Goal: Task Accomplishment & Management: Use online tool/utility

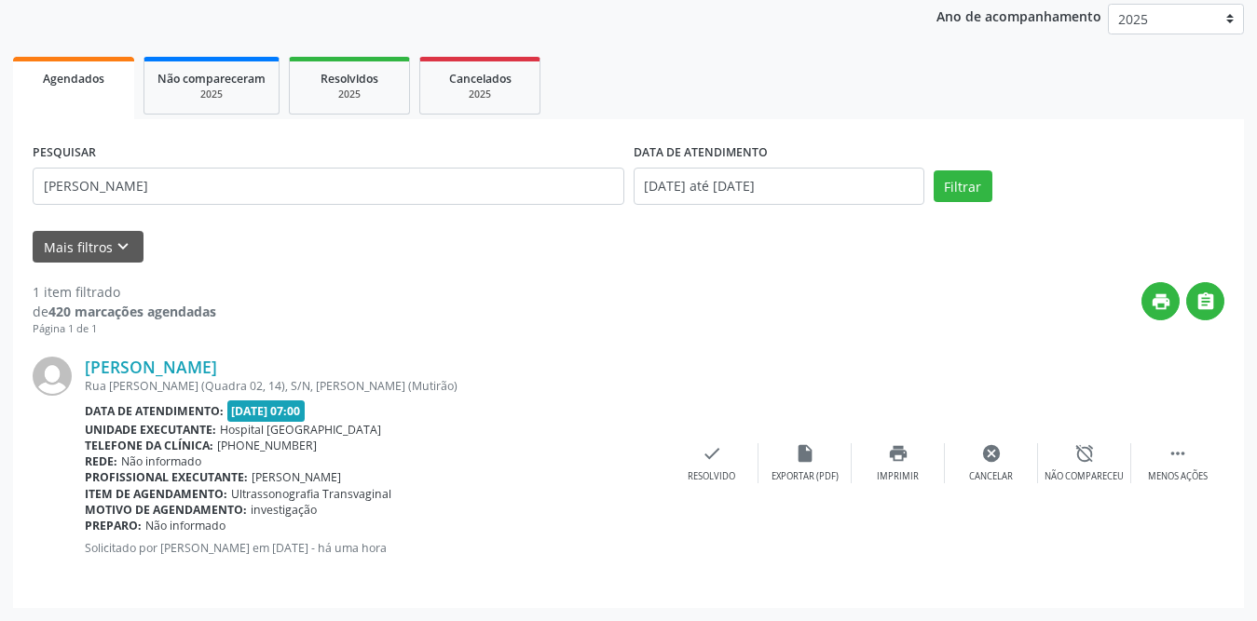
scroll to position [222, 0]
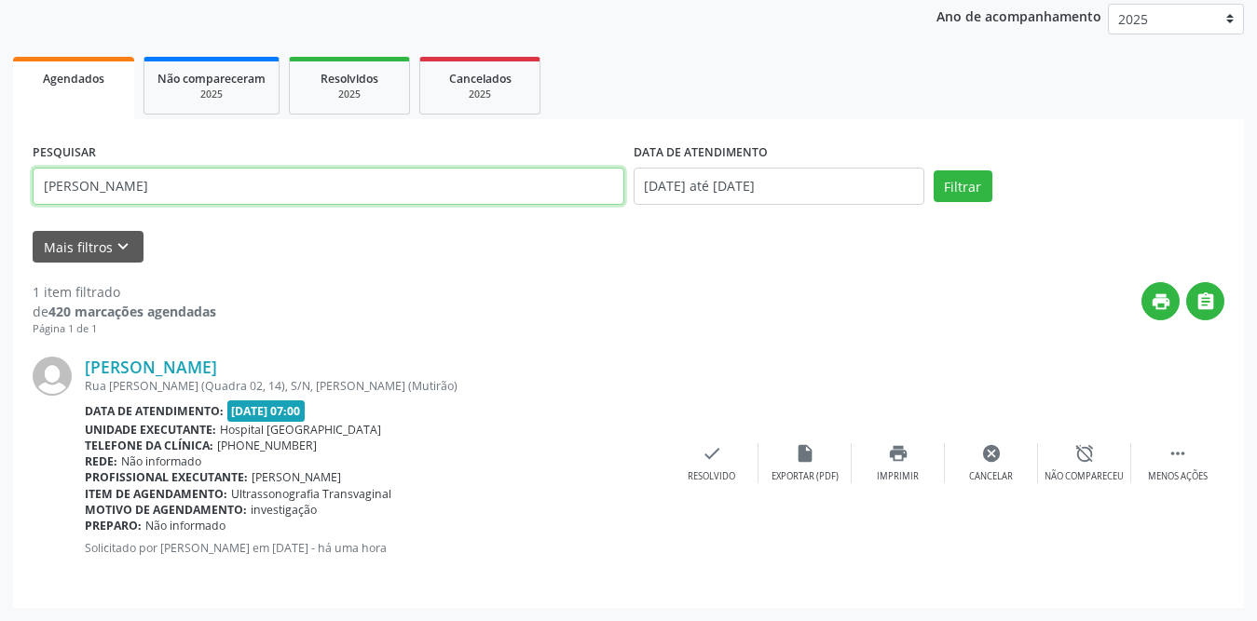
drag, startPoint x: 253, startPoint y: 195, endPoint x: 0, endPoint y: 179, distance: 253.9
click at [0, 179] on div "Acompanhamento Acompanhe a situação das marcações correntes e finalizadas Relat…" at bounding box center [628, 251] width 1257 height 741
type input "francisco ailton"
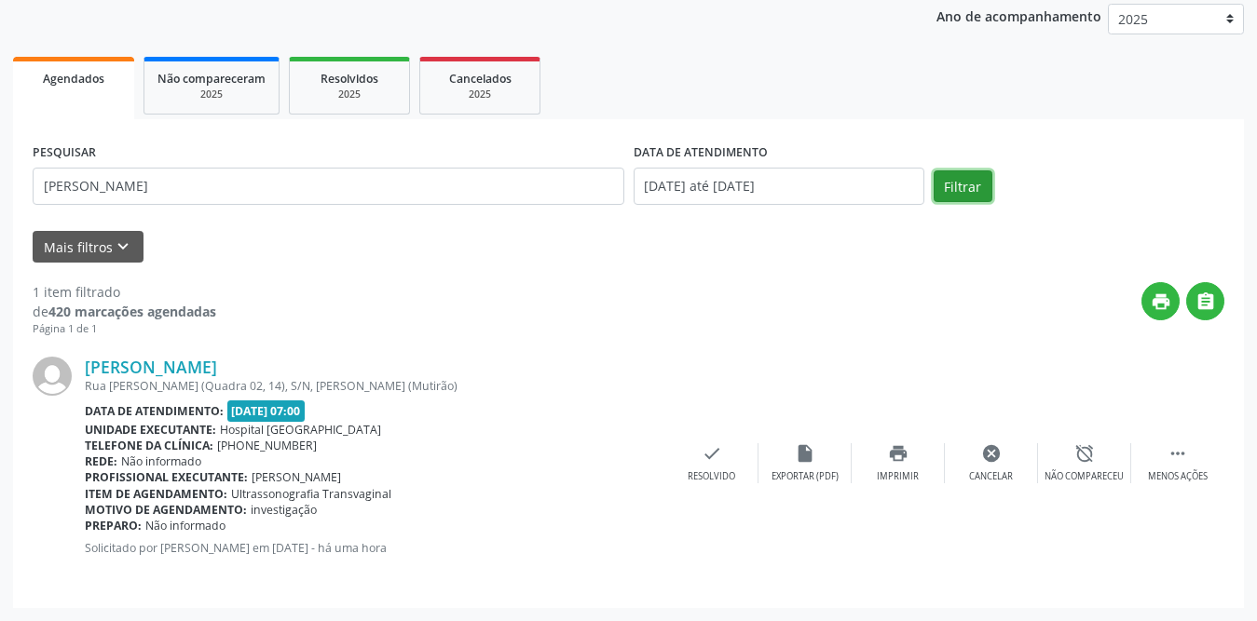
click at [960, 182] on button "Filtrar" at bounding box center [963, 186] width 59 height 32
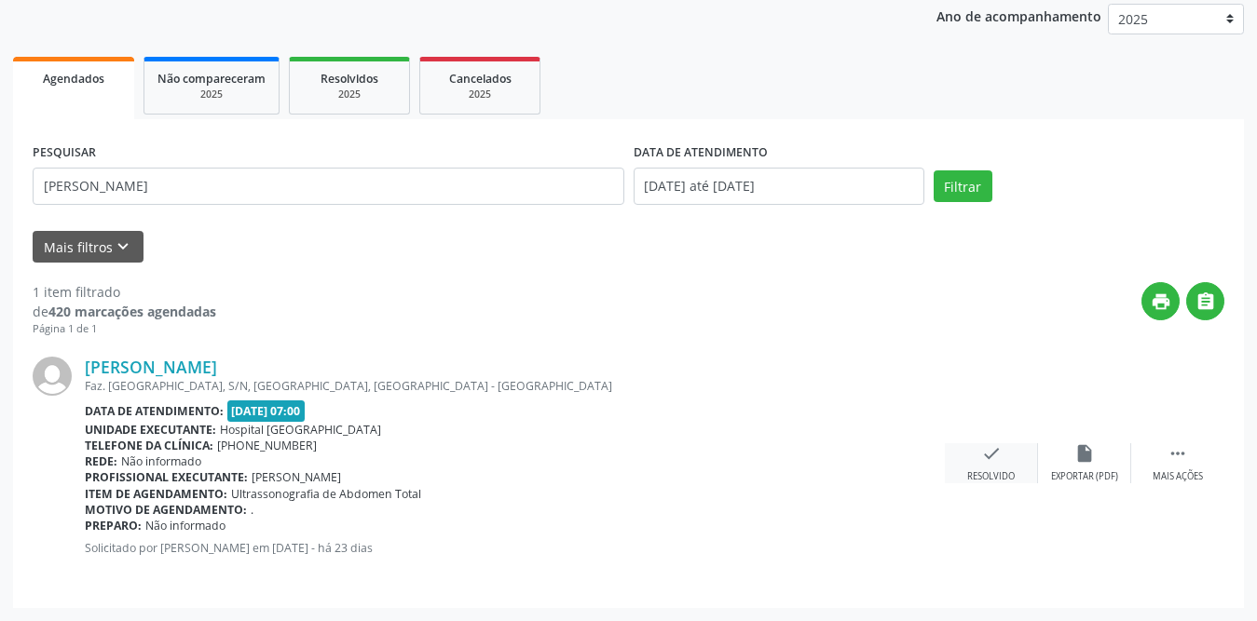
click at [988, 452] on icon "check" at bounding box center [991, 453] width 20 height 20
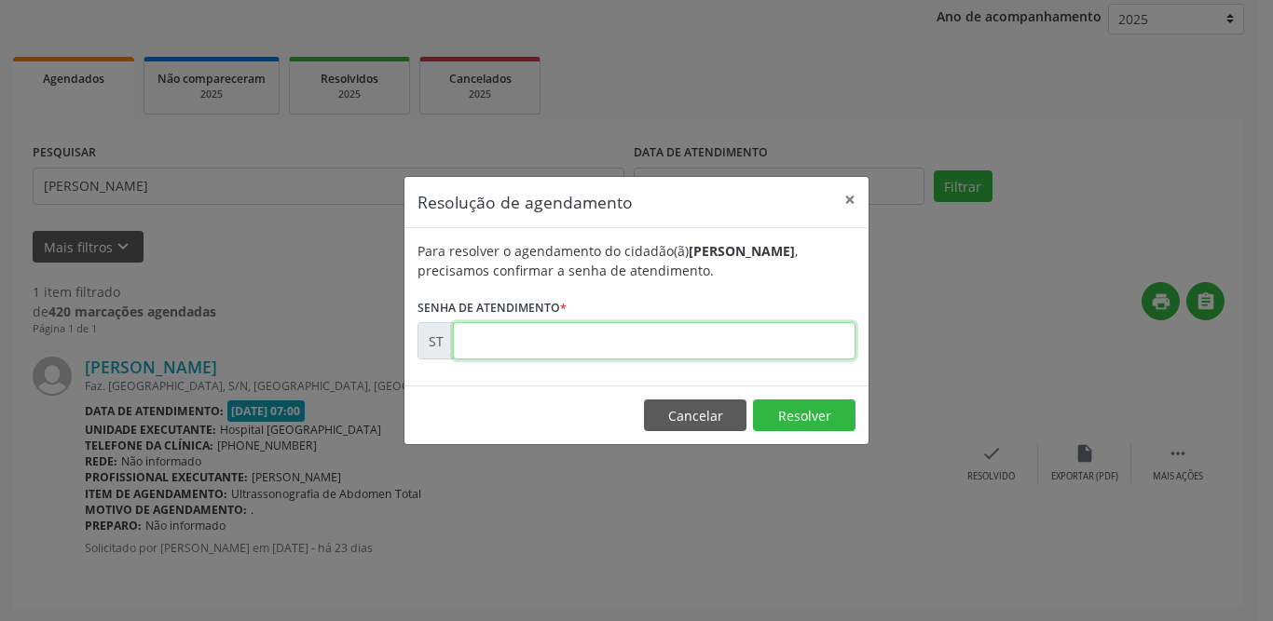
click at [559, 340] on input "text" at bounding box center [654, 340] width 402 height 37
type input "00013245"
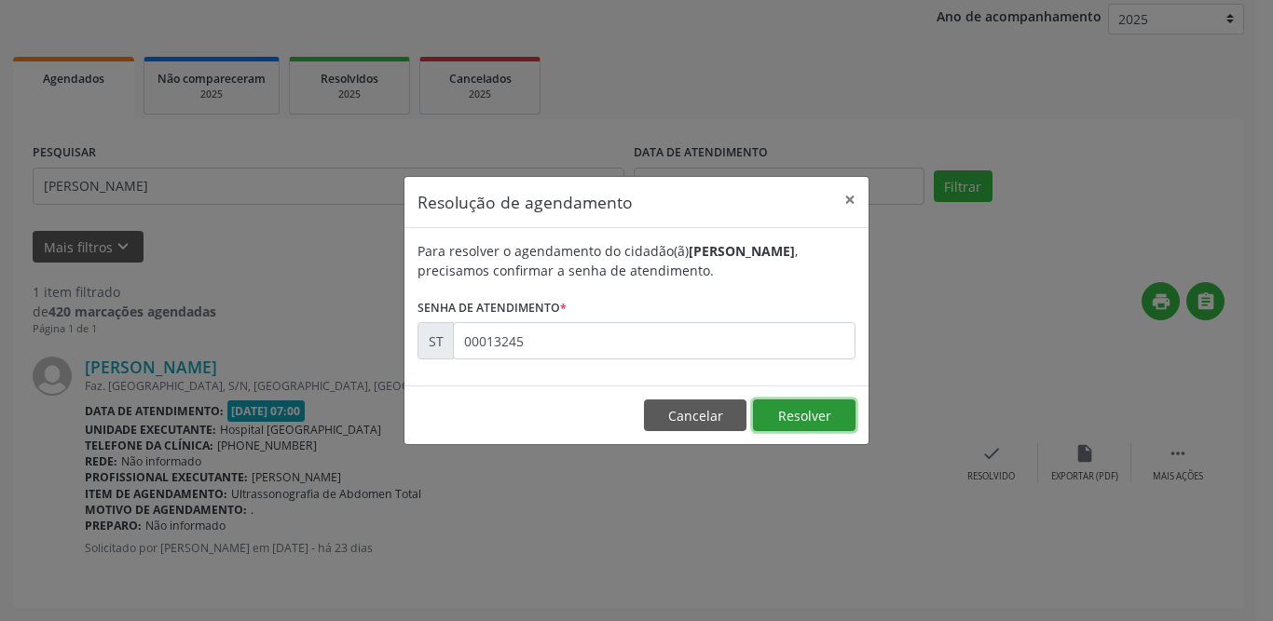
click at [815, 416] on button "Resolver" at bounding box center [804, 416] width 102 height 32
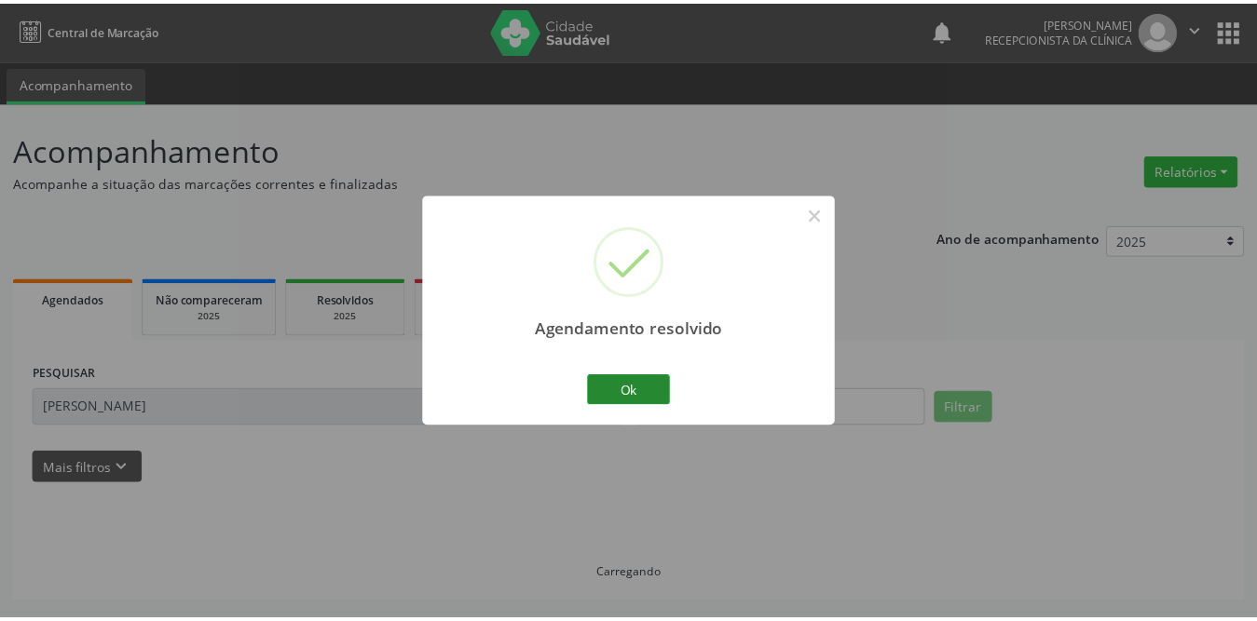
scroll to position [0, 0]
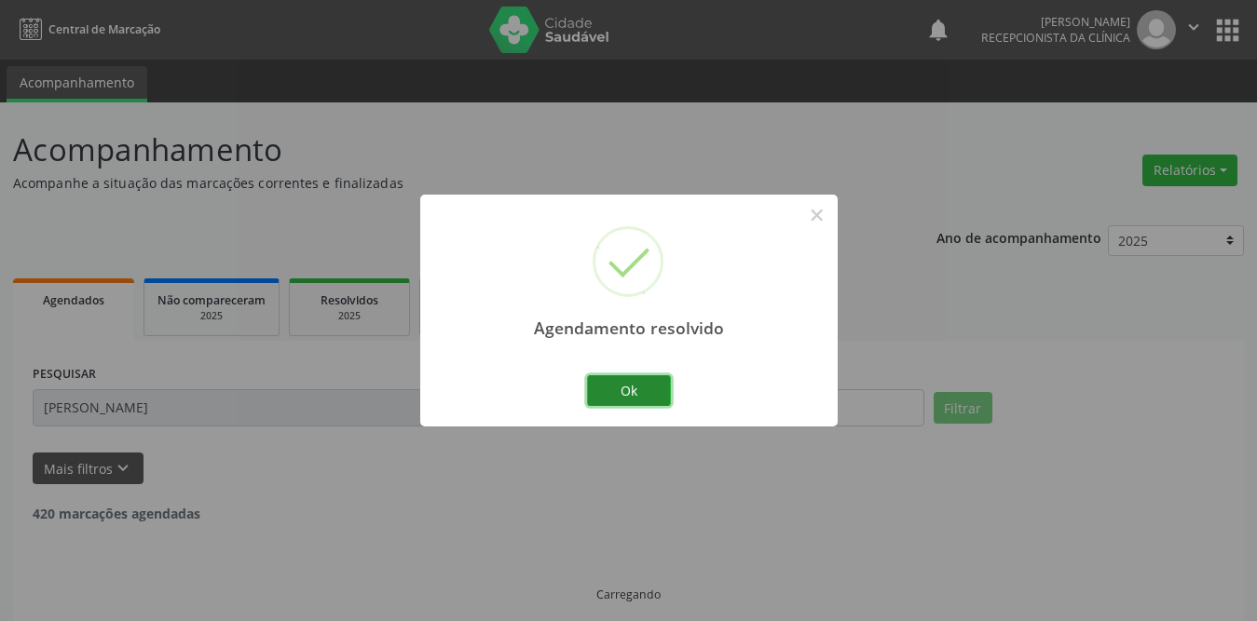
click at [665, 390] on button "Ok" at bounding box center [629, 391] width 84 height 32
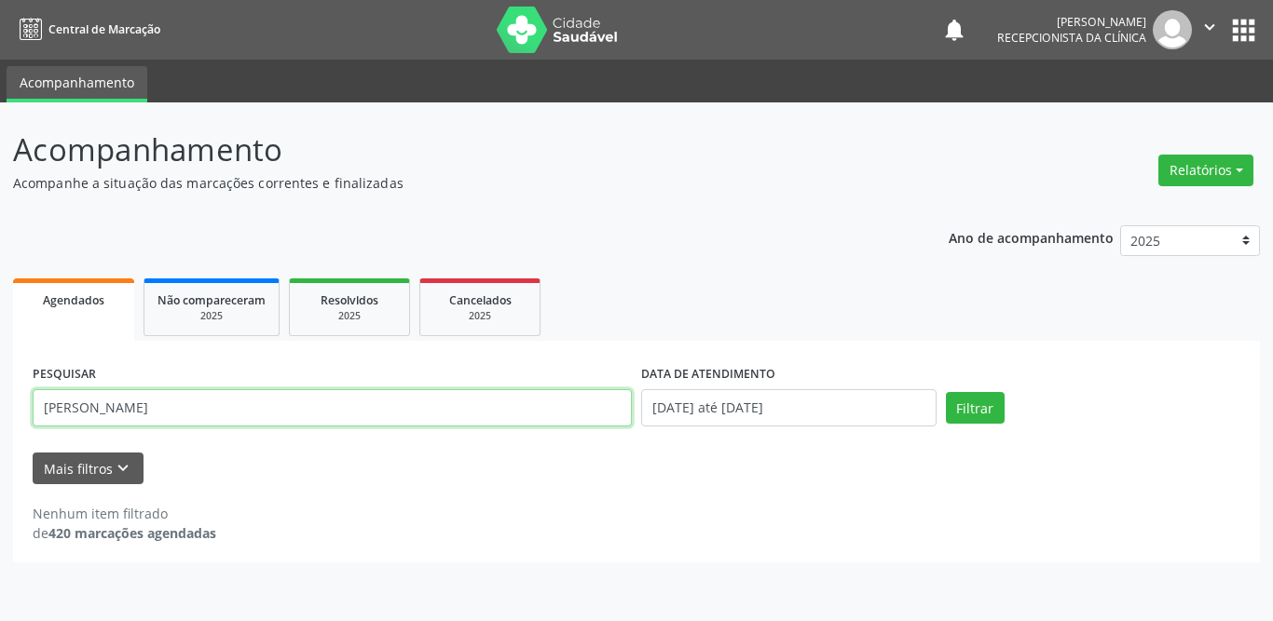
drag, startPoint x: 227, startPoint y: 401, endPoint x: 0, endPoint y: 402, distance: 227.3
click at [0, 402] on div "Acompanhamento Acompanhe a situação das marcações correntes e finalizadas Relat…" at bounding box center [636, 361] width 1273 height 519
type input "antonio ferreira"
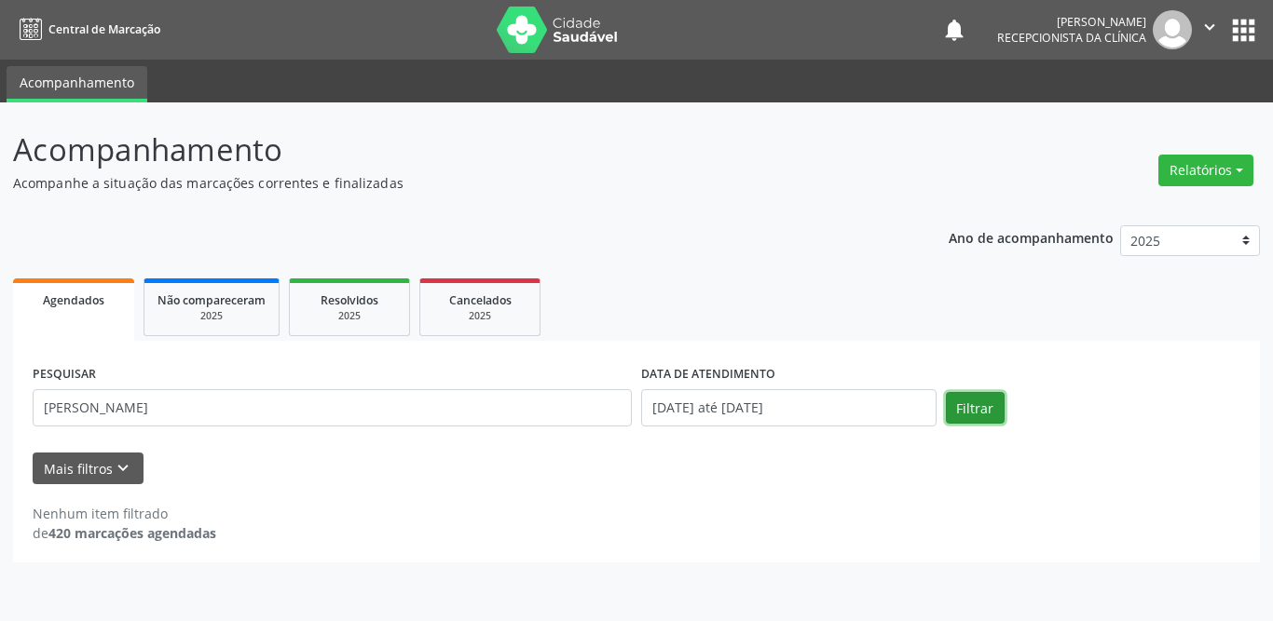
click at [972, 404] on button "Filtrar" at bounding box center [975, 408] width 59 height 32
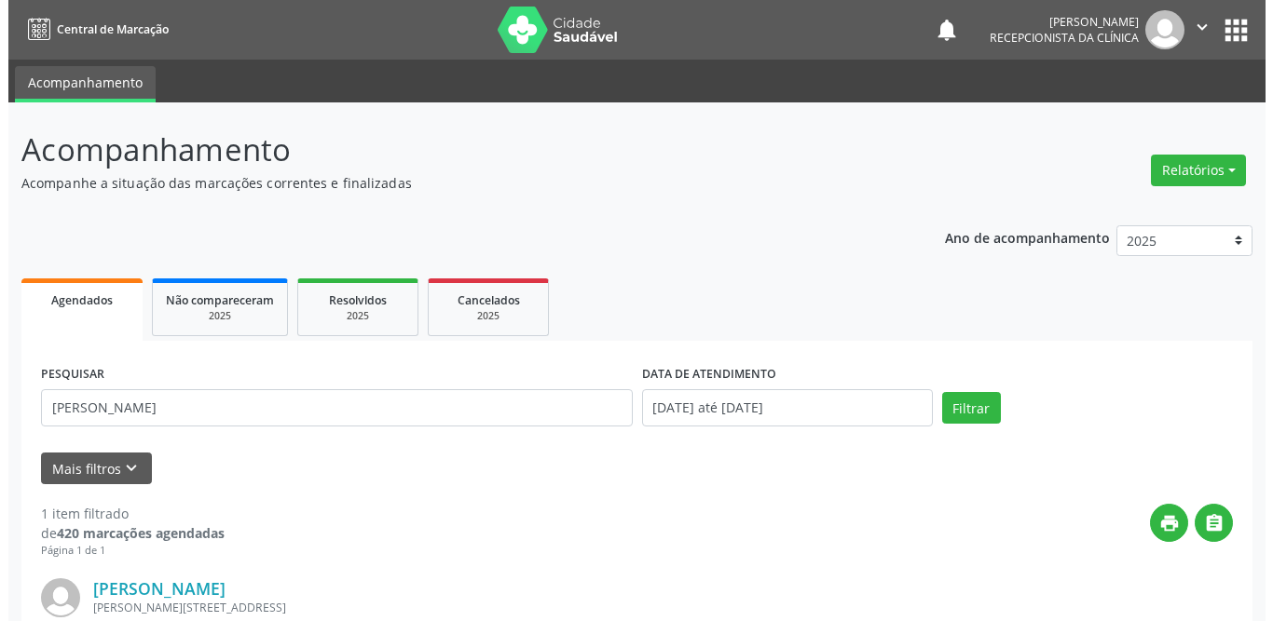
scroll to position [222, 0]
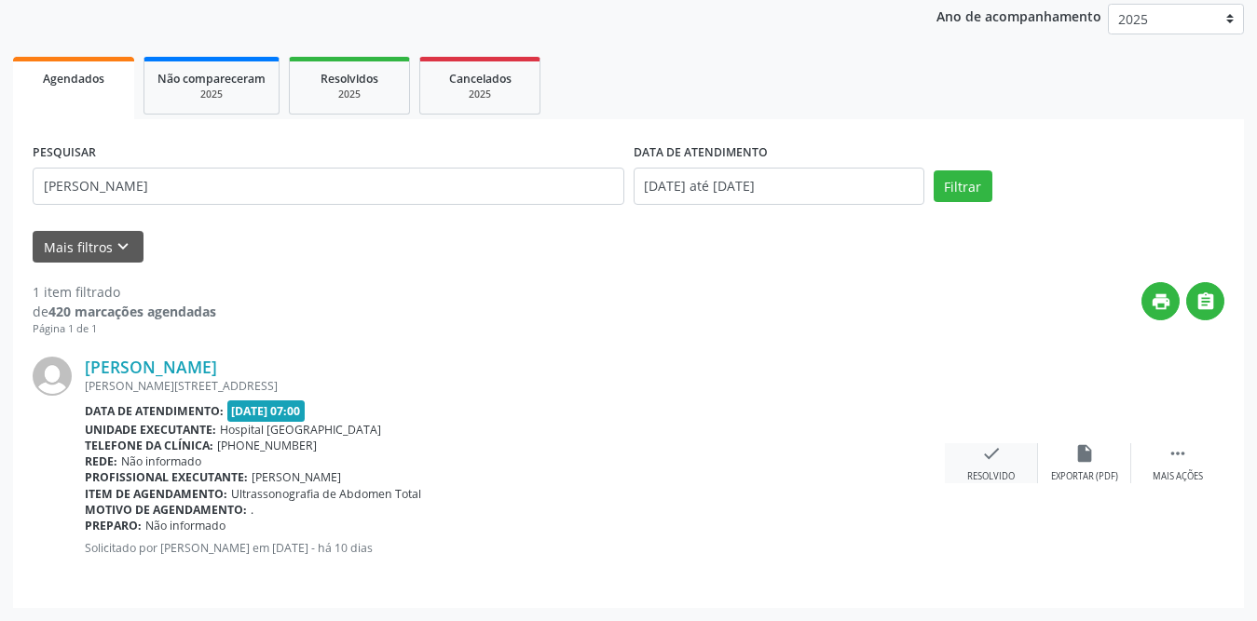
click at [1000, 459] on icon "check" at bounding box center [991, 453] width 20 height 20
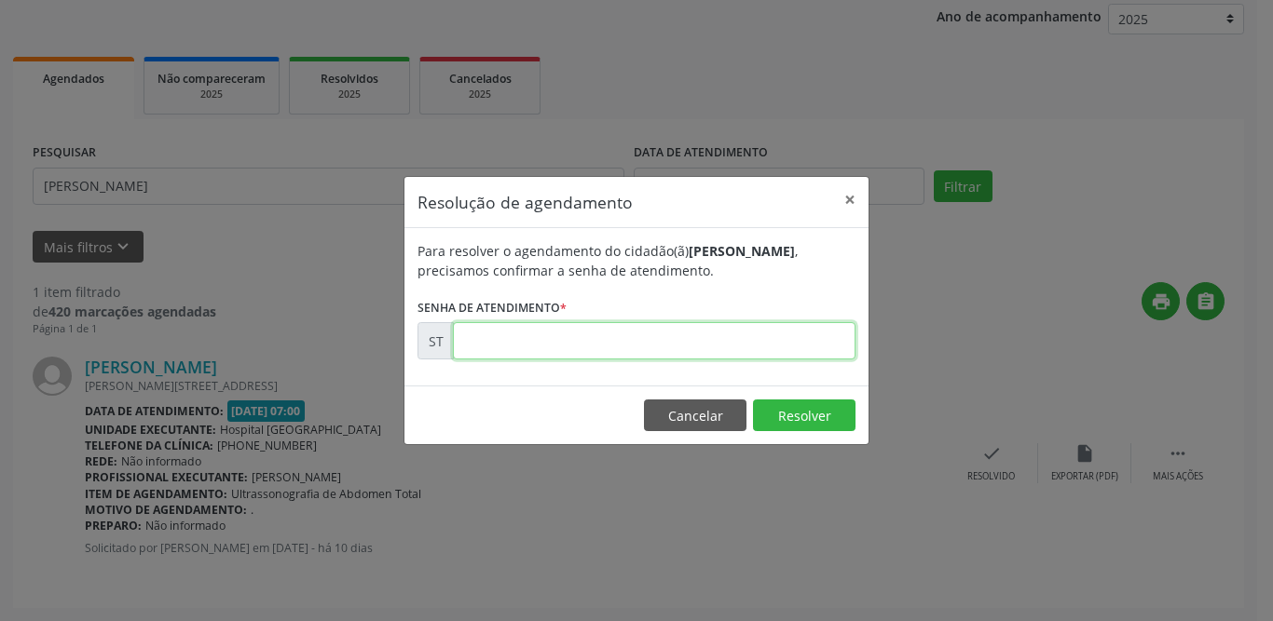
click at [547, 346] on input "text" at bounding box center [654, 340] width 402 height 37
type input "00015755"
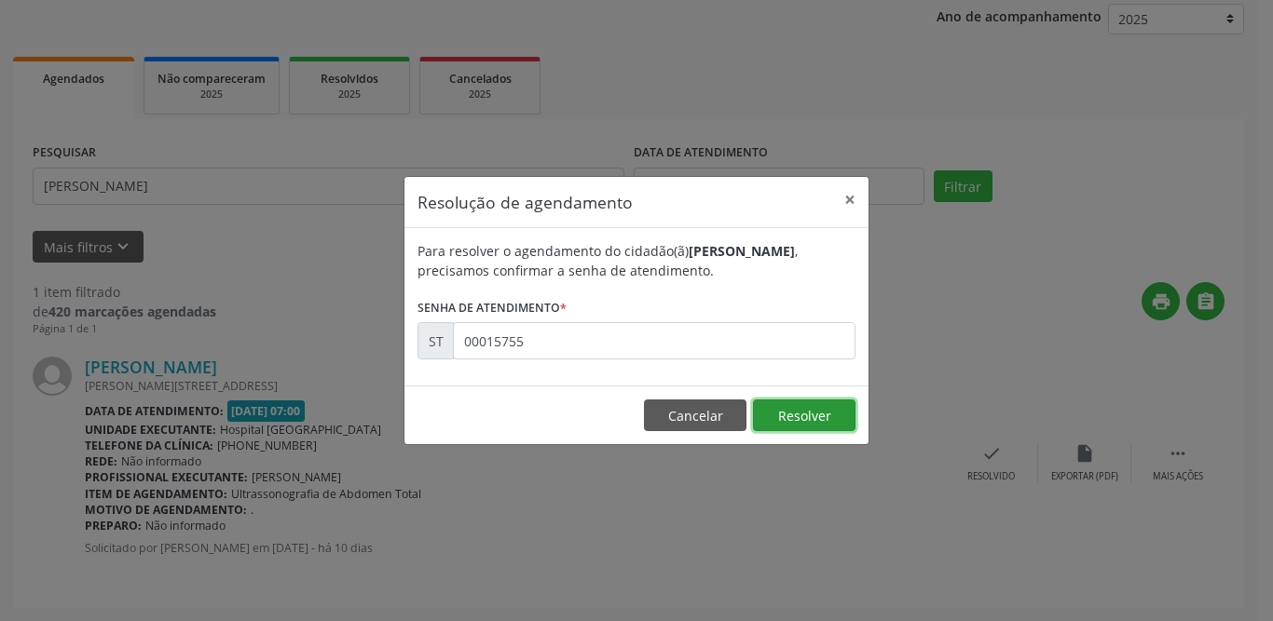
click at [811, 409] on button "Resolver" at bounding box center [804, 416] width 102 height 32
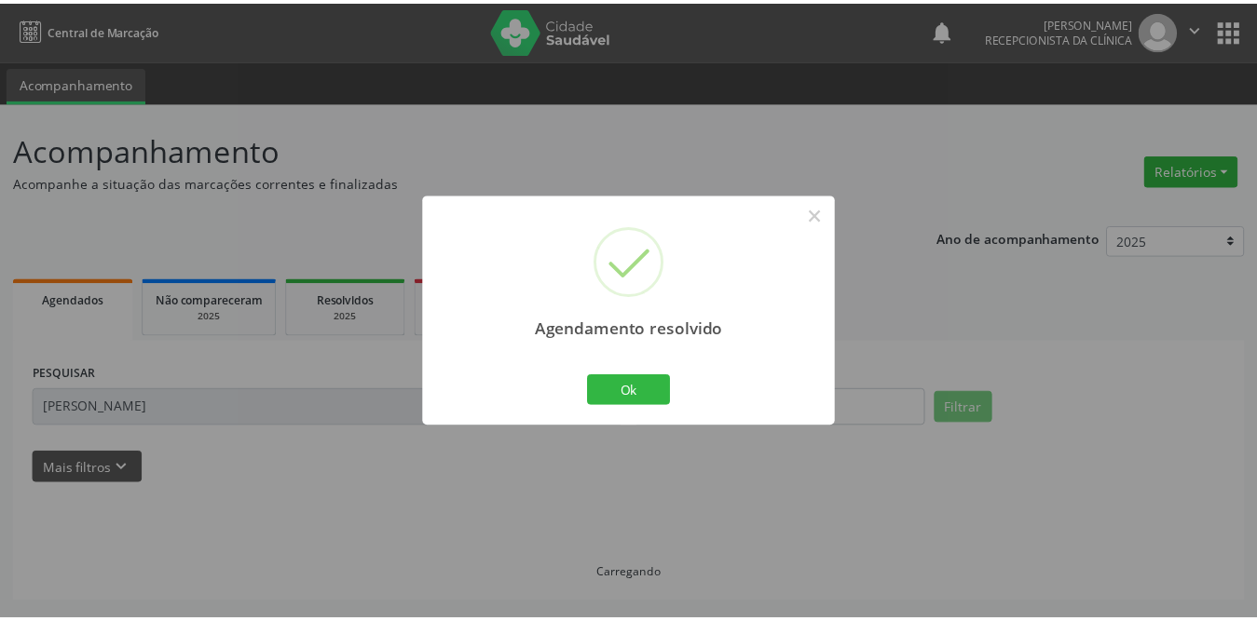
scroll to position [0, 0]
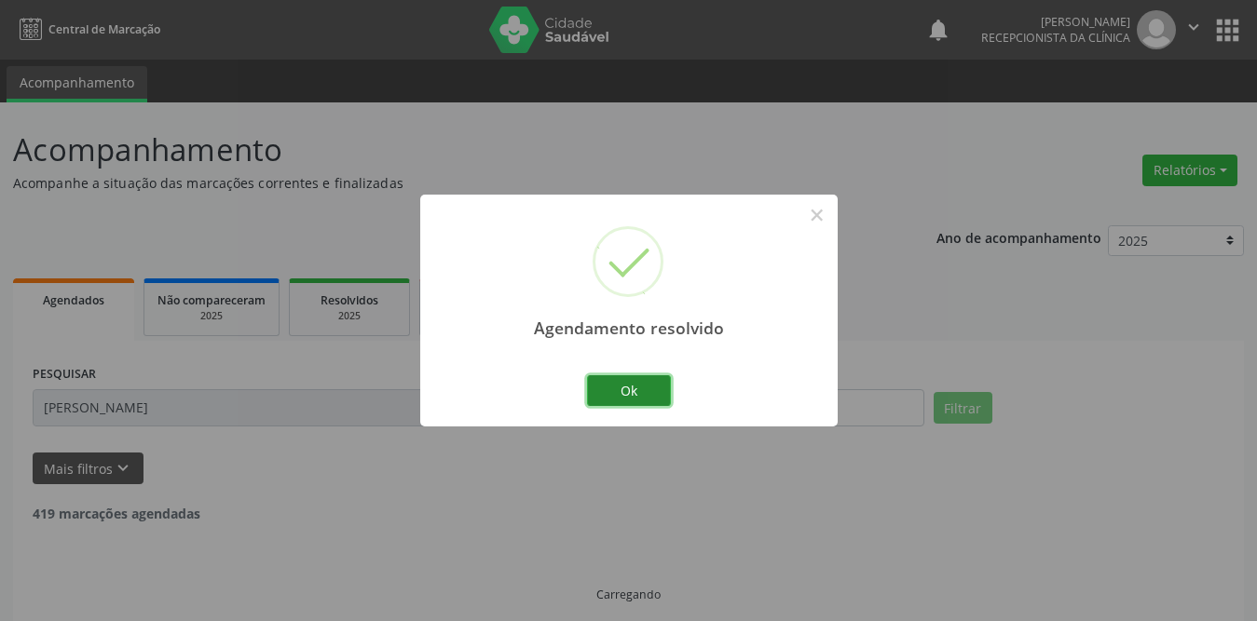
click at [662, 393] on button "Ok" at bounding box center [629, 391] width 84 height 32
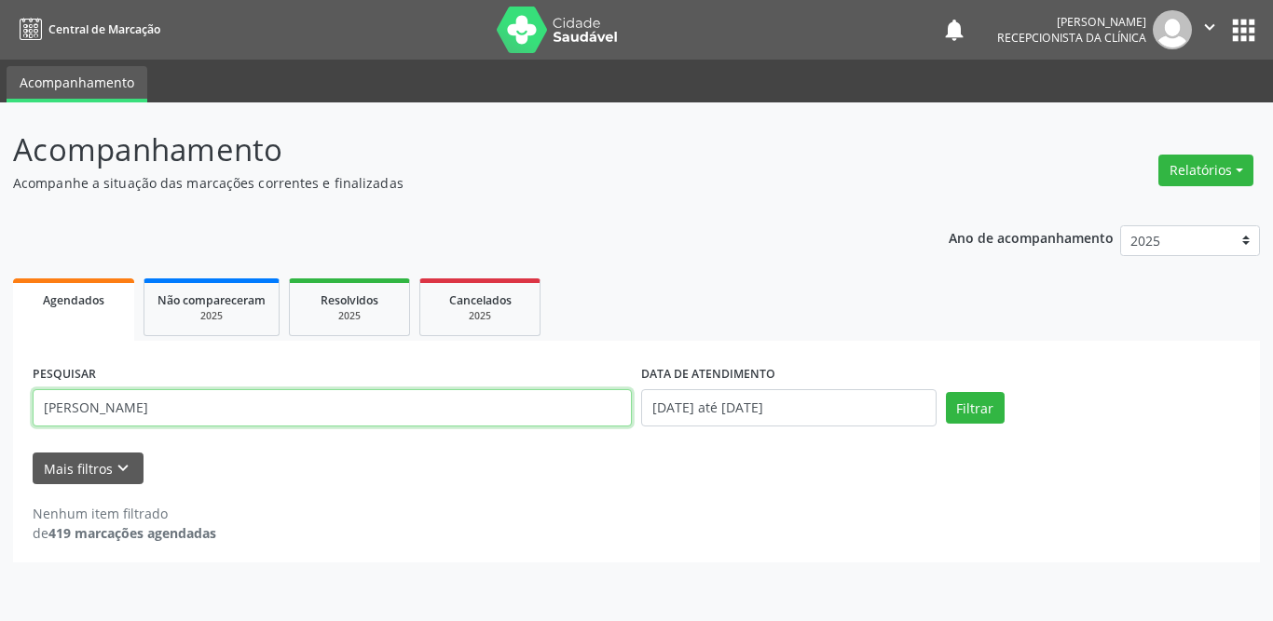
drag, startPoint x: 267, startPoint y: 403, endPoint x: 75, endPoint y: 404, distance: 191.9
click at [76, 403] on input "antonio ferreira" at bounding box center [332, 407] width 599 height 37
click at [78, 408] on input "antonmaria damiana" at bounding box center [332, 407] width 599 height 37
type input "maria damiana"
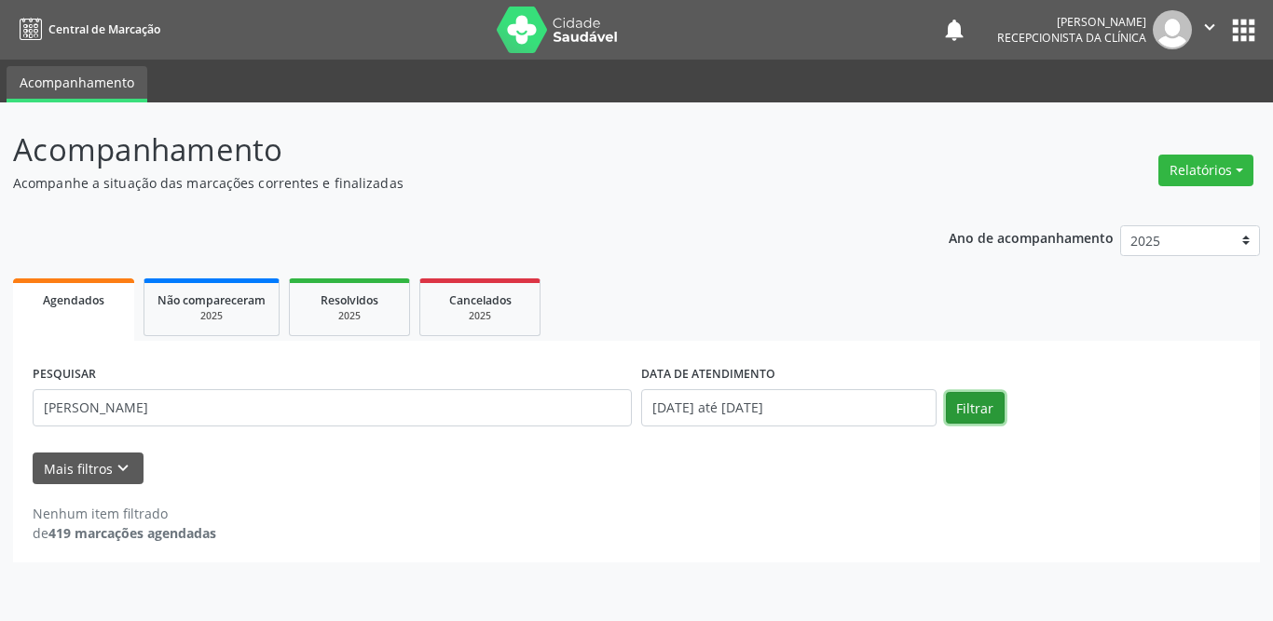
click at [971, 406] on button "Filtrar" at bounding box center [975, 408] width 59 height 32
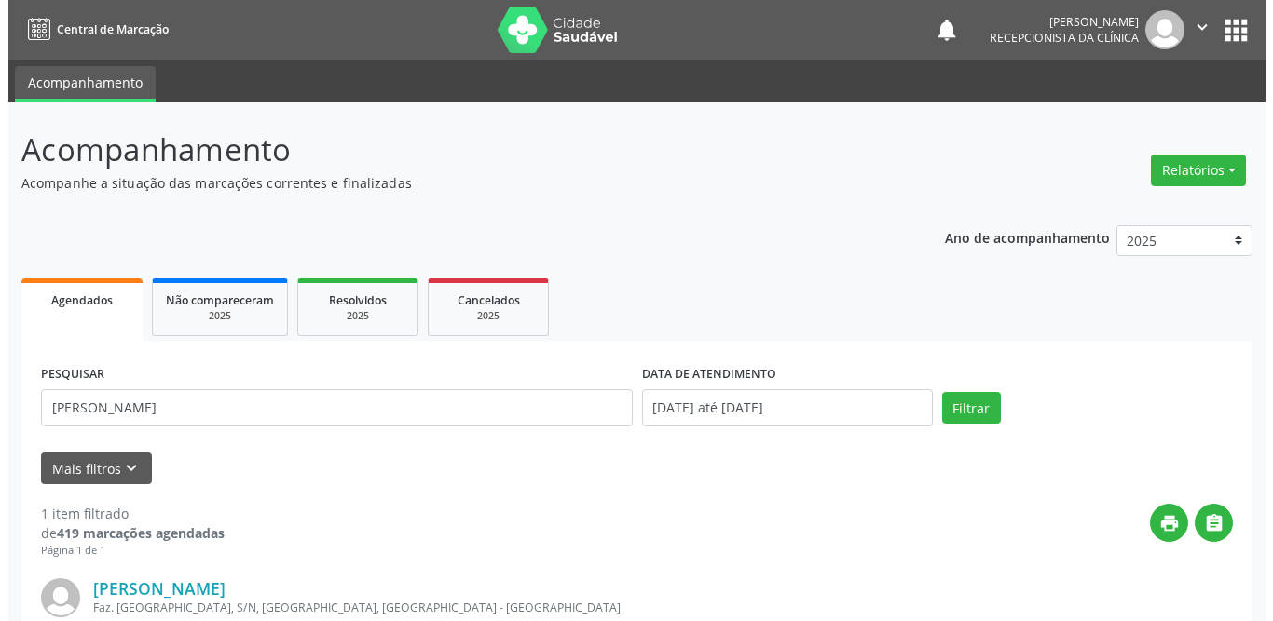
scroll to position [222, 0]
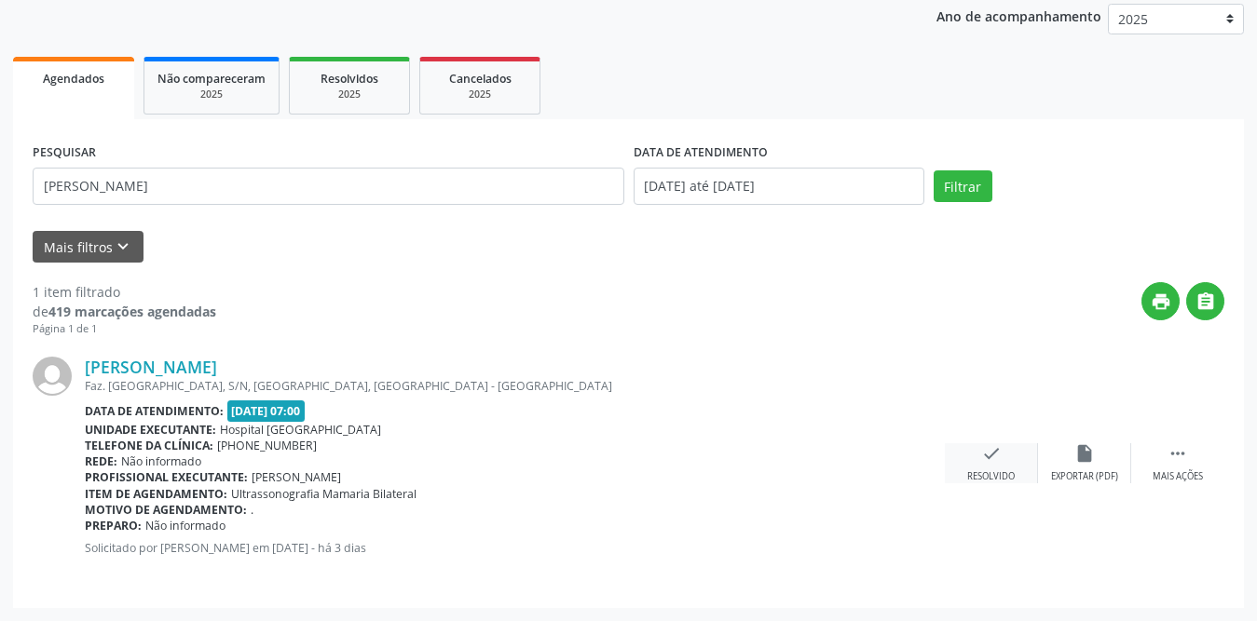
click at [999, 455] on icon "check" at bounding box center [991, 453] width 20 height 20
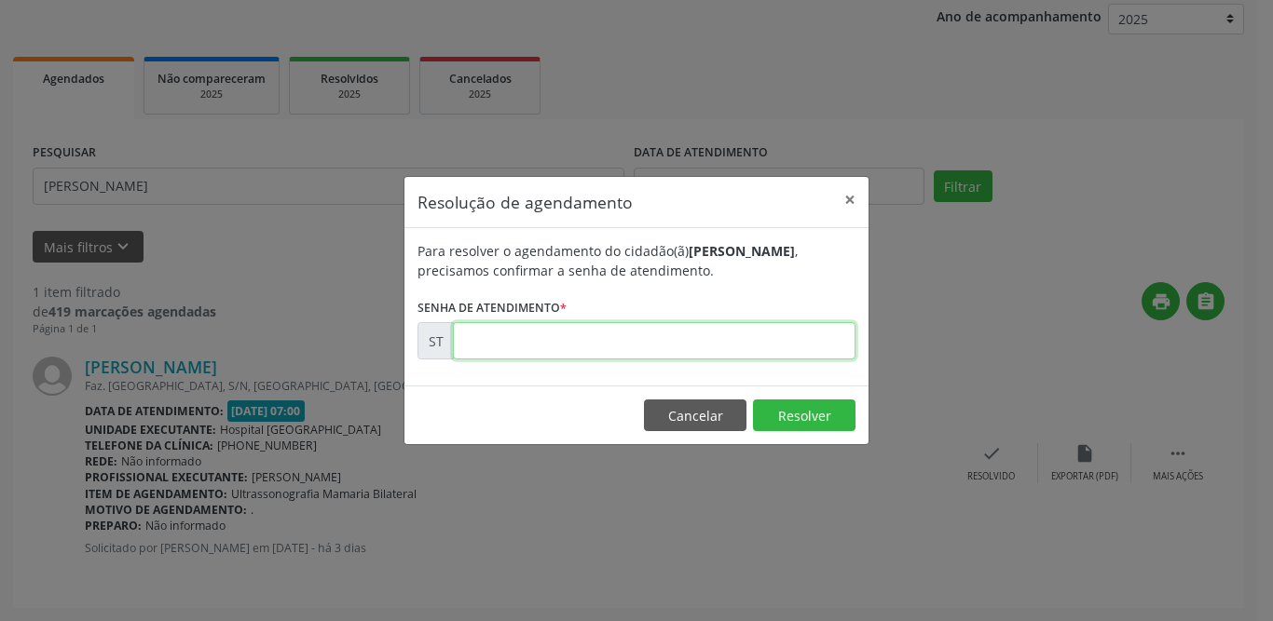
click at [567, 335] on input "text" at bounding box center [654, 340] width 402 height 37
type input "00016505"
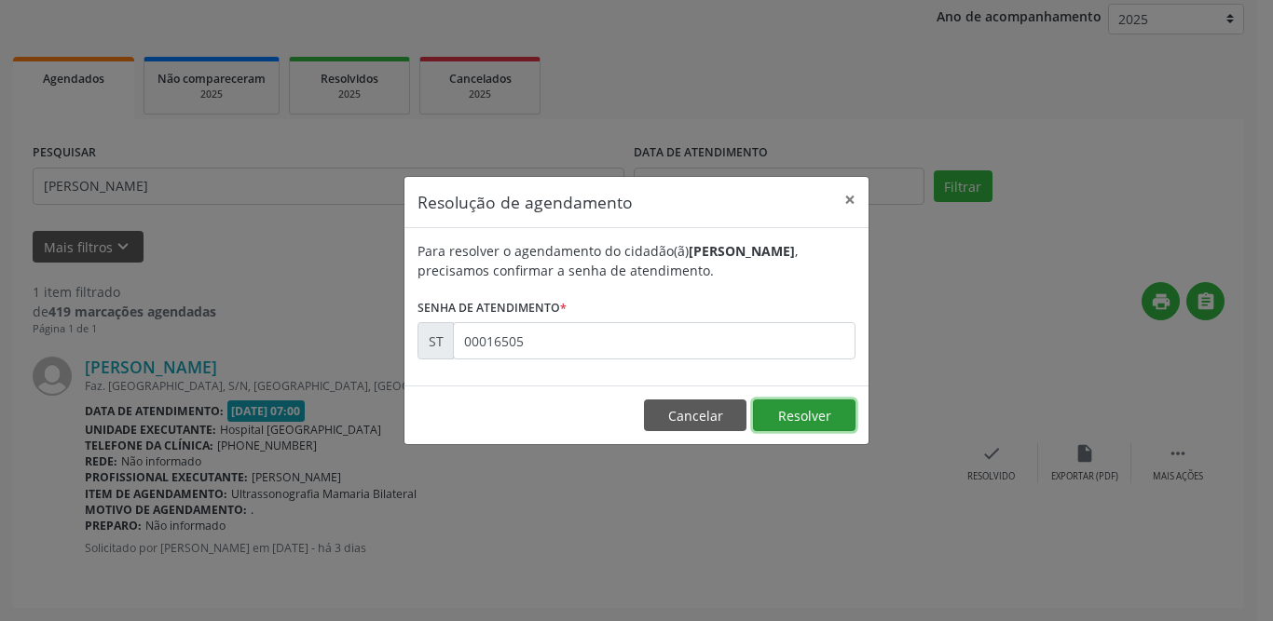
click at [816, 416] on button "Resolver" at bounding box center [804, 416] width 102 height 32
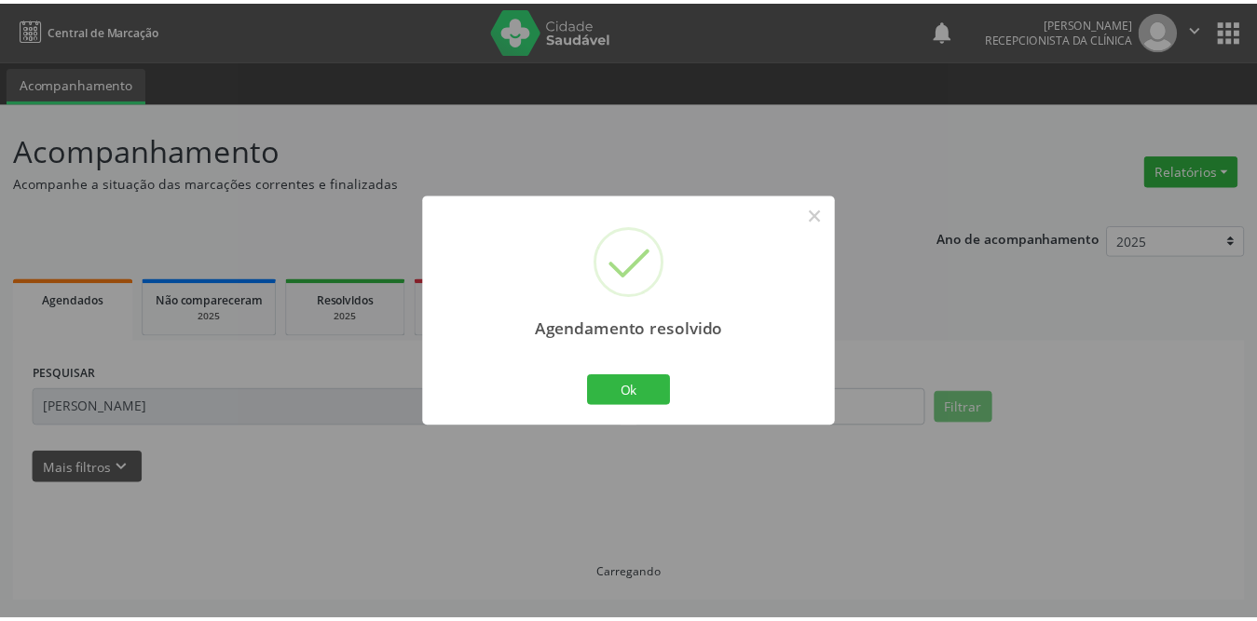
scroll to position [0, 0]
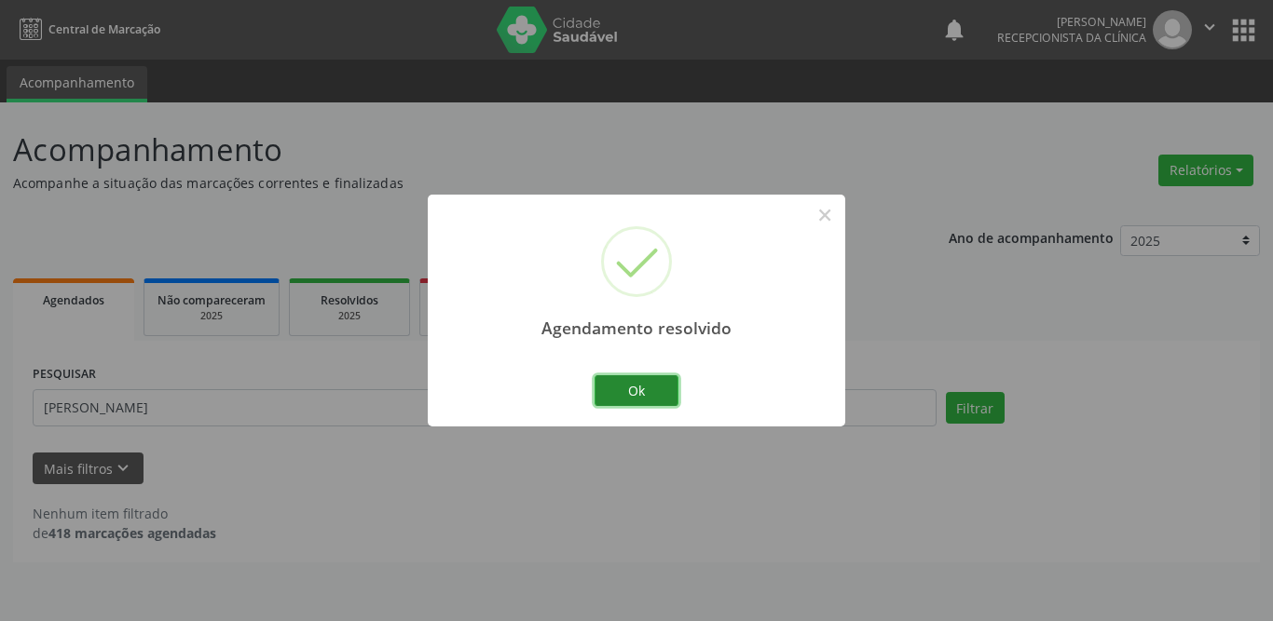
click at [619, 385] on button "Ok" at bounding box center [636, 391] width 84 height 32
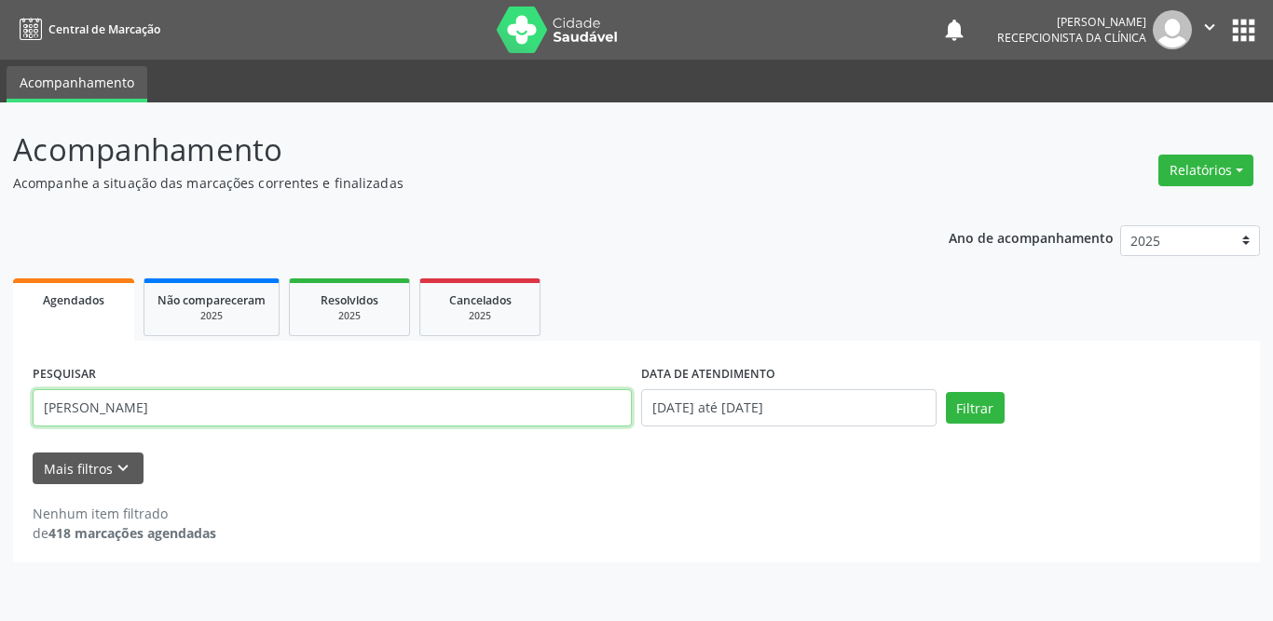
drag, startPoint x: 220, startPoint y: 416, endPoint x: 19, endPoint y: 408, distance: 201.4
click at [20, 408] on div "PESQUISAR maria damiana DATA DE ATENDIMENTO 01/08/2025 até 31/08/2025 Filtrar U…" at bounding box center [636, 452] width 1247 height 222
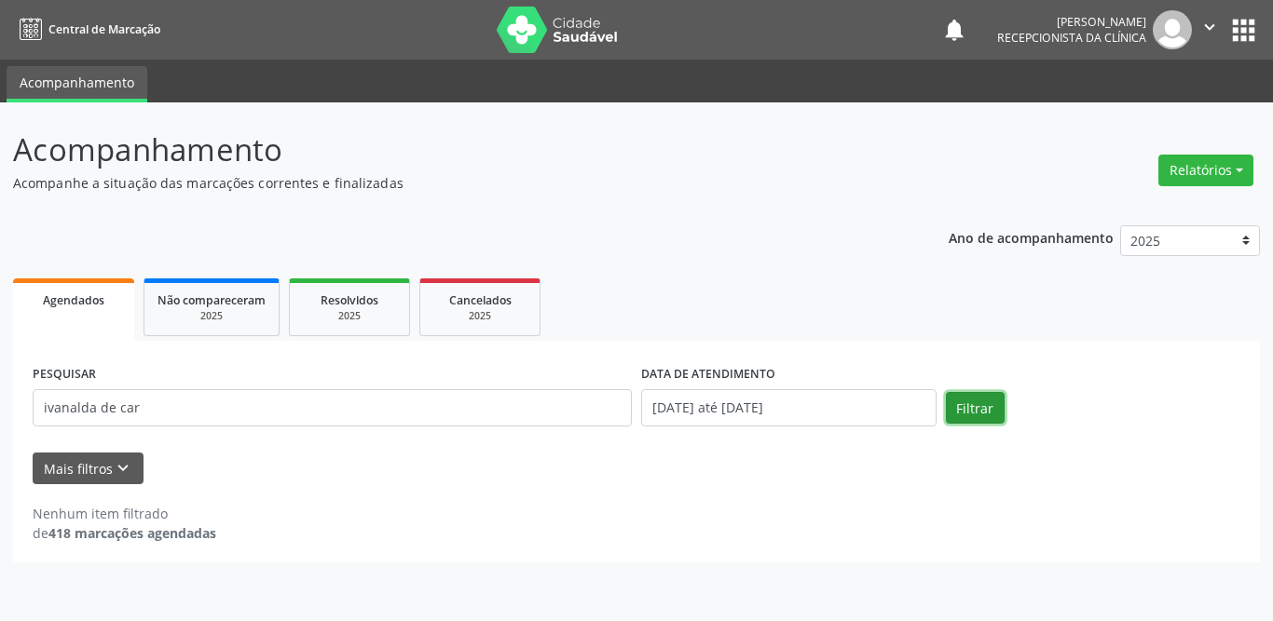
click at [969, 410] on button "Filtrar" at bounding box center [975, 408] width 59 height 32
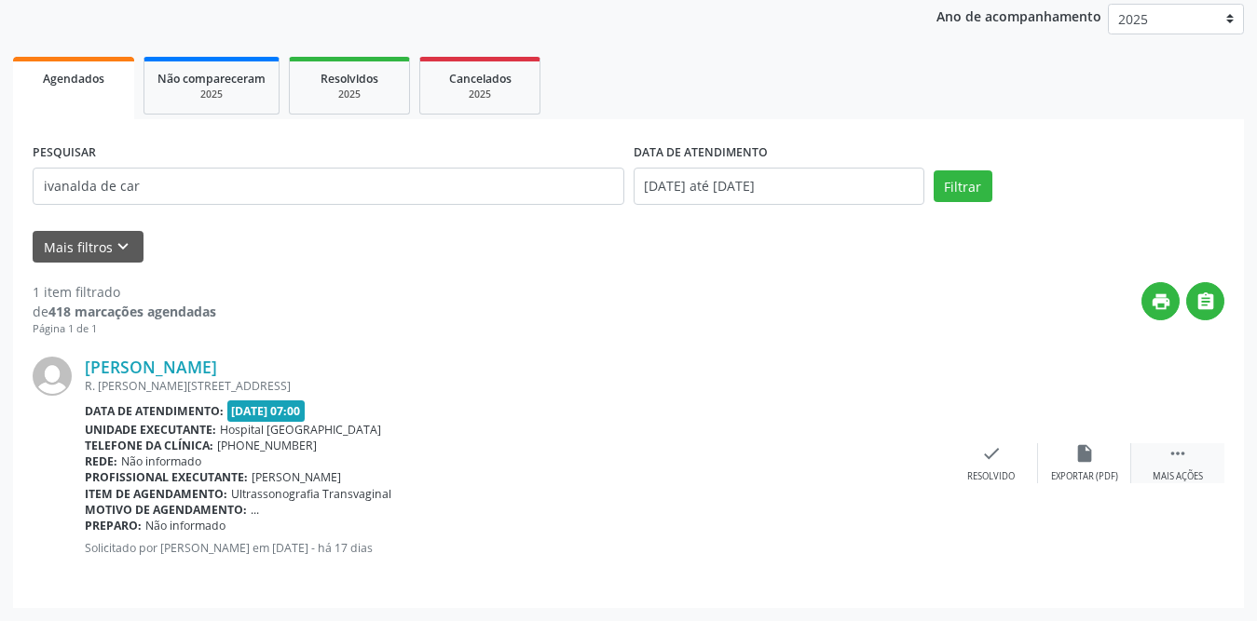
click at [1181, 461] on icon "" at bounding box center [1177, 453] width 20 height 20
click at [906, 458] on icon "print" at bounding box center [898, 453] width 20 height 20
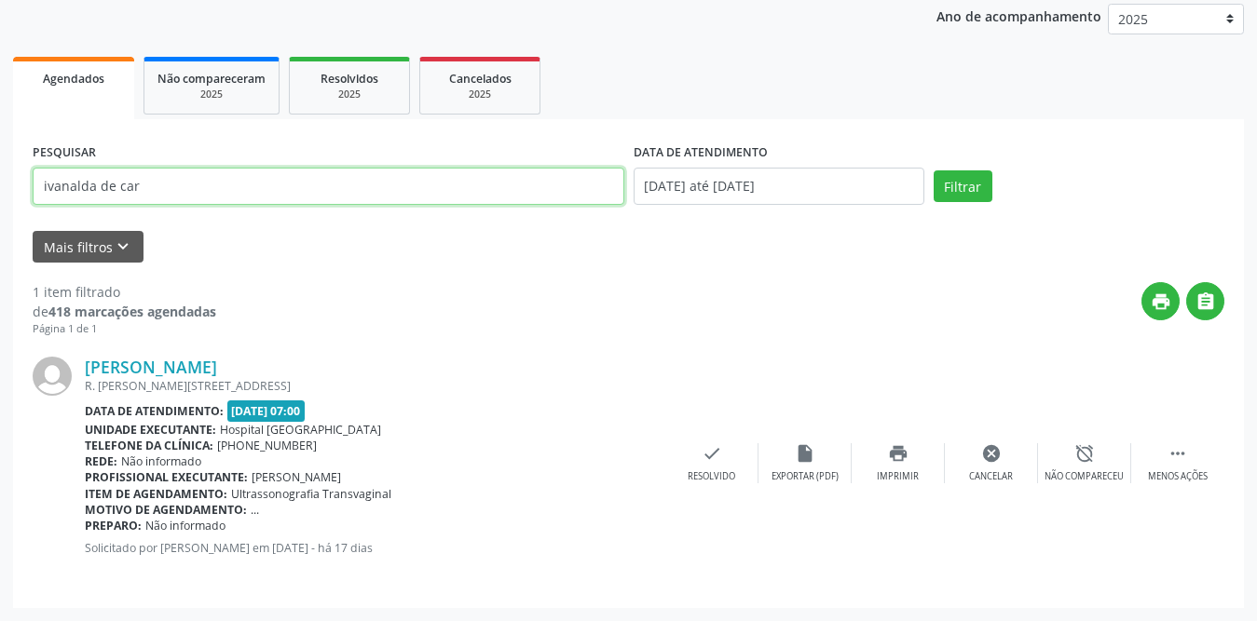
drag, startPoint x: 272, startPoint y: 185, endPoint x: 0, endPoint y: 187, distance: 272.1
click at [0, 187] on div "Acompanhamento Acompanhe a situação das marcações correntes e finalizadas Relat…" at bounding box center [628, 251] width 1257 height 741
type input "francisca maria"
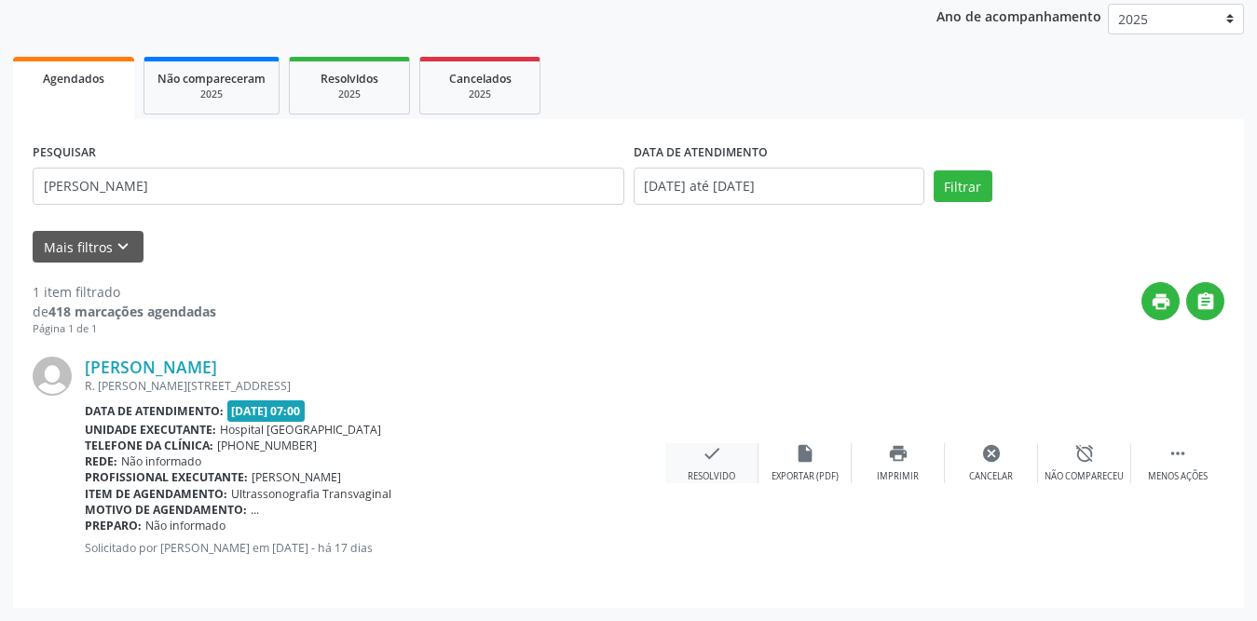
click at [699, 457] on div "check Resolvido" at bounding box center [711, 463] width 93 height 40
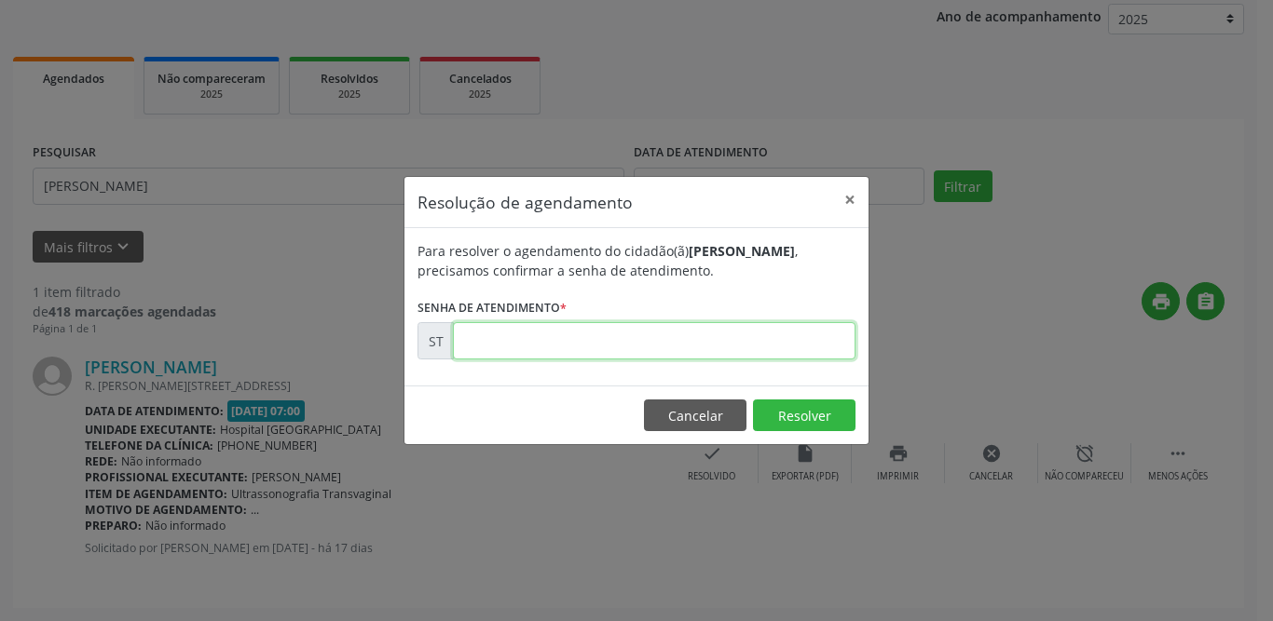
click at [512, 347] on input "text" at bounding box center [654, 340] width 402 height 37
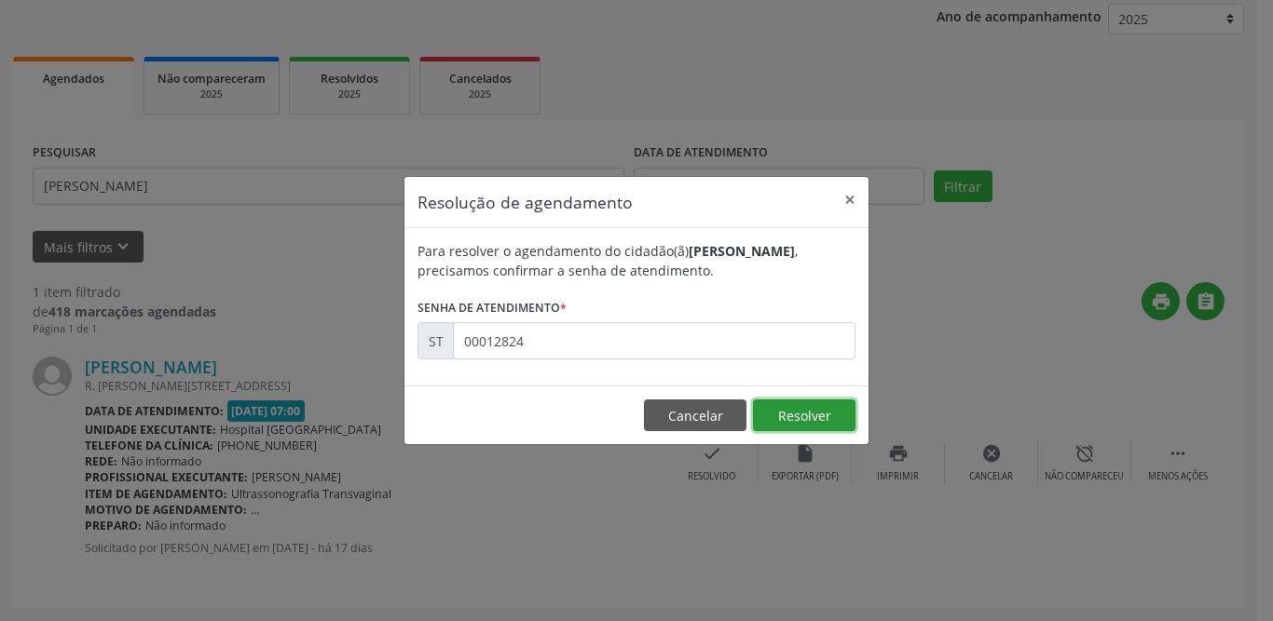
click at [808, 420] on button "Resolver" at bounding box center [804, 416] width 102 height 32
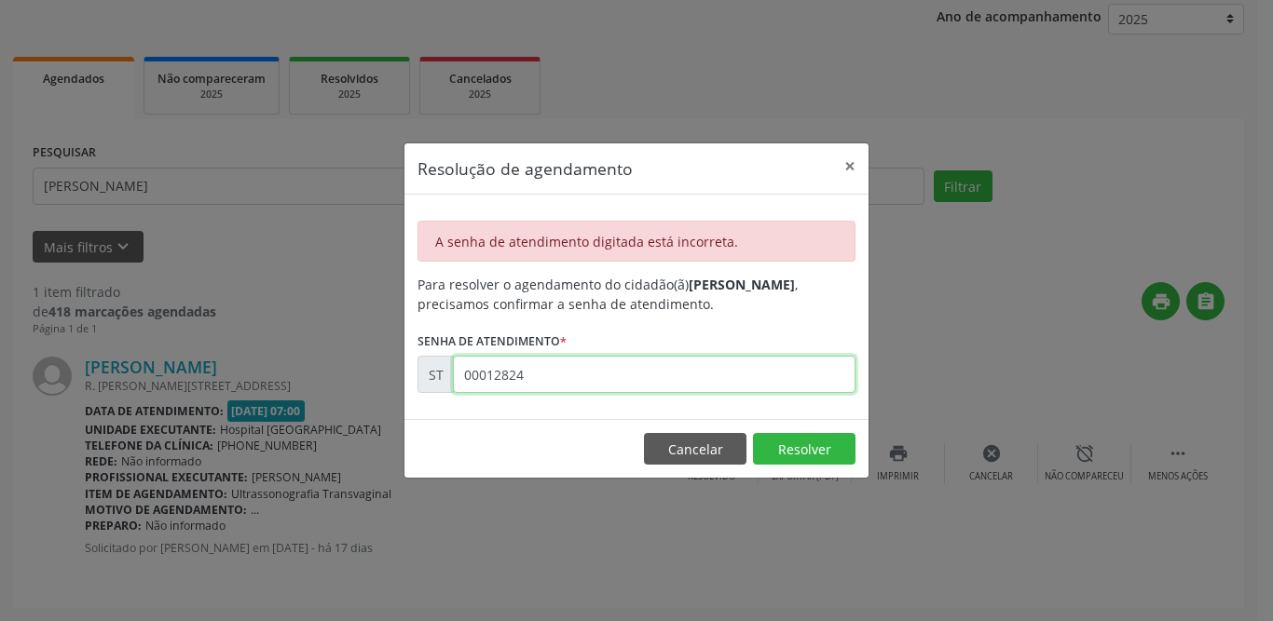
drag, startPoint x: 592, startPoint y: 381, endPoint x: 389, endPoint y: 382, distance: 202.2
click at [389, 382] on div "Resolução de agendamento × A senha de atendimento digitada está incorreta. Para…" at bounding box center [636, 310] width 1273 height 621
type input "00000012"
click at [847, 161] on button "×" at bounding box center [849, 166] width 37 height 46
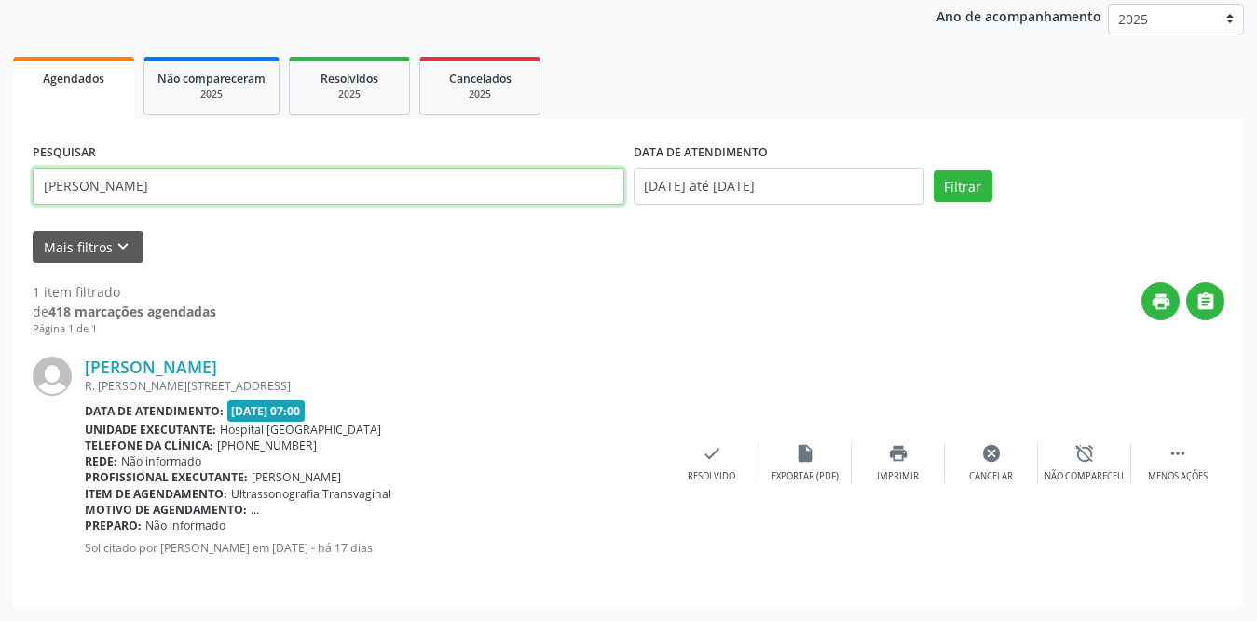
click at [310, 176] on input "francisca maria" at bounding box center [329, 186] width 592 height 37
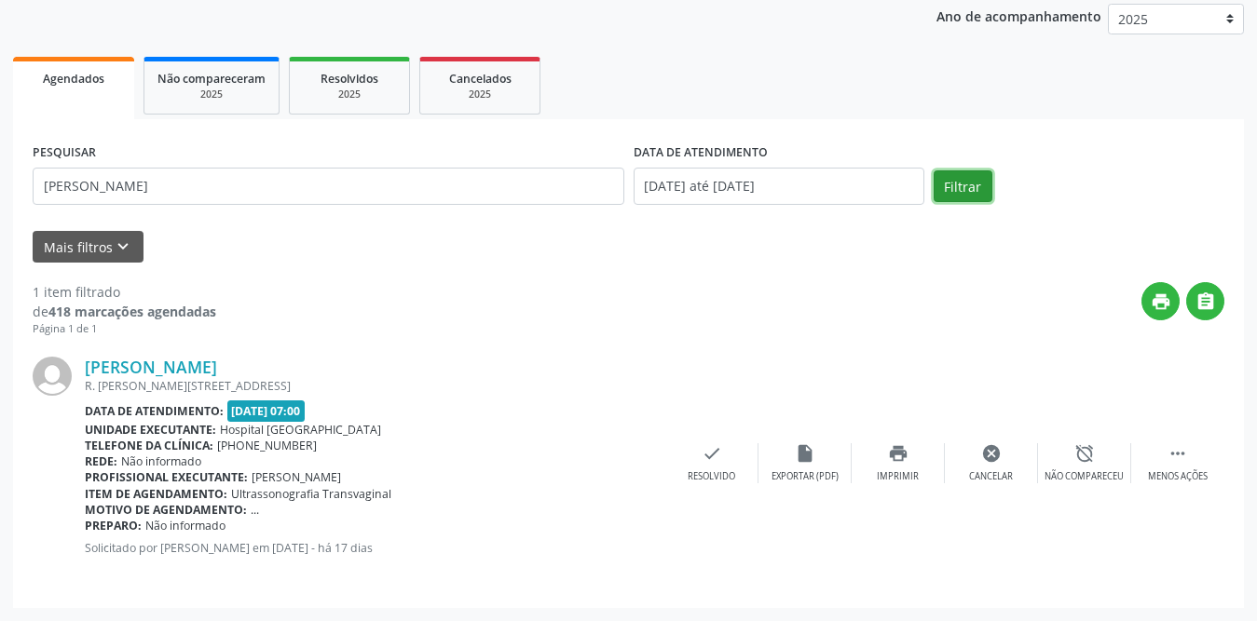
click at [947, 186] on button "Filtrar" at bounding box center [963, 186] width 59 height 32
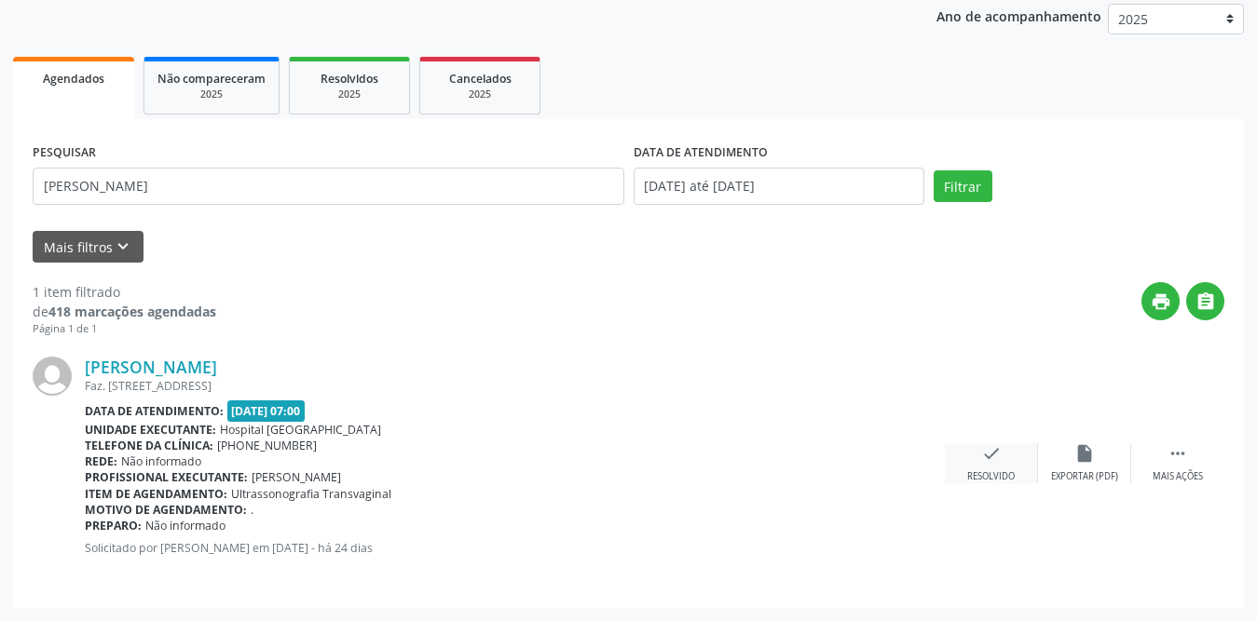
click at [1005, 451] on div "check Resolvido" at bounding box center [991, 463] width 93 height 40
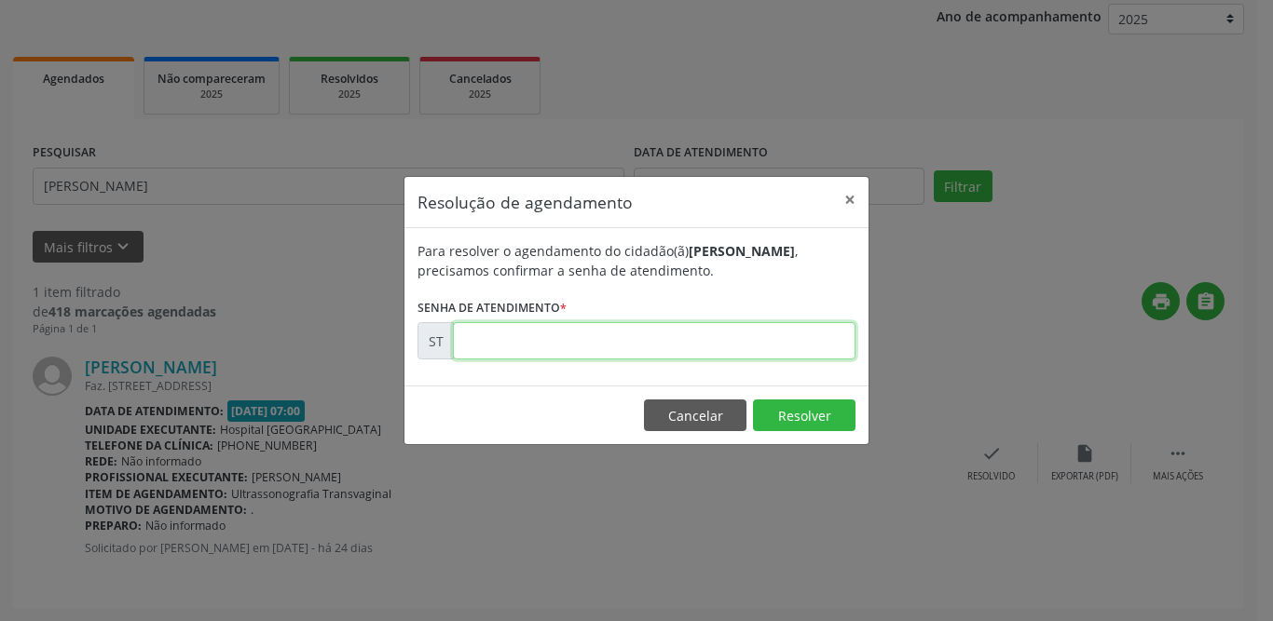
click at [511, 348] on input "text" at bounding box center [654, 340] width 402 height 37
type input "00012824"
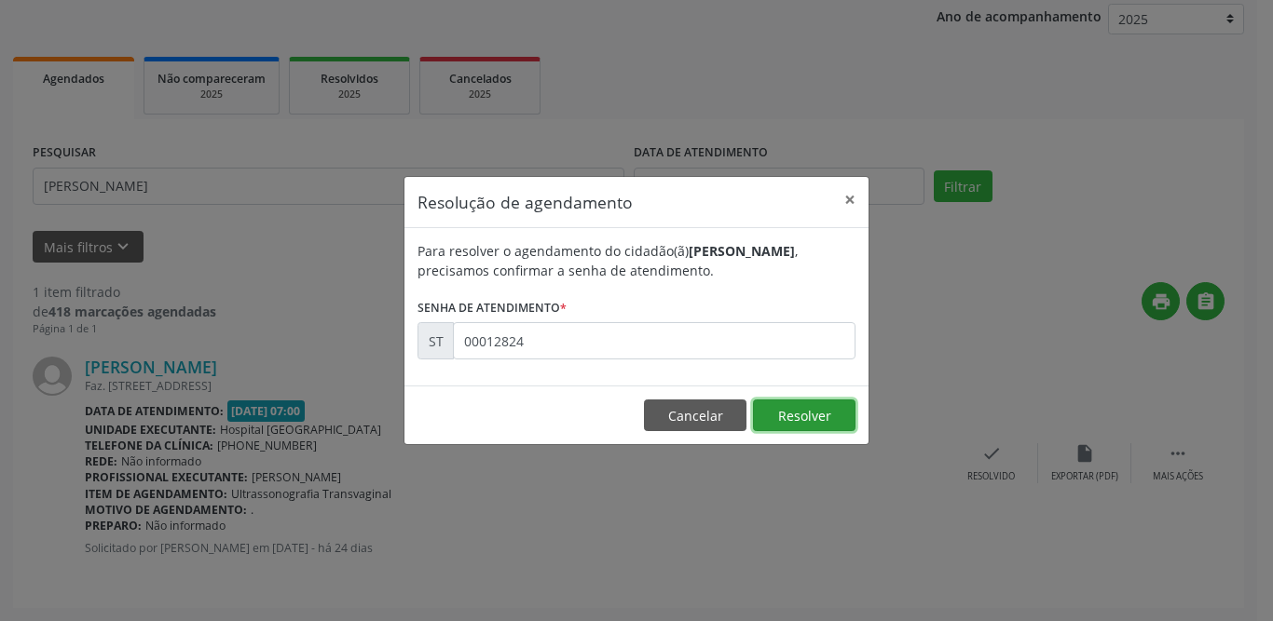
click at [806, 425] on button "Resolver" at bounding box center [804, 416] width 102 height 32
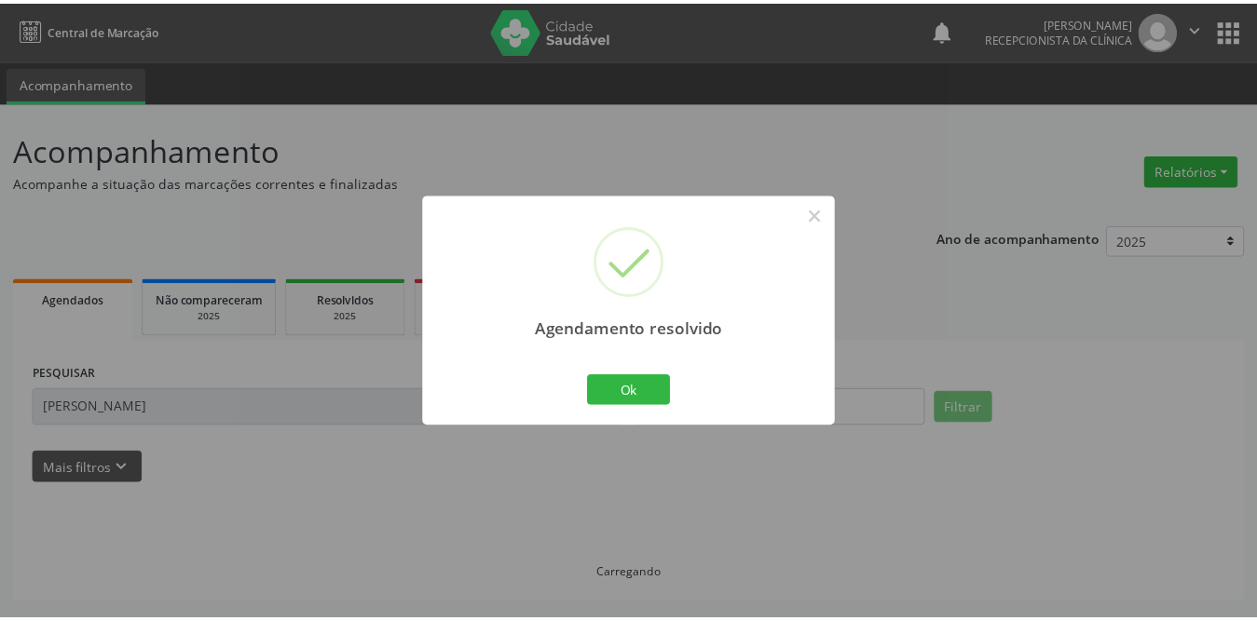
scroll to position [0, 0]
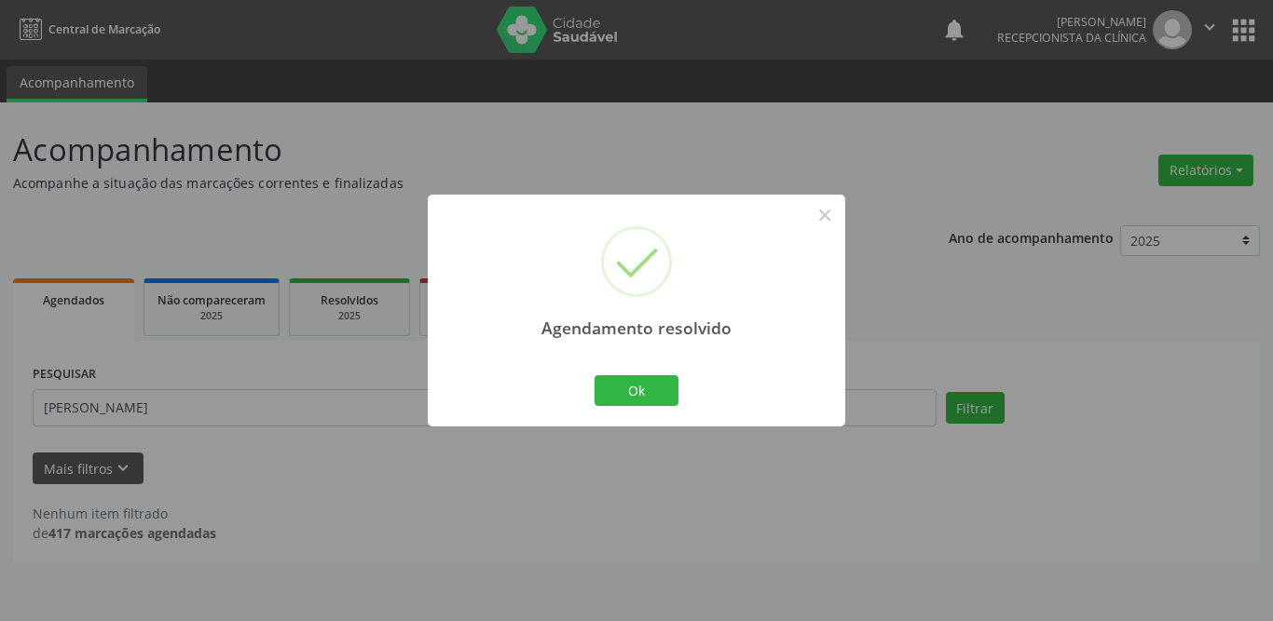
click at [655, 362] on div "Agendamento resolvido × Ok Cancel" at bounding box center [636, 311] width 417 height 232
click at [644, 390] on button "Ok" at bounding box center [636, 391] width 84 height 32
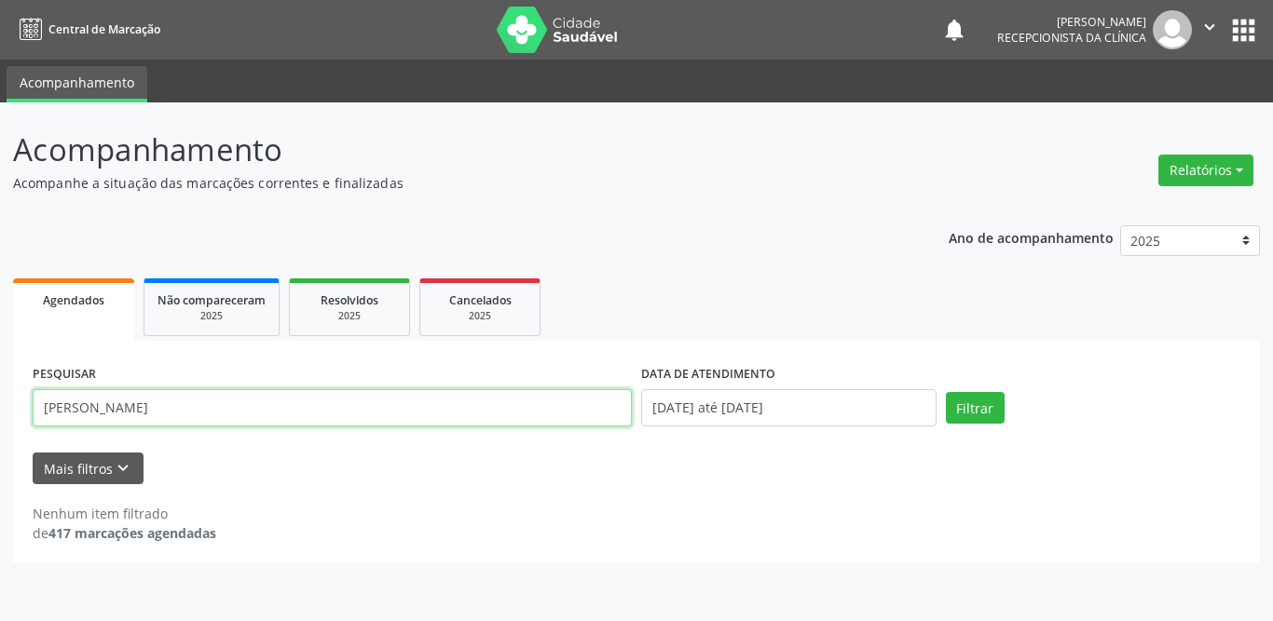
drag, startPoint x: 225, startPoint y: 401, endPoint x: 16, endPoint y: 417, distance: 209.4
click at [16, 417] on div "PESQUISAR francisca maria DATA DE ATENDIMENTO 01/08/2025 até 31/08/2025 Filtrar…" at bounding box center [636, 452] width 1247 height 222
type input "paula cleia"
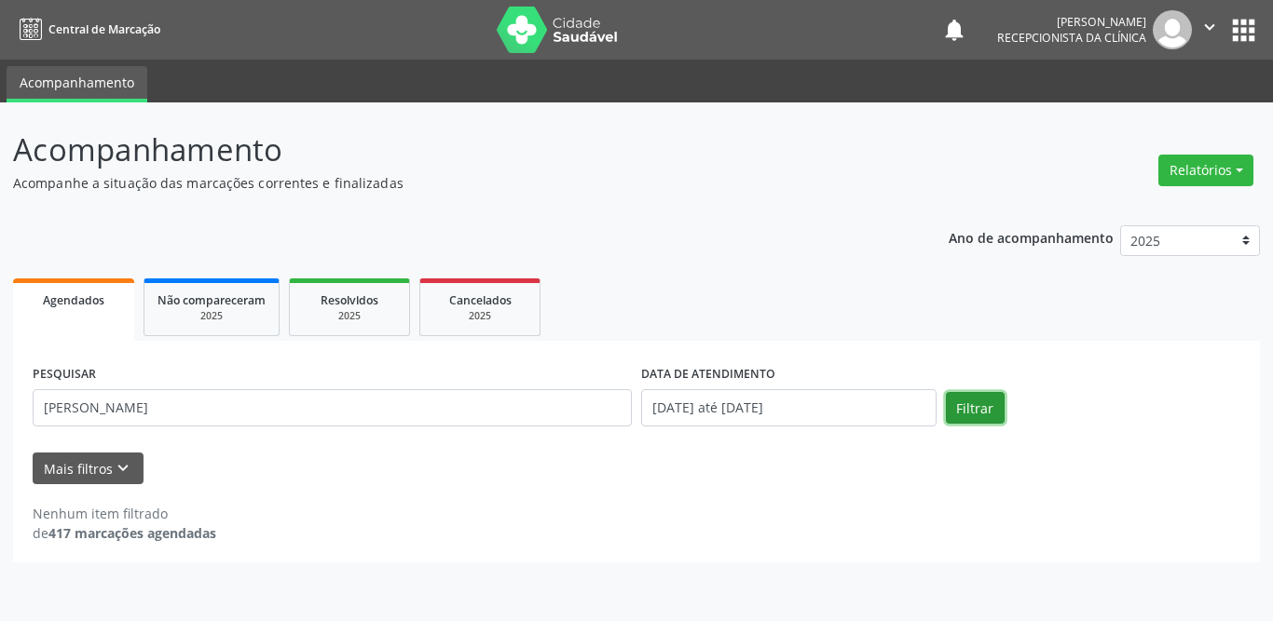
click at [963, 407] on button "Filtrar" at bounding box center [975, 408] width 59 height 32
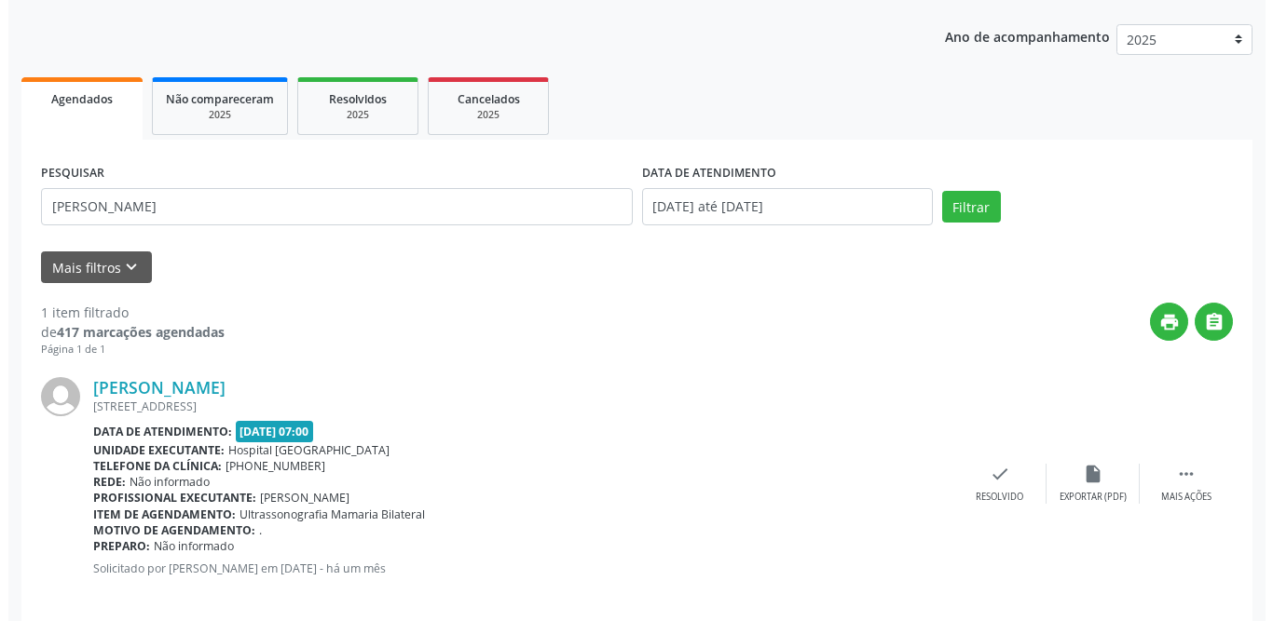
scroll to position [222, 0]
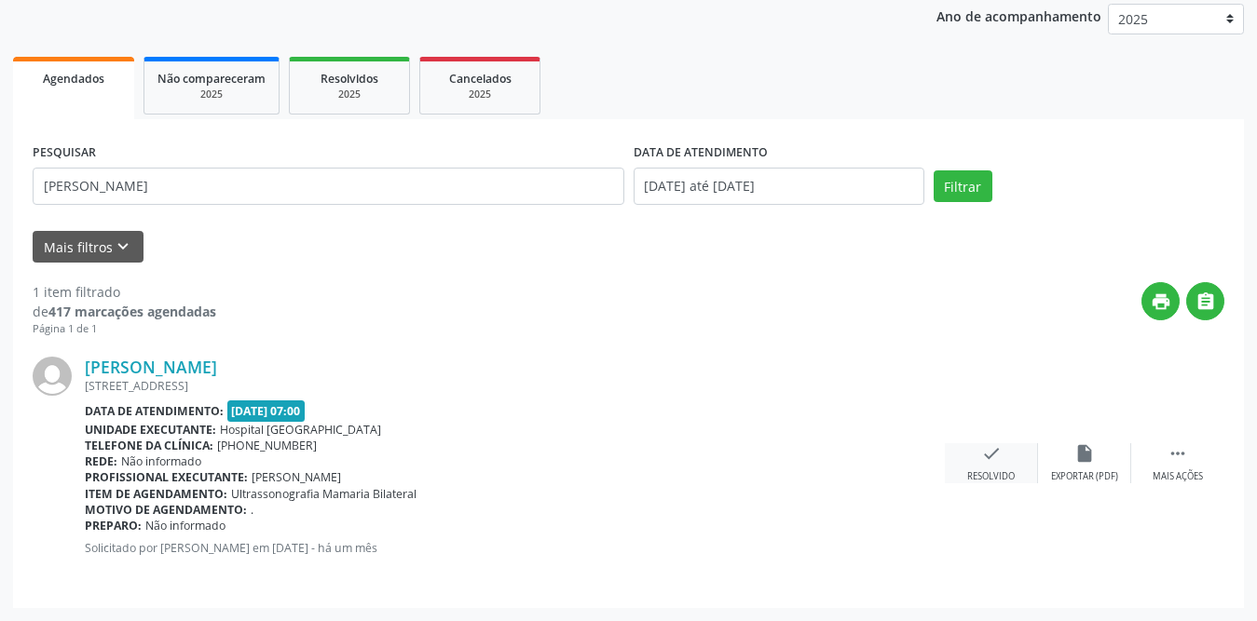
click at [999, 460] on icon "check" at bounding box center [991, 453] width 20 height 20
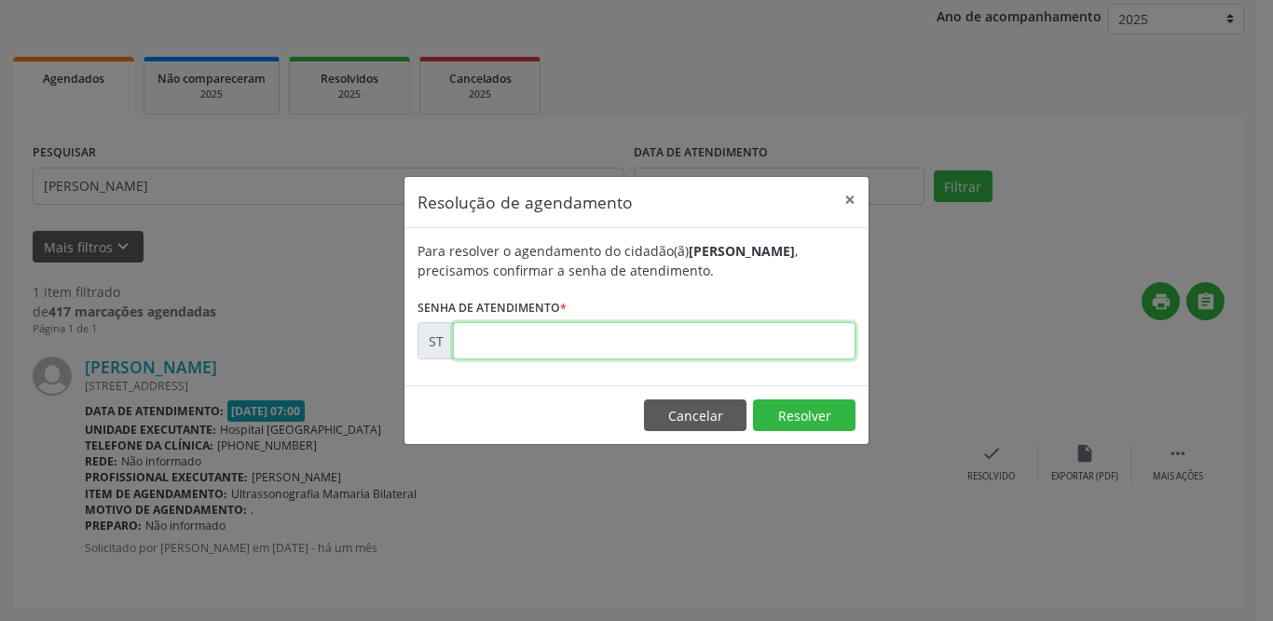
click at [500, 342] on input "text" at bounding box center [654, 340] width 402 height 37
type input "00011841"
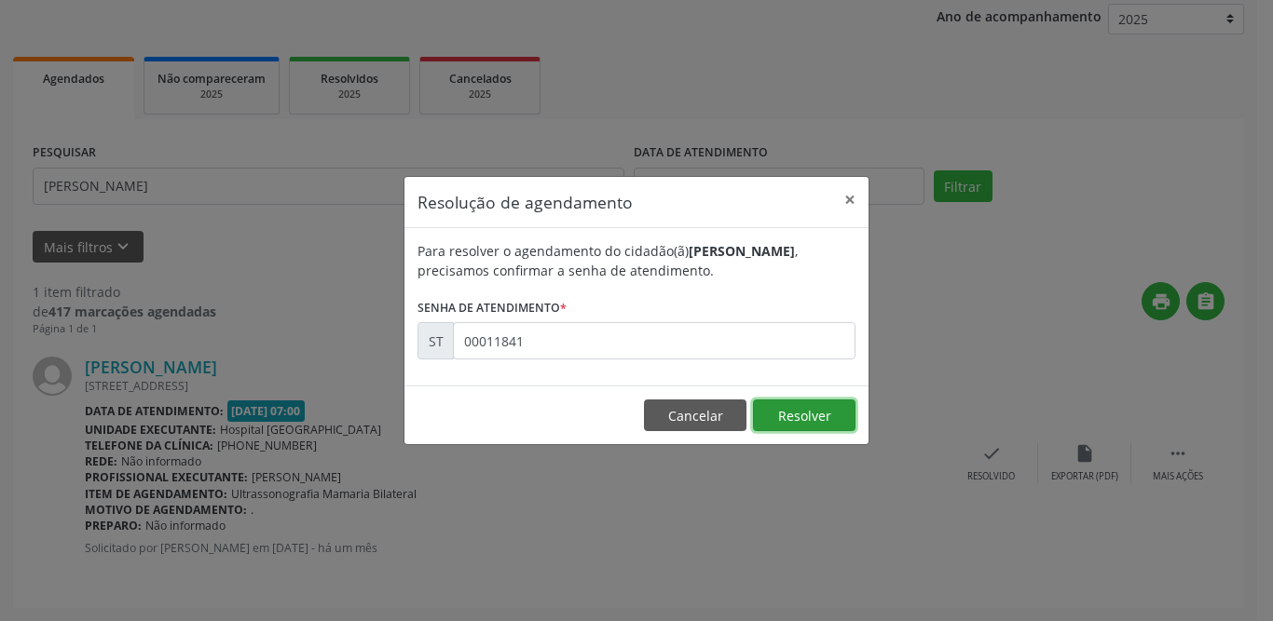
click at [785, 417] on button "Resolver" at bounding box center [804, 416] width 102 height 32
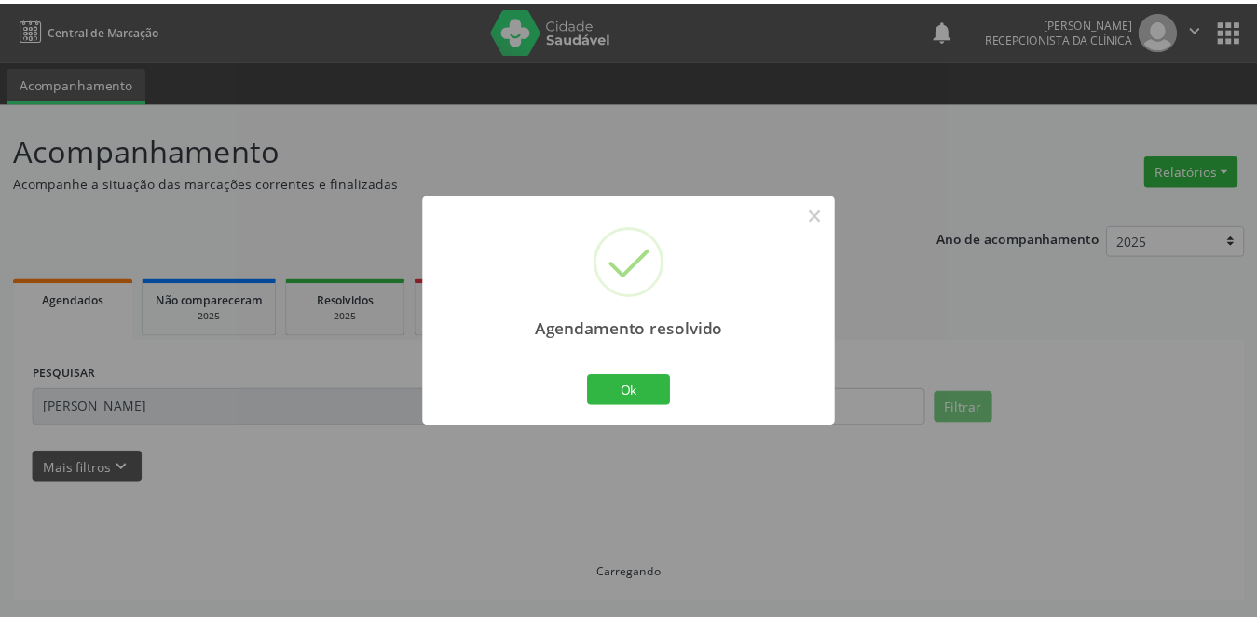
scroll to position [0, 0]
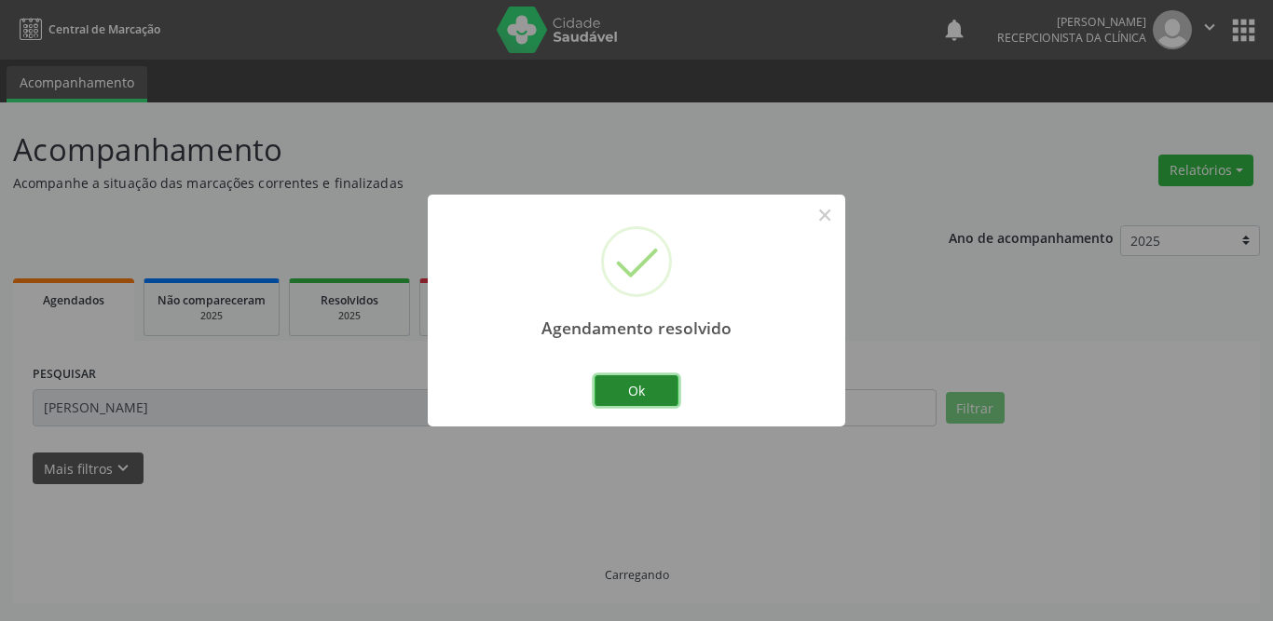
click at [640, 405] on button "Ok" at bounding box center [636, 391] width 84 height 32
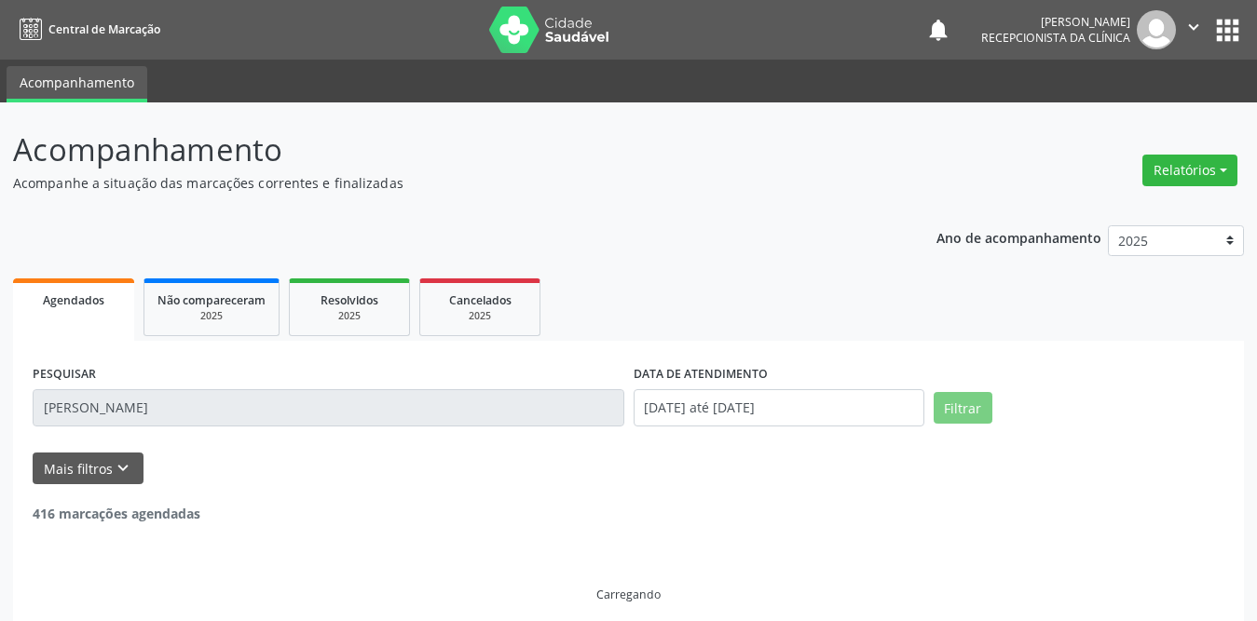
click at [267, 400] on input "paula cleia" at bounding box center [329, 407] width 592 height 37
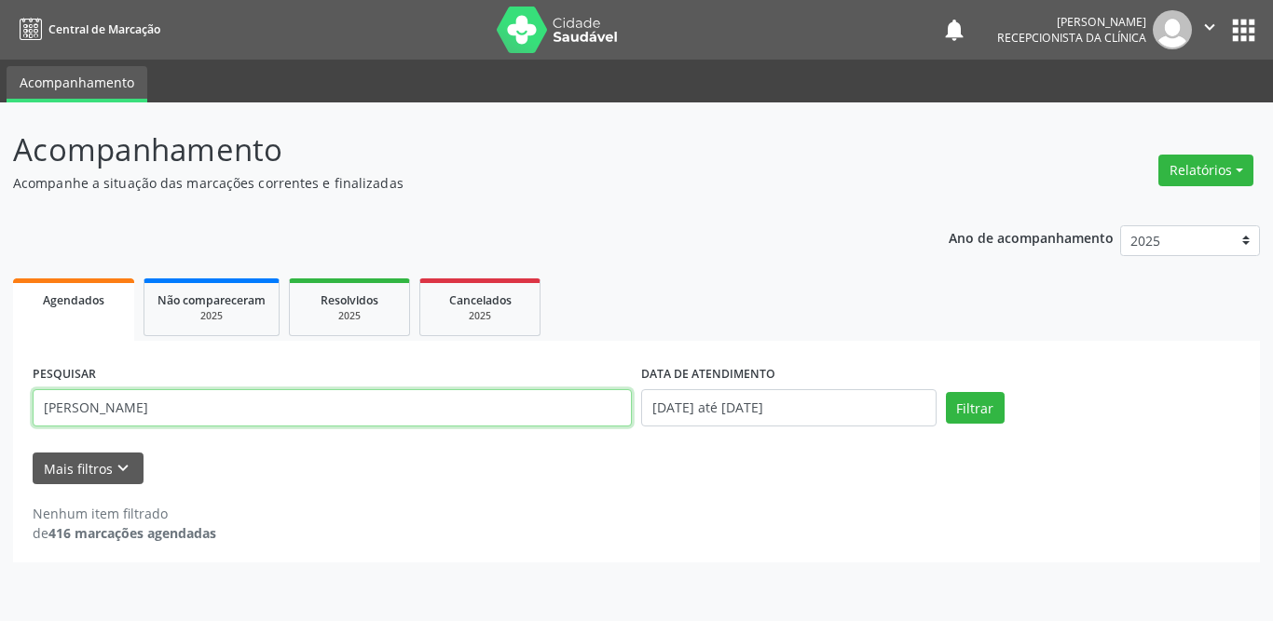
drag, startPoint x: 375, startPoint y: 419, endPoint x: 34, endPoint y: 414, distance: 341.0
click at [34, 414] on input "paula cleia" at bounding box center [332, 407] width 599 height 37
type input "glei"
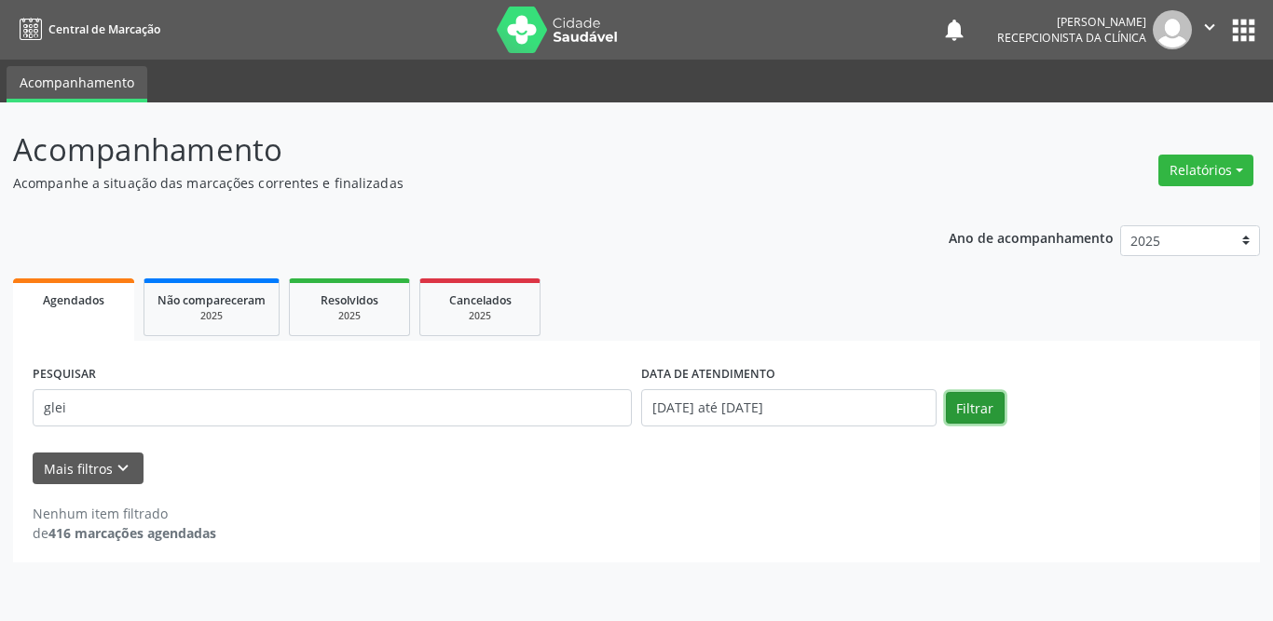
click at [956, 408] on button "Filtrar" at bounding box center [975, 408] width 59 height 32
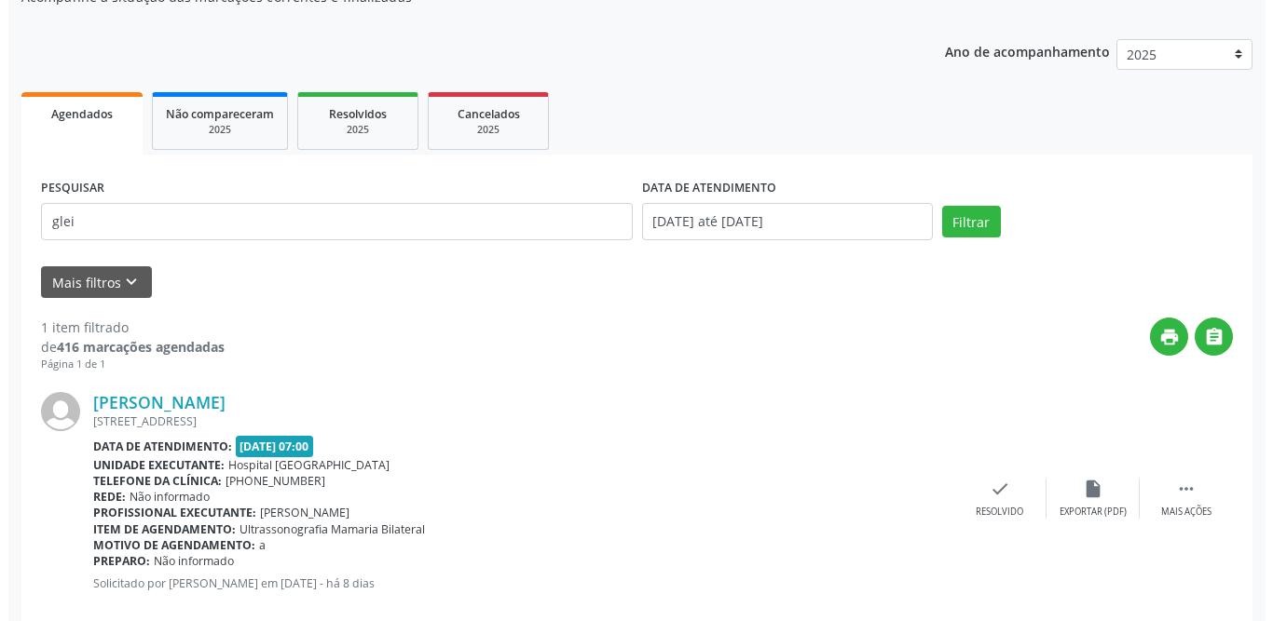
scroll to position [222, 0]
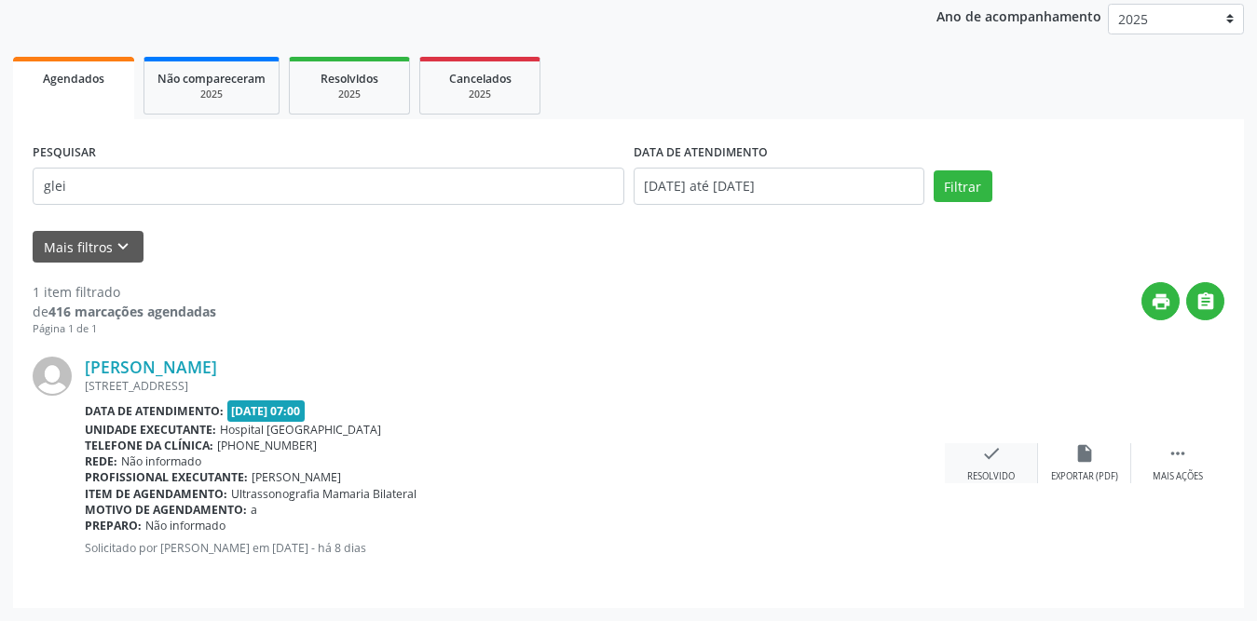
click at [962, 457] on div "check Resolvido" at bounding box center [991, 463] width 93 height 40
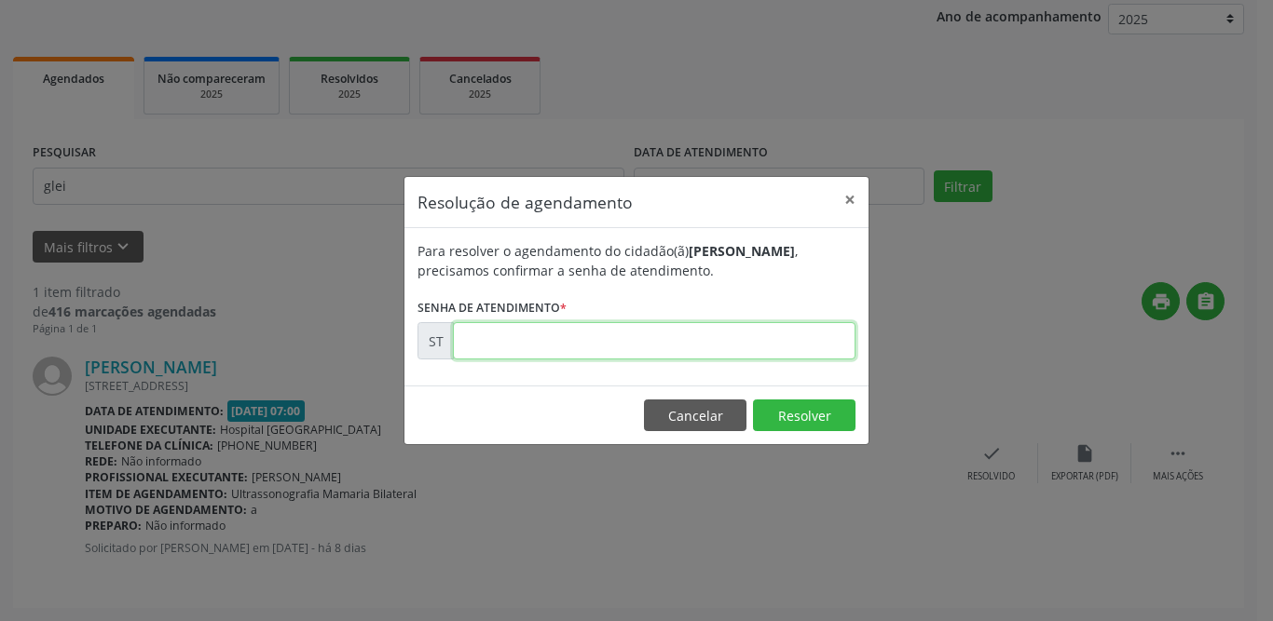
click at [569, 345] on input "text" at bounding box center [654, 340] width 402 height 37
type input "00016099"
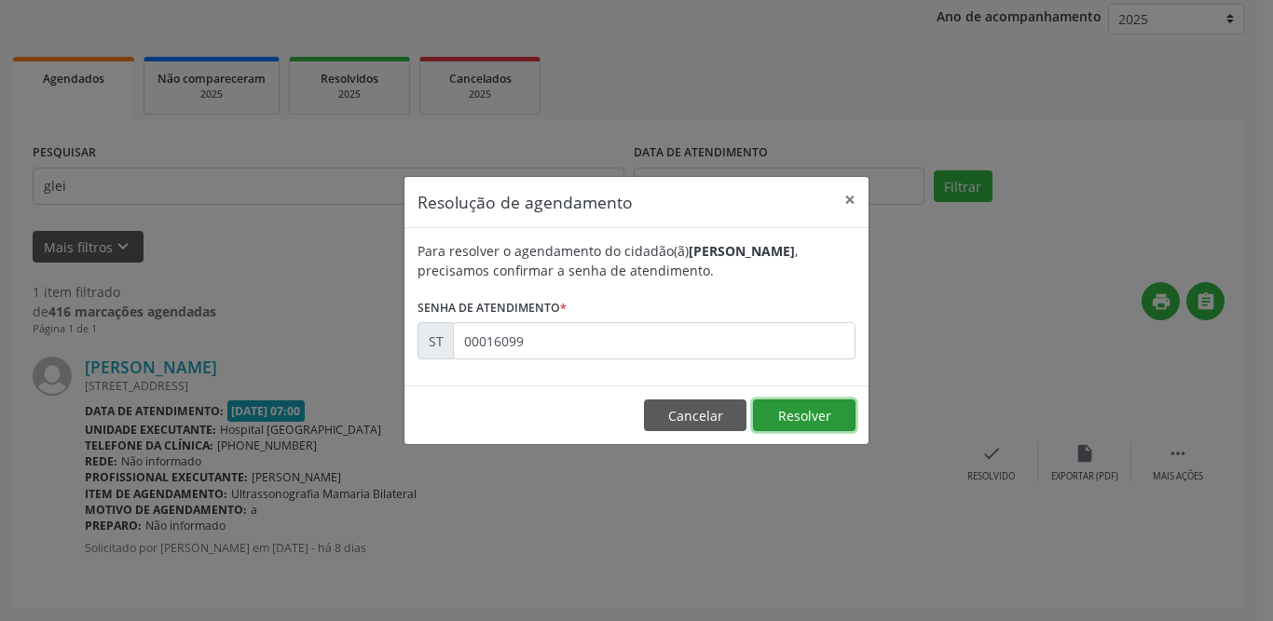
click at [812, 423] on button "Resolver" at bounding box center [804, 416] width 102 height 32
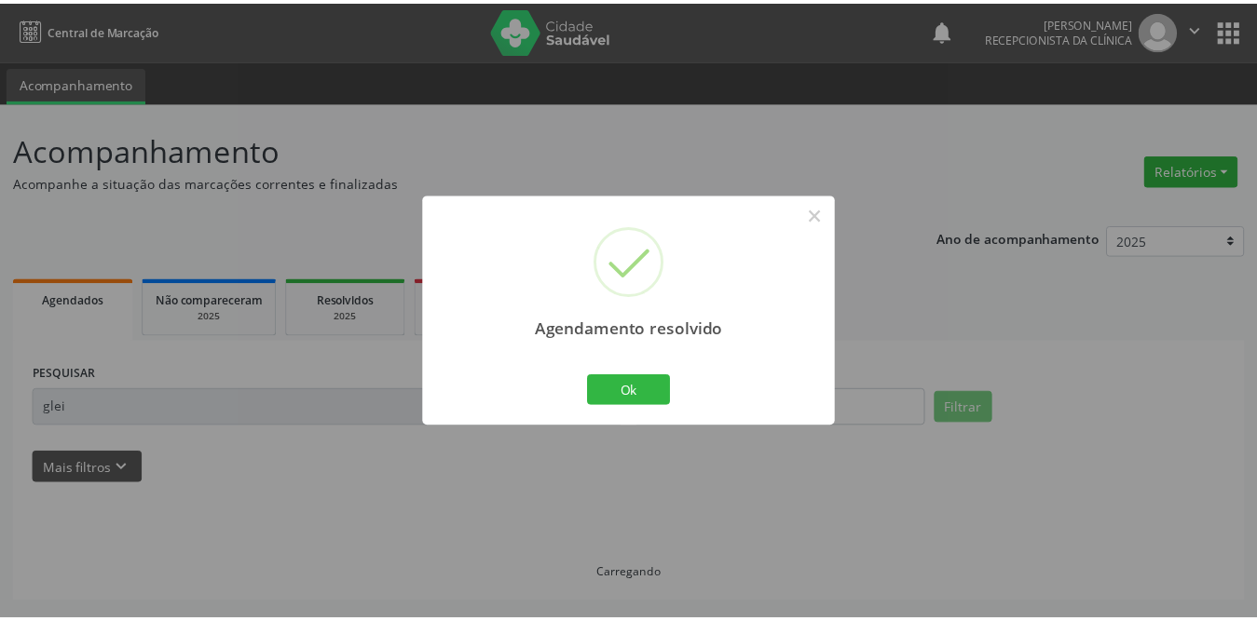
scroll to position [0, 0]
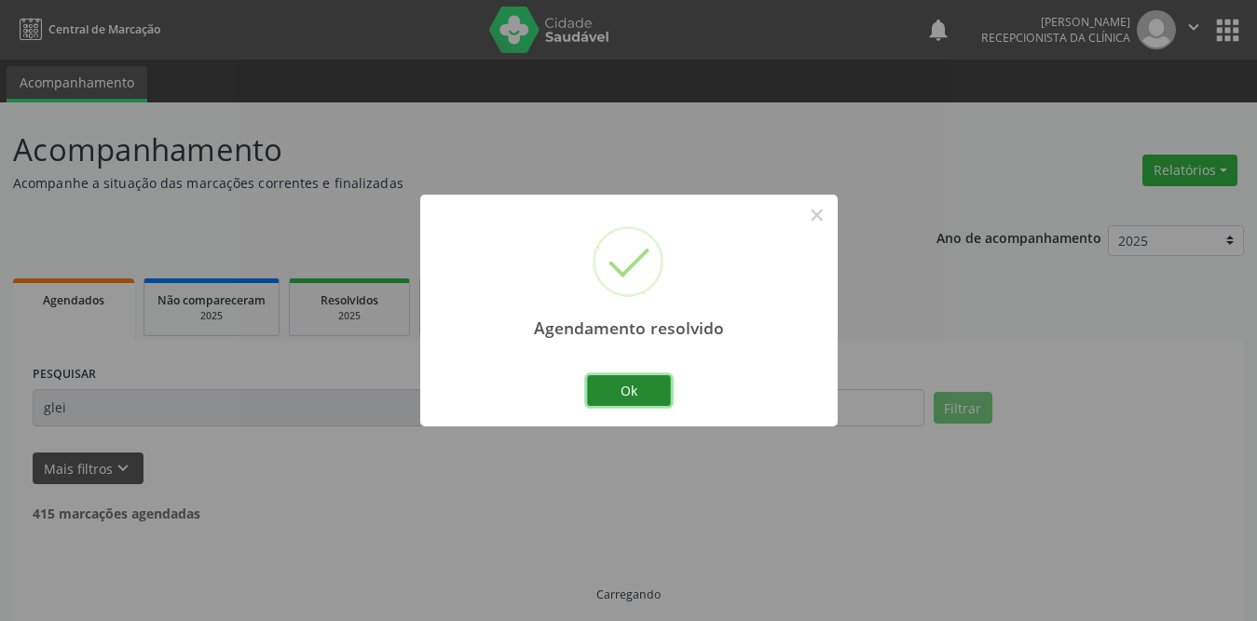
click at [641, 387] on button "Ok" at bounding box center [629, 391] width 84 height 32
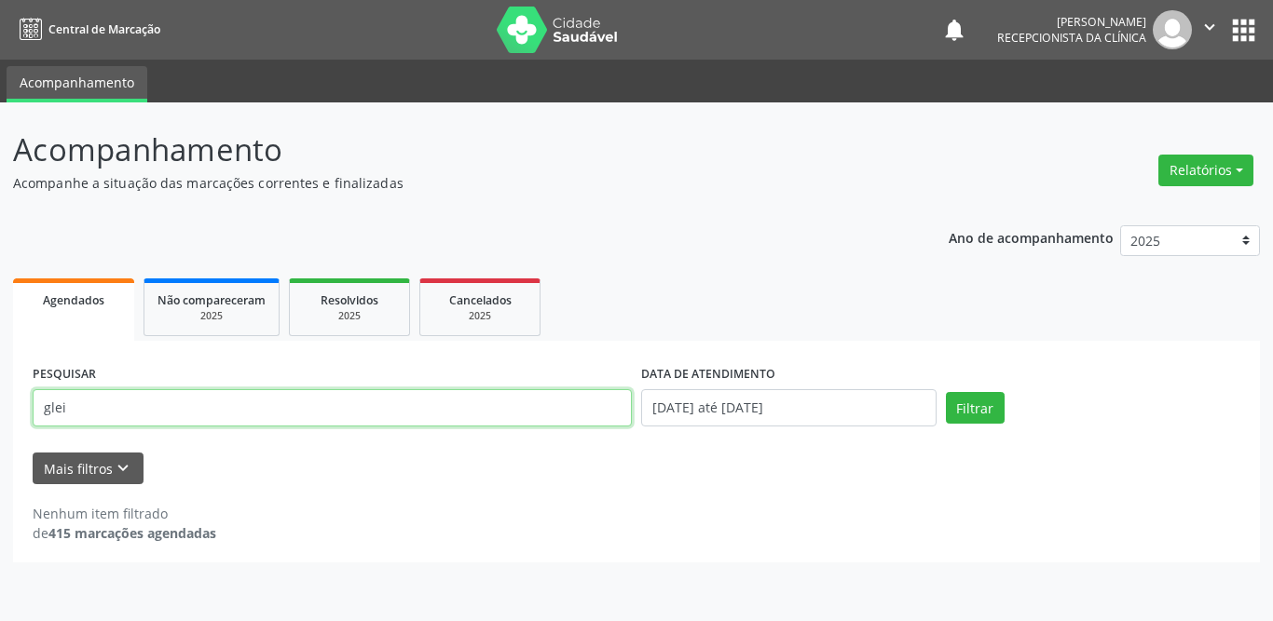
drag, startPoint x: 166, startPoint y: 414, endPoint x: 0, endPoint y: 406, distance: 166.0
click at [0, 406] on div "Acompanhamento Acompanhe a situação das marcações correntes e finalizadas Relat…" at bounding box center [636, 361] width 1273 height 519
type input "alisson go"
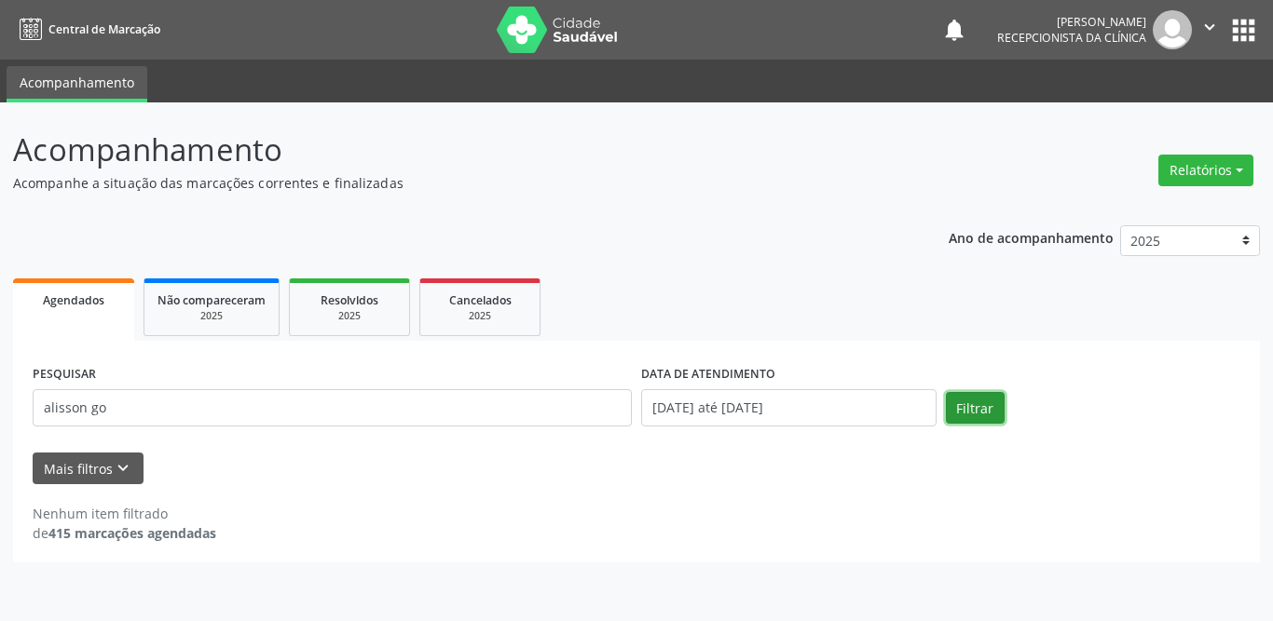
click at [977, 404] on button "Filtrar" at bounding box center [975, 408] width 59 height 32
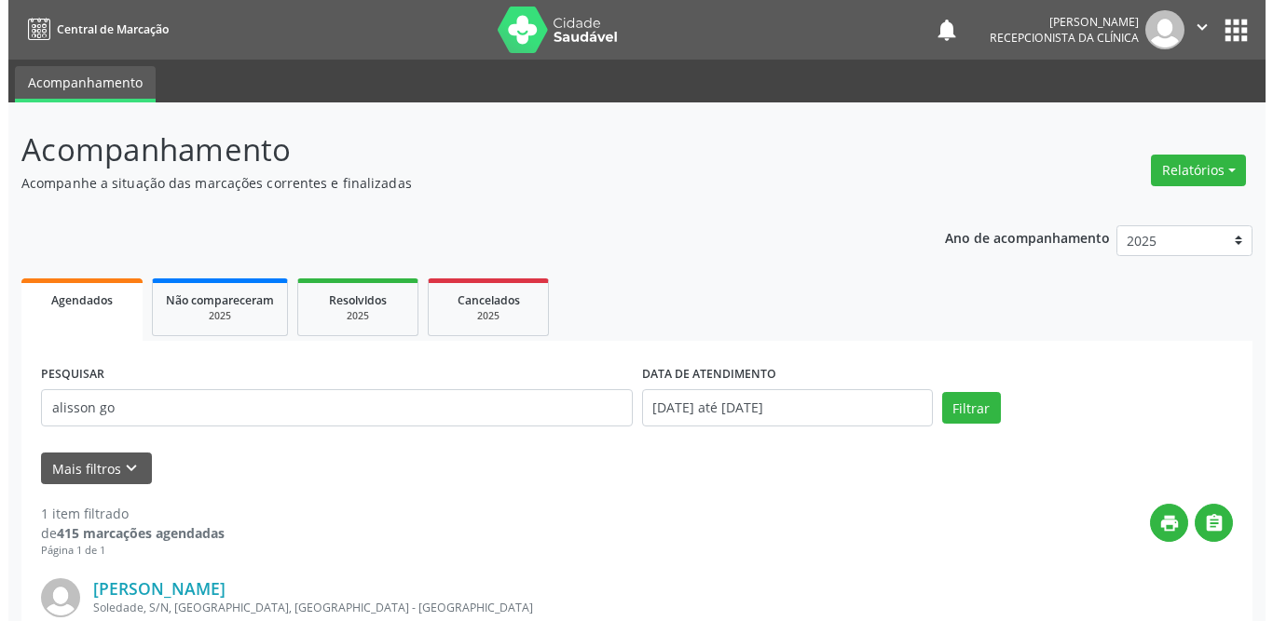
scroll to position [186, 0]
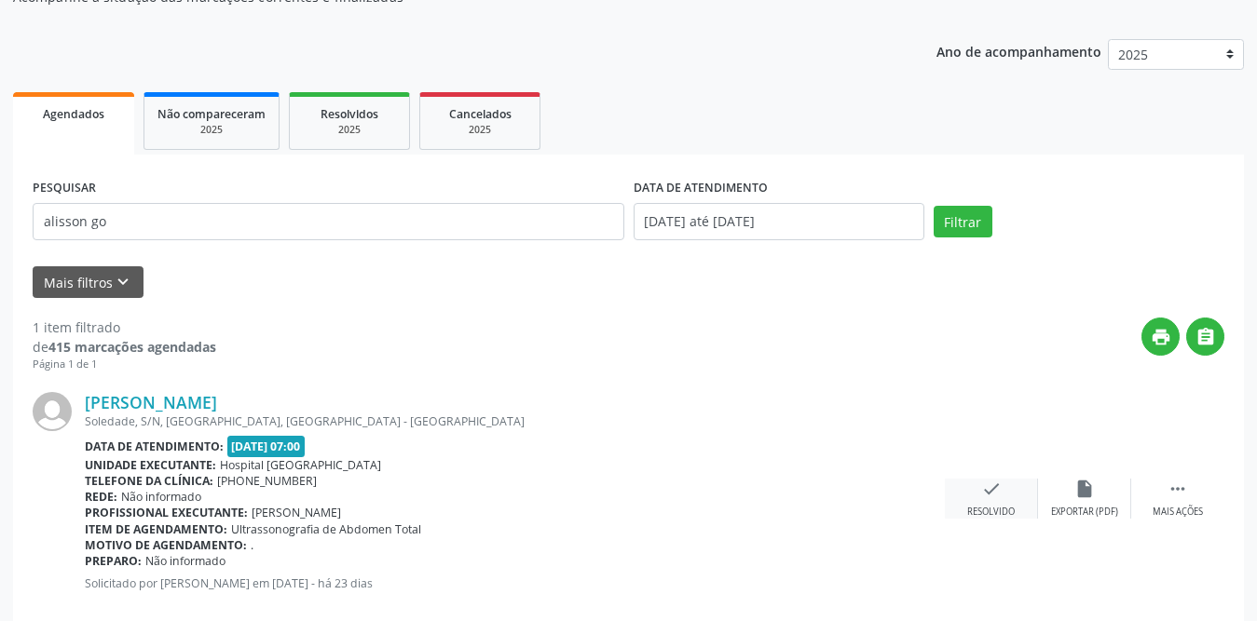
click at [982, 495] on icon "check" at bounding box center [991, 489] width 20 height 20
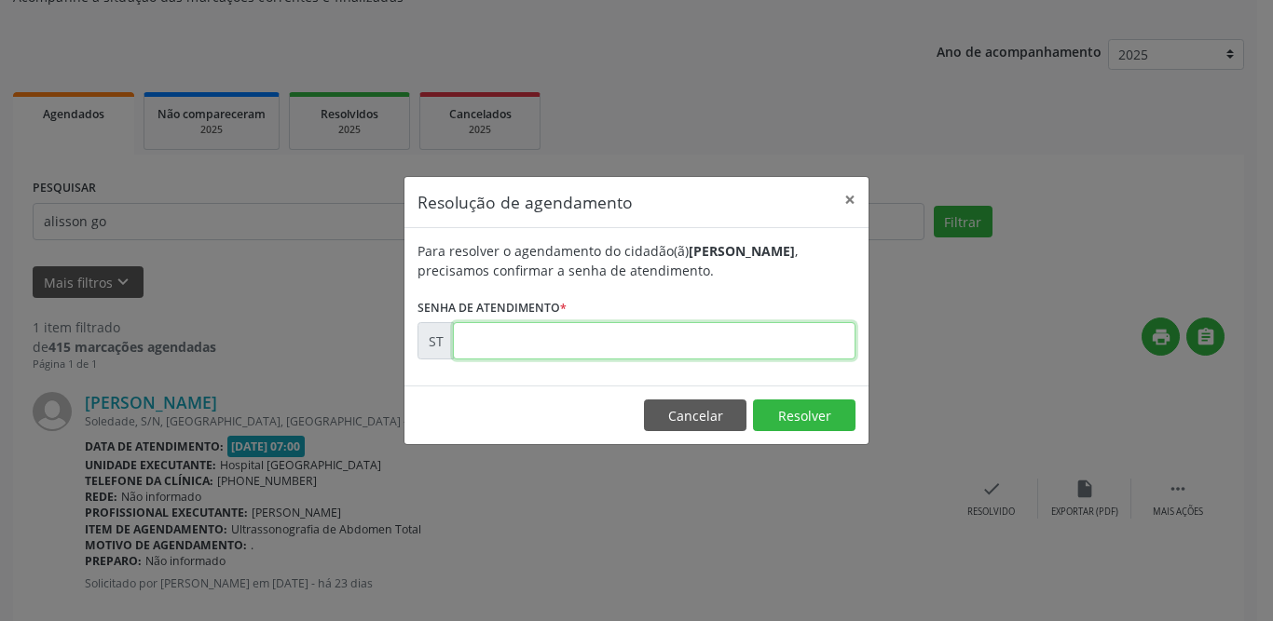
click at [599, 350] on input "text" at bounding box center [654, 340] width 402 height 37
type input "00013256"
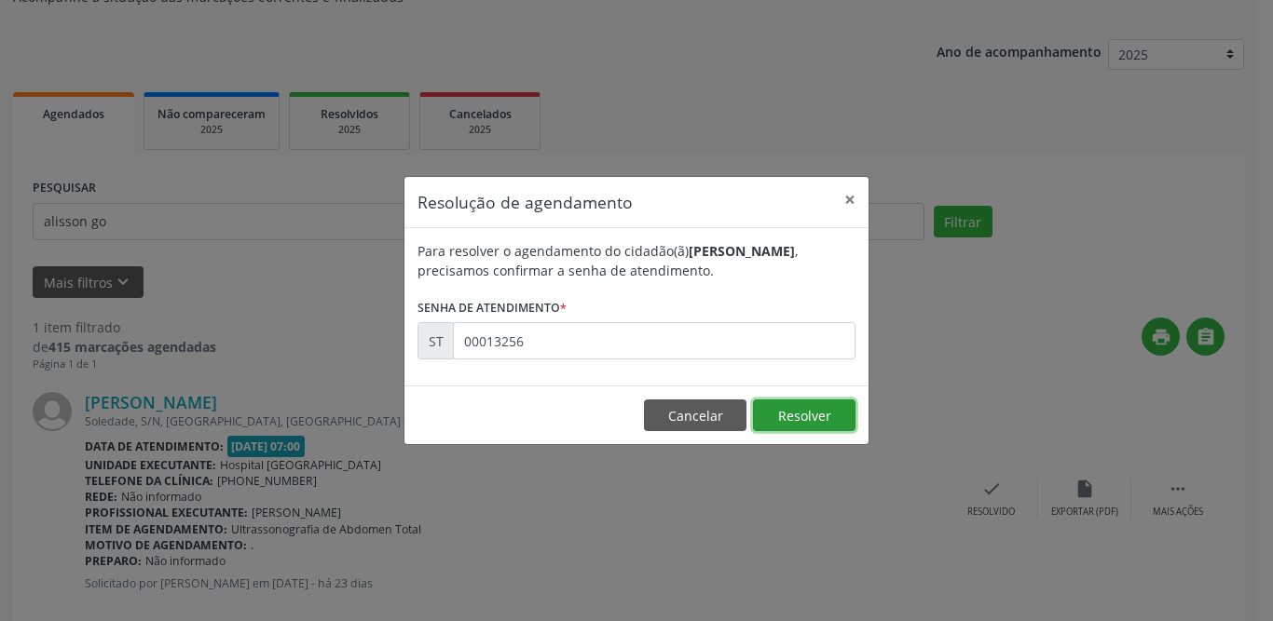
click at [784, 414] on button "Resolver" at bounding box center [804, 416] width 102 height 32
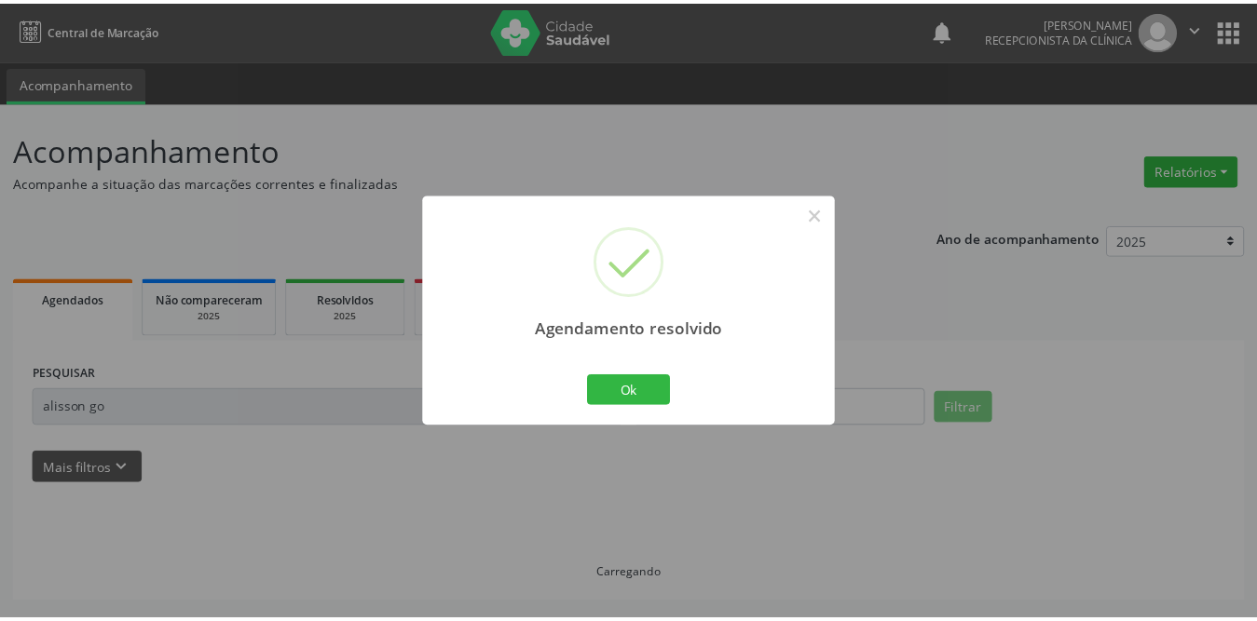
scroll to position [0, 0]
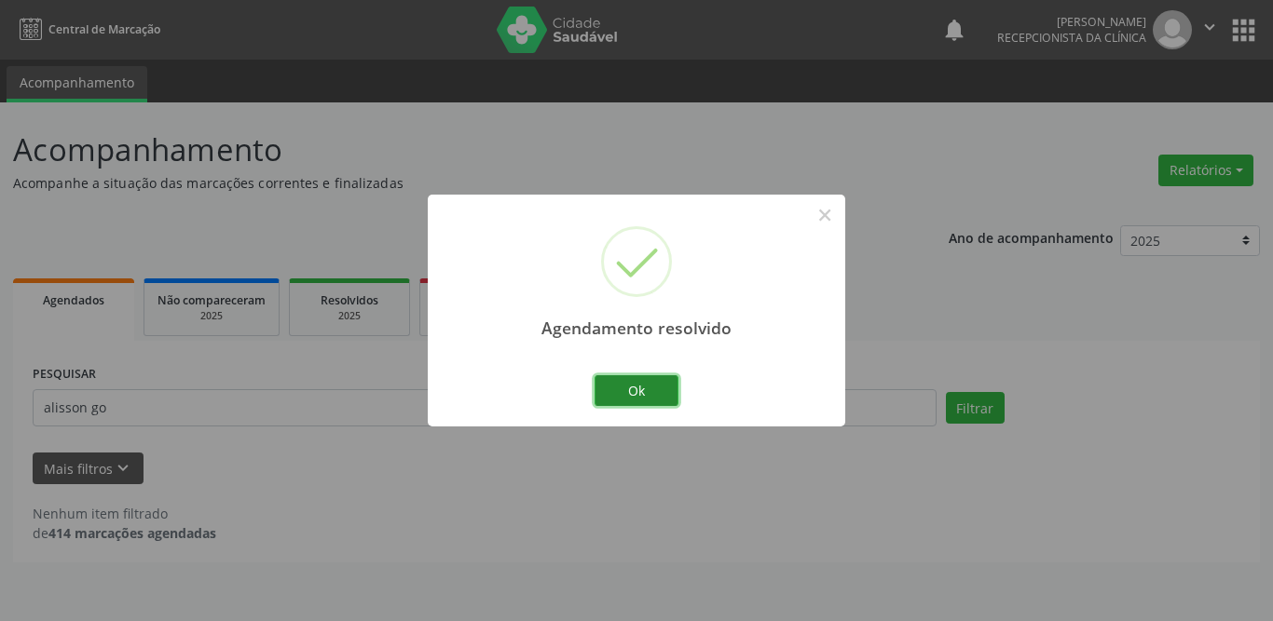
click at [630, 393] on button "Ok" at bounding box center [636, 391] width 84 height 32
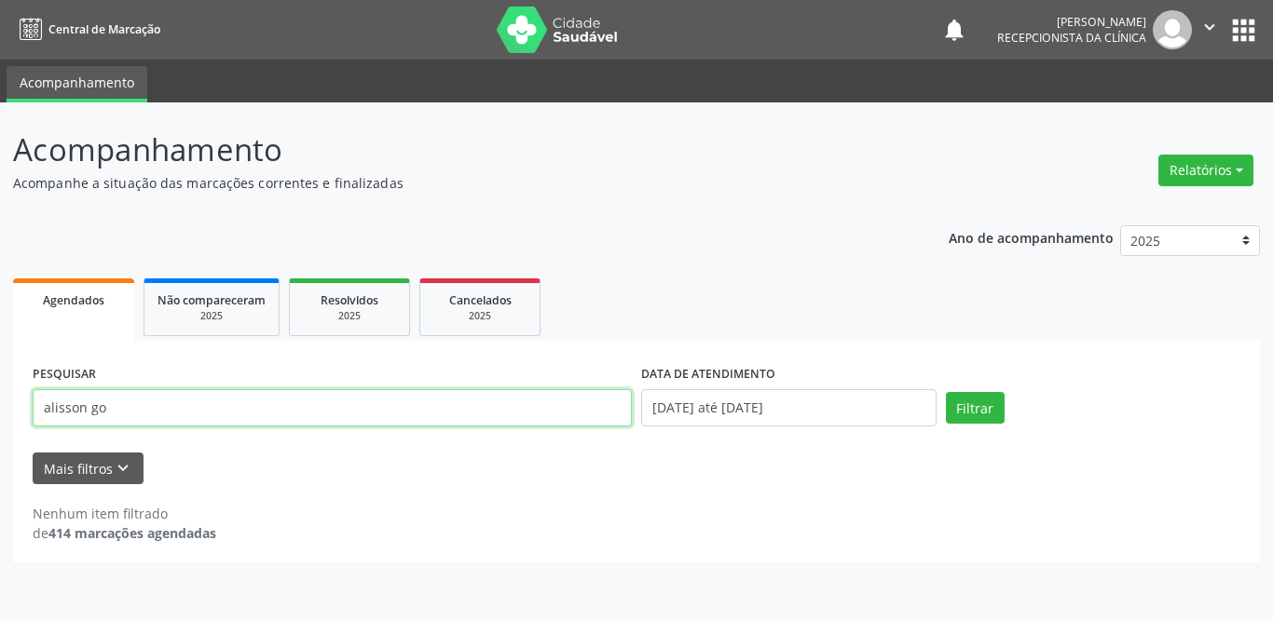
drag, startPoint x: 369, startPoint y: 415, endPoint x: 0, endPoint y: 413, distance: 368.9
click at [0, 413] on div "Acompanhamento Acompanhe a situação das marcações correntes e finalizadas Relat…" at bounding box center [636, 361] width 1273 height 519
type input "edilma de lima"
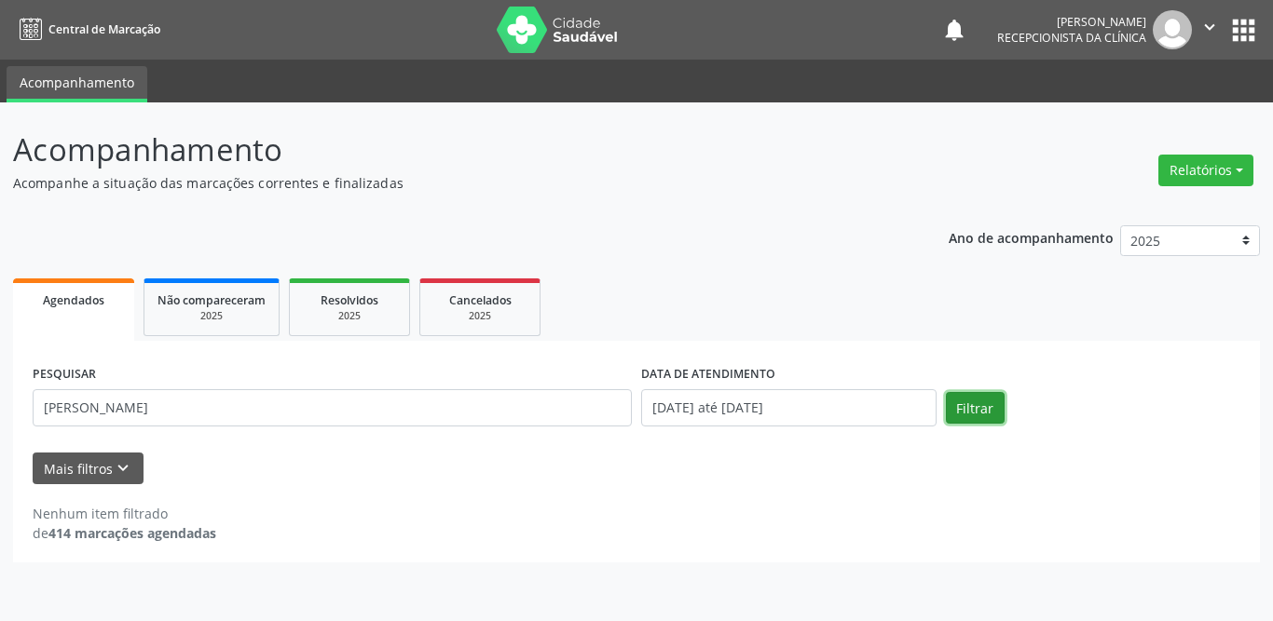
click at [957, 408] on button "Filtrar" at bounding box center [975, 408] width 59 height 32
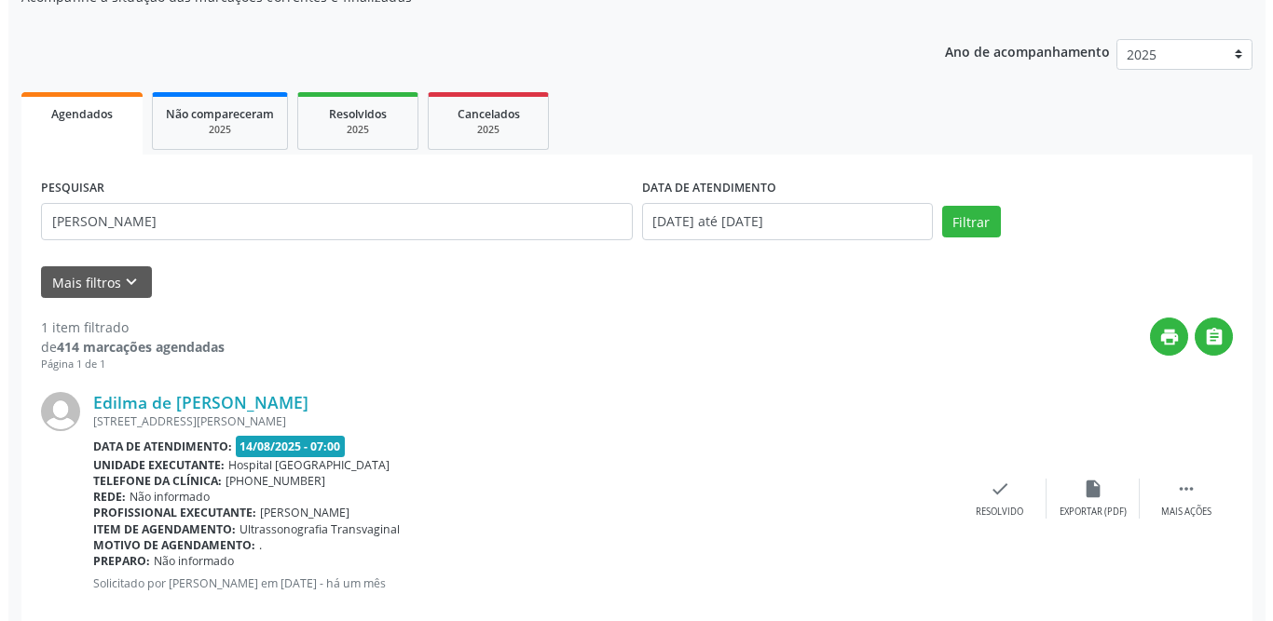
scroll to position [222, 0]
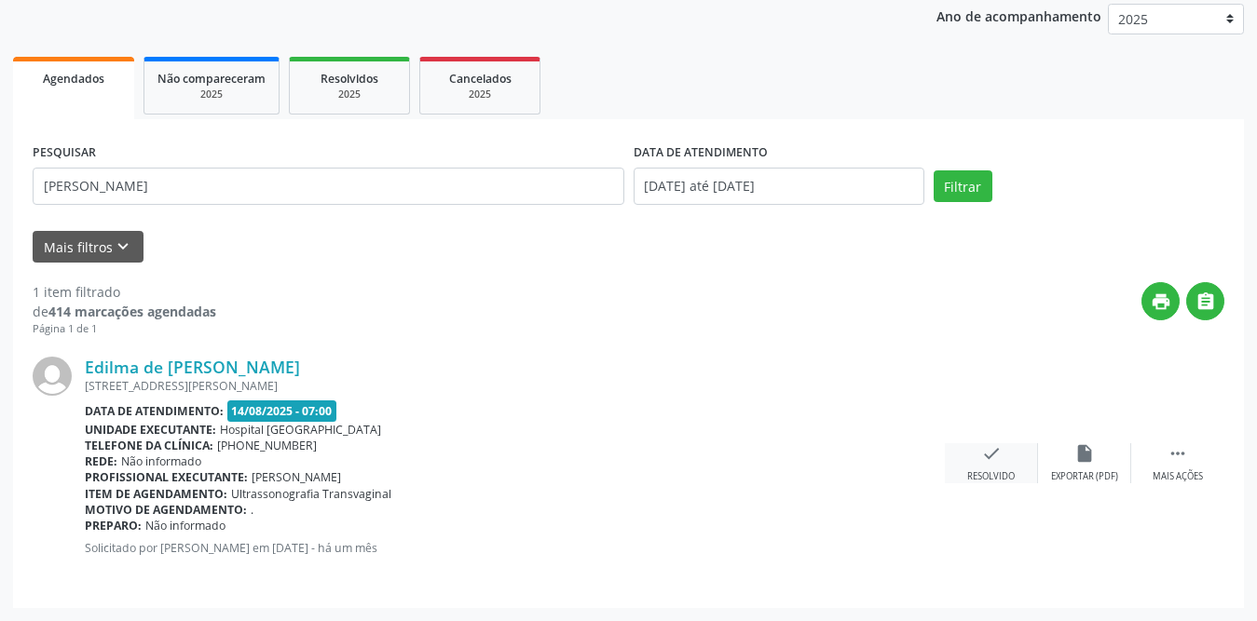
click at [978, 463] on div "check Resolvido" at bounding box center [991, 463] width 93 height 40
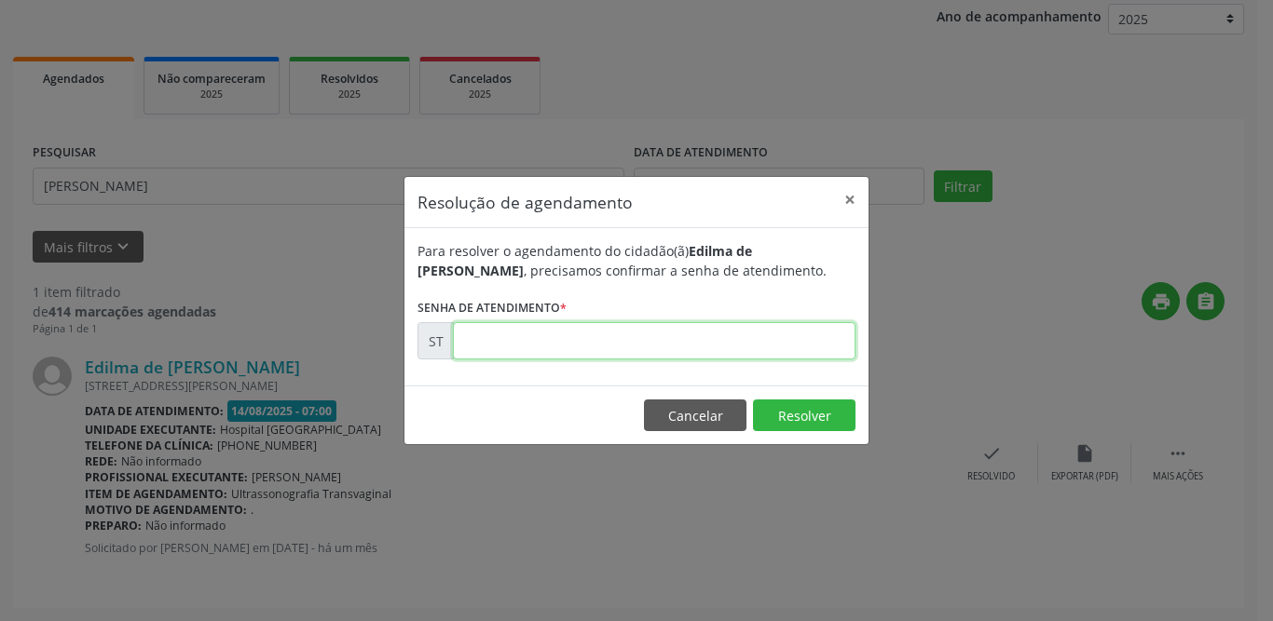
click at [480, 343] on input "text" at bounding box center [654, 340] width 402 height 37
type input "00012406"
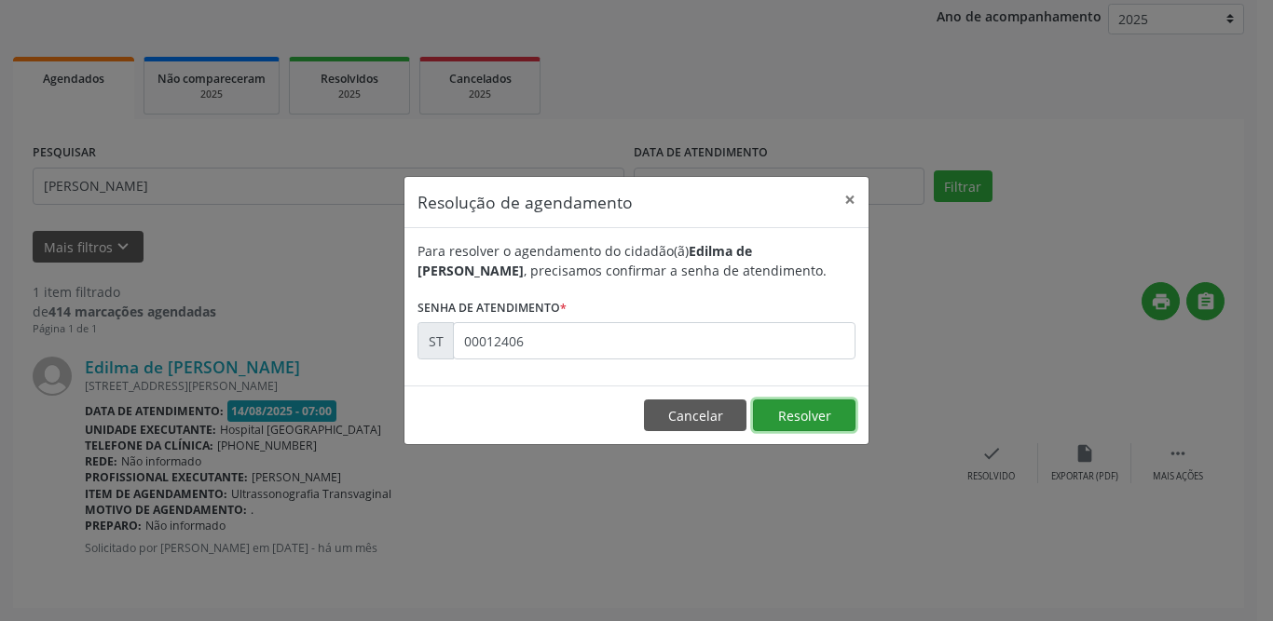
click at [786, 412] on button "Resolver" at bounding box center [804, 416] width 102 height 32
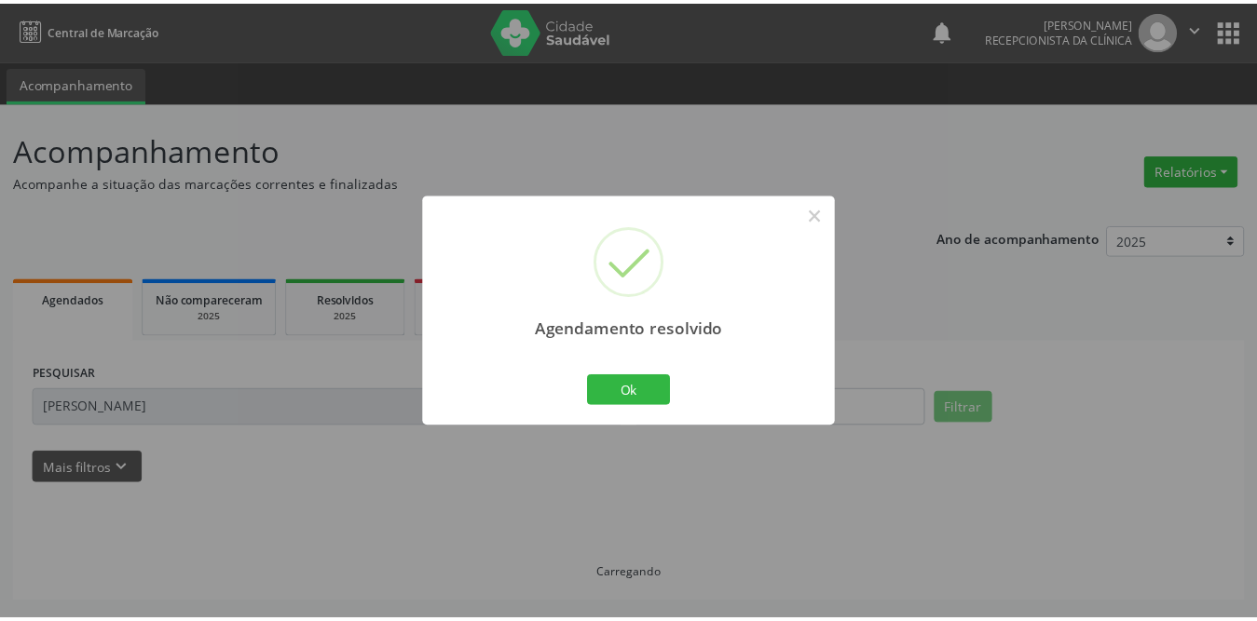
scroll to position [0, 0]
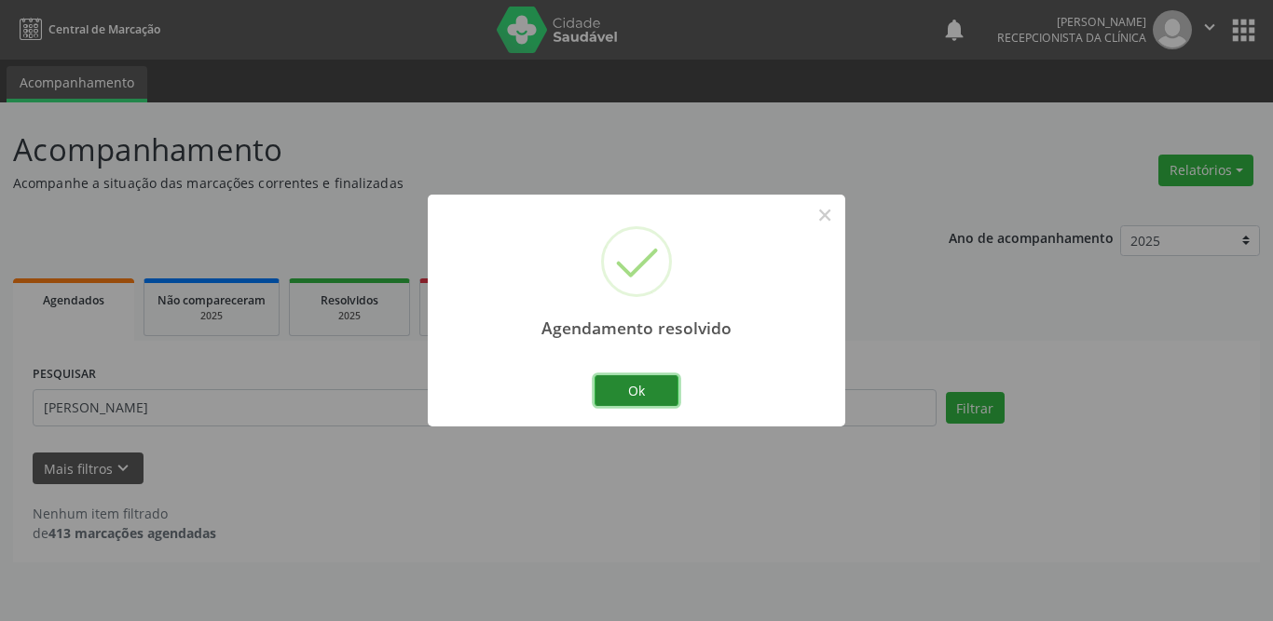
click at [646, 386] on button "Ok" at bounding box center [636, 391] width 84 height 32
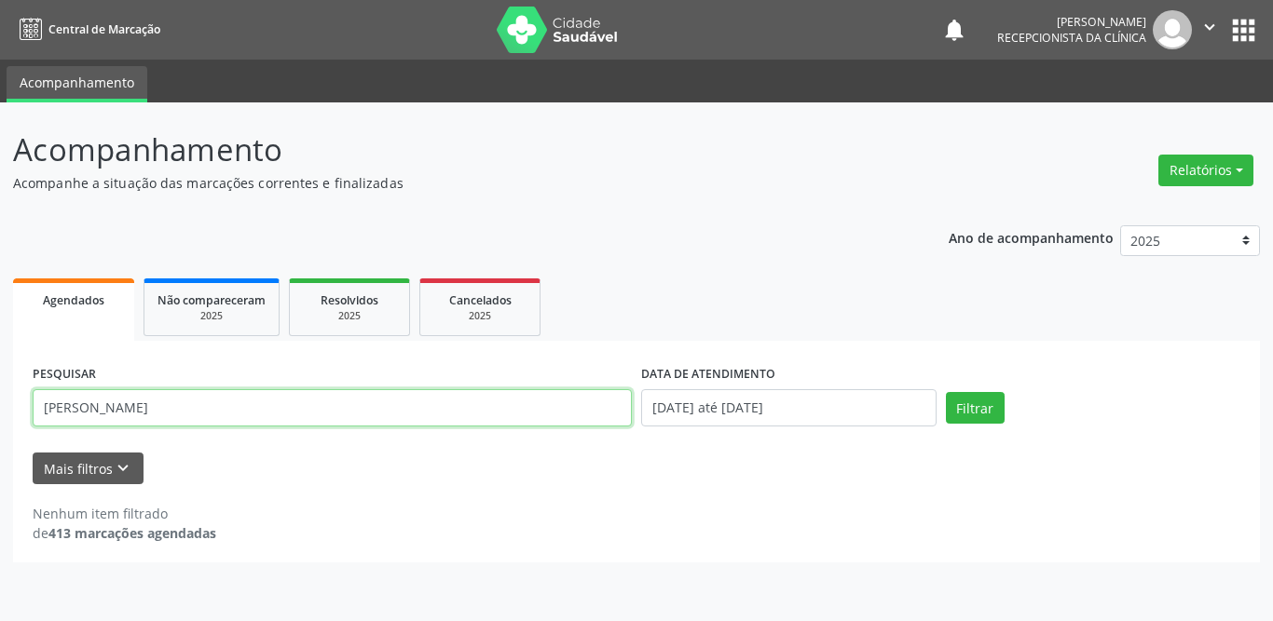
drag, startPoint x: 183, startPoint y: 406, endPoint x: 2, endPoint y: 405, distance: 180.7
click at [0, 405] on div "Acompanhamento Acompanhe a situação das marcações correntes e finalizadas Relat…" at bounding box center [636, 361] width 1273 height 519
type input "m"
type input "r"
type input "marta rita"
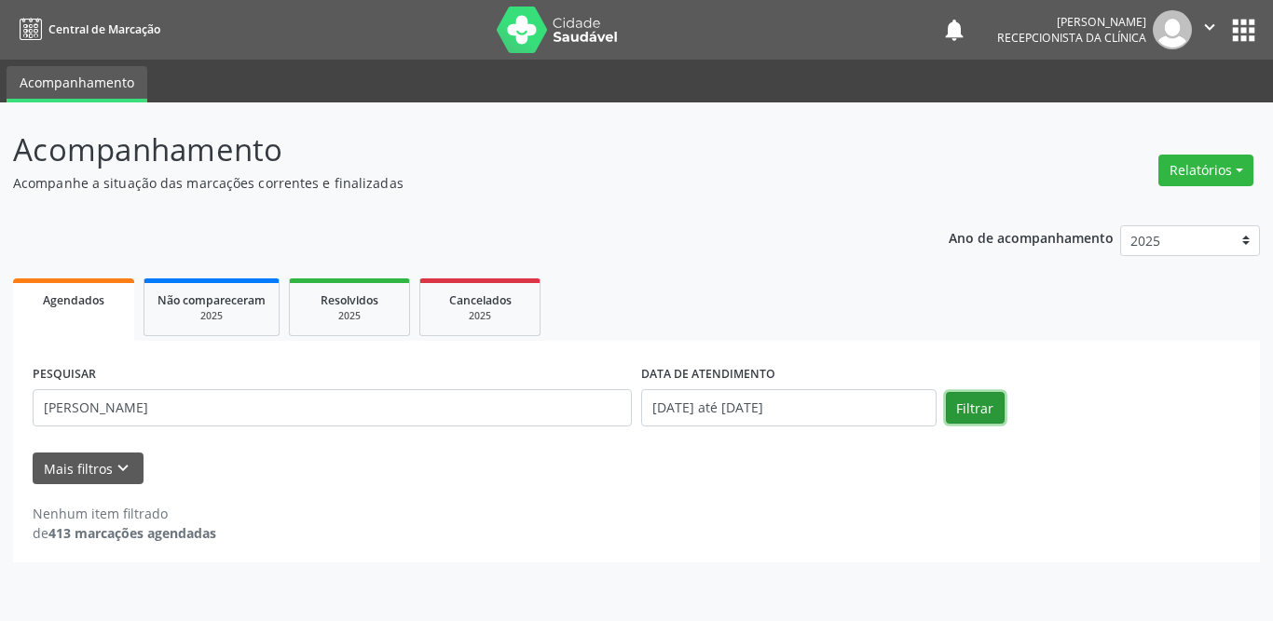
click at [987, 404] on button "Filtrar" at bounding box center [975, 408] width 59 height 32
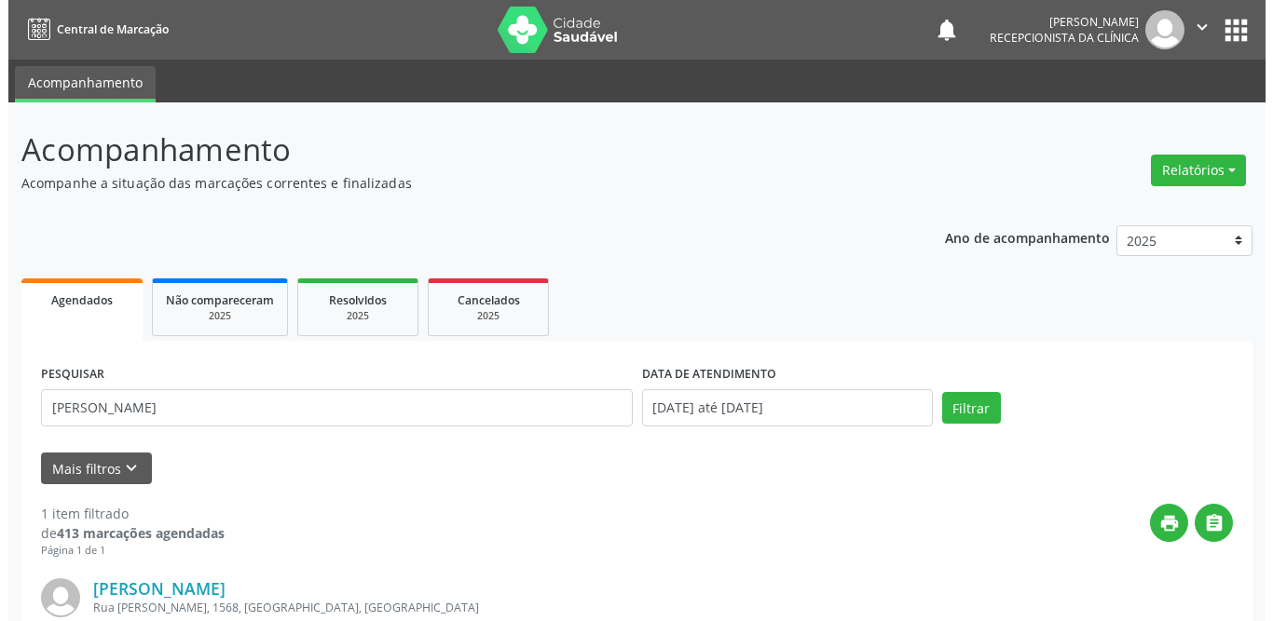
scroll to position [222, 0]
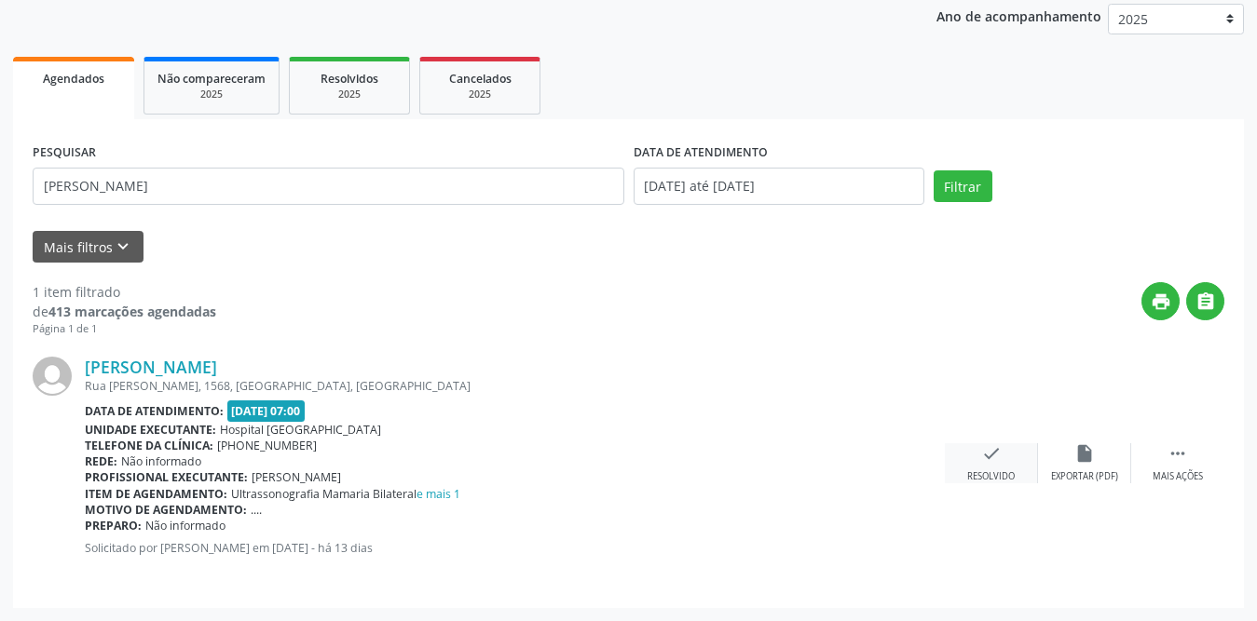
click at [1002, 453] on div "check Resolvido" at bounding box center [991, 463] width 93 height 40
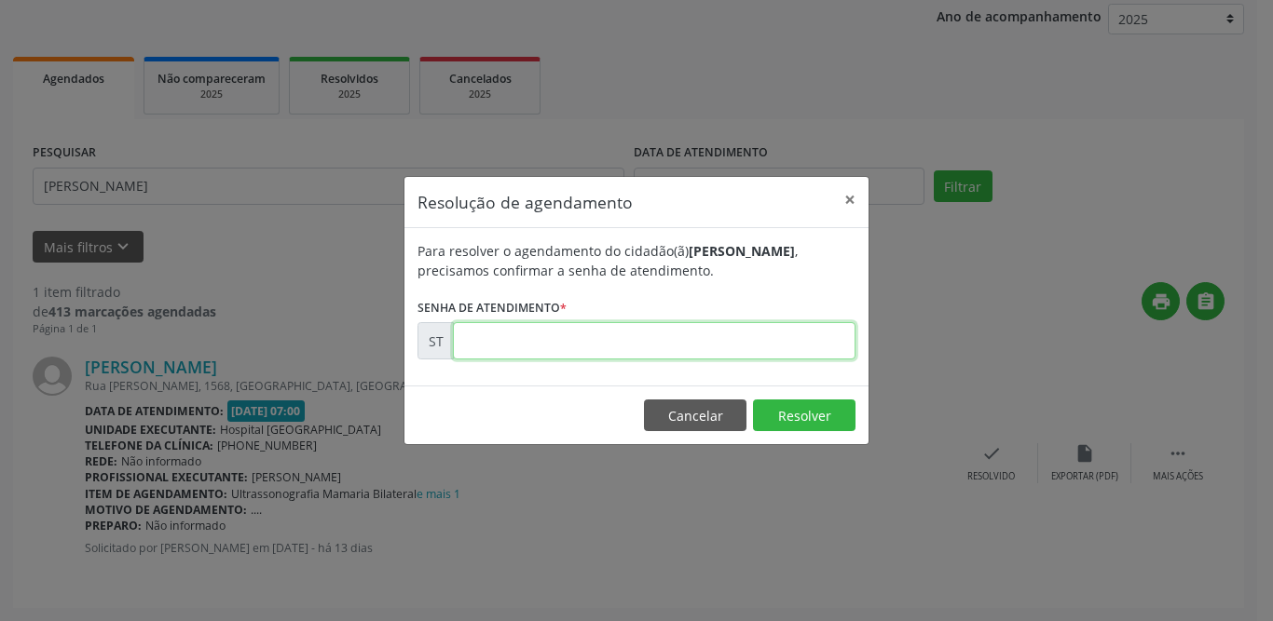
click at [479, 349] on input "text" at bounding box center [654, 340] width 402 height 37
type input "00015619"
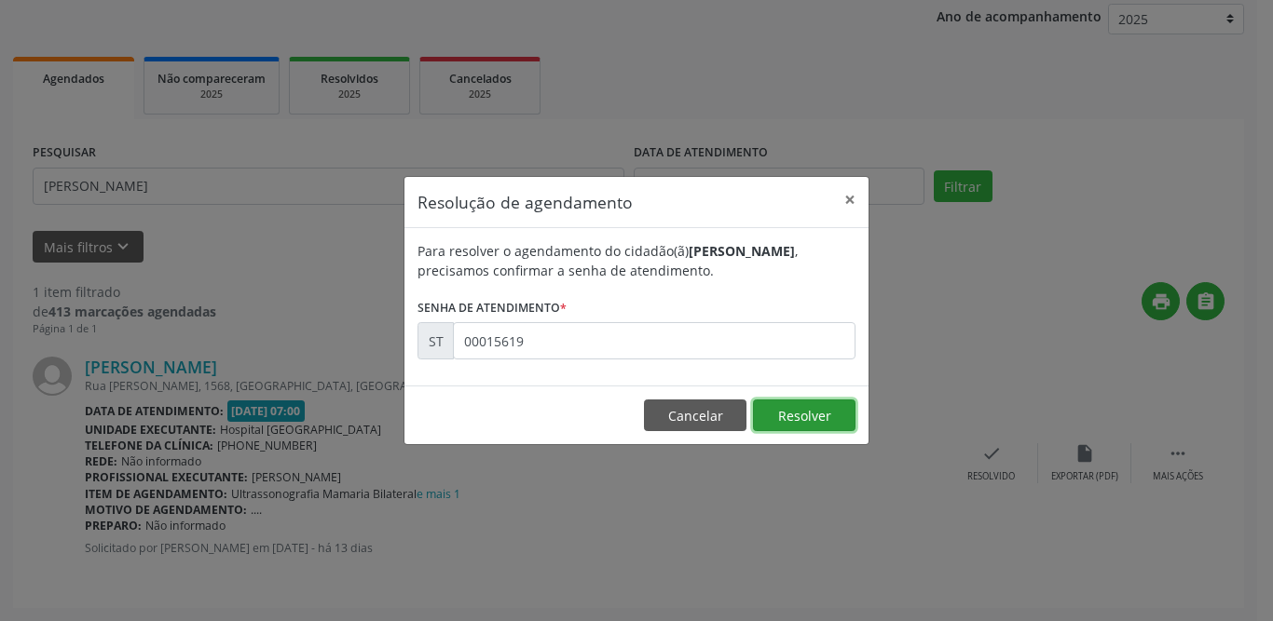
click at [802, 425] on button "Resolver" at bounding box center [804, 416] width 102 height 32
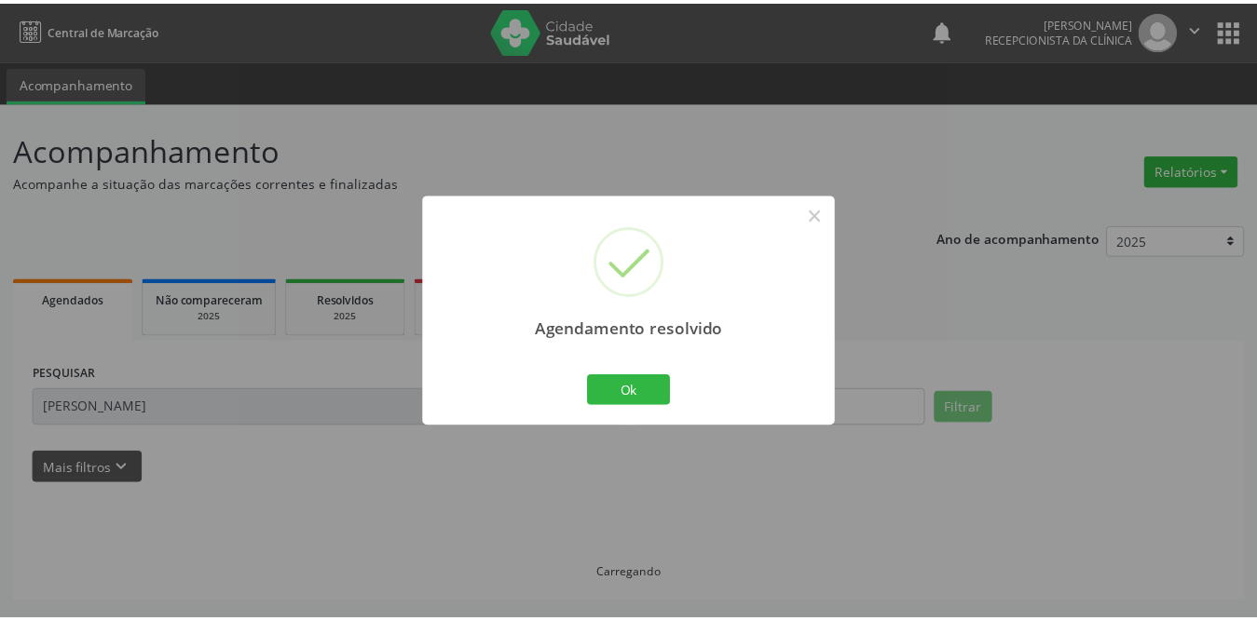
scroll to position [0, 0]
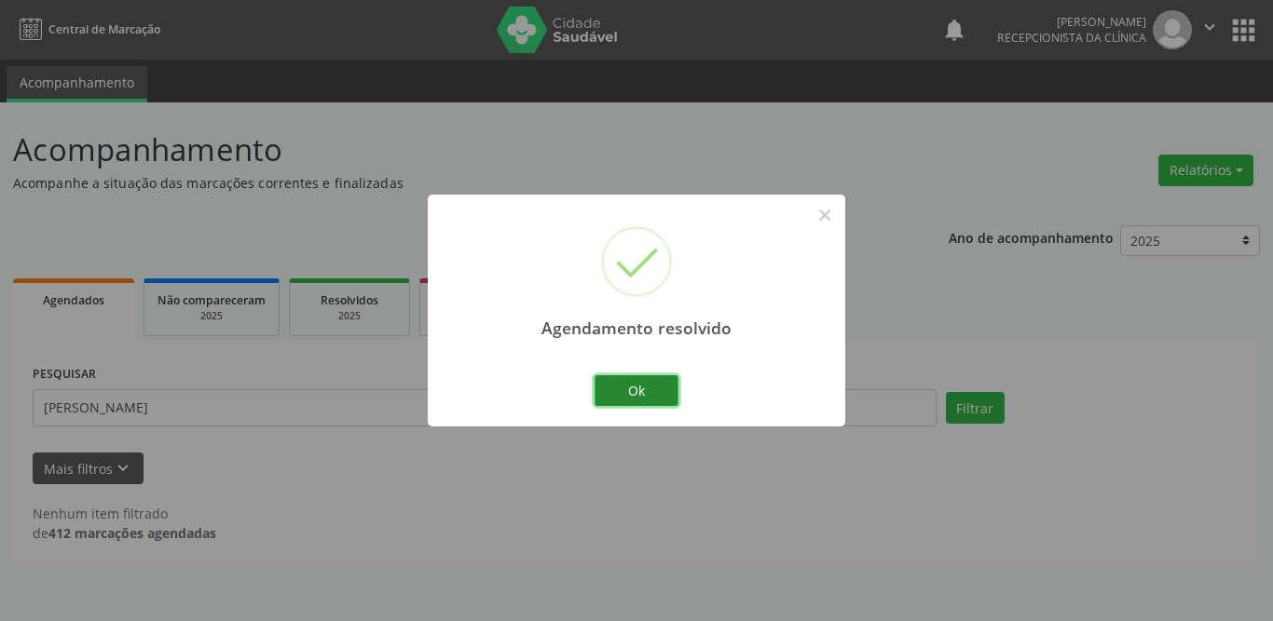
click at [632, 395] on button "Ok" at bounding box center [636, 391] width 84 height 32
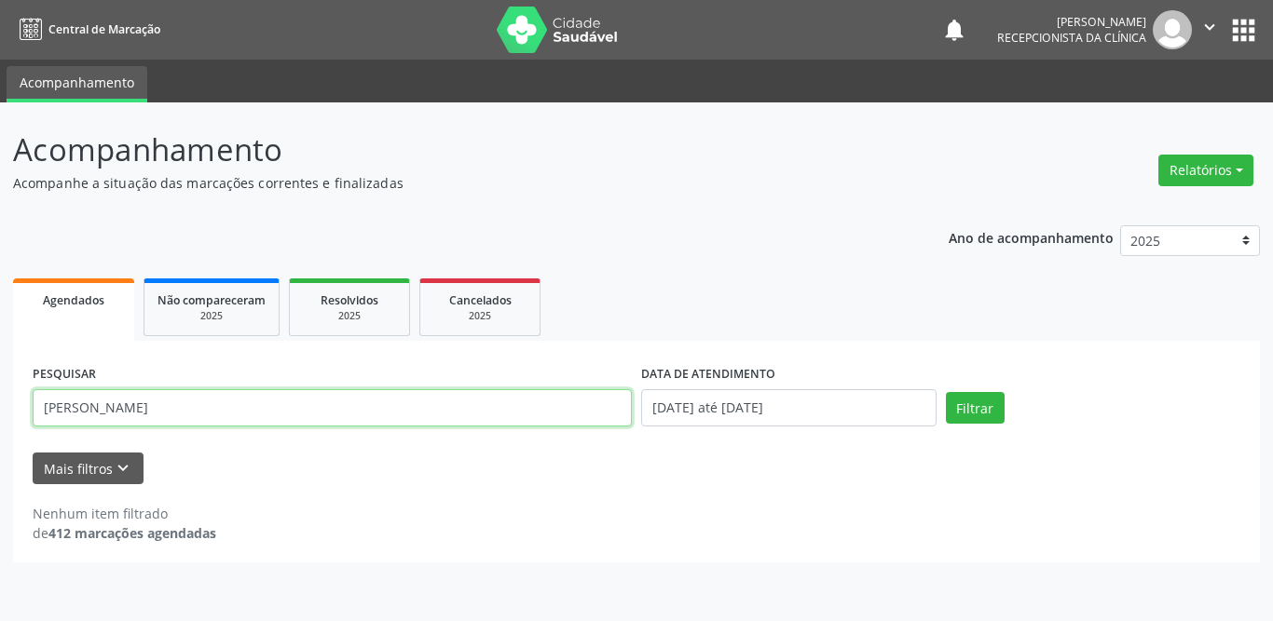
drag, startPoint x: 130, startPoint y: 408, endPoint x: 0, endPoint y: 402, distance: 129.6
click at [0, 402] on div "Acompanhamento Acompanhe a situação das marcações correntes e finalizadas Relat…" at bounding box center [636, 361] width 1273 height 519
type input "adryan v"
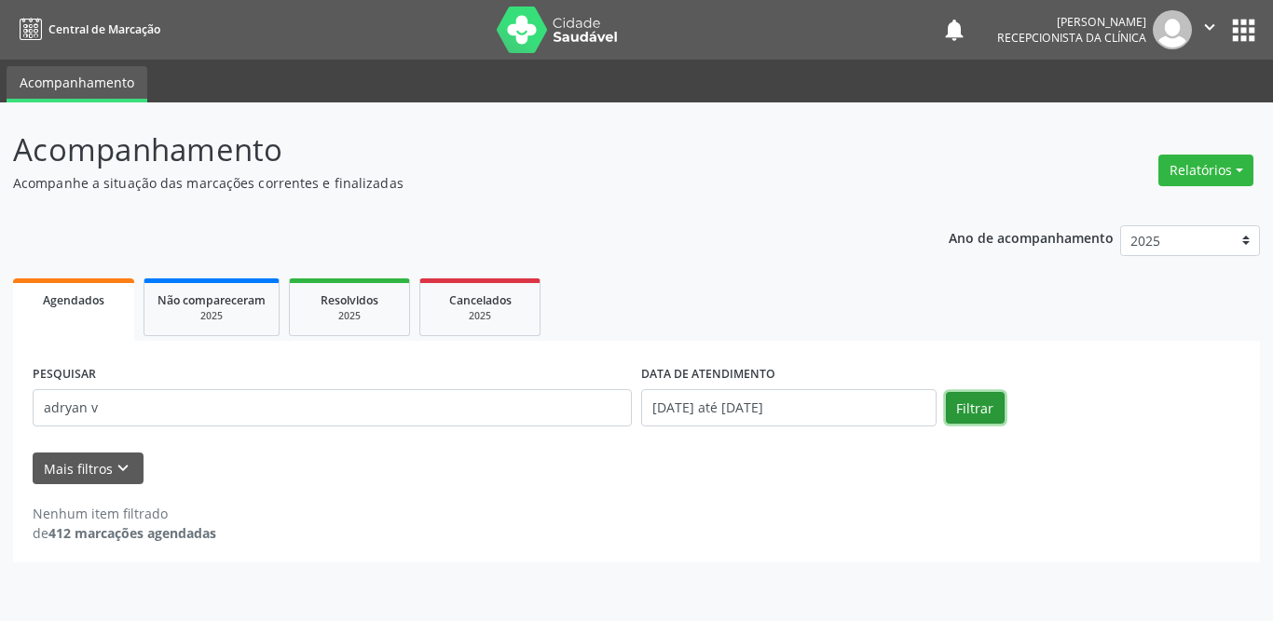
click at [985, 406] on button "Filtrar" at bounding box center [975, 408] width 59 height 32
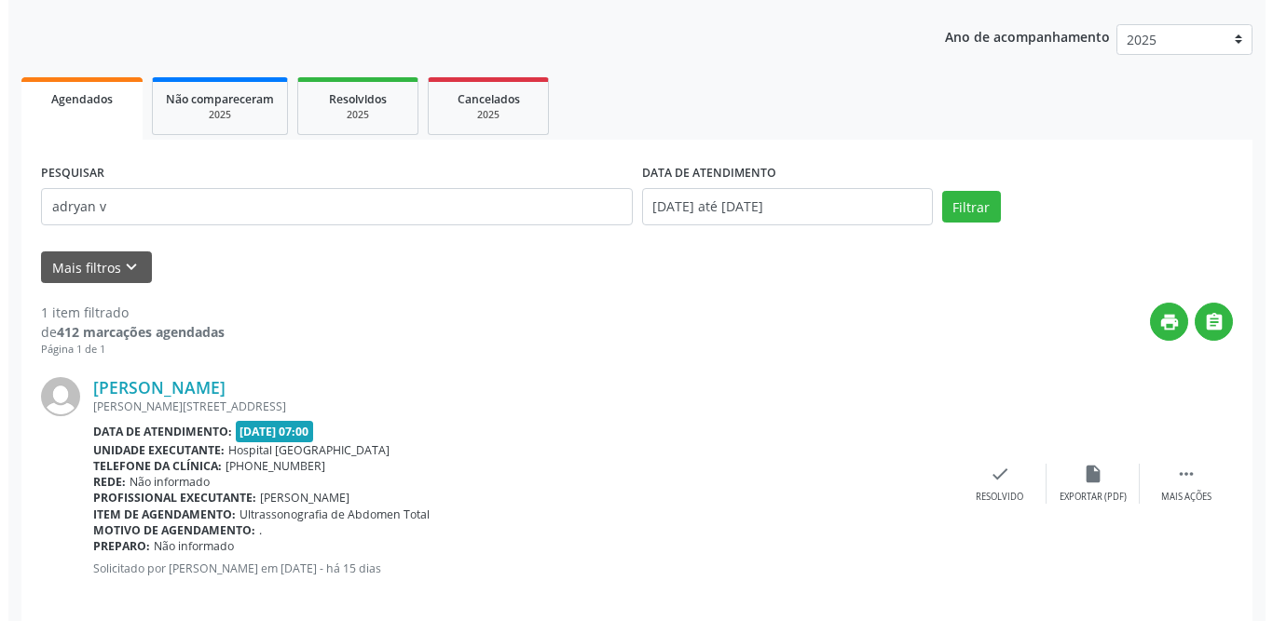
scroll to position [222, 0]
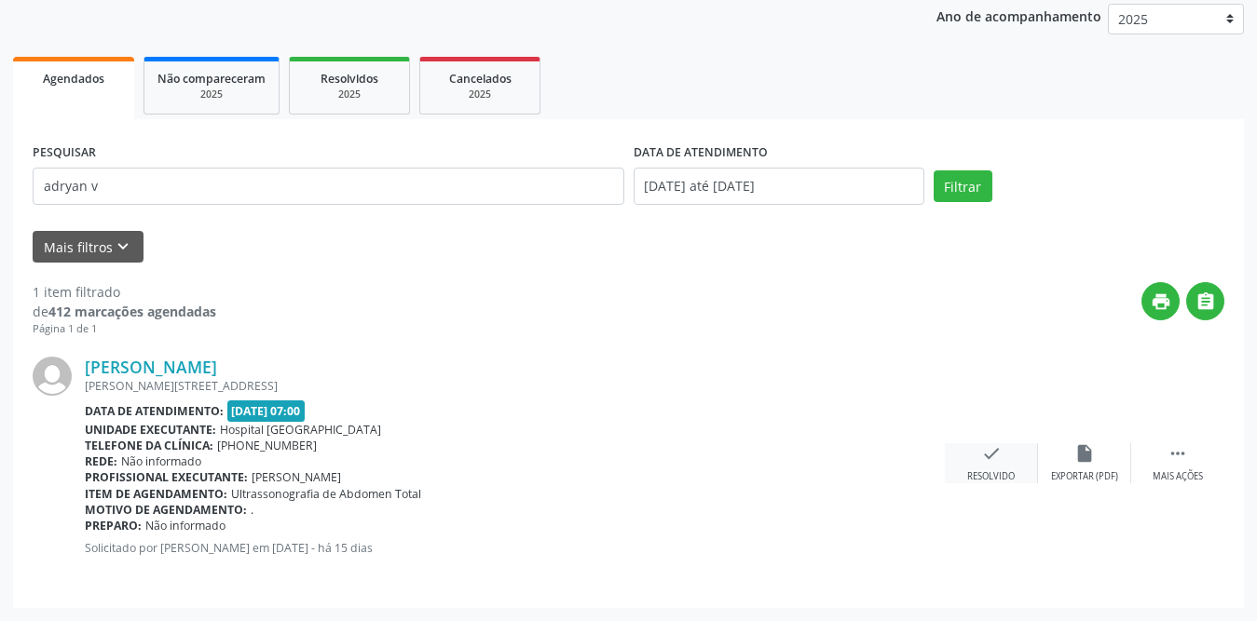
click at [979, 454] on div "check Resolvido" at bounding box center [991, 463] width 93 height 40
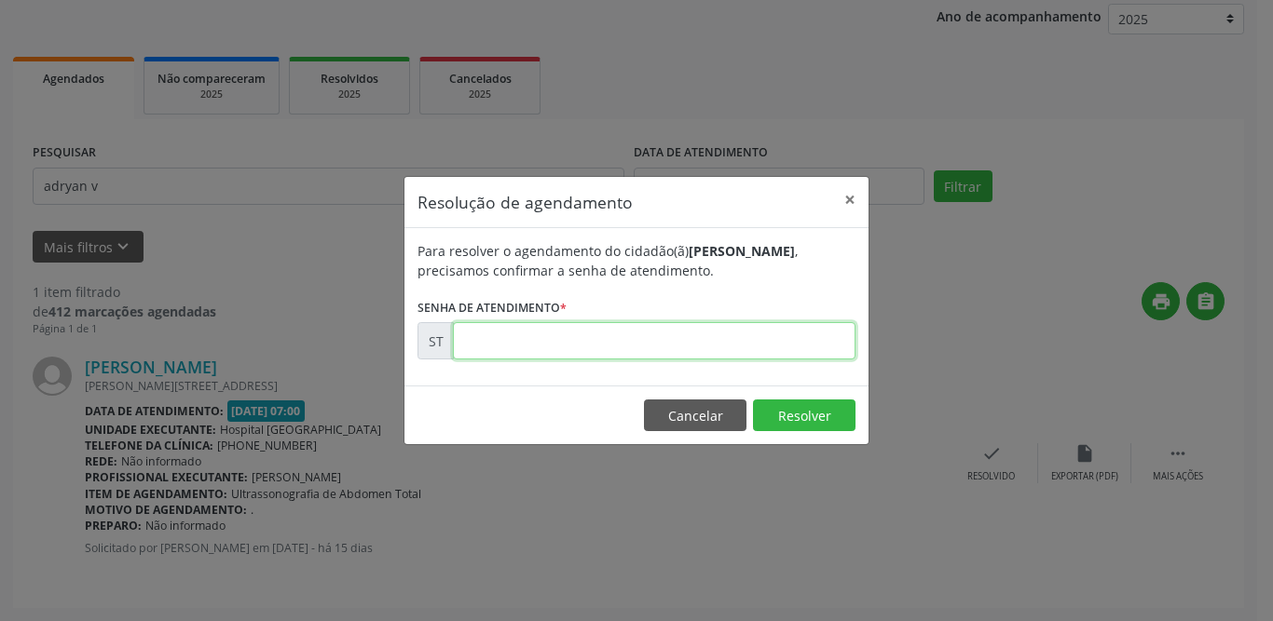
click at [526, 343] on input "text" at bounding box center [654, 340] width 402 height 37
type input "00015189"
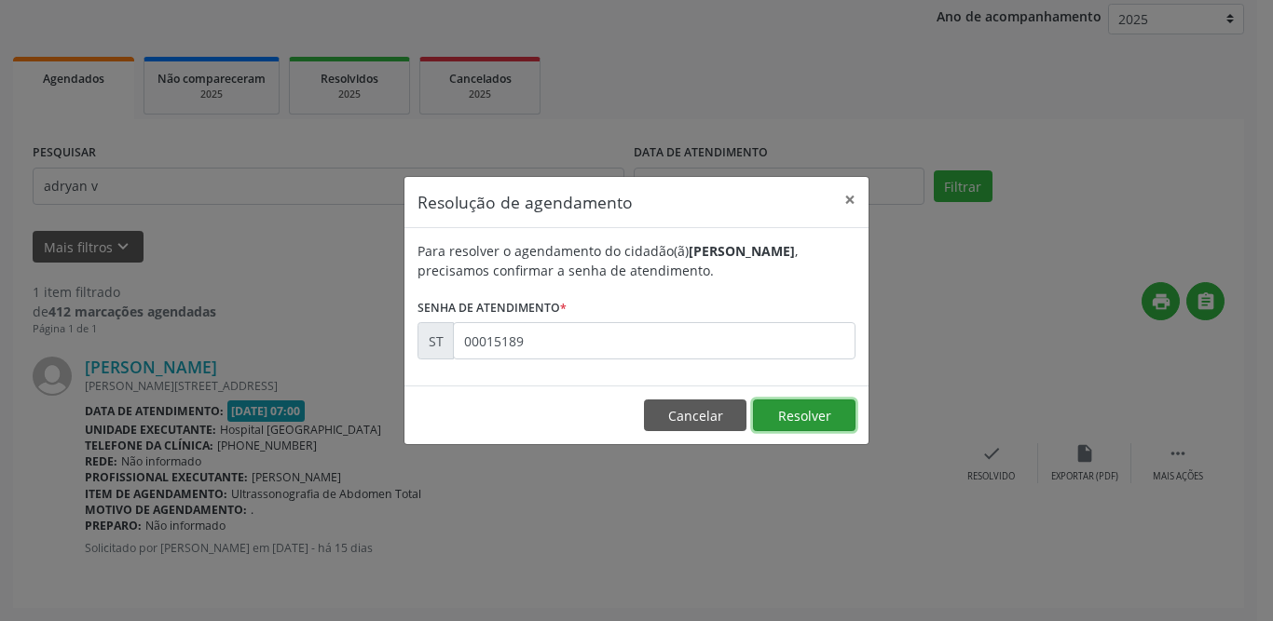
click at [765, 412] on button "Resolver" at bounding box center [804, 416] width 102 height 32
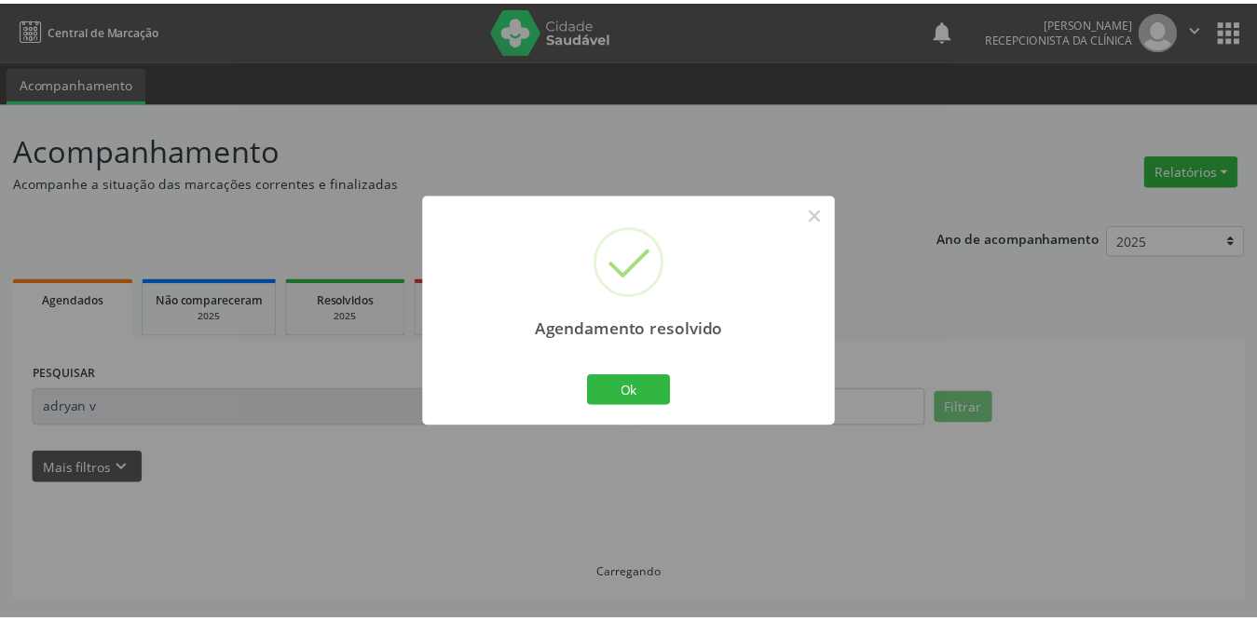
scroll to position [0, 0]
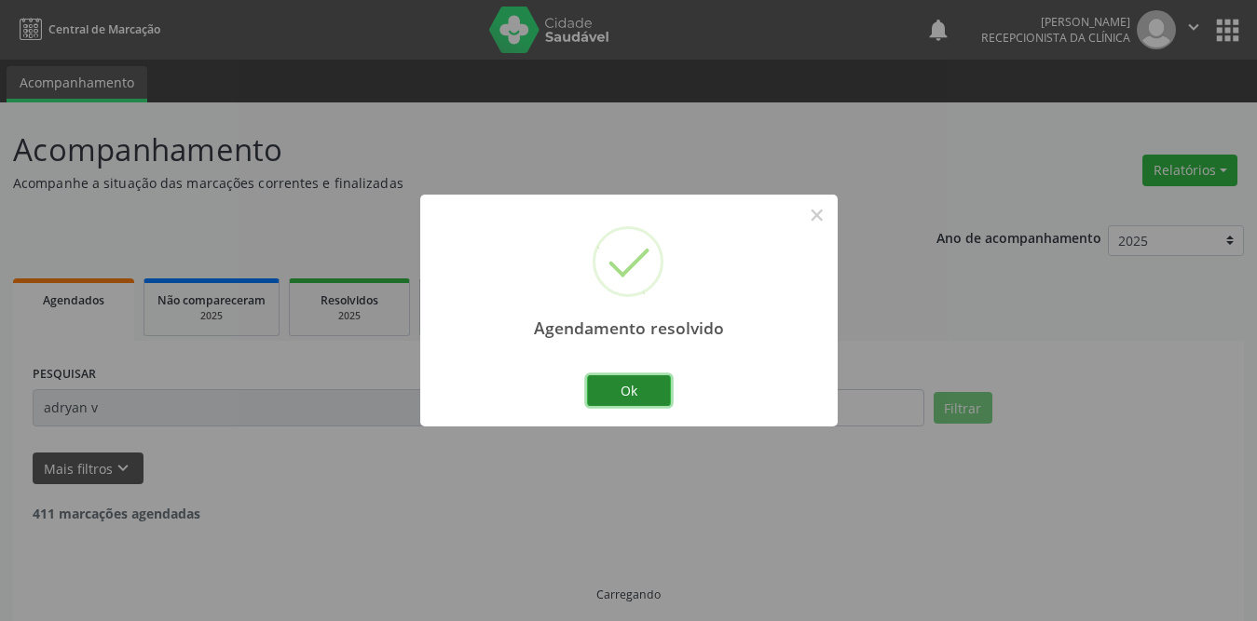
click at [623, 395] on button "Ok" at bounding box center [629, 391] width 84 height 32
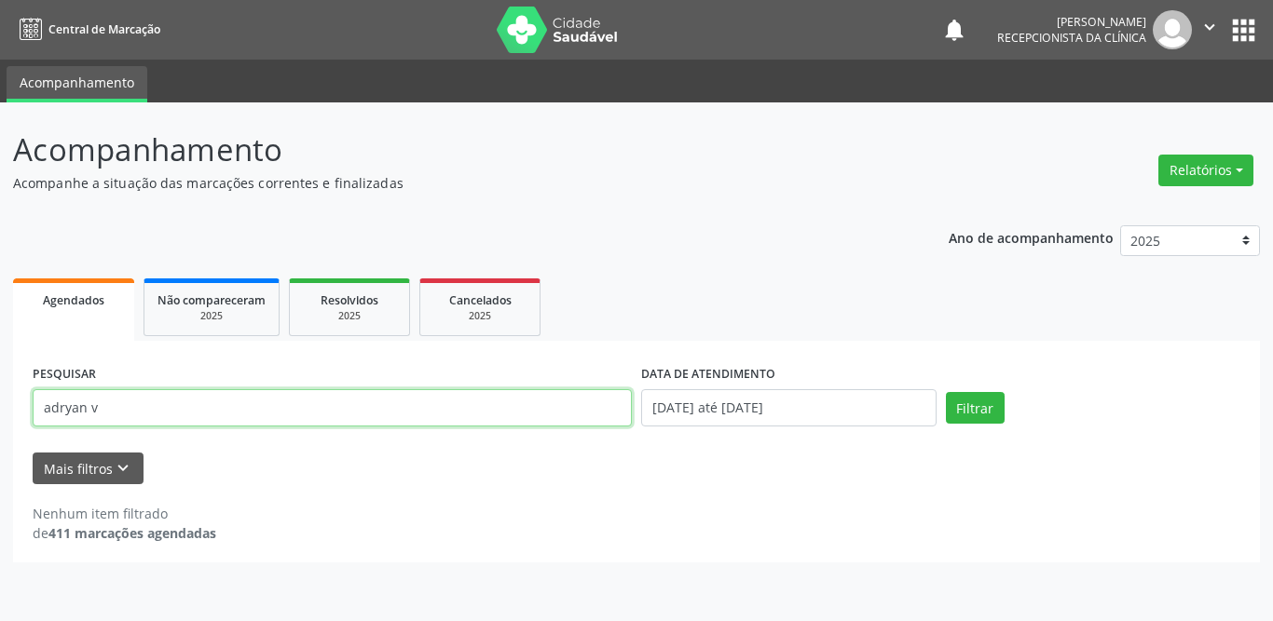
drag, startPoint x: 137, startPoint y: 406, endPoint x: 6, endPoint y: 414, distance: 131.6
click at [6, 414] on div "Acompanhamento Acompanhe a situação das marcações correntes e finalizadas Relat…" at bounding box center [636, 361] width 1273 height 519
type input "helisangela"
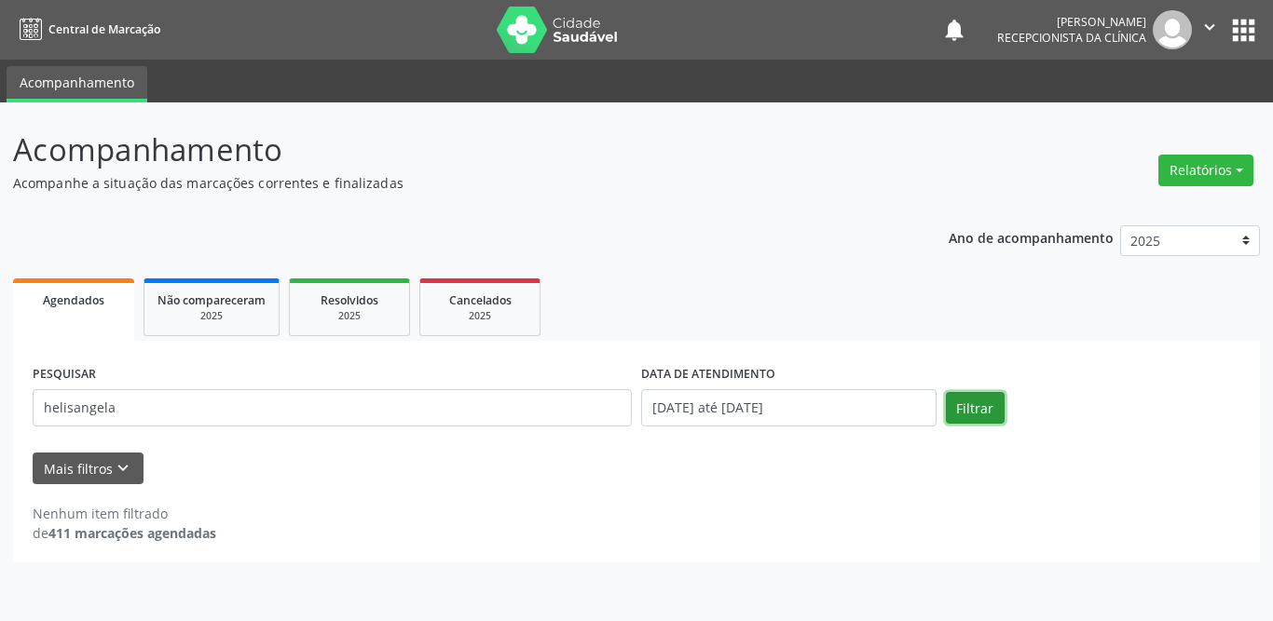
click at [971, 405] on button "Filtrar" at bounding box center [975, 408] width 59 height 32
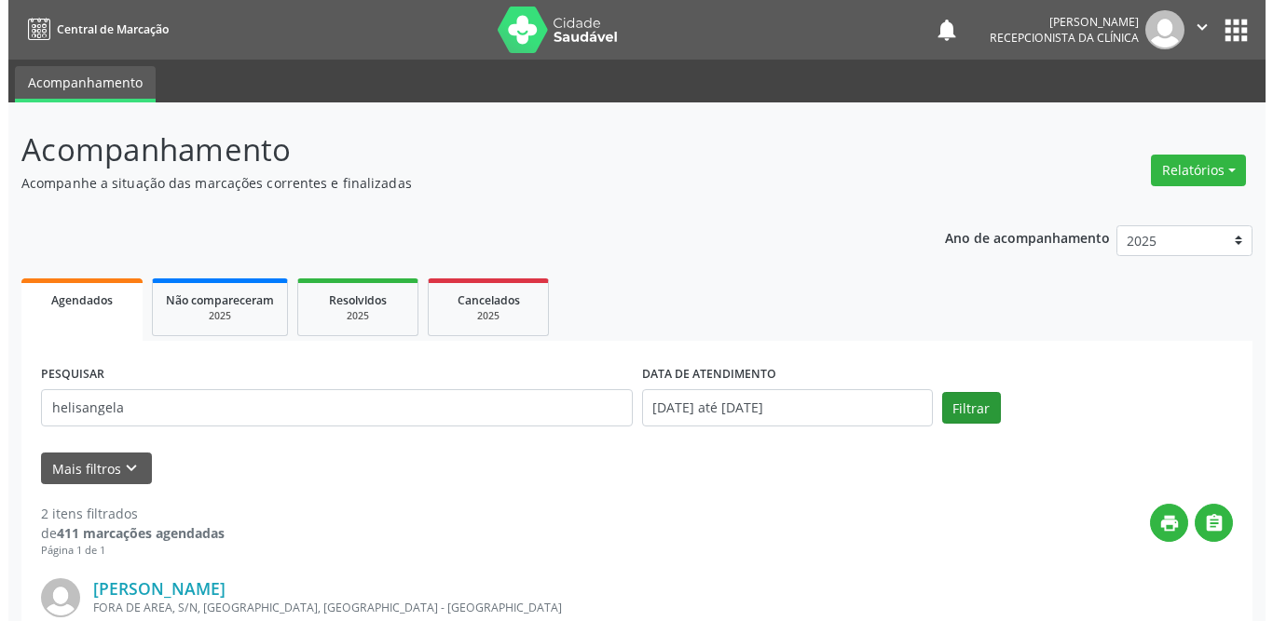
scroll to position [279, 0]
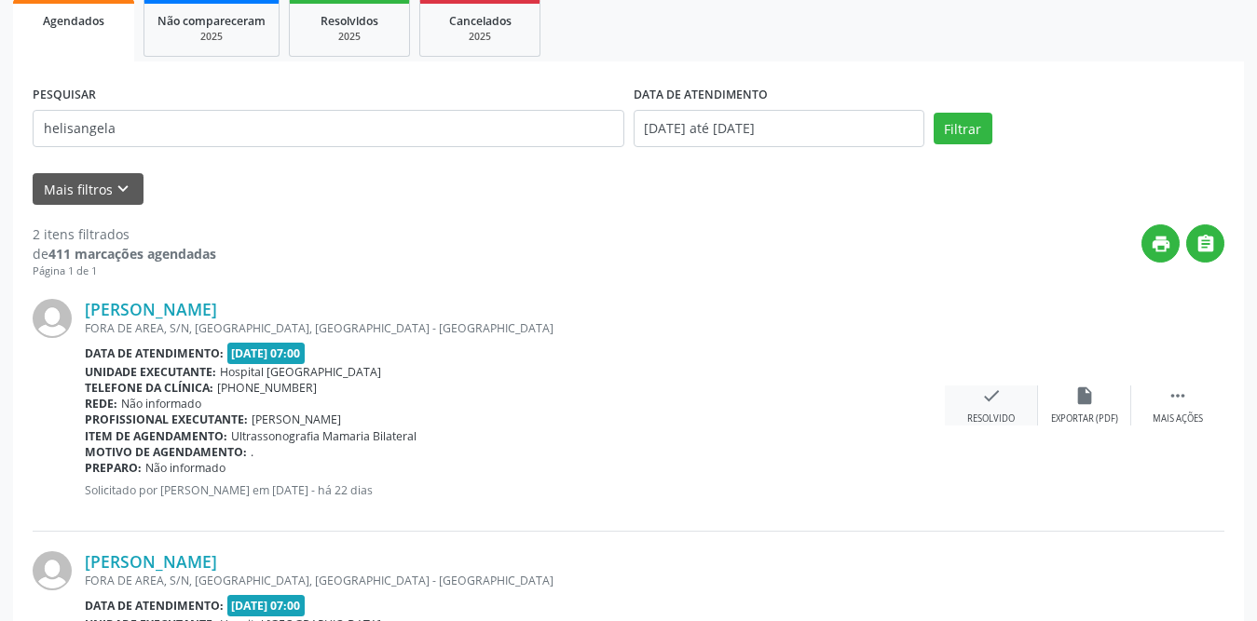
click at [975, 410] on div "check Resolvido" at bounding box center [991, 406] width 93 height 40
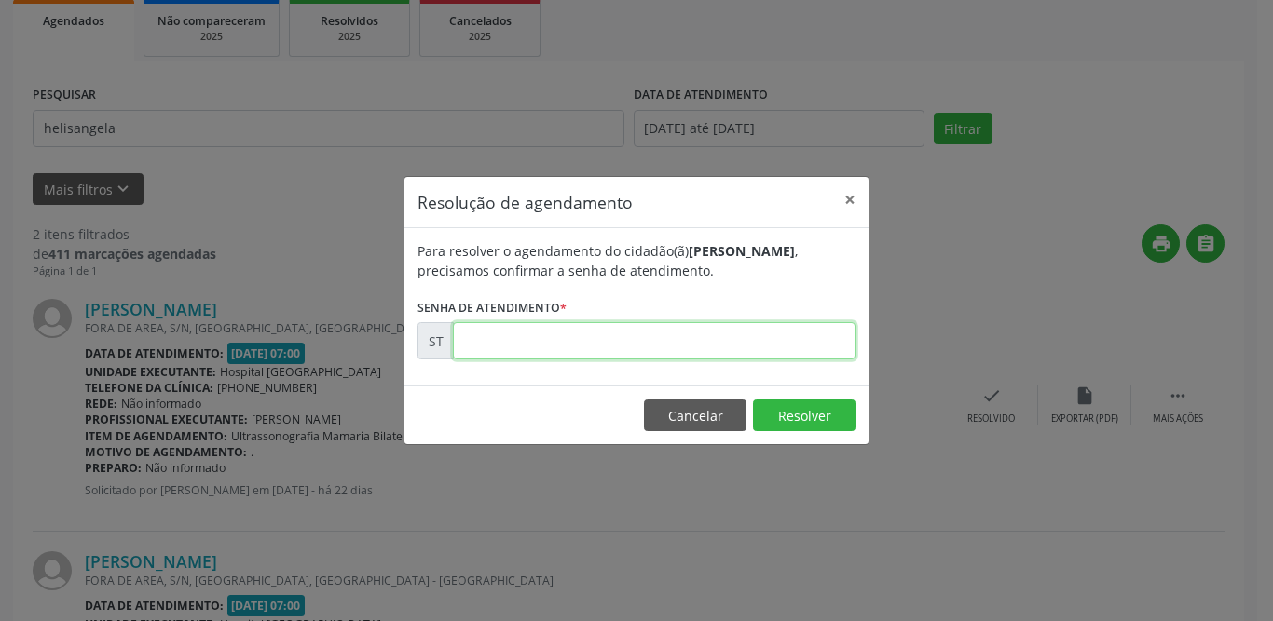
click at [610, 345] on input "text" at bounding box center [654, 340] width 402 height 37
type input "00013667"
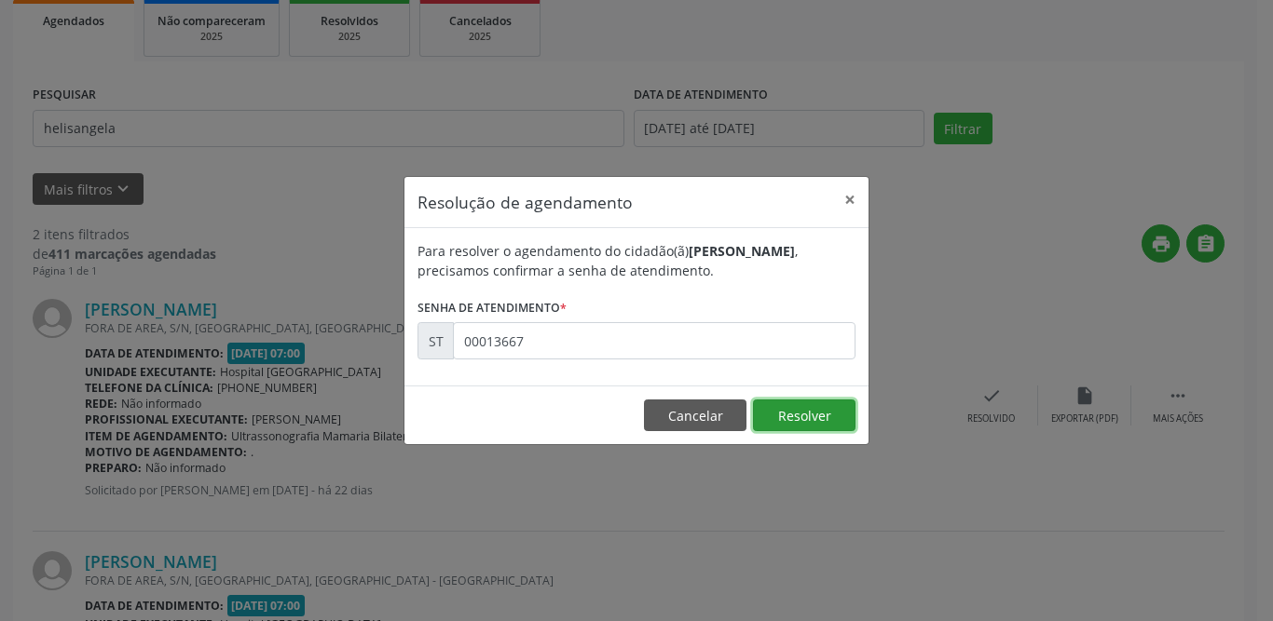
click at [784, 414] on button "Resolver" at bounding box center [804, 416] width 102 height 32
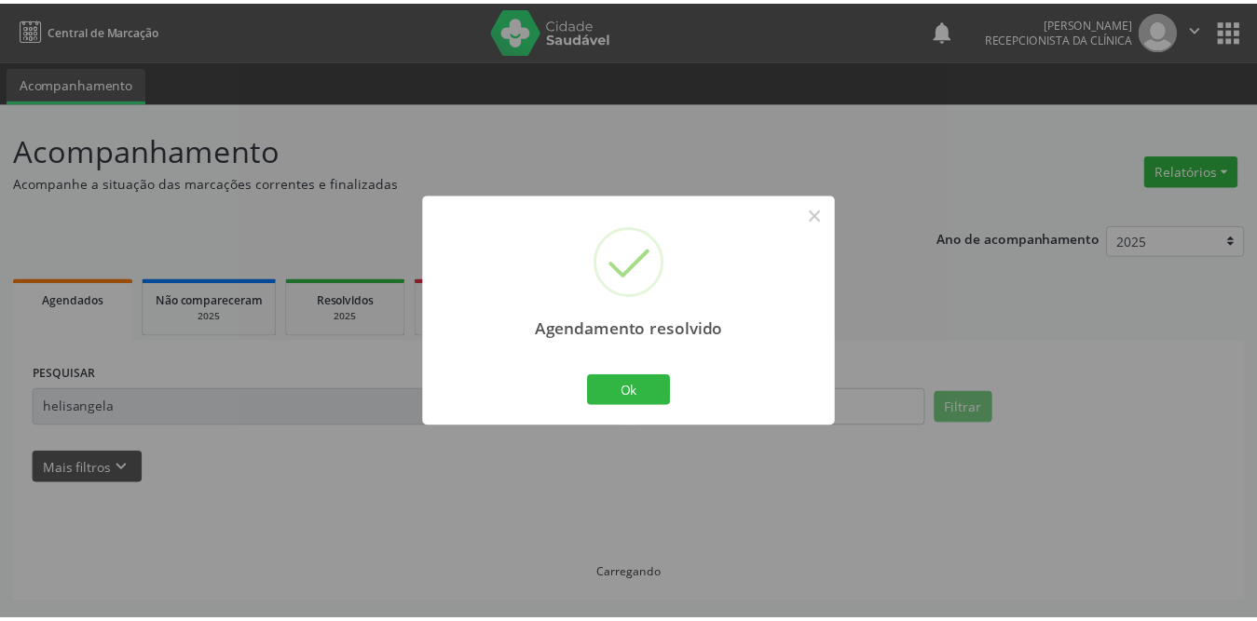
scroll to position [0, 0]
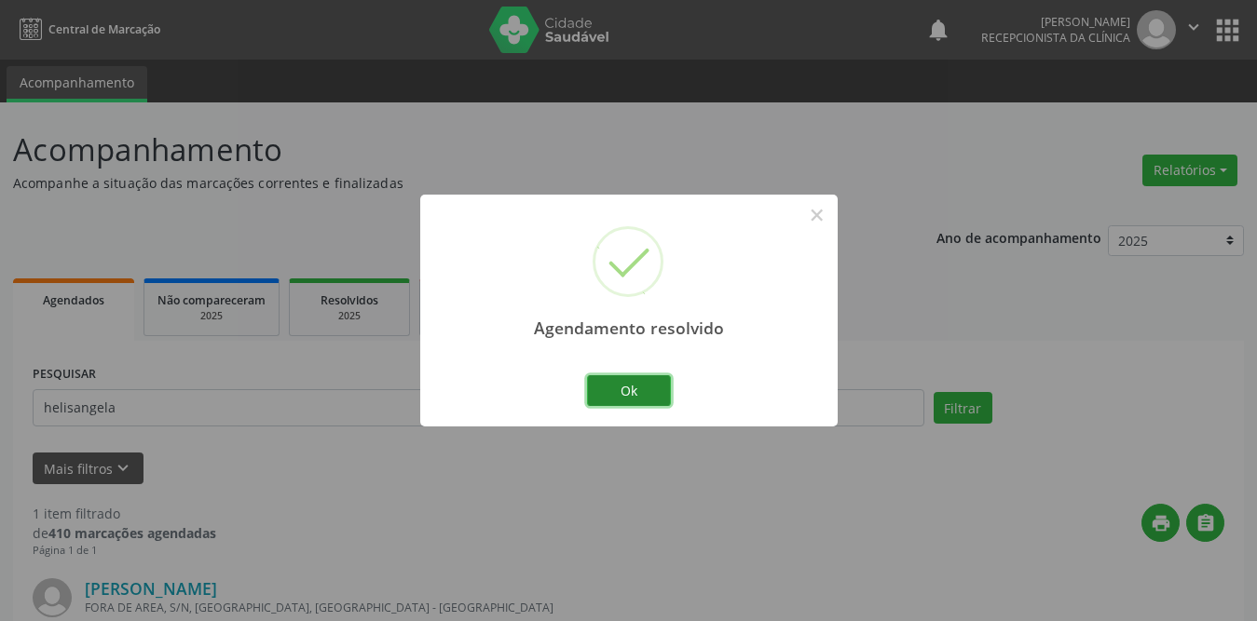
click at [648, 386] on button "Ok" at bounding box center [629, 391] width 84 height 32
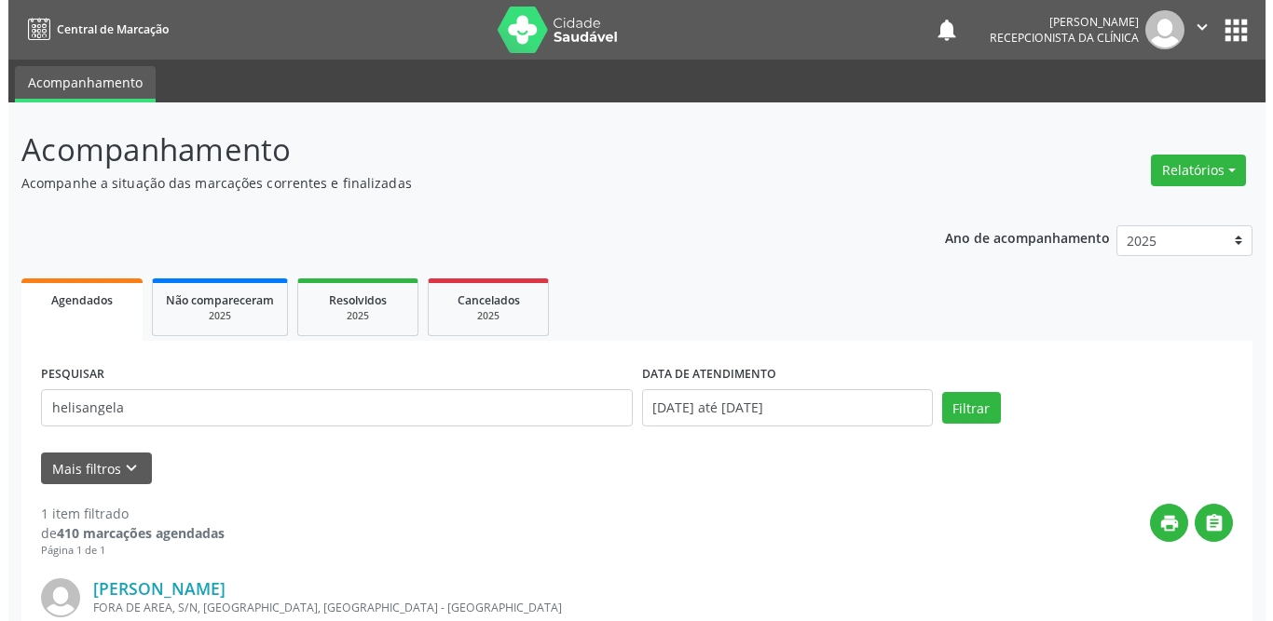
scroll to position [222, 0]
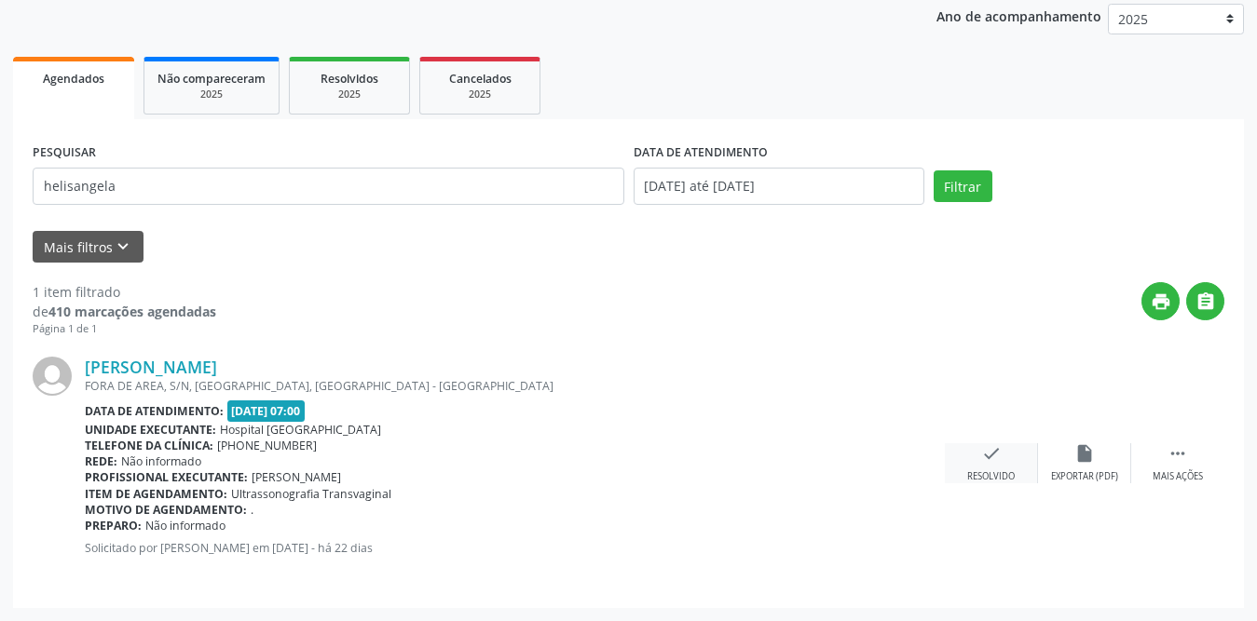
click at [988, 462] on icon "check" at bounding box center [991, 453] width 20 height 20
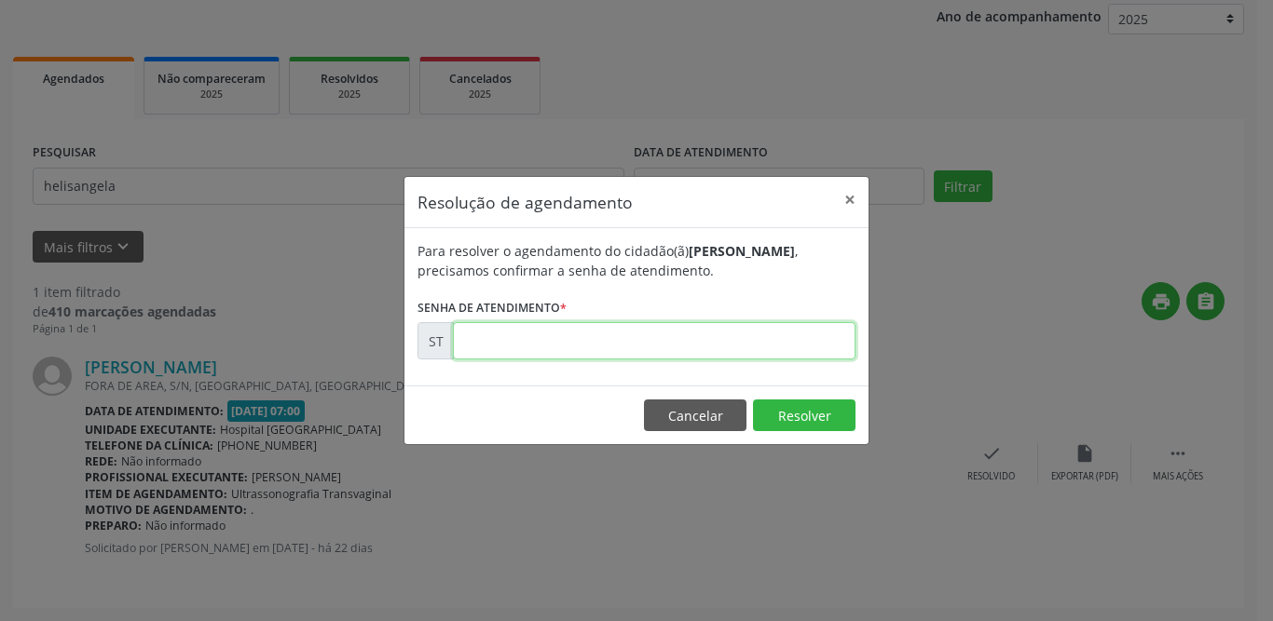
click at [501, 350] on input "text" at bounding box center [654, 340] width 402 height 37
type input "00013670"
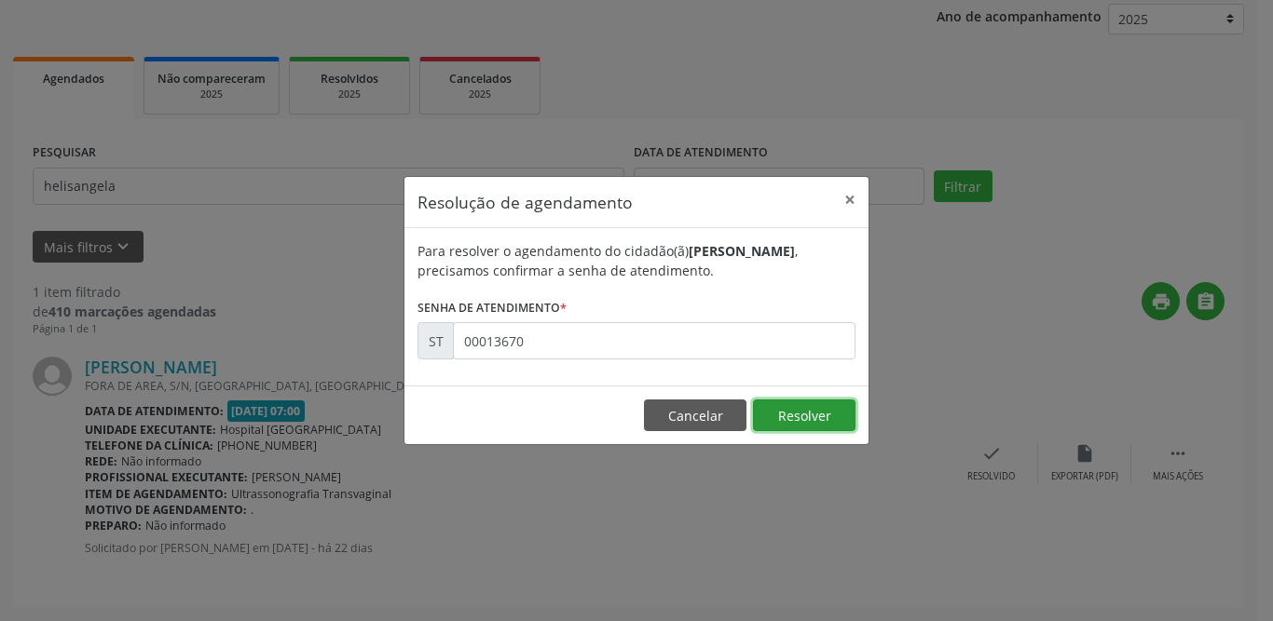
click at [781, 410] on button "Resolver" at bounding box center [804, 416] width 102 height 32
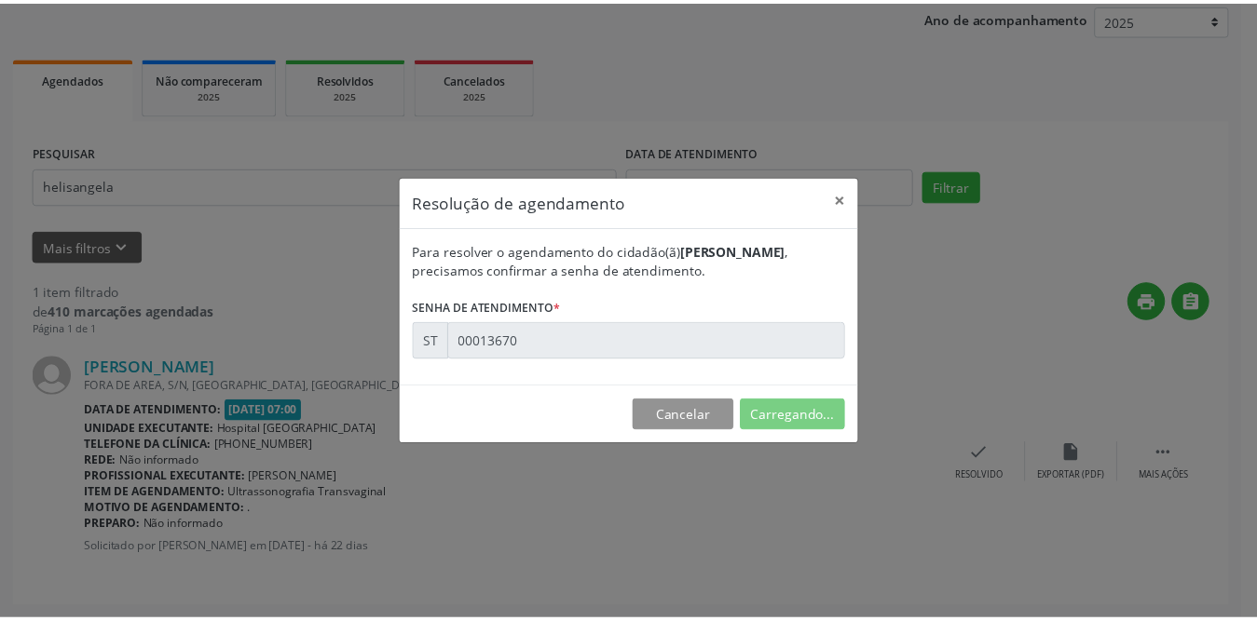
scroll to position [0, 0]
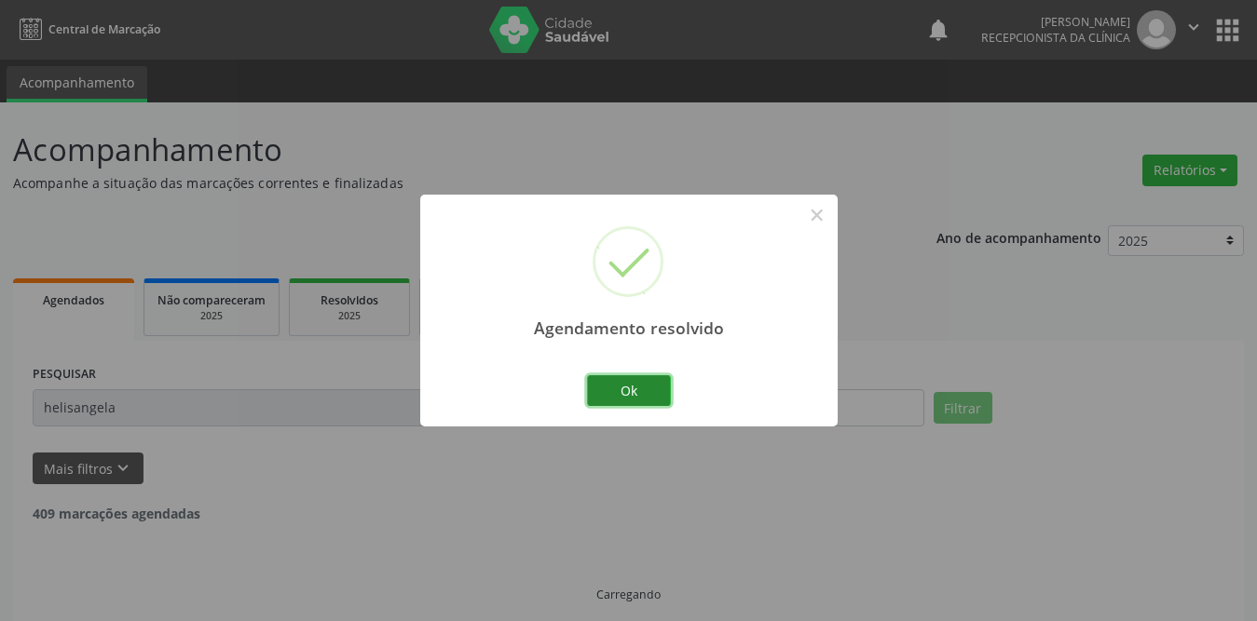
click at [629, 384] on button "Ok" at bounding box center [629, 391] width 84 height 32
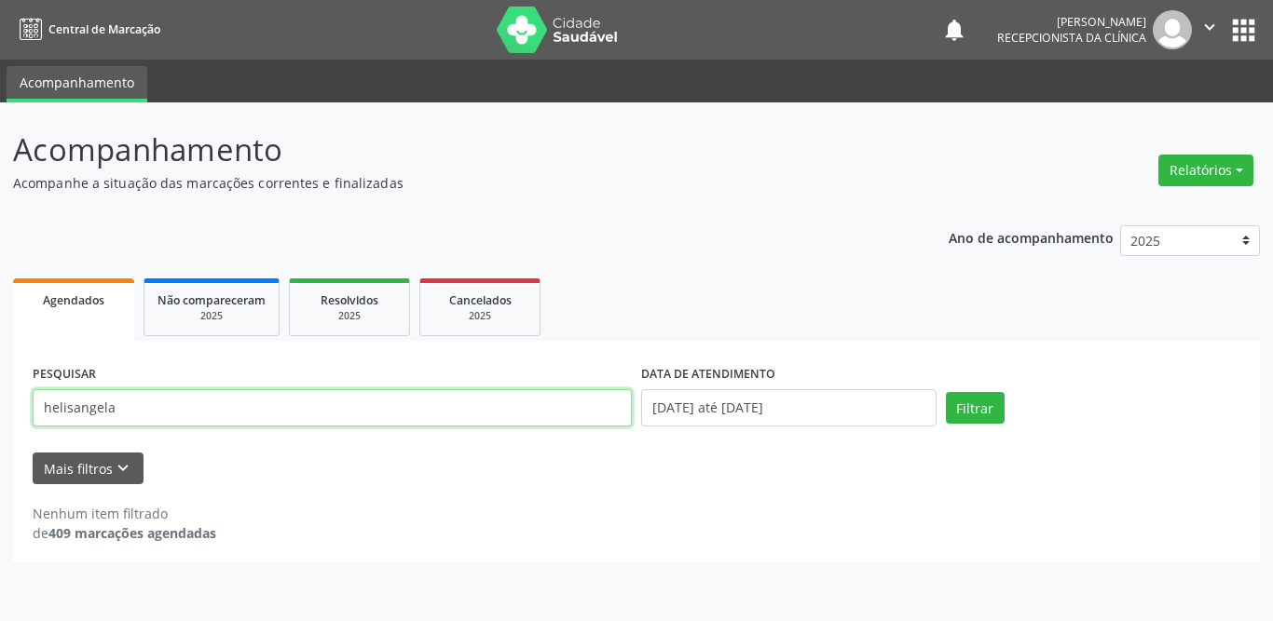
drag, startPoint x: 197, startPoint y: 412, endPoint x: 0, endPoint y: 416, distance: 196.6
click at [0, 416] on div "Acompanhamento Acompanhe a situação das marcações correntes e finalizadas Relat…" at bounding box center [636, 361] width 1273 height 519
type input "viviane vi"
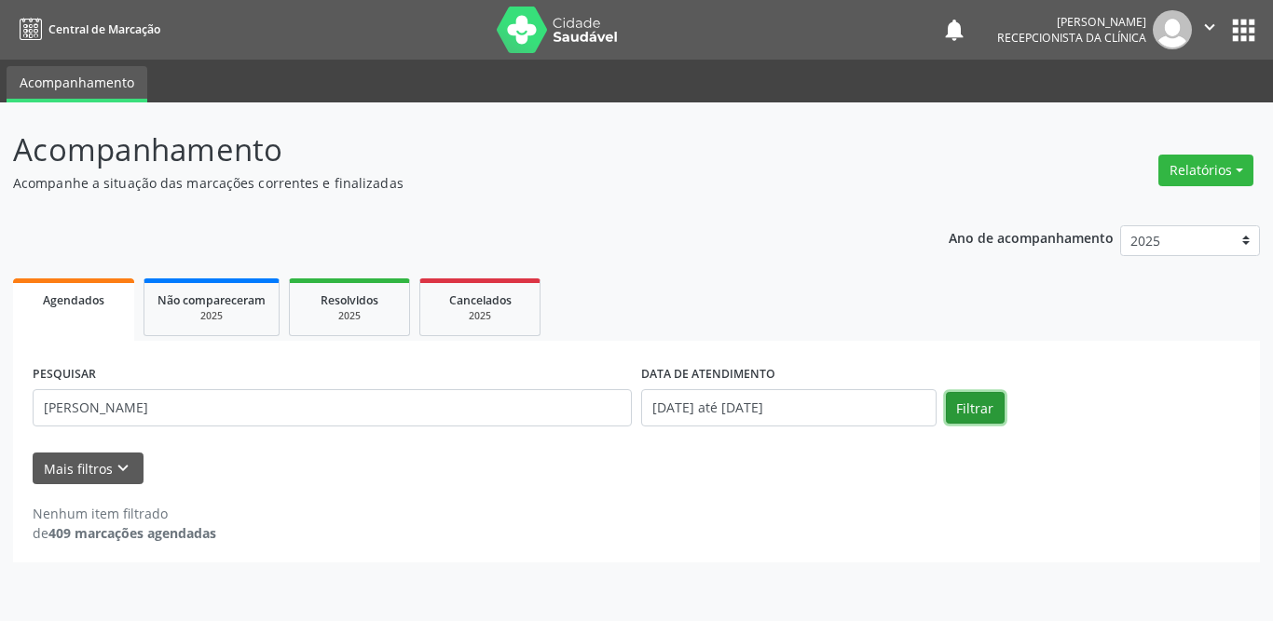
click at [997, 399] on button "Filtrar" at bounding box center [975, 408] width 59 height 32
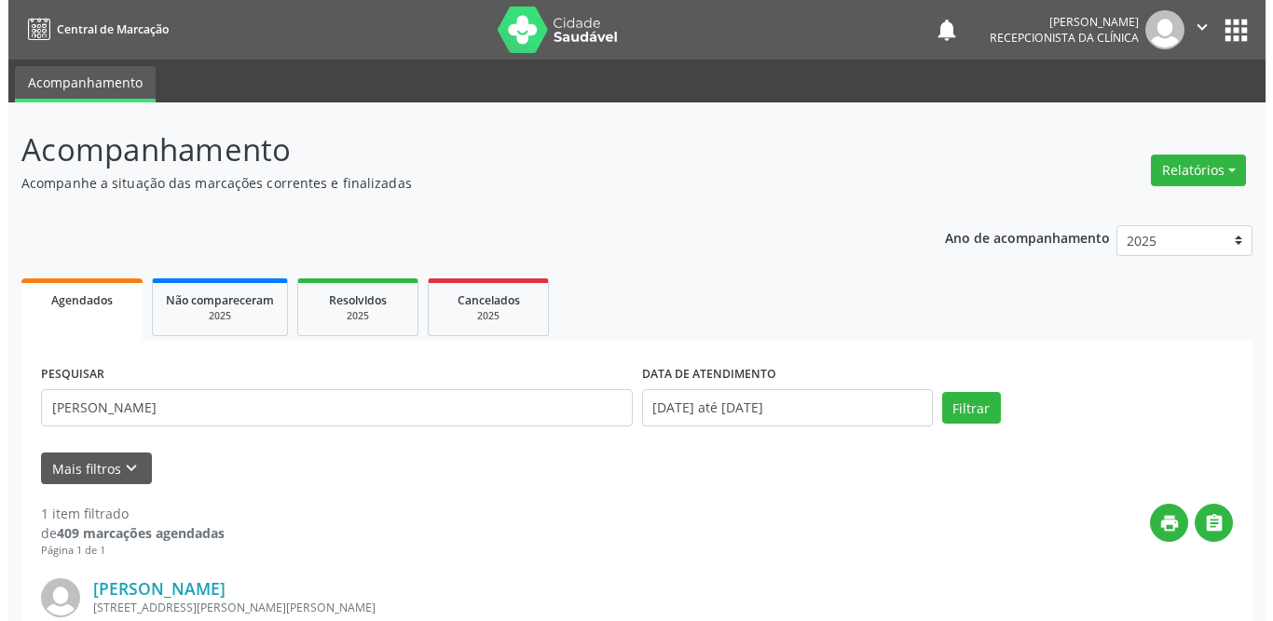
scroll to position [222, 0]
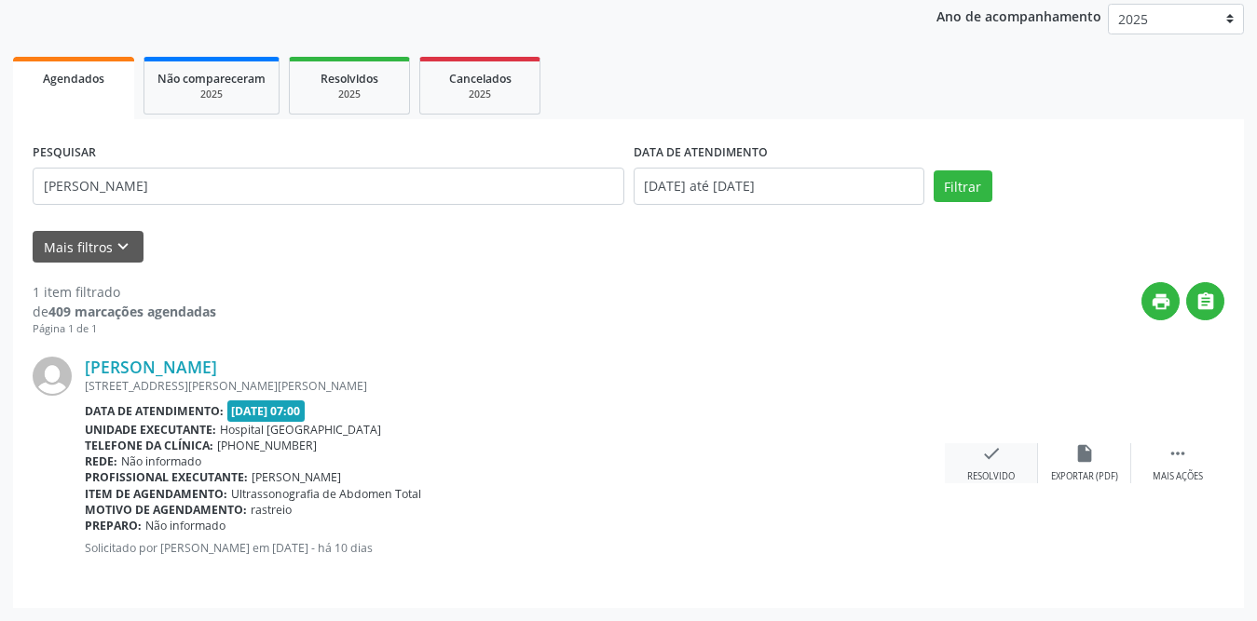
click at [982, 467] on div "check Resolvido" at bounding box center [991, 463] width 93 height 40
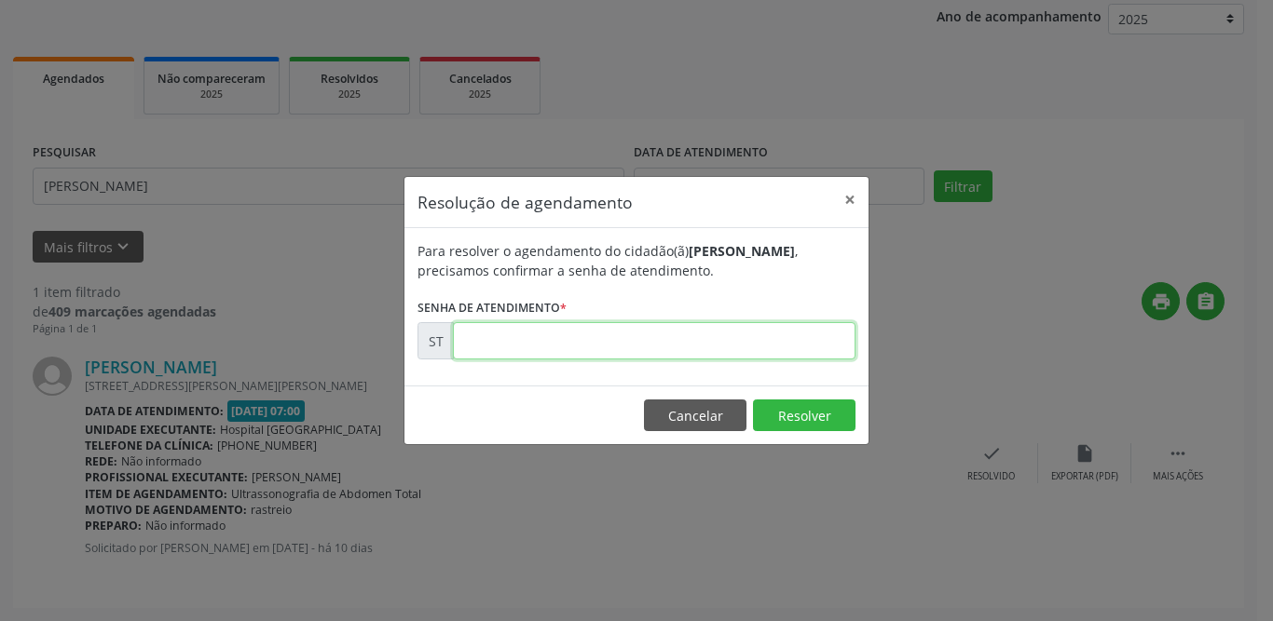
click at [505, 345] on input "text" at bounding box center [654, 340] width 402 height 37
type input "00015764"
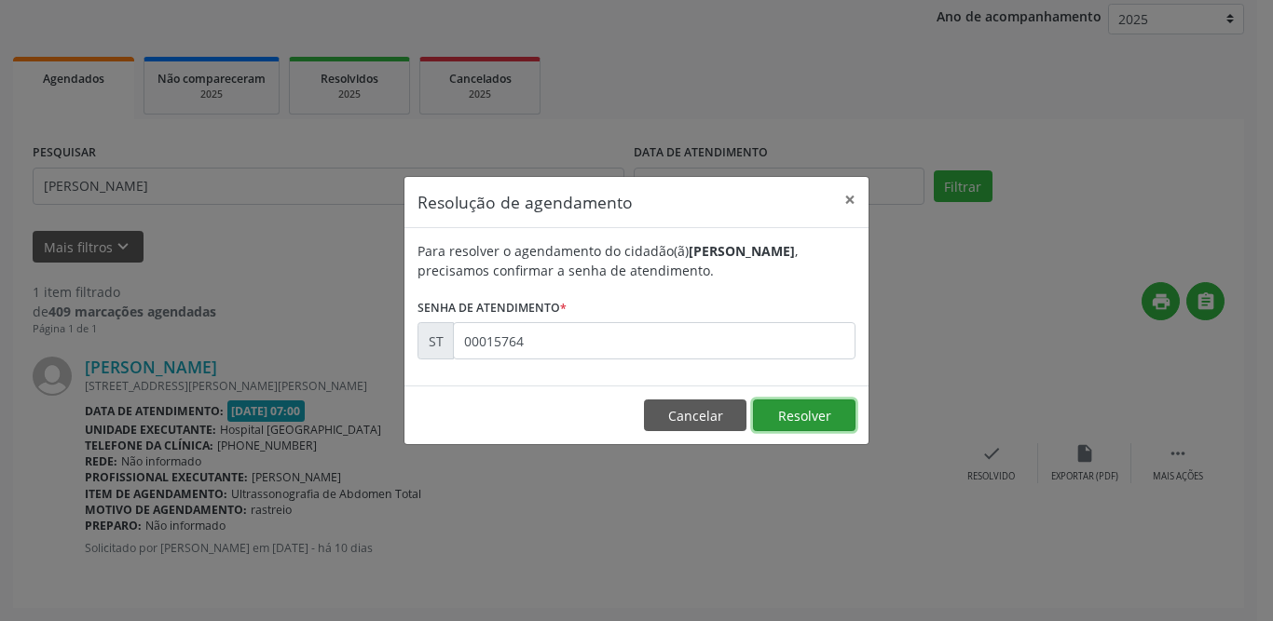
click at [770, 418] on button "Resolver" at bounding box center [804, 416] width 102 height 32
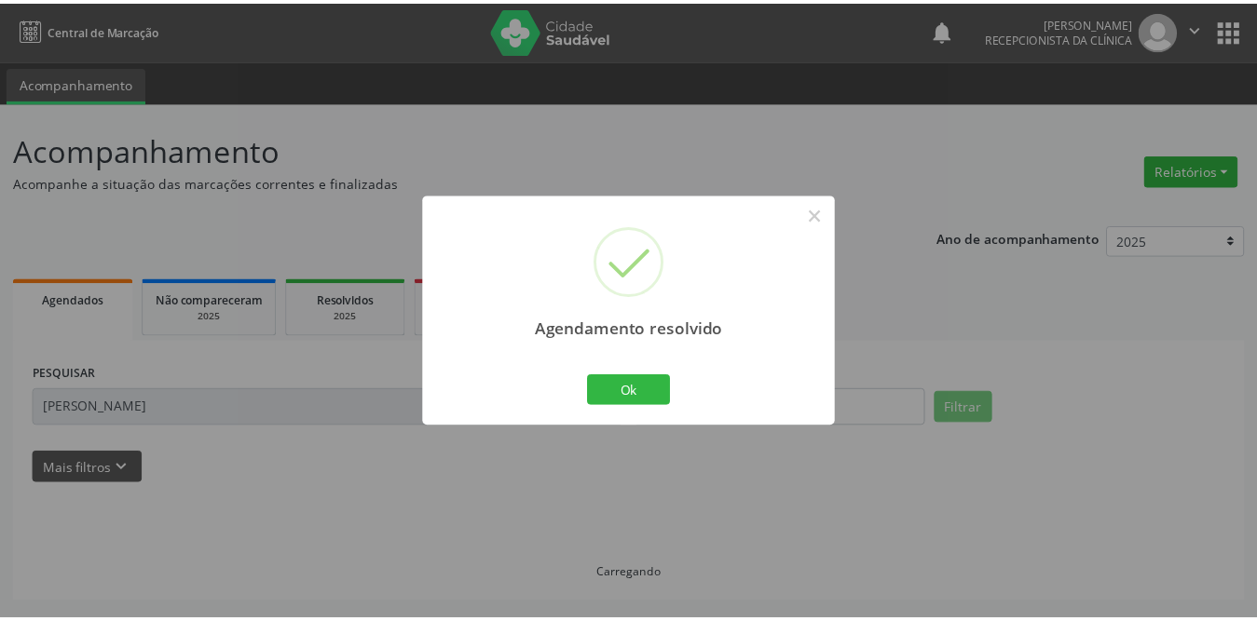
scroll to position [0, 0]
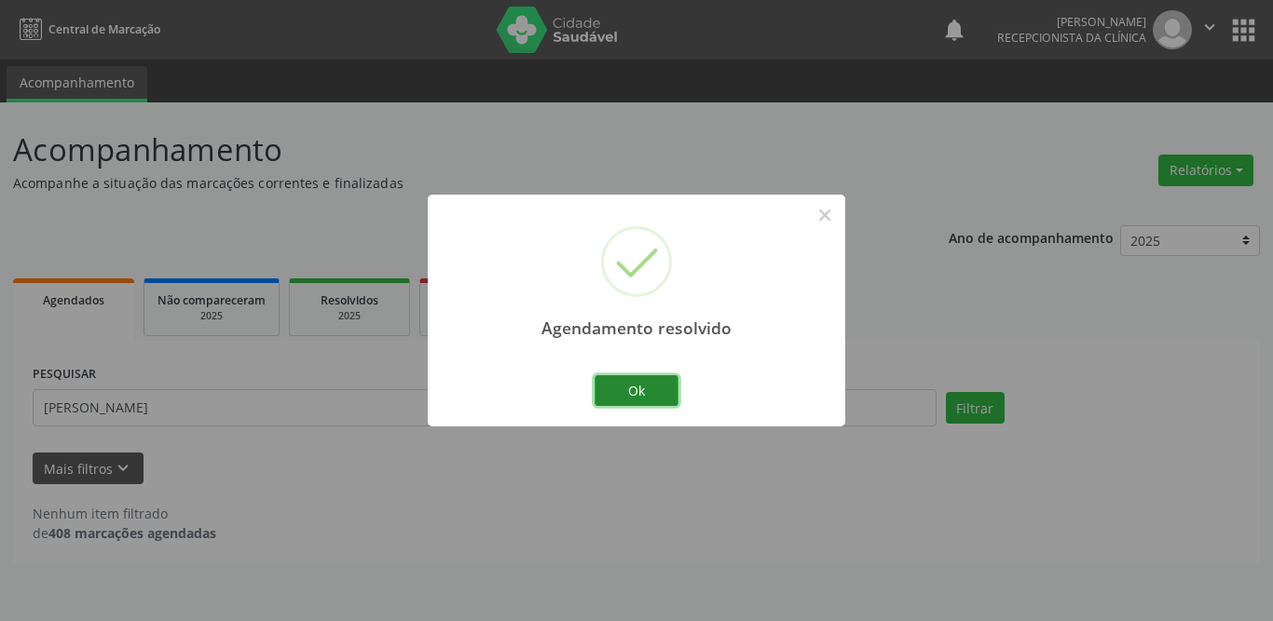
click at [647, 383] on button "Ok" at bounding box center [636, 391] width 84 height 32
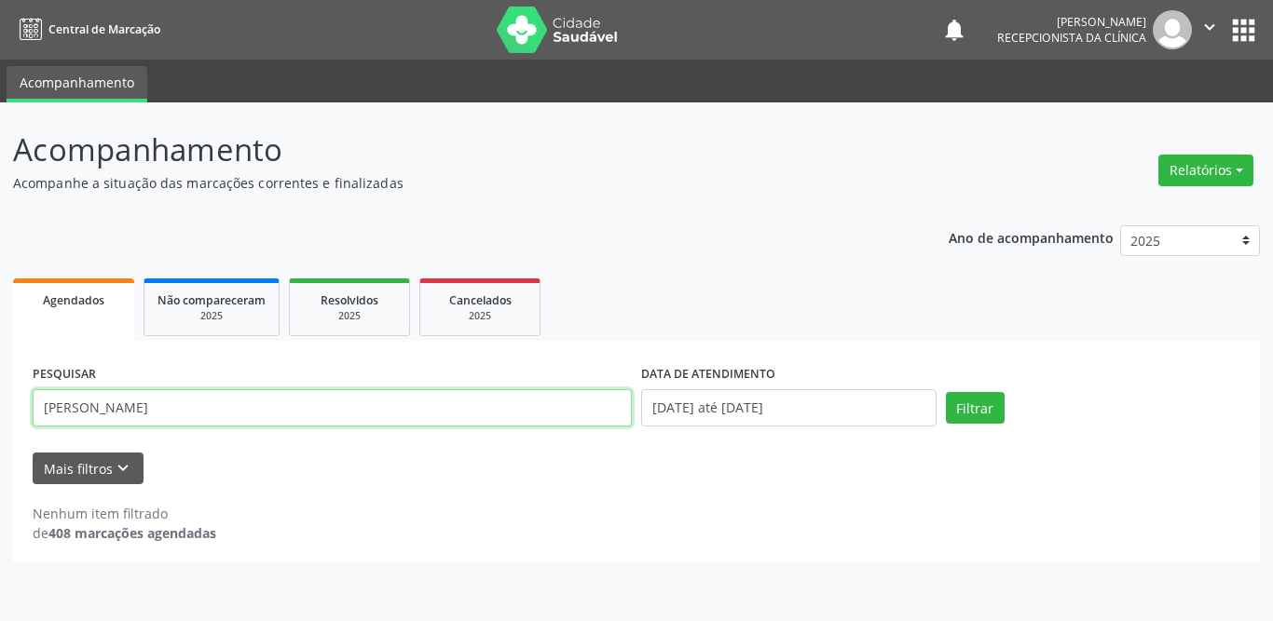
drag, startPoint x: 255, startPoint y: 406, endPoint x: 0, endPoint y: 407, distance: 255.3
click at [0, 407] on div "Acompanhamento Acompanhe a situação das marcações correntes e finalizadas Relat…" at bounding box center [636, 361] width 1273 height 519
type input "elizangela"
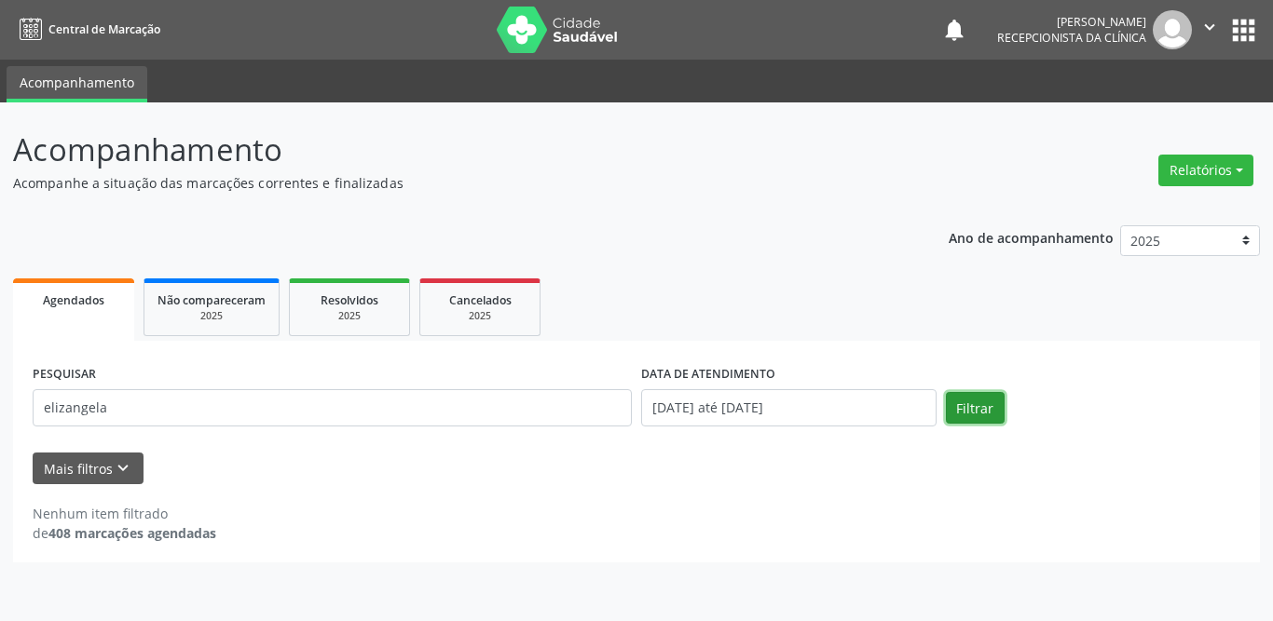
click at [975, 412] on button "Filtrar" at bounding box center [975, 408] width 59 height 32
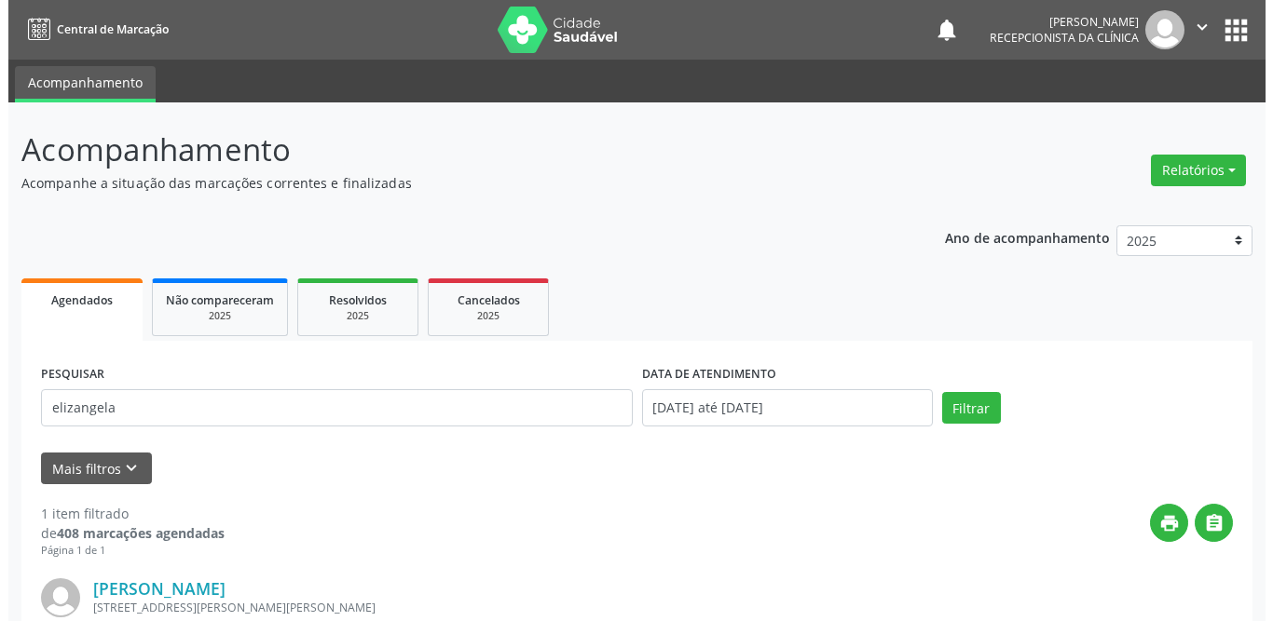
scroll to position [93, 0]
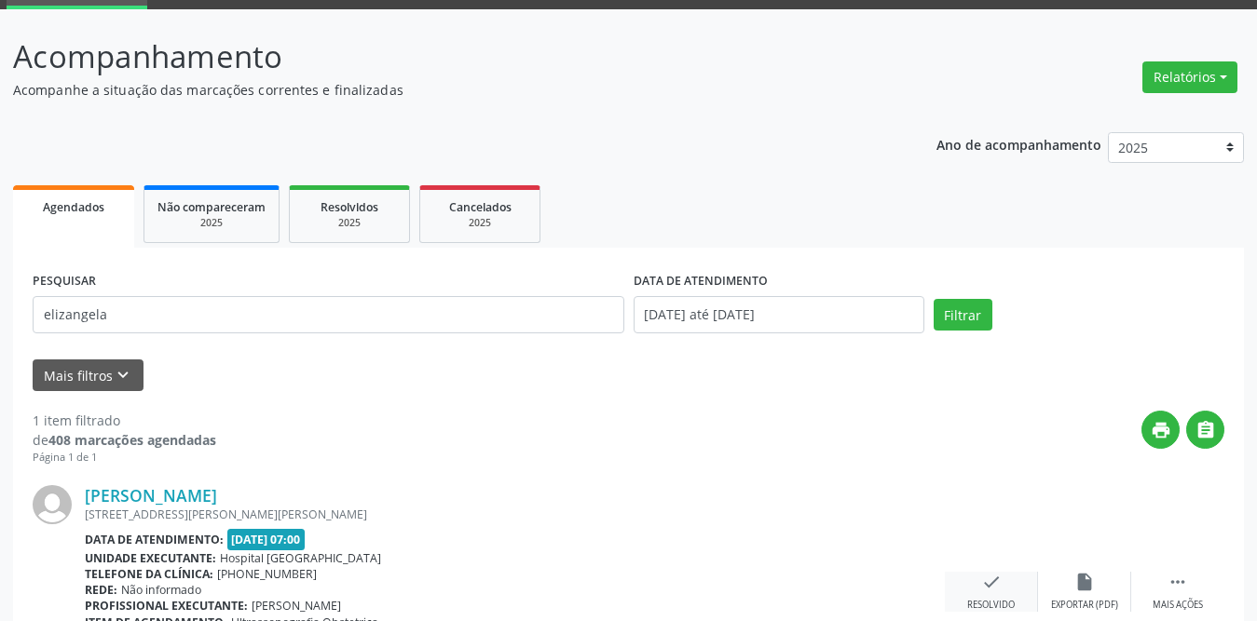
click at [998, 579] on icon "check" at bounding box center [991, 582] width 20 height 20
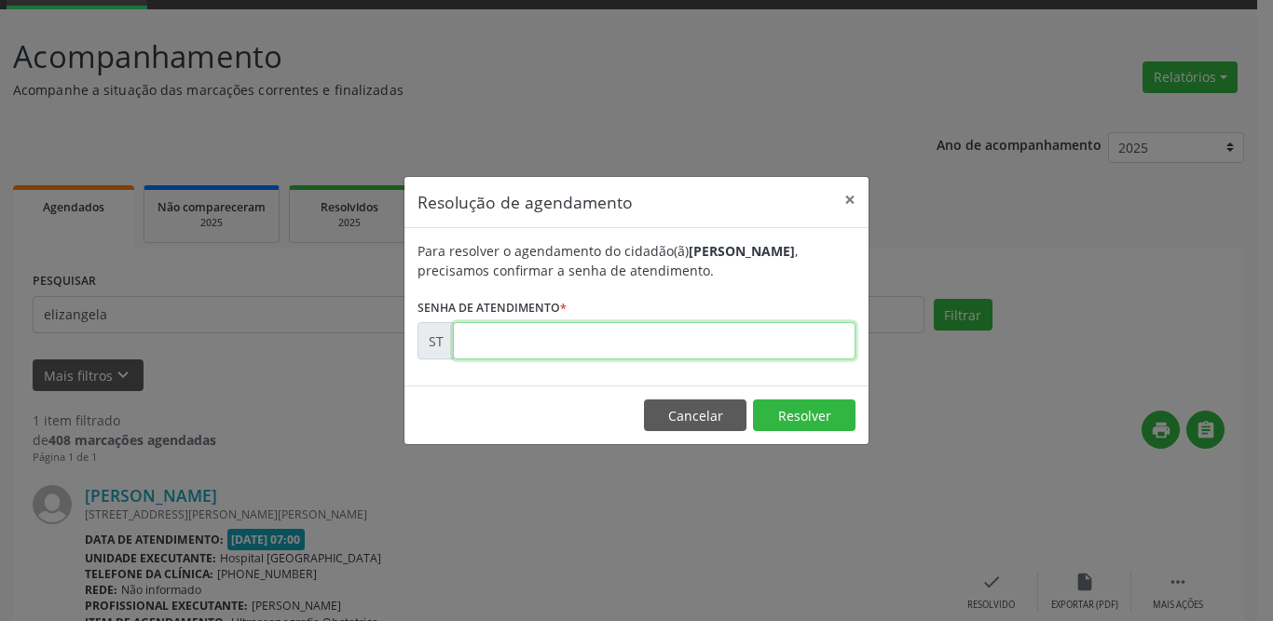
click at [529, 346] on input "text" at bounding box center [654, 340] width 402 height 37
type input "00015555"
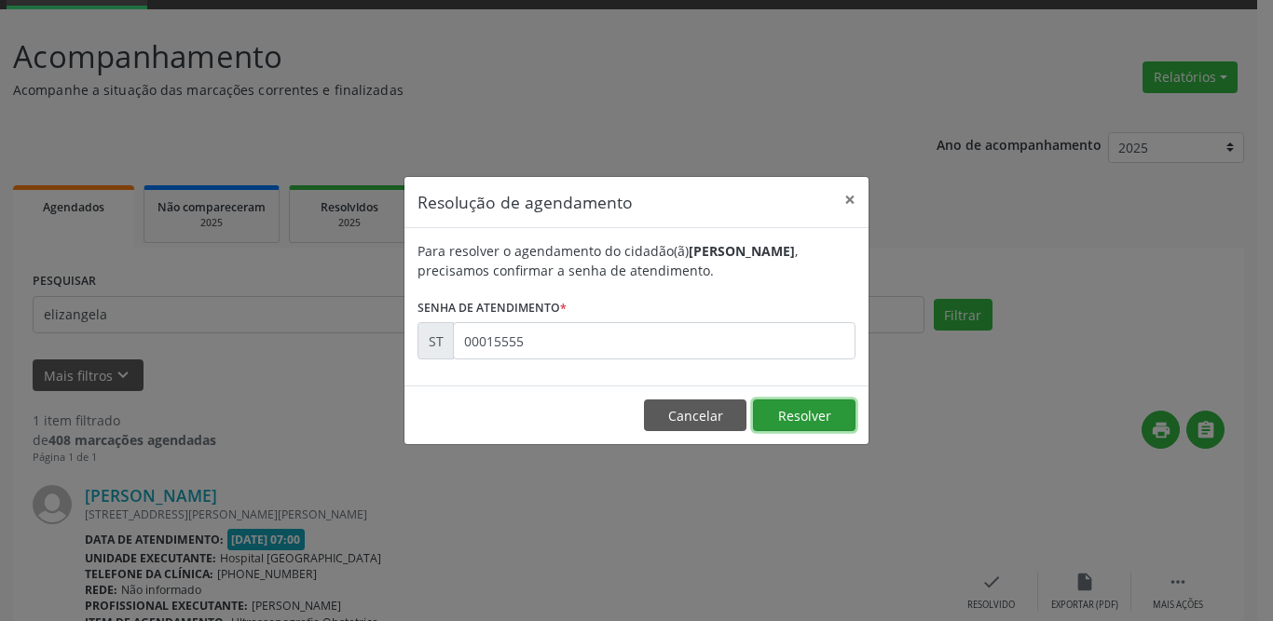
click at [824, 417] on button "Resolver" at bounding box center [804, 416] width 102 height 32
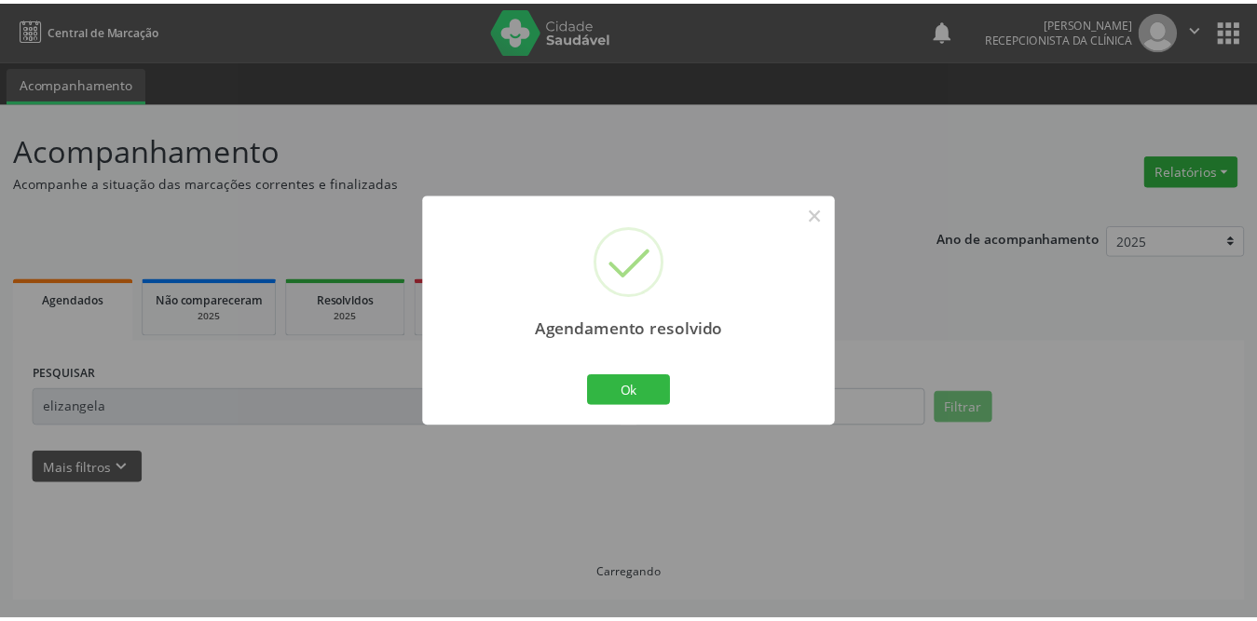
scroll to position [0, 0]
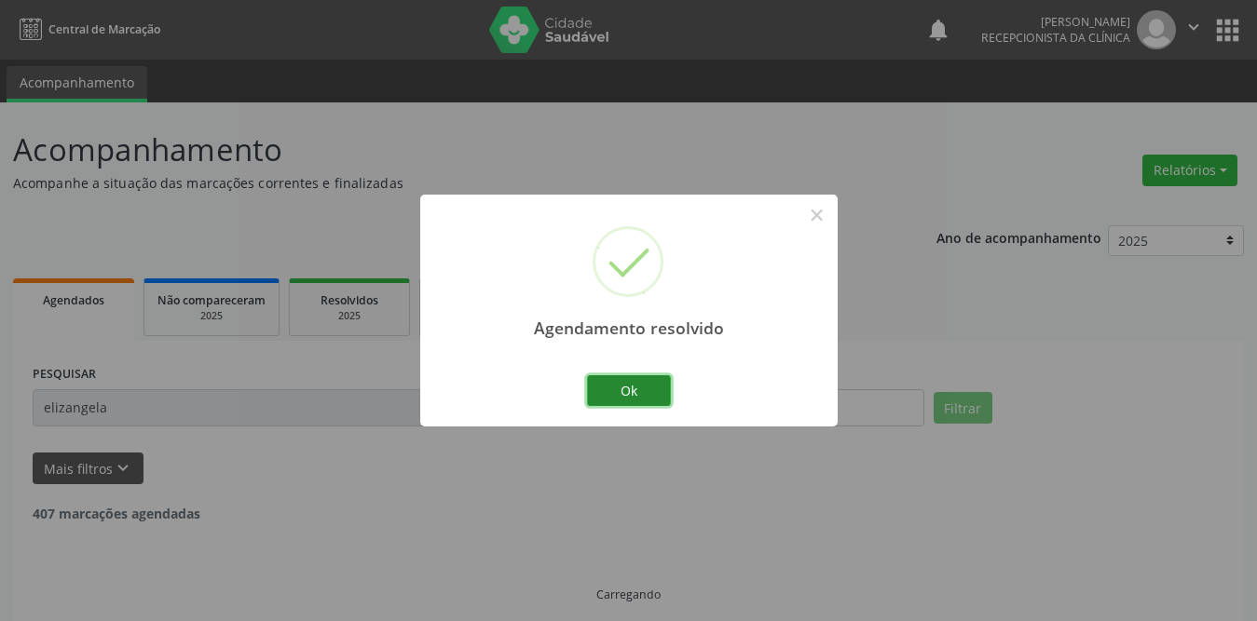
click at [647, 385] on button "Ok" at bounding box center [629, 391] width 84 height 32
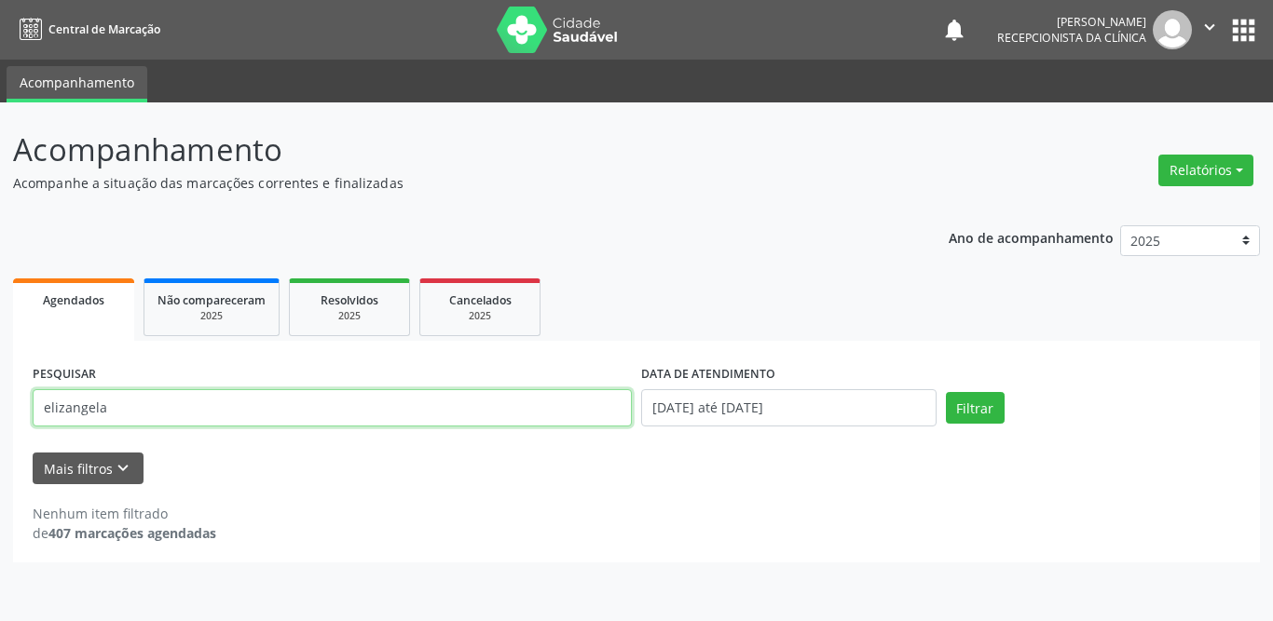
drag, startPoint x: 177, startPoint y: 401, endPoint x: 0, endPoint y: 421, distance: 178.2
click at [0, 421] on div "Acompanhamento Acompanhe a situação das marcações correntes e finalizadas Relat…" at bounding box center [636, 361] width 1273 height 519
type input "nielton"
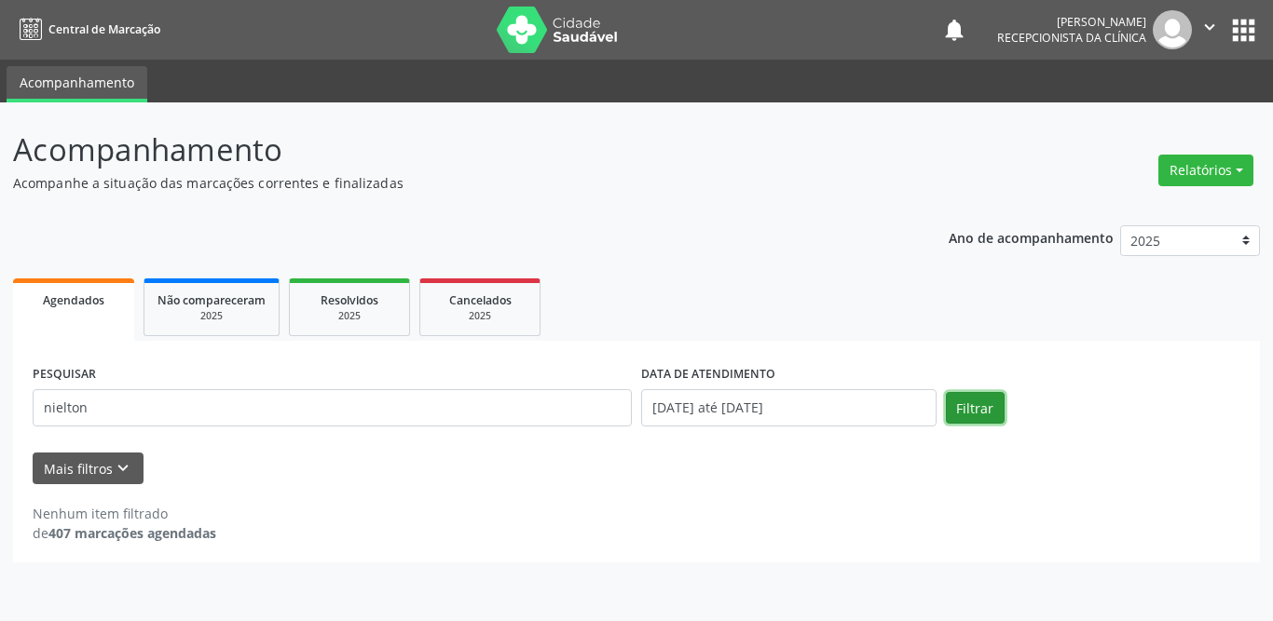
click at [976, 410] on button "Filtrar" at bounding box center [975, 408] width 59 height 32
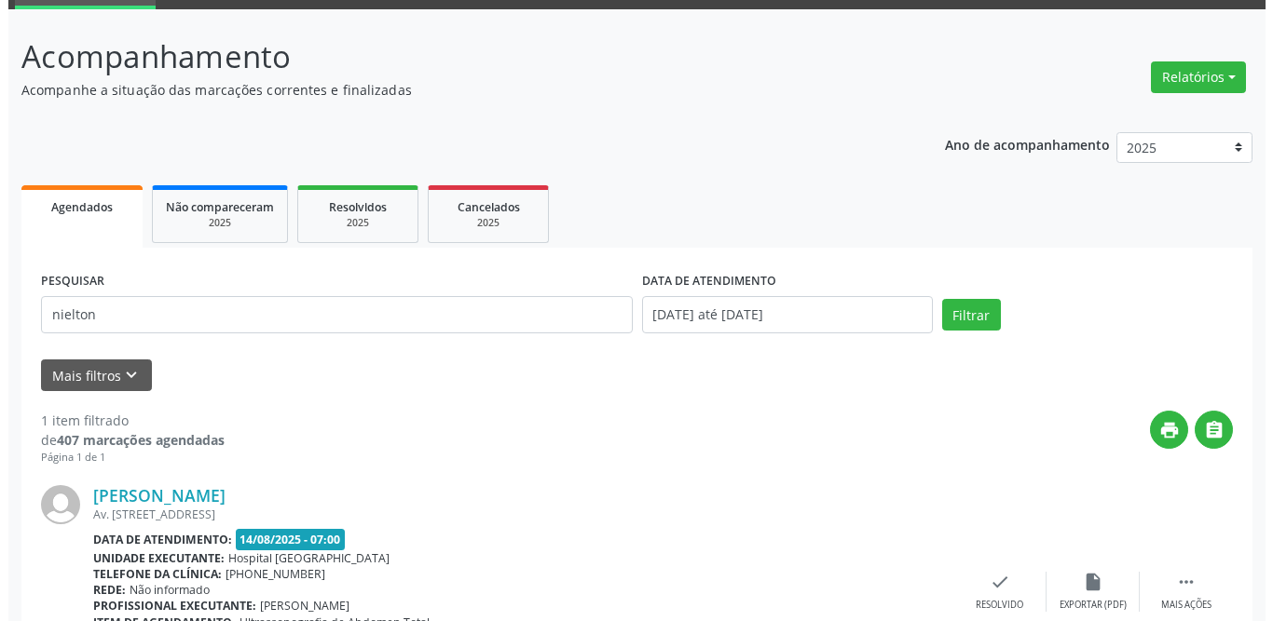
scroll to position [222, 0]
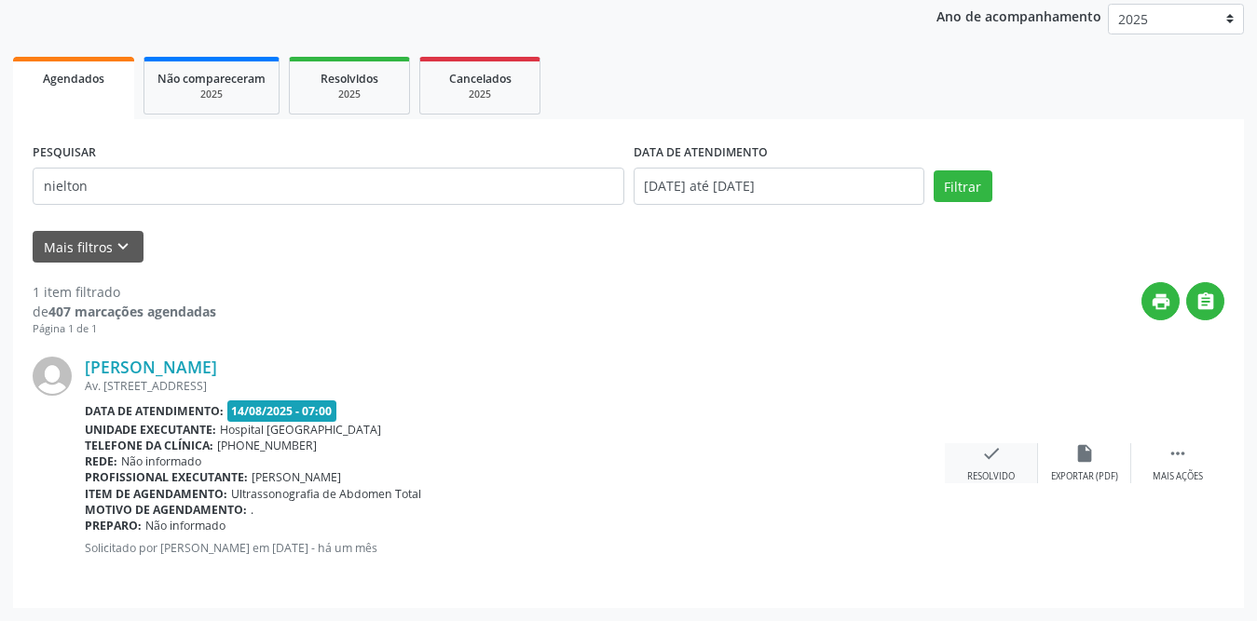
click at [997, 452] on icon "check" at bounding box center [991, 453] width 20 height 20
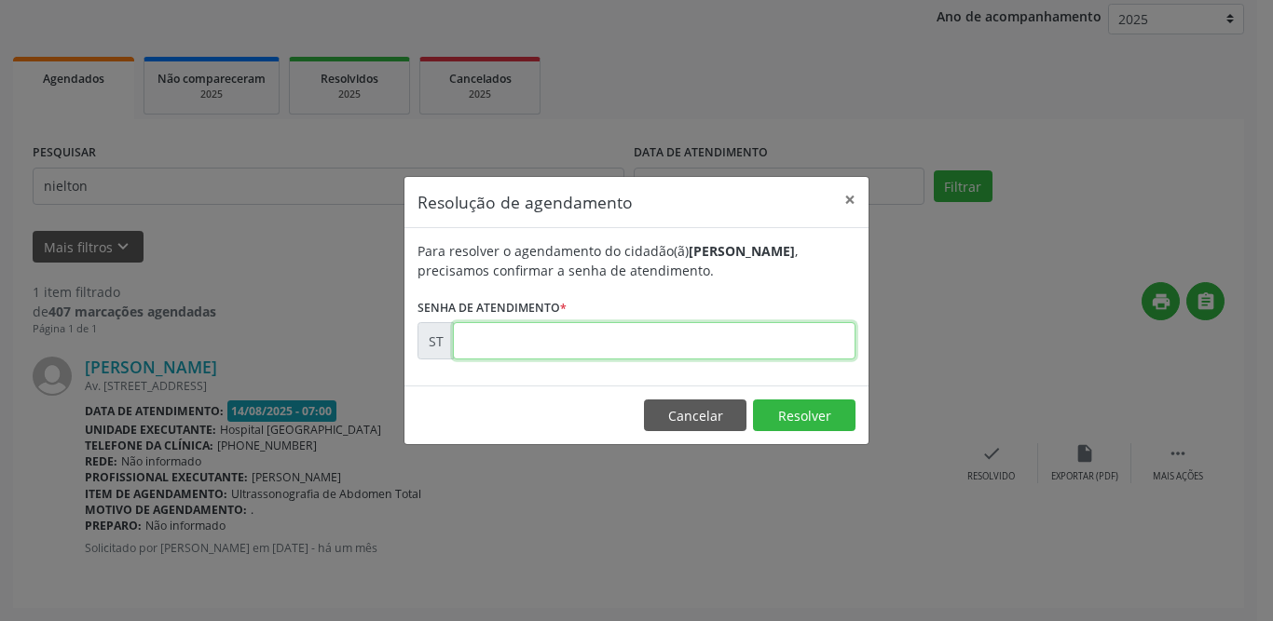
click at [560, 344] on input "text" at bounding box center [654, 340] width 402 height 37
type input "00012420"
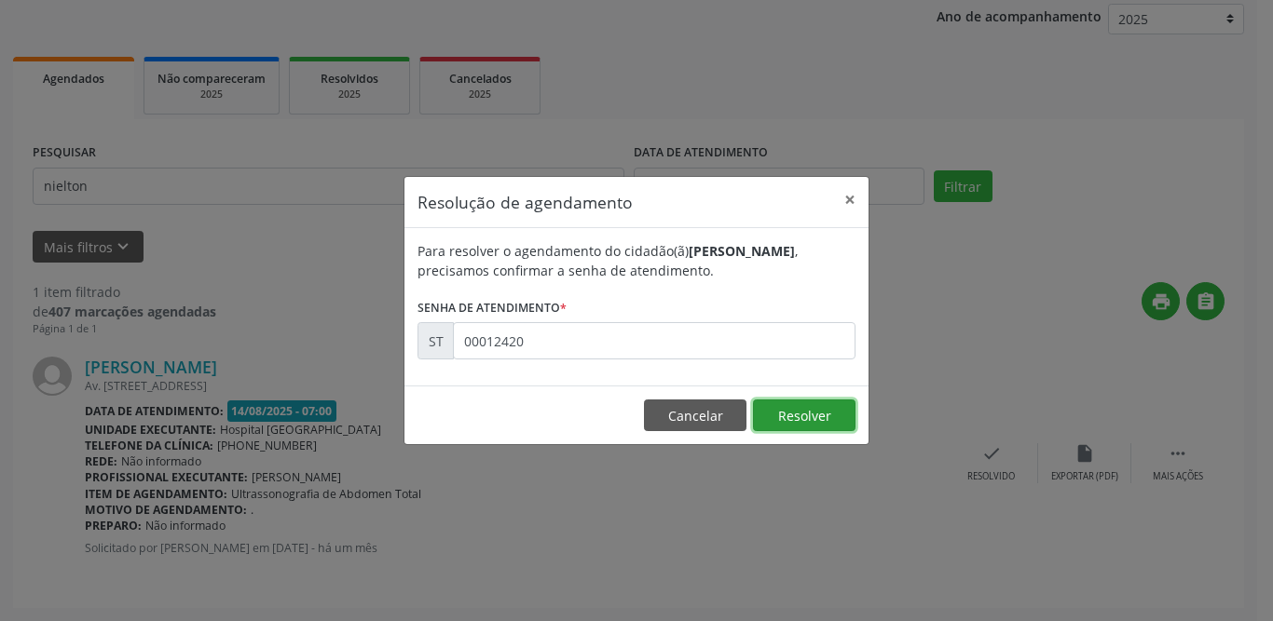
click at [826, 416] on button "Resolver" at bounding box center [804, 416] width 102 height 32
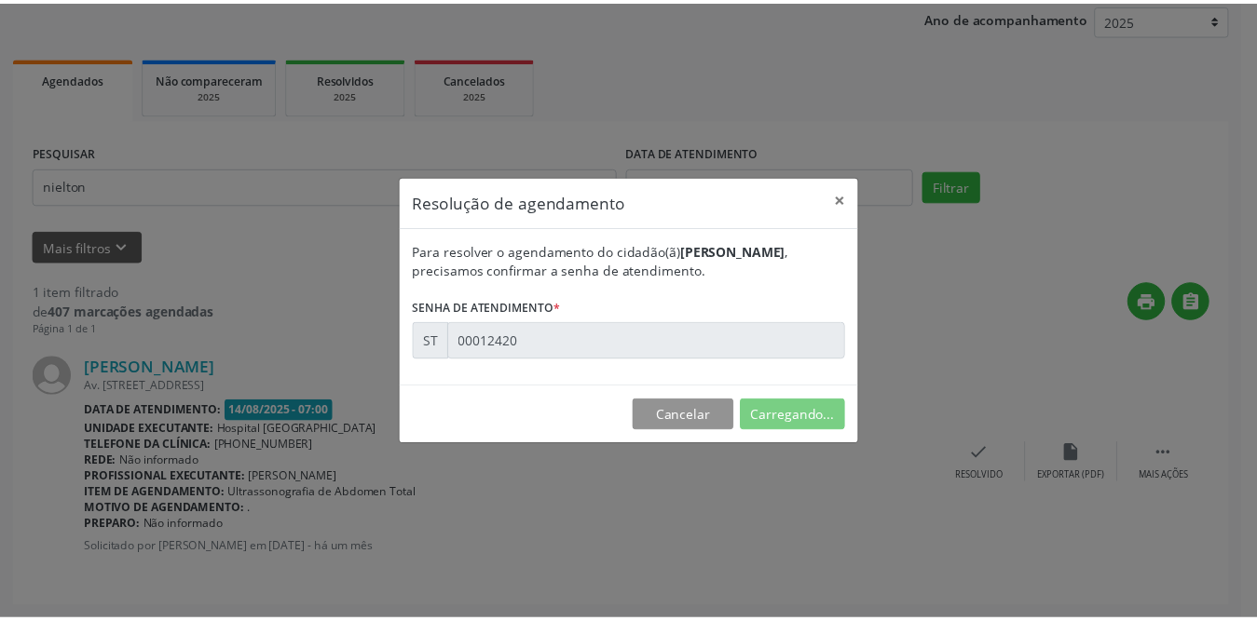
scroll to position [0, 0]
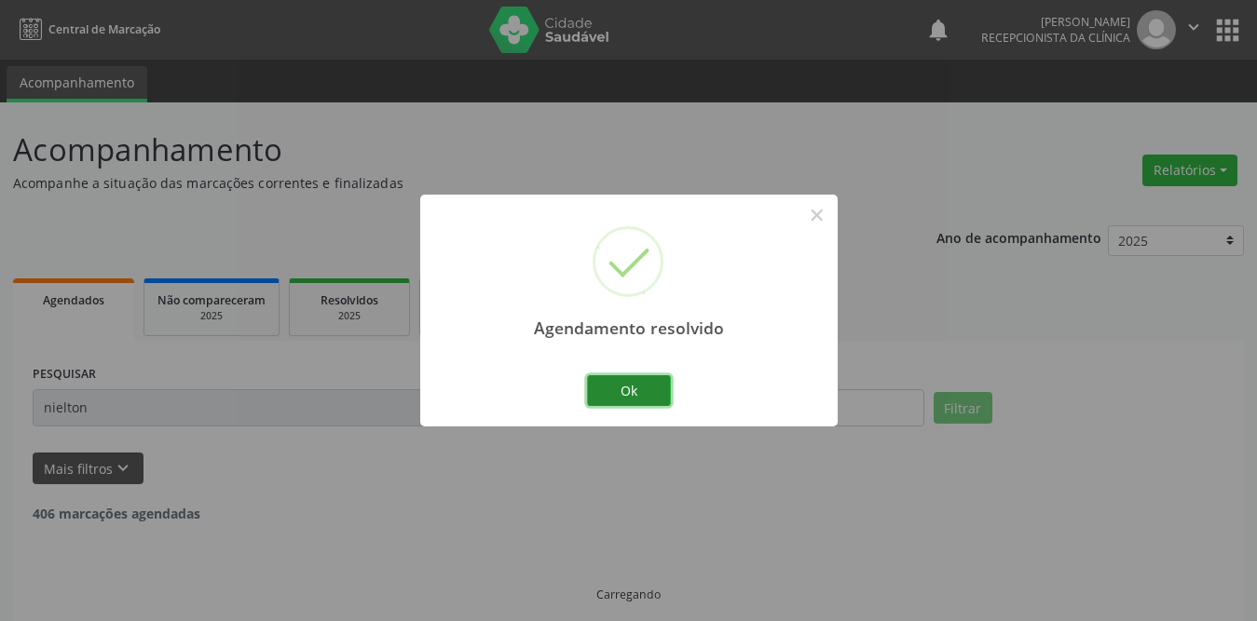
click at [647, 391] on button "Ok" at bounding box center [629, 391] width 84 height 32
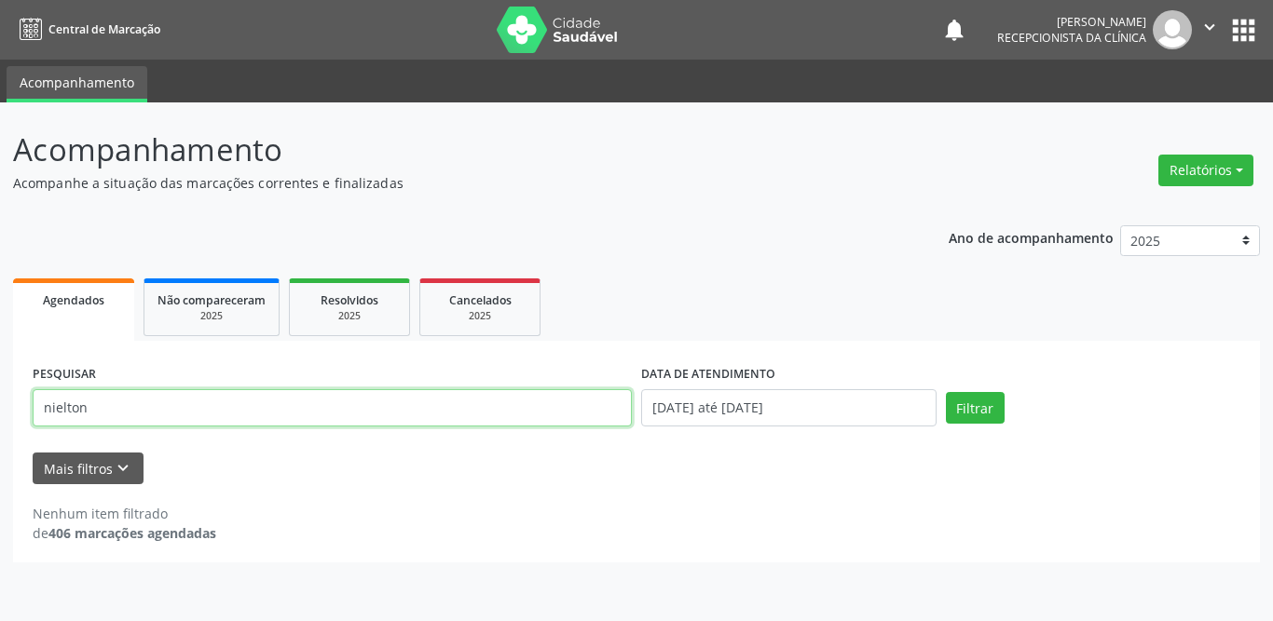
drag, startPoint x: 199, startPoint y: 409, endPoint x: 0, endPoint y: 402, distance: 199.5
click at [0, 402] on div "Acompanhamento Acompanhe a situação das marcações correntes e finalizadas Relat…" at bounding box center [636, 361] width 1273 height 519
type input "maria elz"
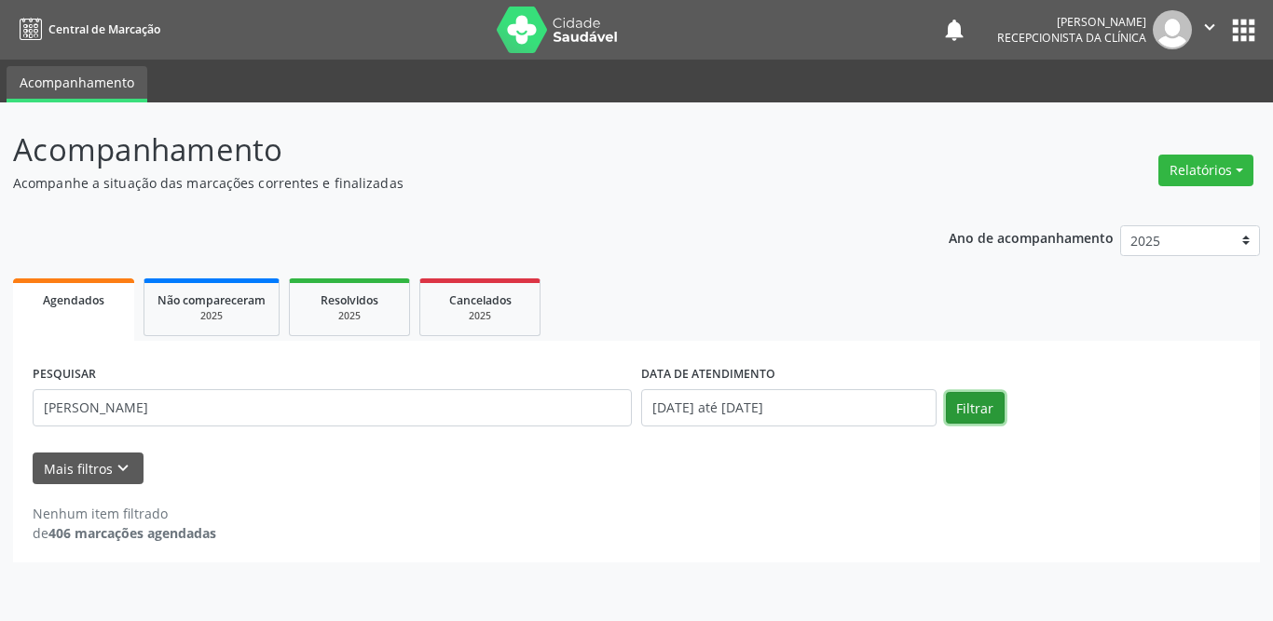
click at [982, 412] on button "Filtrar" at bounding box center [975, 408] width 59 height 32
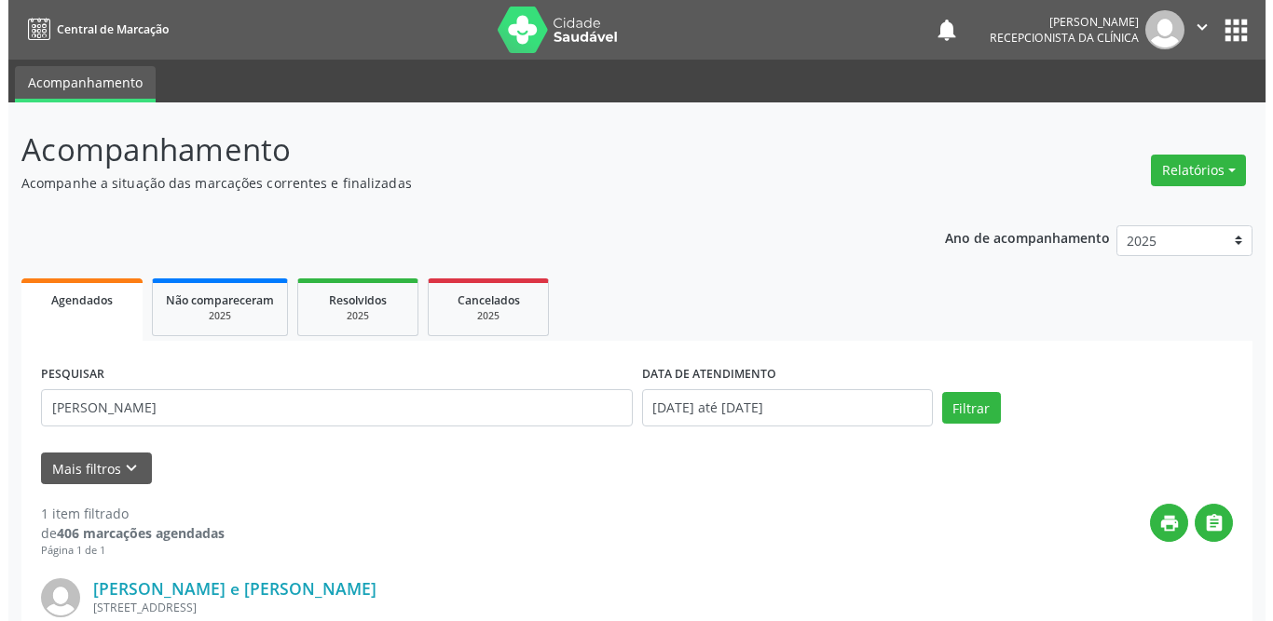
scroll to position [222, 0]
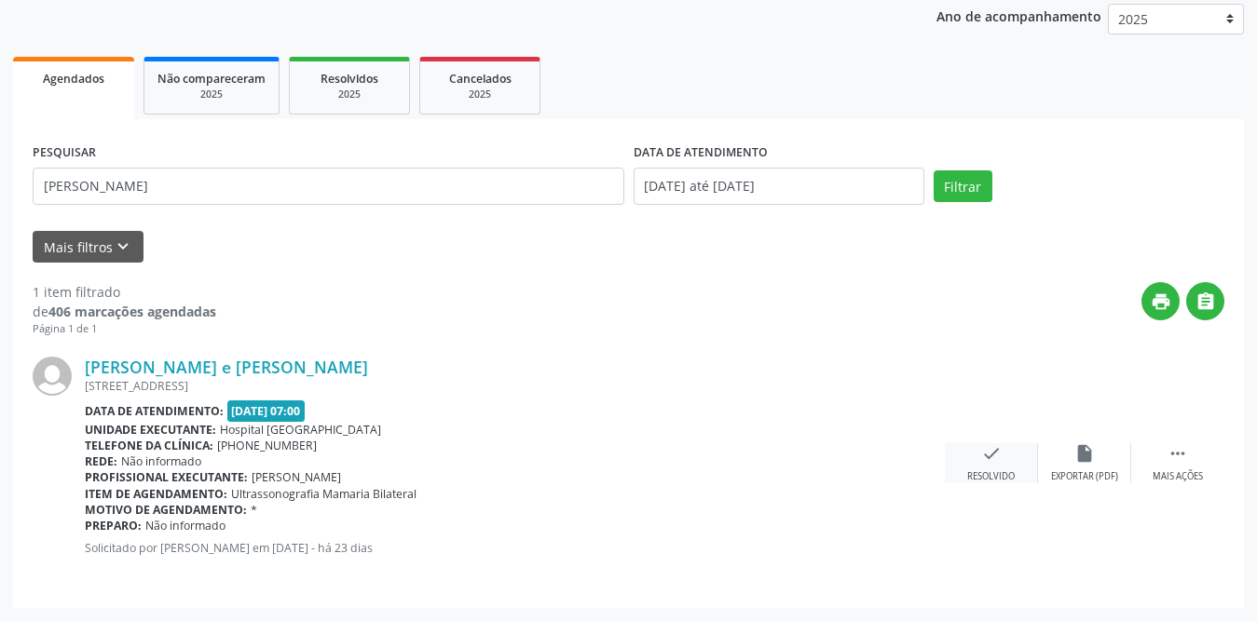
click at [995, 455] on icon "check" at bounding box center [991, 453] width 20 height 20
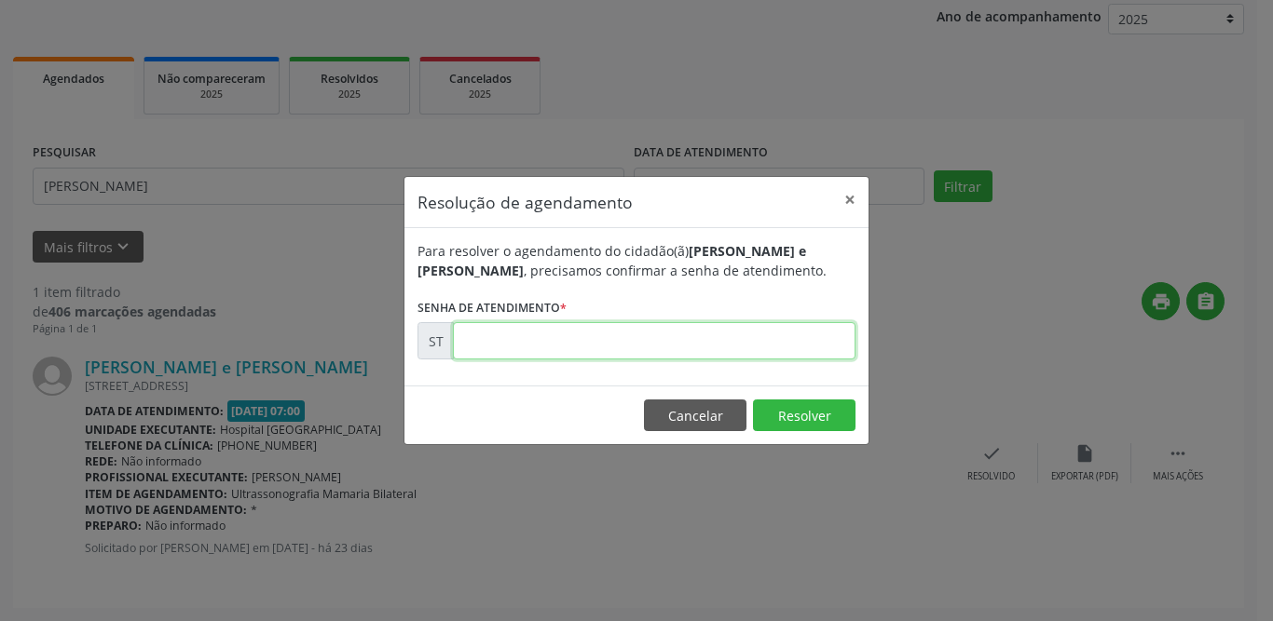
click at [505, 346] on input "text" at bounding box center [654, 340] width 402 height 37
type input "00013158"
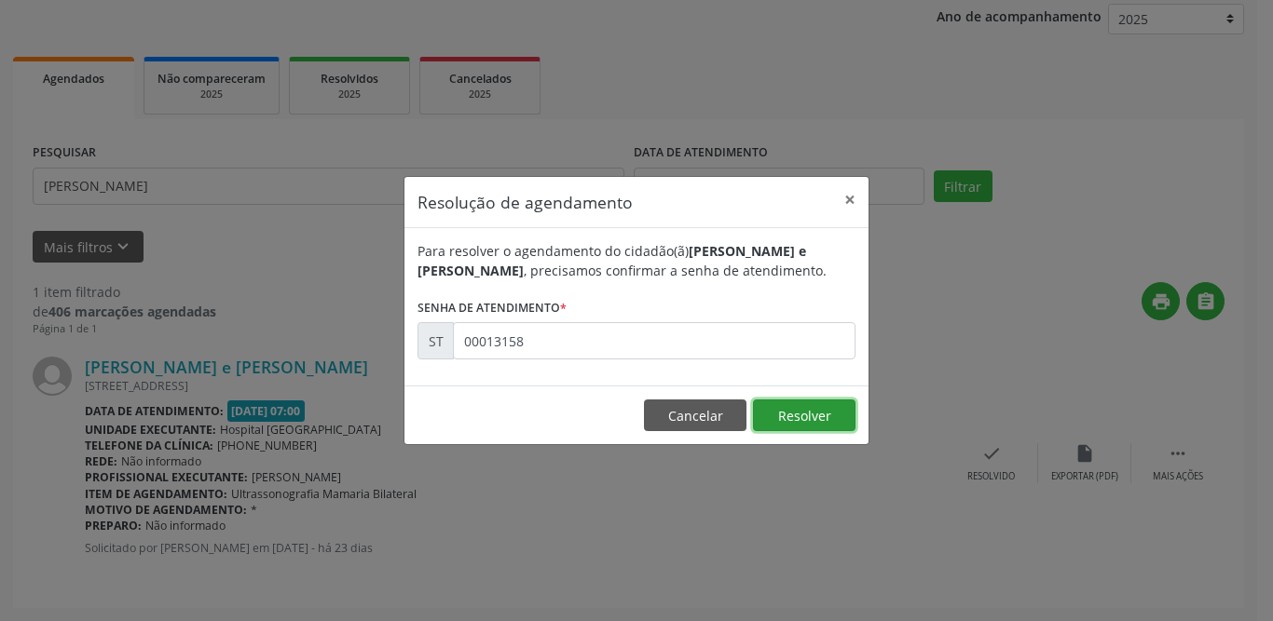
click at [817, 428] on button "Resolver" at bounding box center [804, 416] width 102 height 32
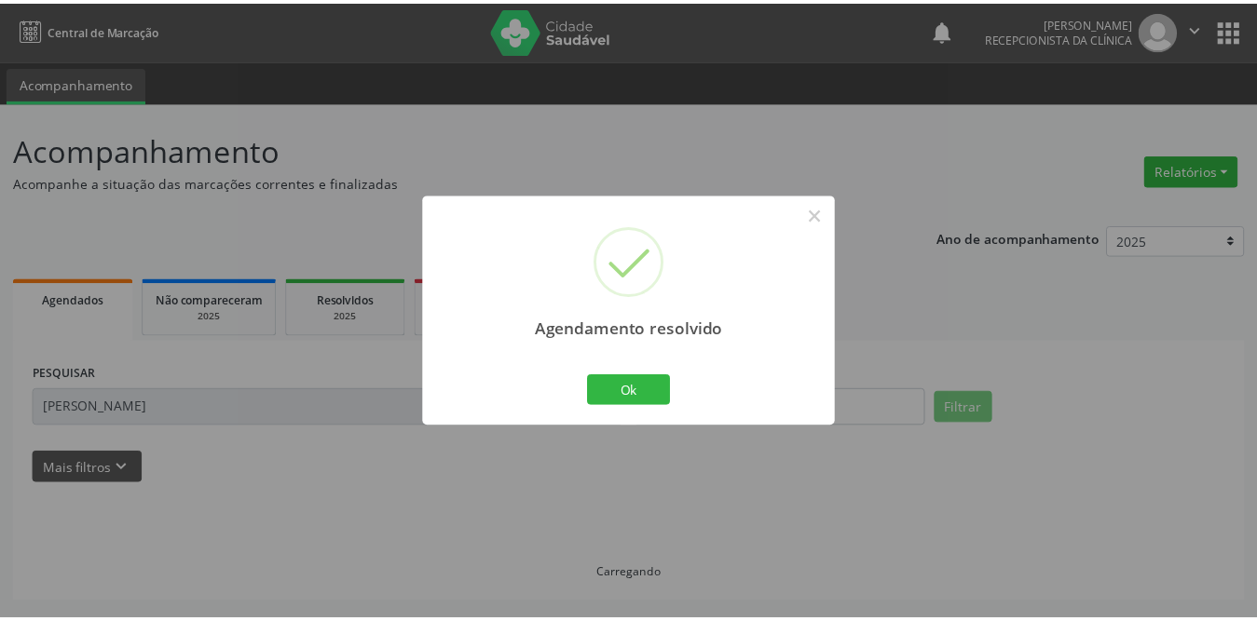
scroll to position [0, 0]
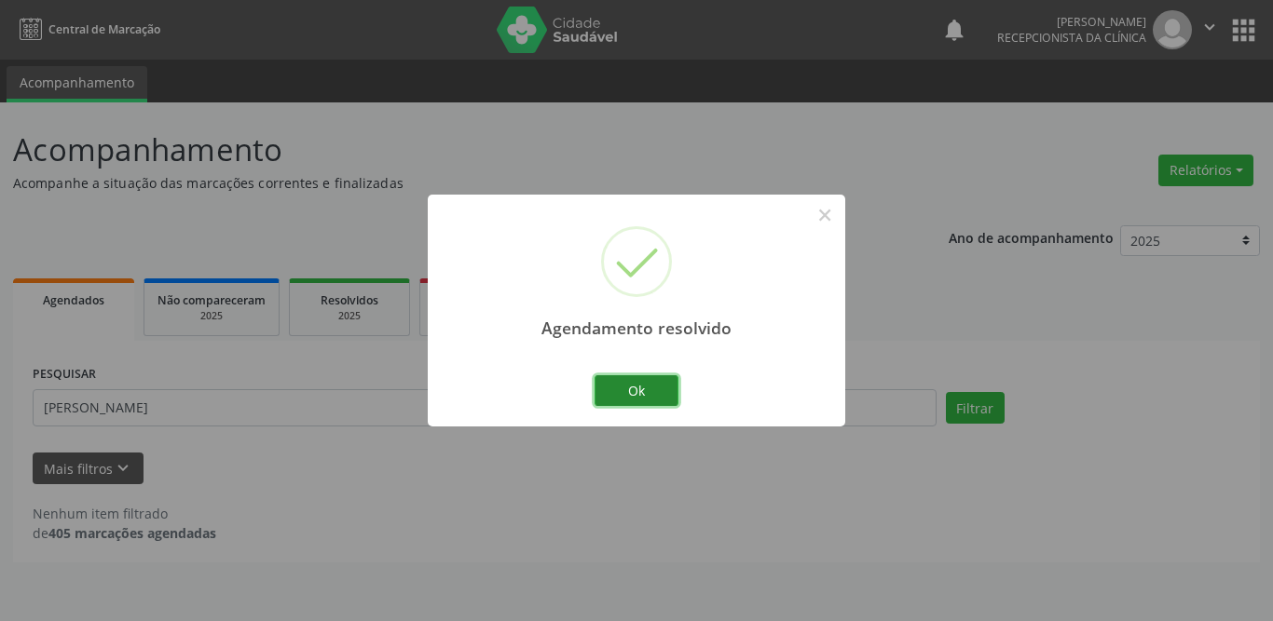
click at [620, 385] on button "Ok" at bounding box center [636, 391] width 84 height 32
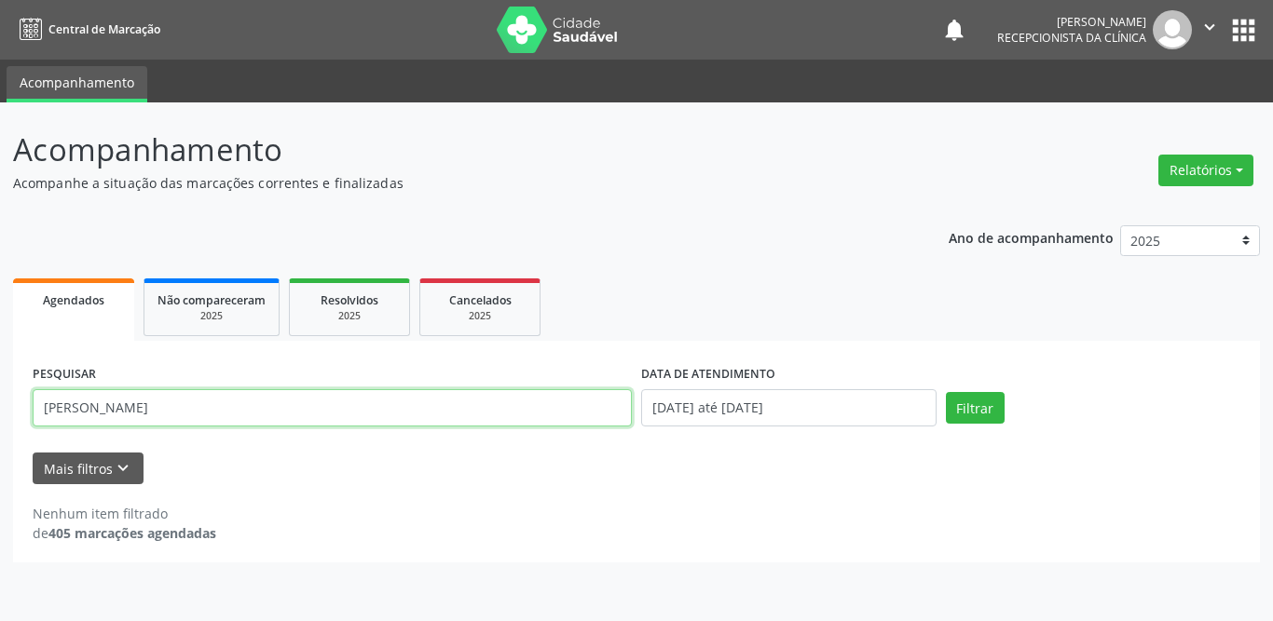
drag, startPoint x: 334, startPoint y: 413, endPoint x: 0, endPoint y: 415, distance: 333.5
click at [0, 415] on div "Acompanhamento Acompanhe a situação das marcações correntes e finalizadas Relat…" at bounding box center [636, 361] width 1273 height 519
type input "jean carlos"
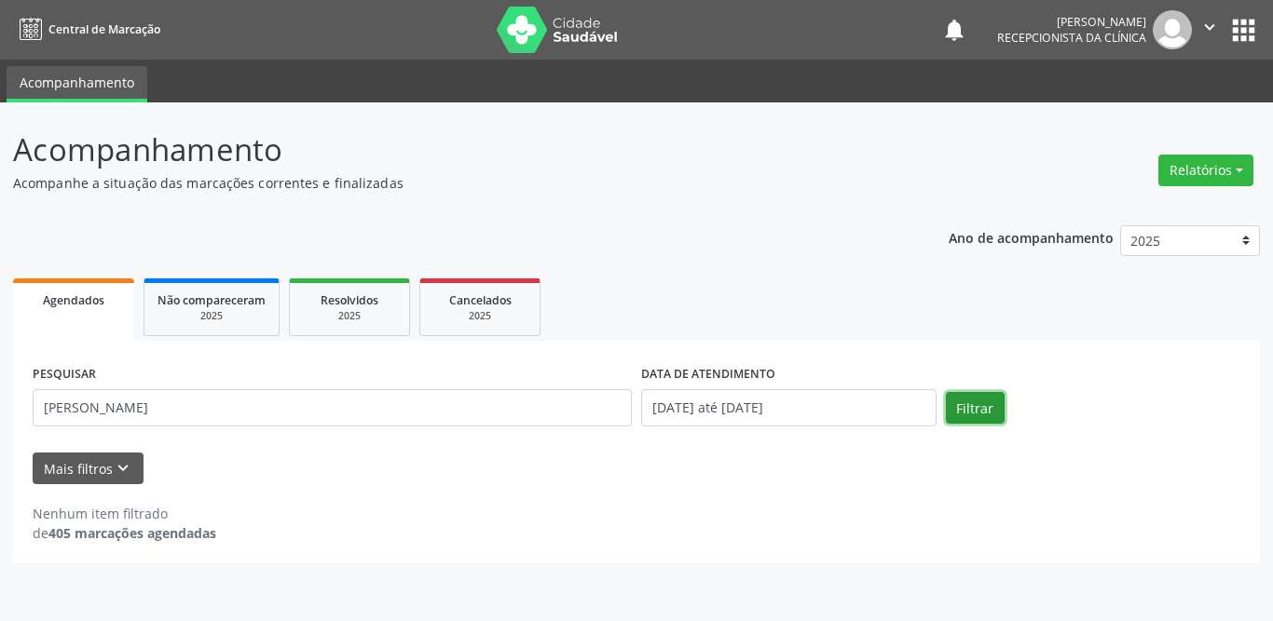
click at [986, 403] on button "Filtrar" at bounding box center [975, 408] width 59 height 32
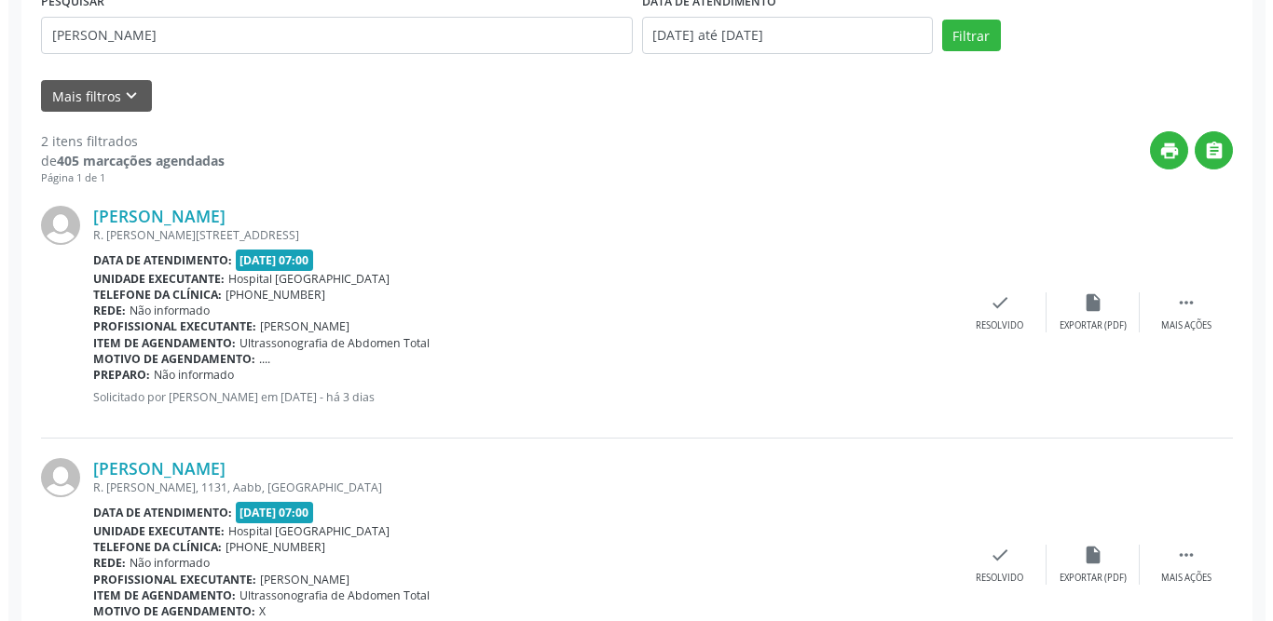
scroll to position [466, 0]
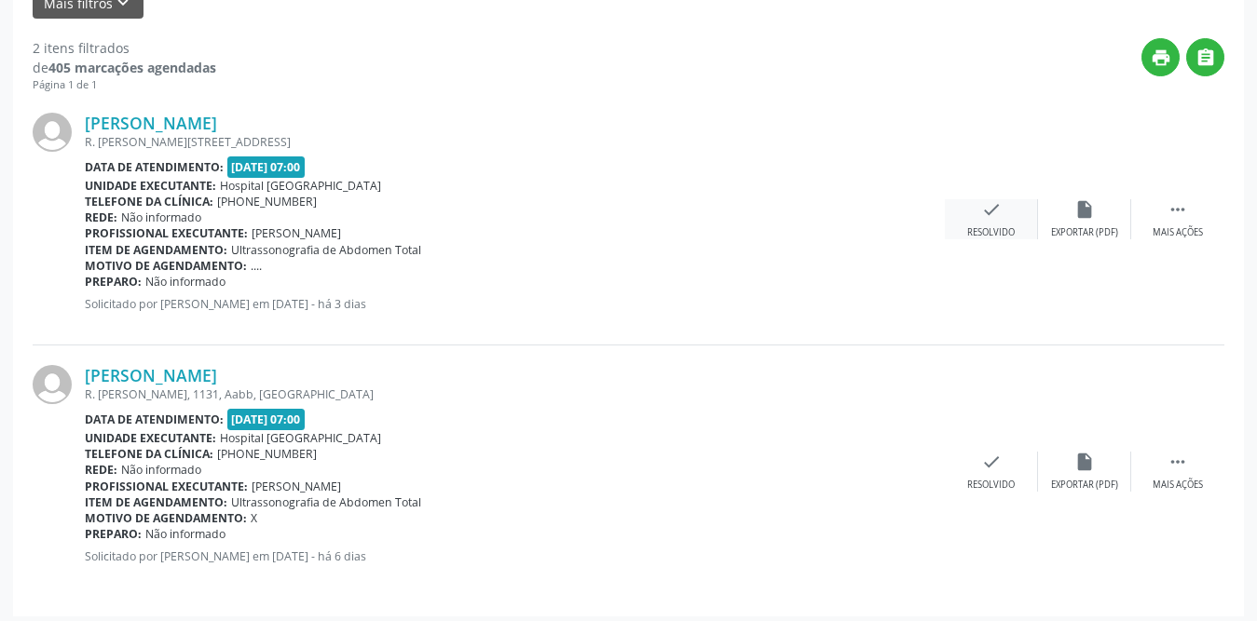
click at [982, 211] on icon "check" at bounding box center [991, 209] width 20 height 20
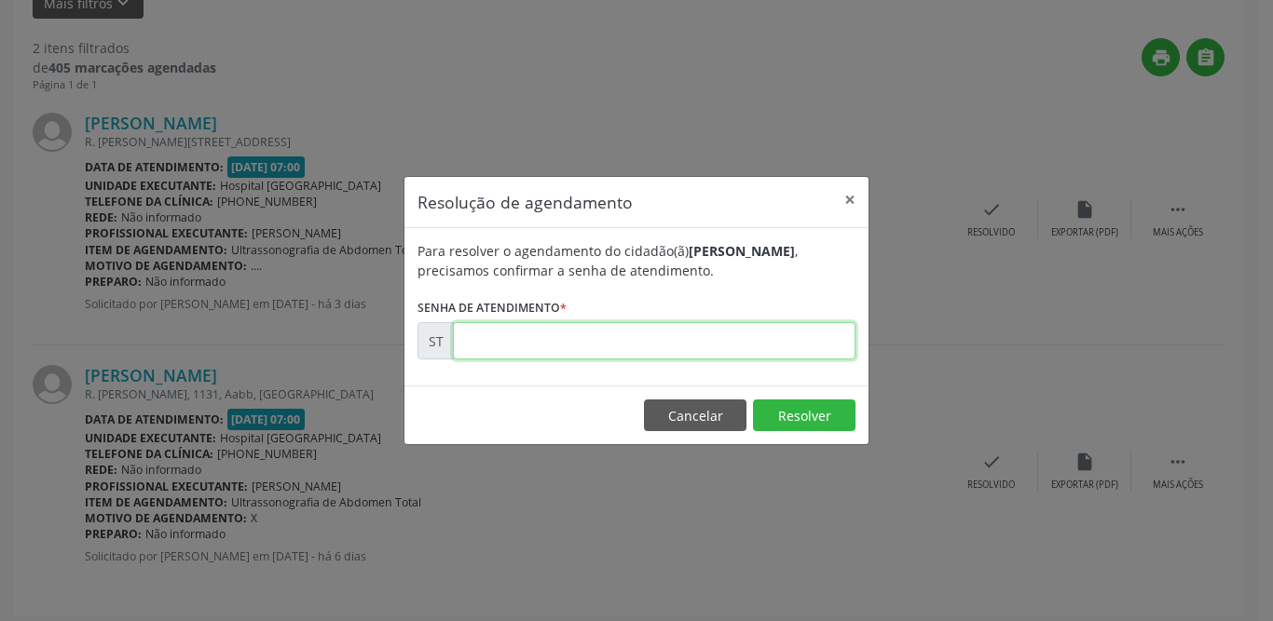
click at [537, 344] on input "text" at bounding box center [654, 340] width 402 height 37
type input "00016400"
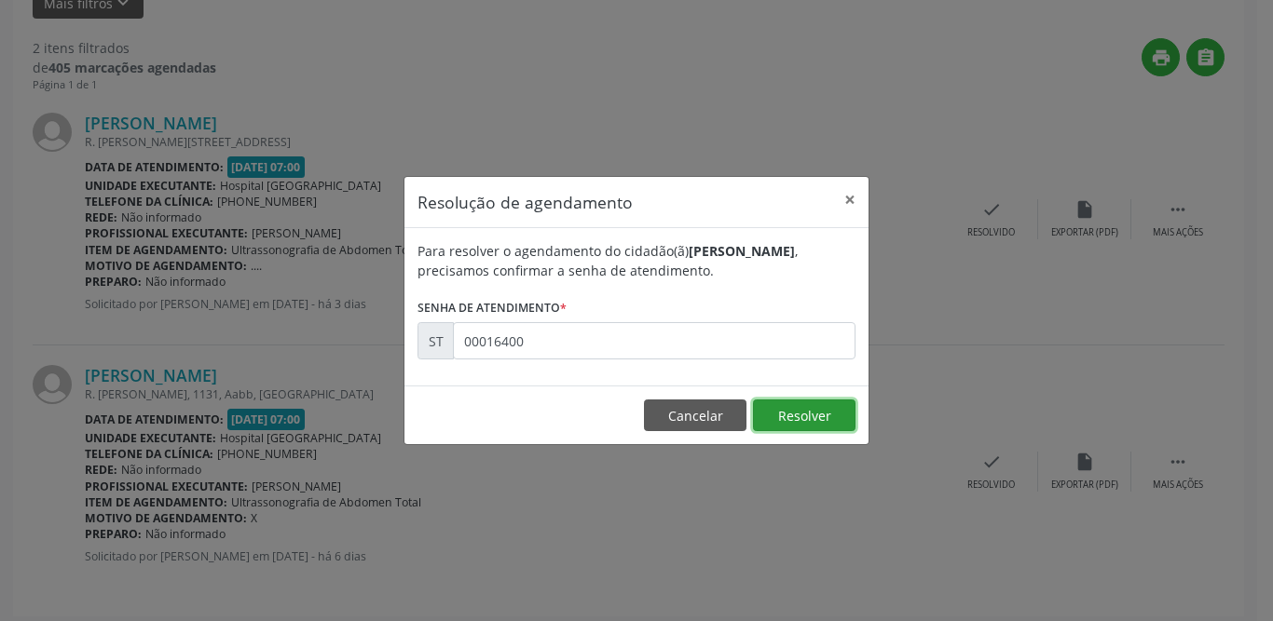
click at [811, 419] on button "Resolver" at bounding box center [804, 416] width 102 height 32
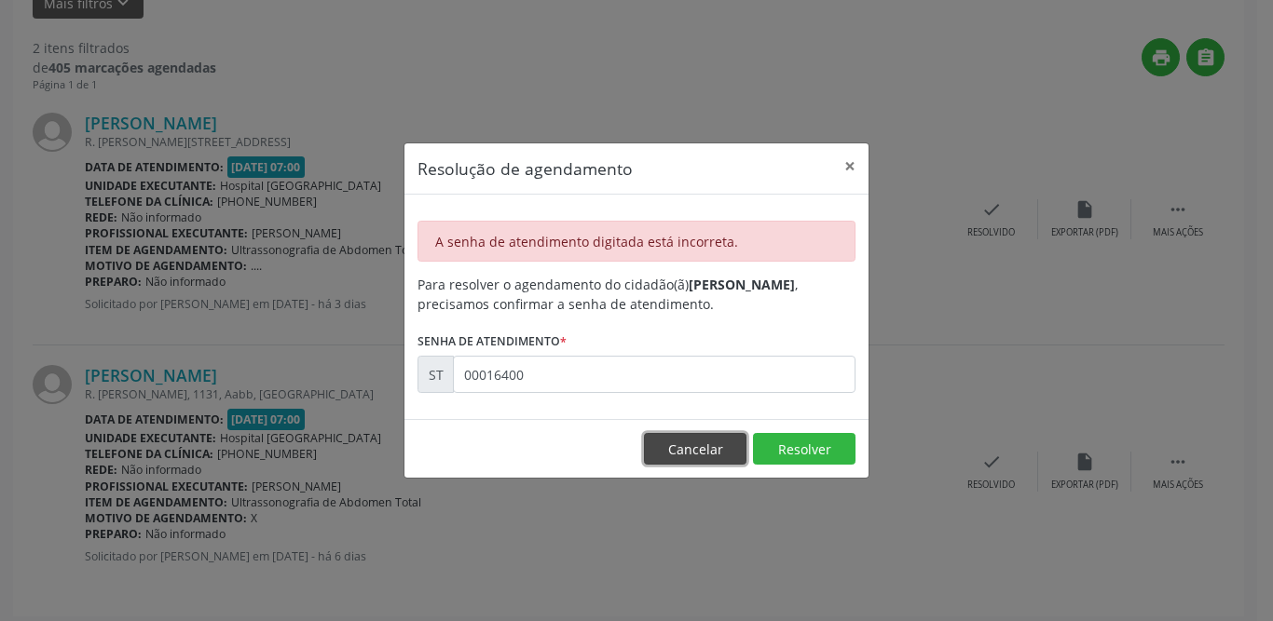
click at [688, 443] on button "Cancelar" at bounding box center [695, 449] width 102 height 32
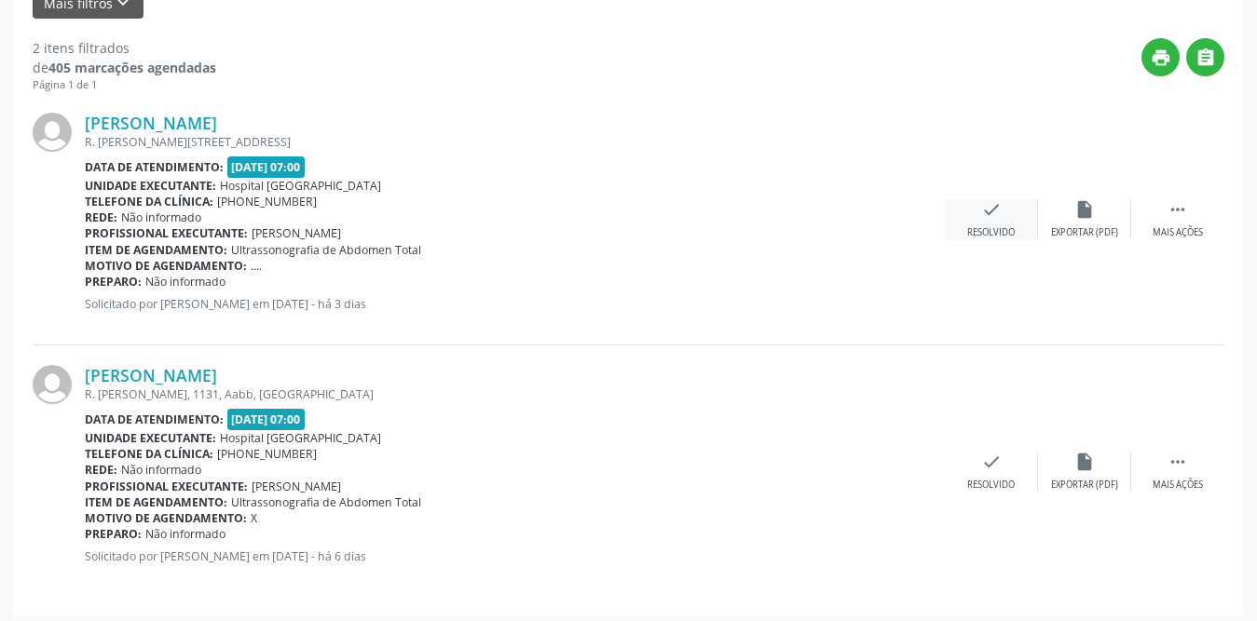
click at [988, 213] on icon "check" at bounding box center [991, 209] width 20 height 20
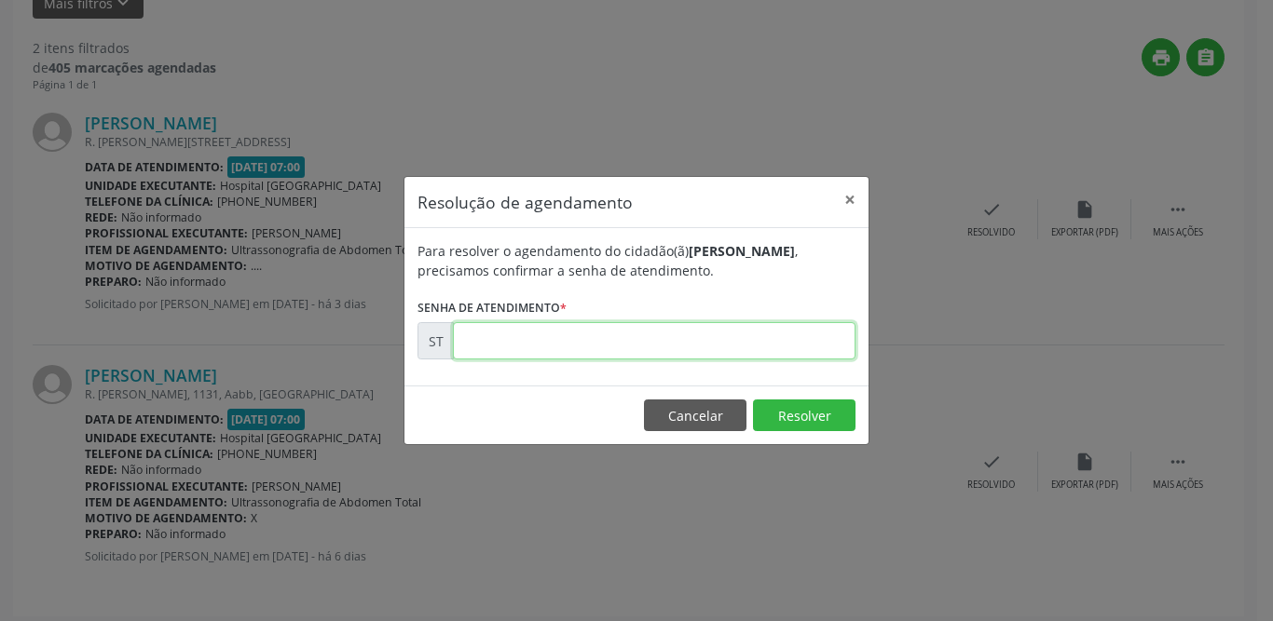
click at [523, 340] on input "text" at bounding box center [654, 340] width 402 height 37
type input "00016400"
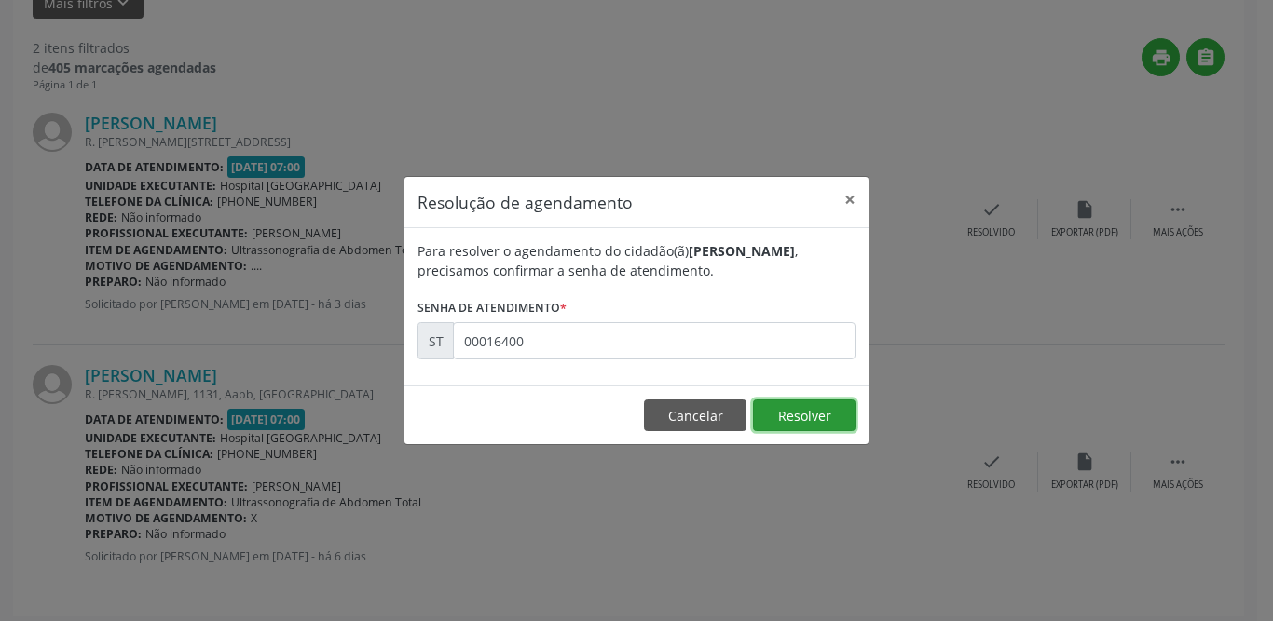
click at [786, 410] on button "Resolver" at bounding box center [804, 416] width 102 height 32
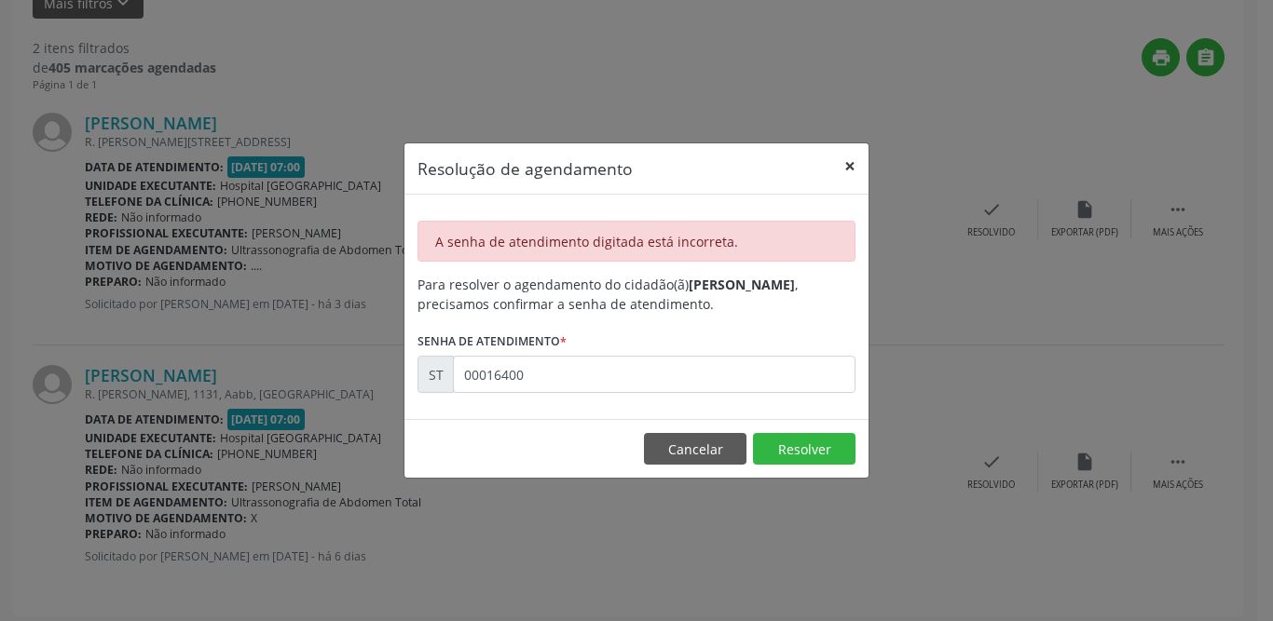
drag, startPoint x: 851, startPoint y: 161, endPoint x: 1156, endPoint y: 214, distance: 310.2
click at [851, 163] on button "×" at bounding box center [849, 166] width 37 height 46
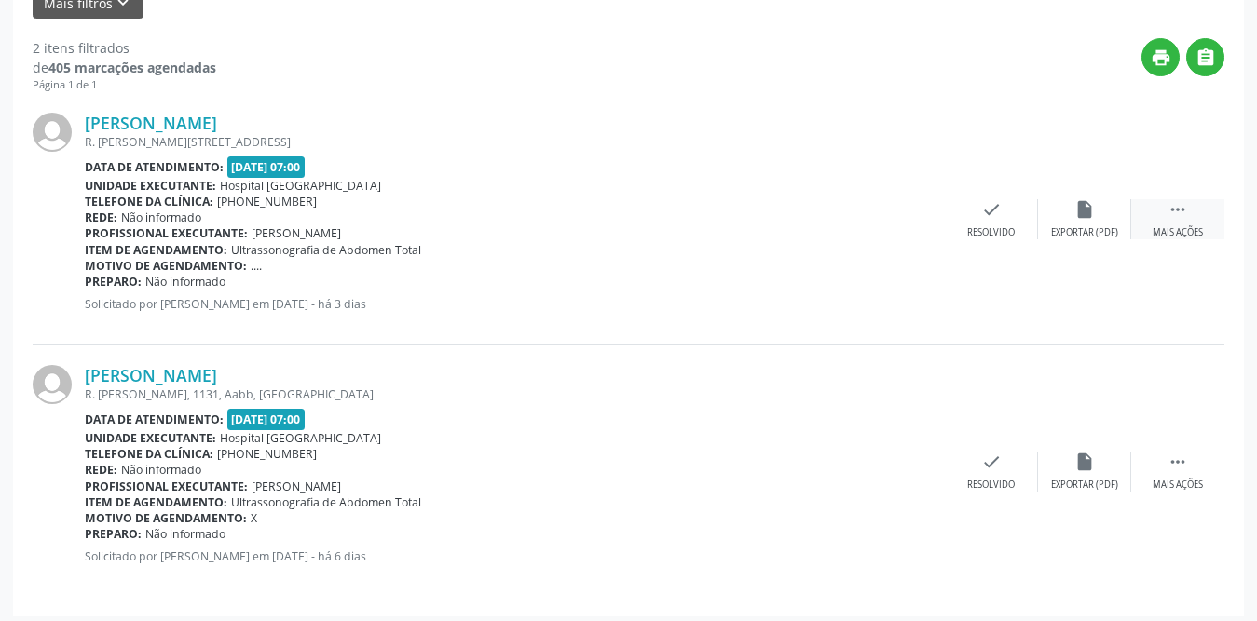
click at [1176, 215] on icon "" at bounding box center [1177, 209] width 20 height 20
click at [913, 224] on div "print Imprimir" at bounding box center [898, 219] width 93 height 40
click at [889, 223] on div "print Imprimir" at bounding box center [898, 219] width 93 height 40
click at [712, 213] on icon "check" at bounding box center [712, 209] width 20 height 20
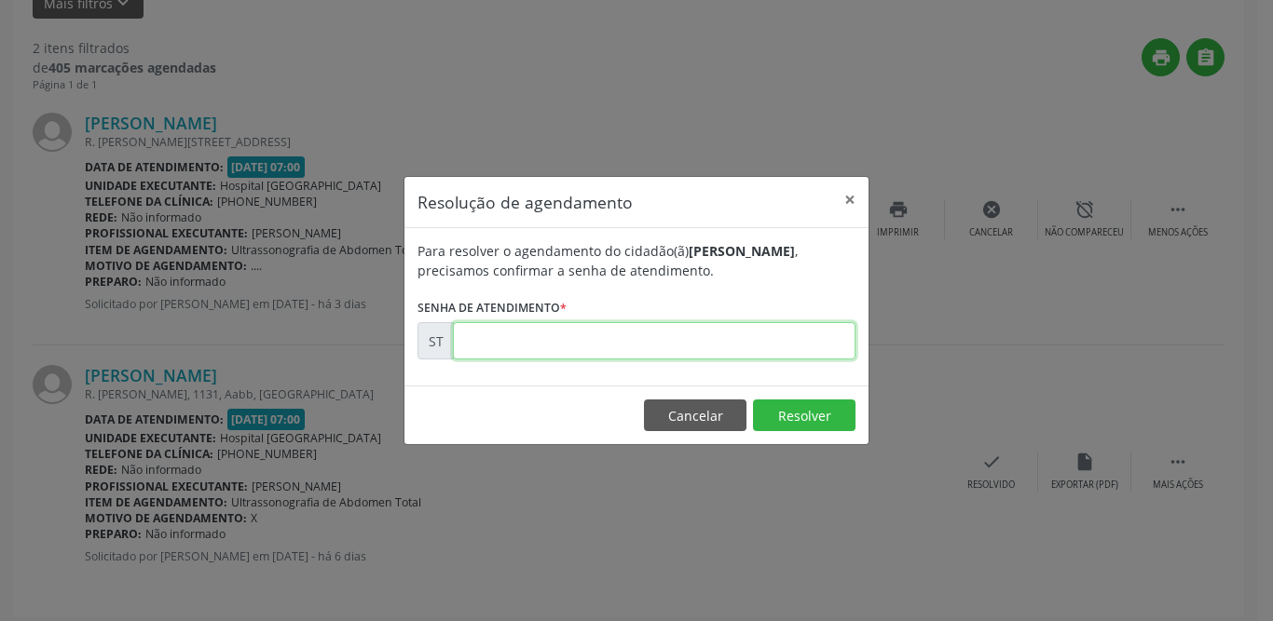
click at [607, 352] on input "text" at bounding box center [654, 340] width 402 height 37
type input "00016519"
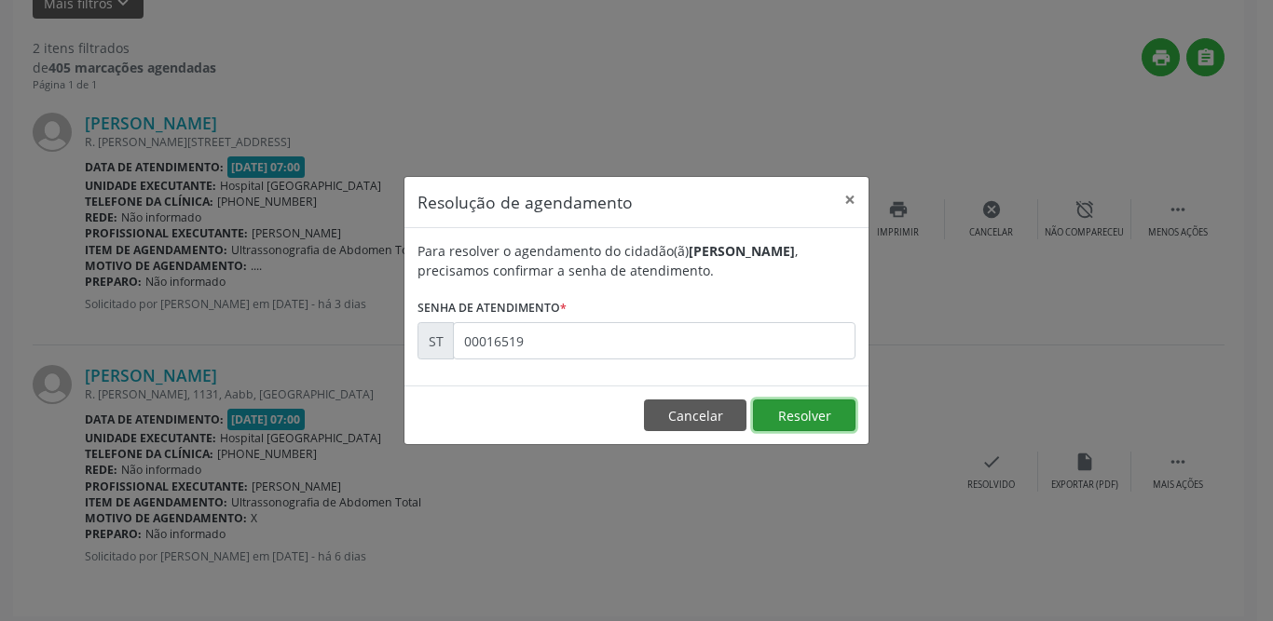
click at [806, 422] on button "Resolver" at bounding box center [804, 416] width 102 height 32
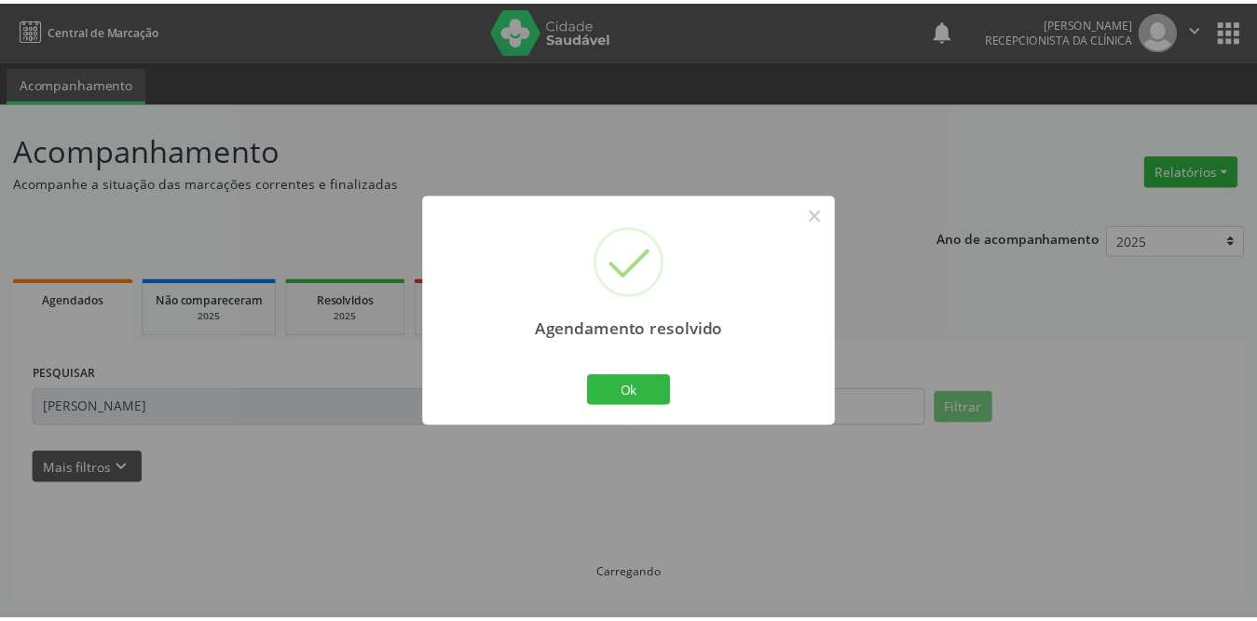
scroll to position [0, 0]
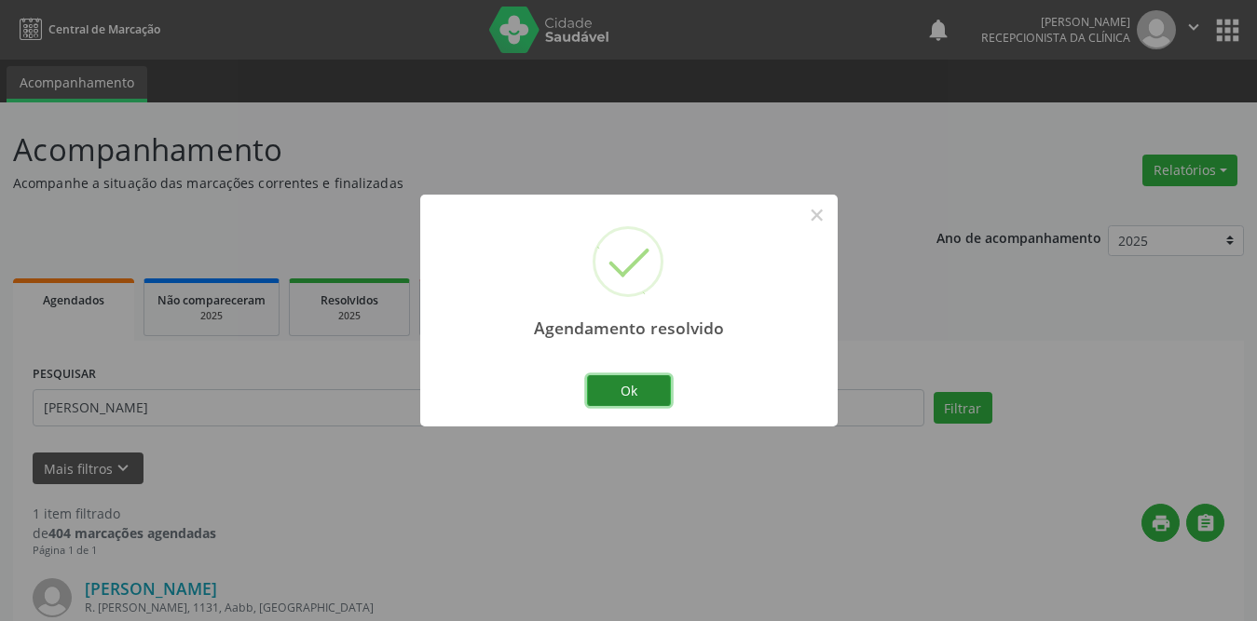
click at [647, 394] on button "Ok" at bounding box center [629, 391] width 84 height 32
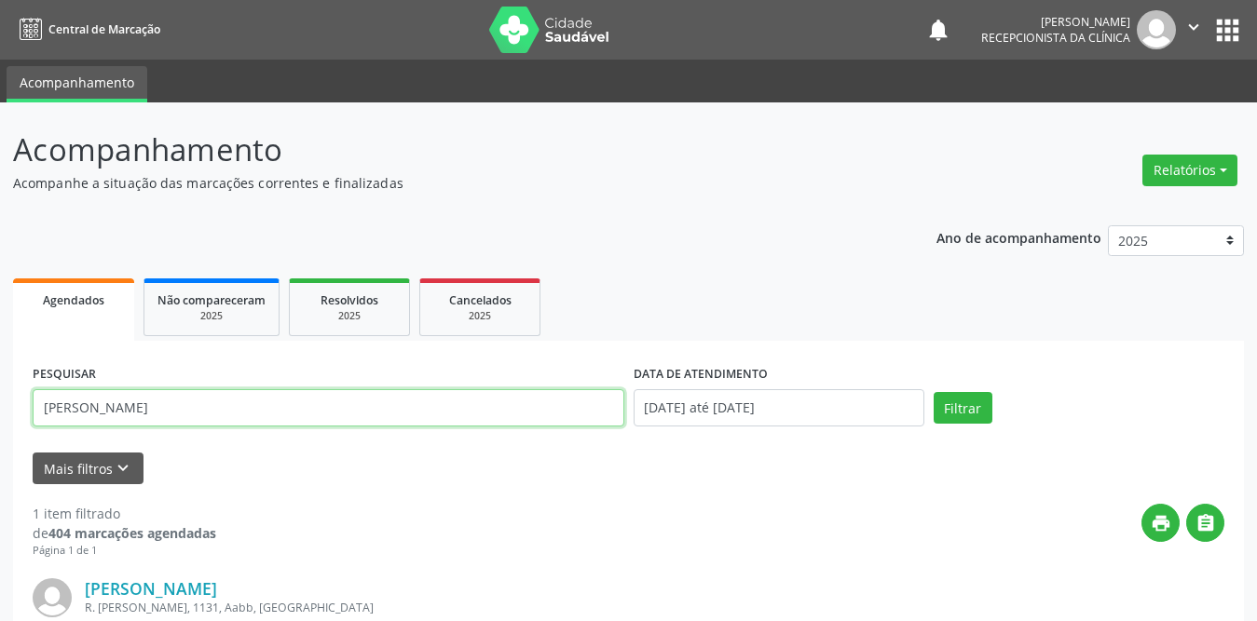
drag, startPoint x: 290, startPoint y: 415, endPoint x: 0, endPoint y: 416, distance: 289.8
click at [0, 416] on div "Acompanhamento Acompanhe a situação das marcações correntes e finalizadas Relat…" at bounding box center [628, 472] width 1257 height 741
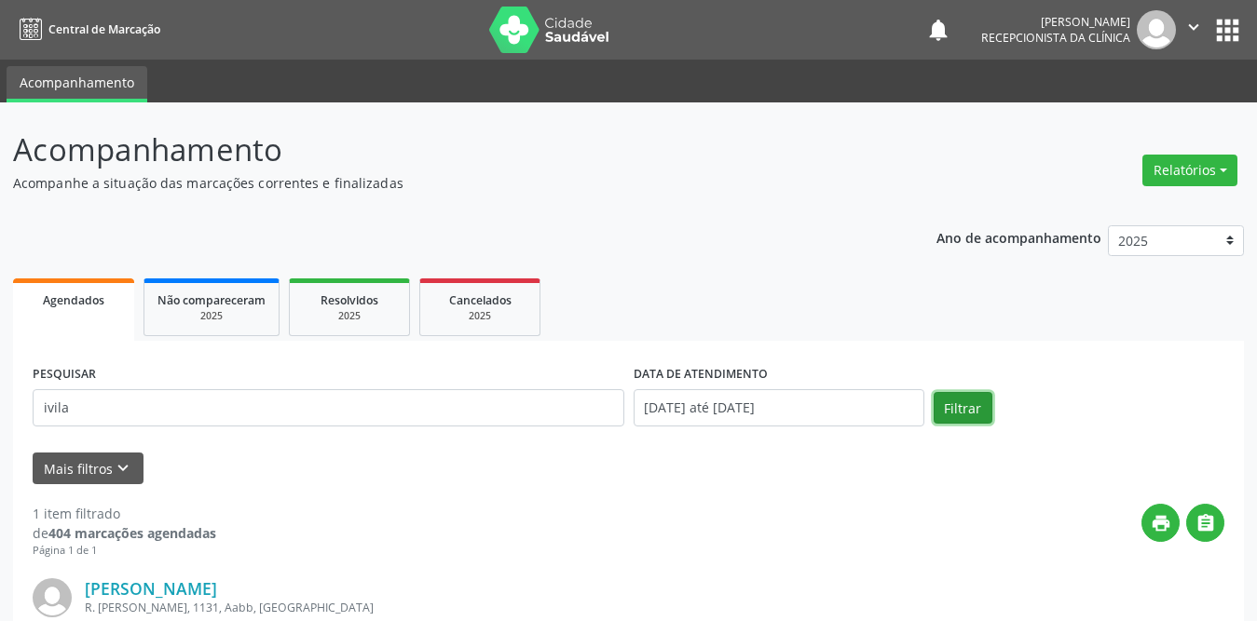
click at [943, 407] on button "Filtrar" at bounding box center [963, 408] width 59 height 32
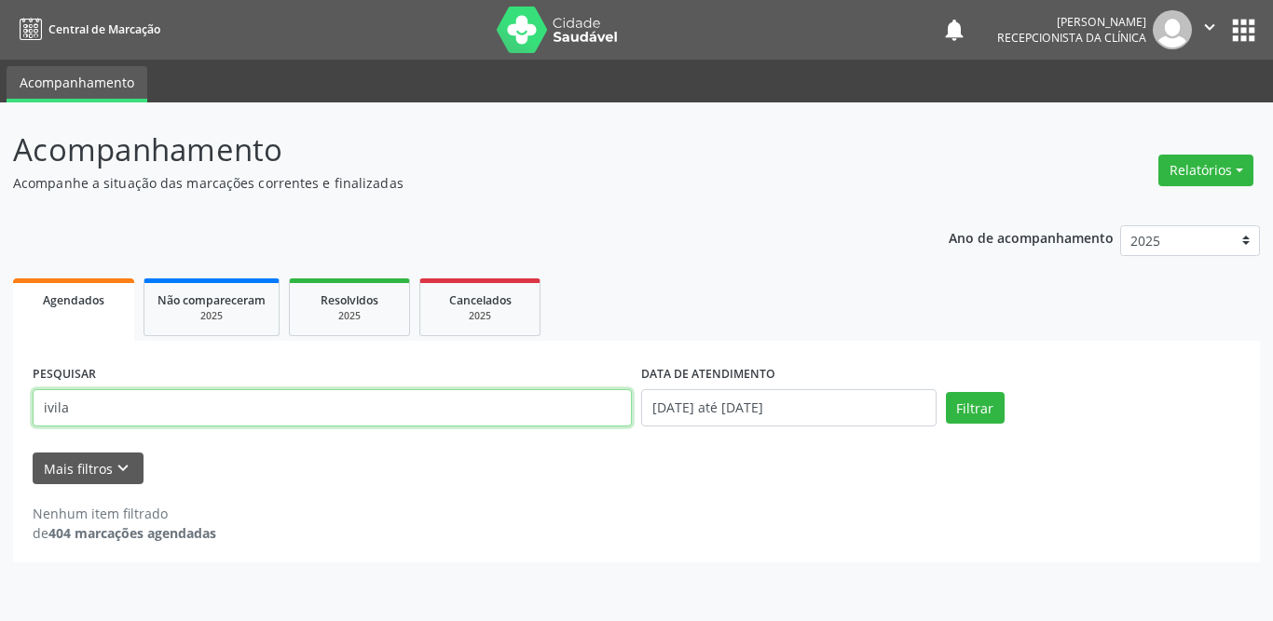
click at [125, 406] on input "ivila" at bounding box center [332, 407] width 599 height 37
type input "i"
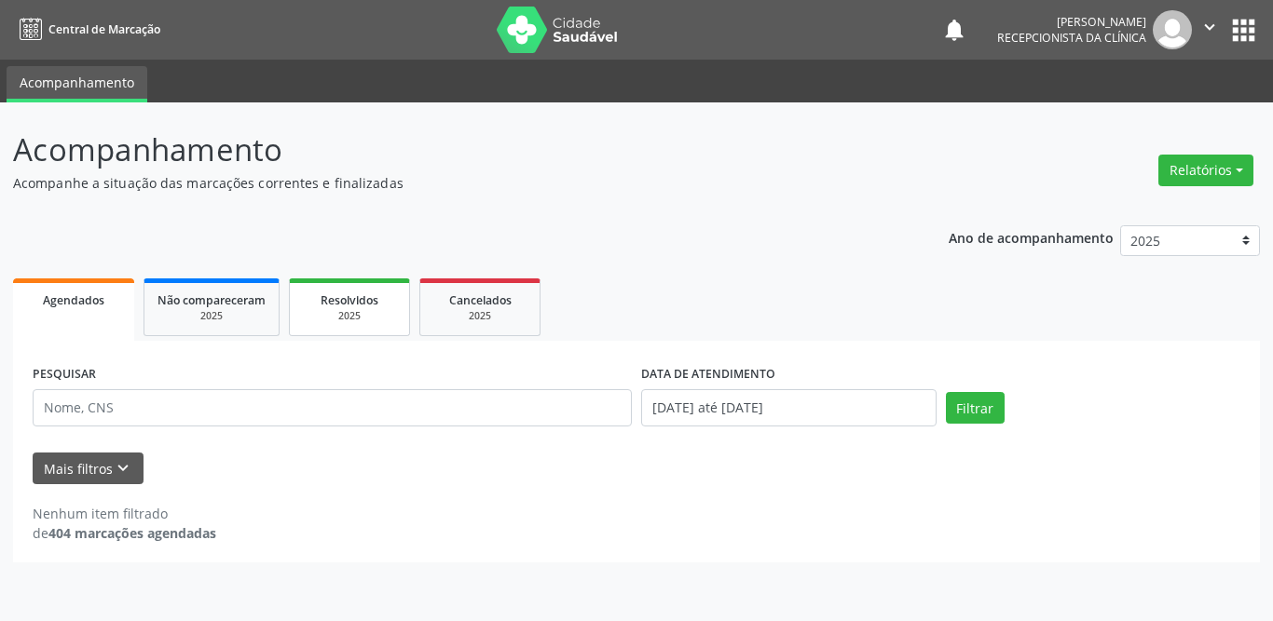
click at [348, 315] on div "2025" at bounding box center [349, 316] width 93 height 14
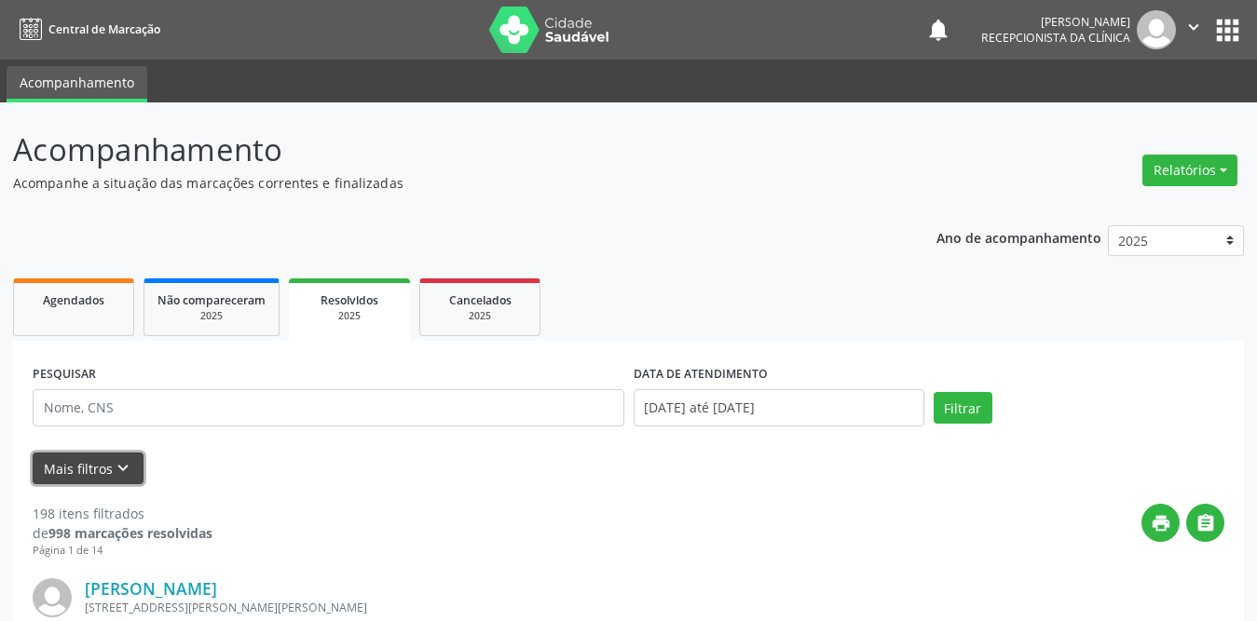
click at [123, 472] on icon "keyboard_arrow_down" at bounding box center [123, 468] width 20 height 20
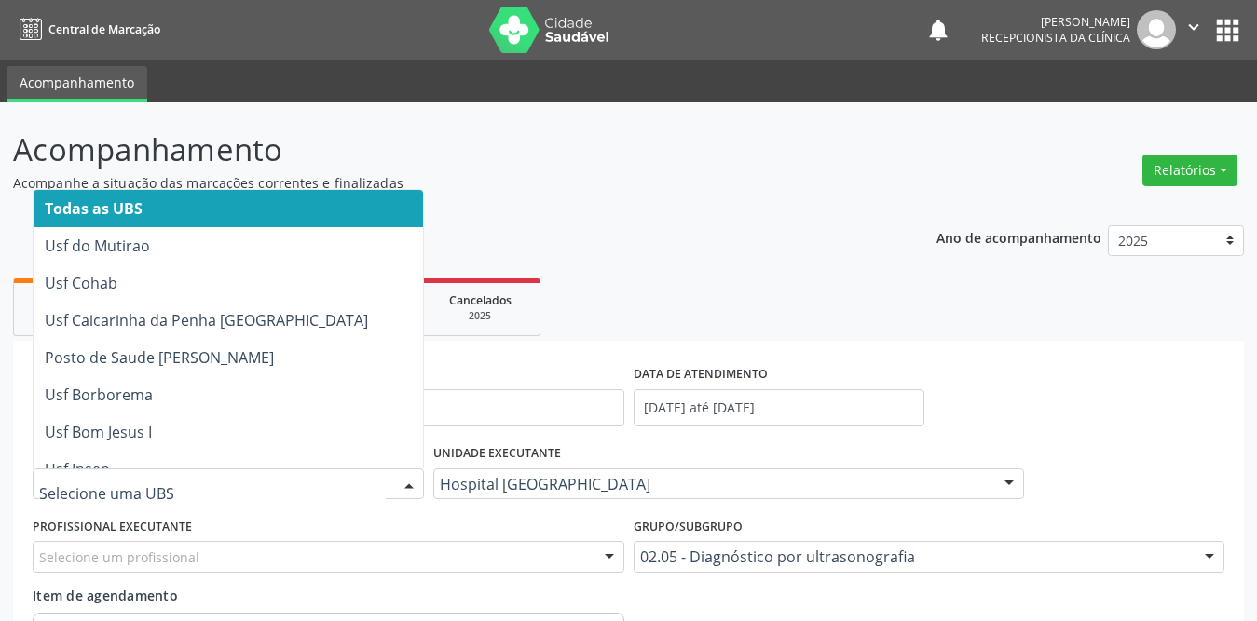
click at [353, 473] on div at bounding box center [228, 485] width 391 height 32
click at [230, 213] on span "Todas as UBS" at bounding box center [288, 208] width 508 height 37
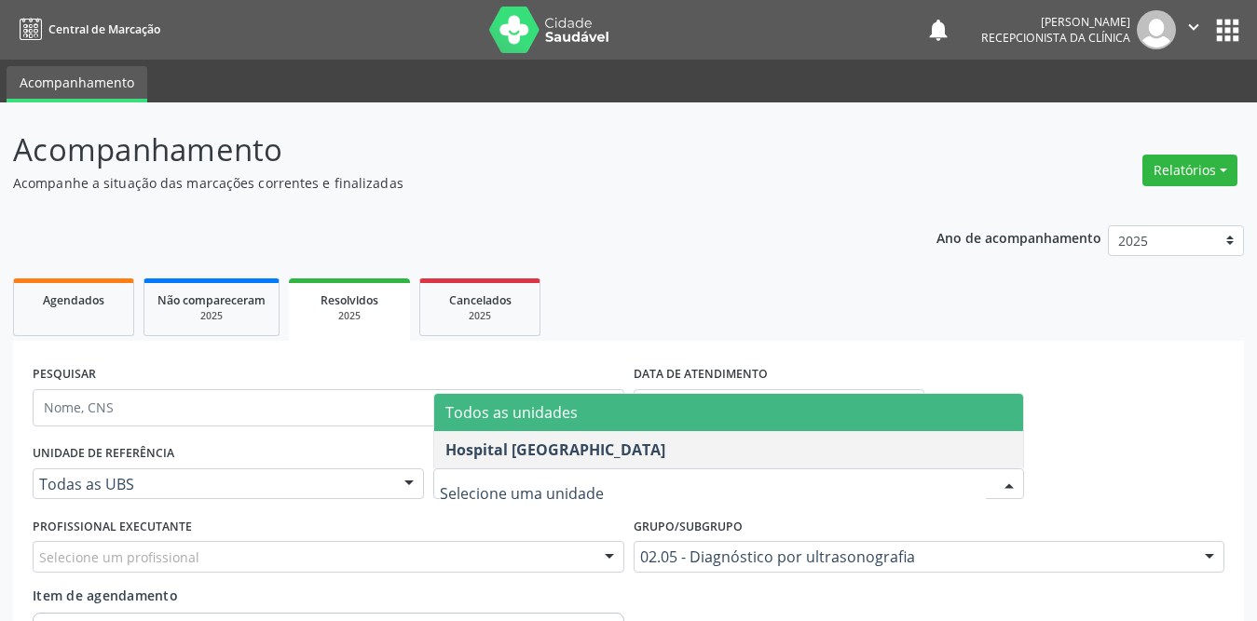
click at [571, 482] on input "text" at bounding box center [713, 493] width 547 height 37
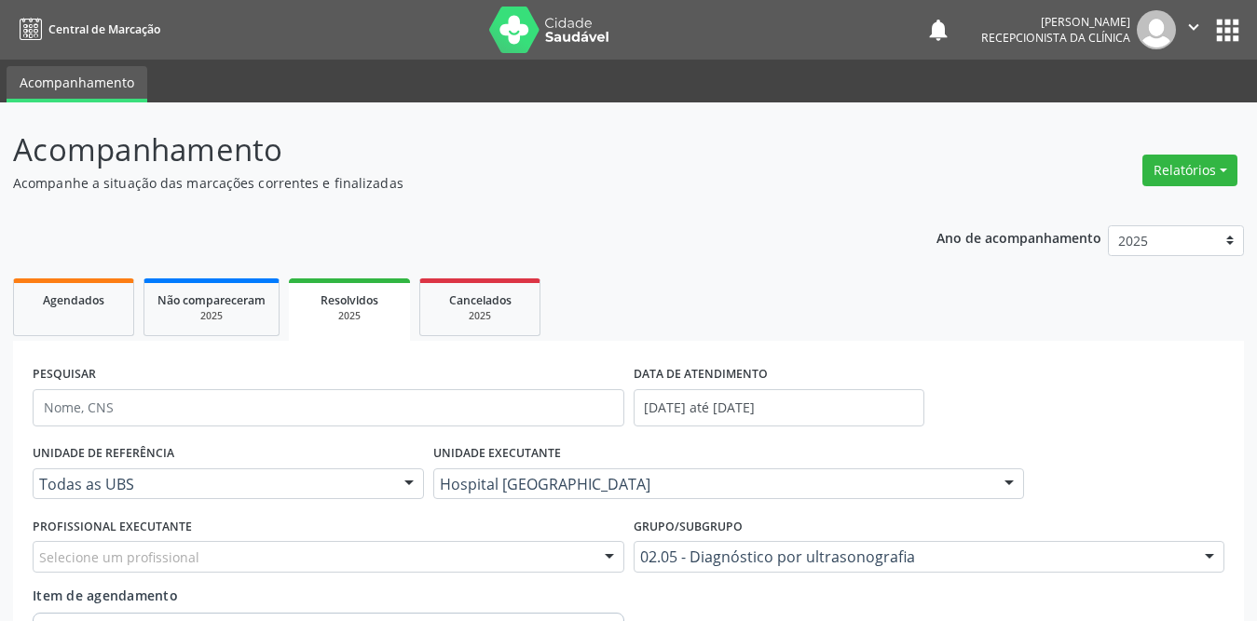
click at [1128, 382] on div "PESQUISAR DATA DE ATENDIMENTO 01/08/2025 até 31/08/2025" at bounding box center [628, 400] width 1201 height 79
type input "[PERSON_NAME]"
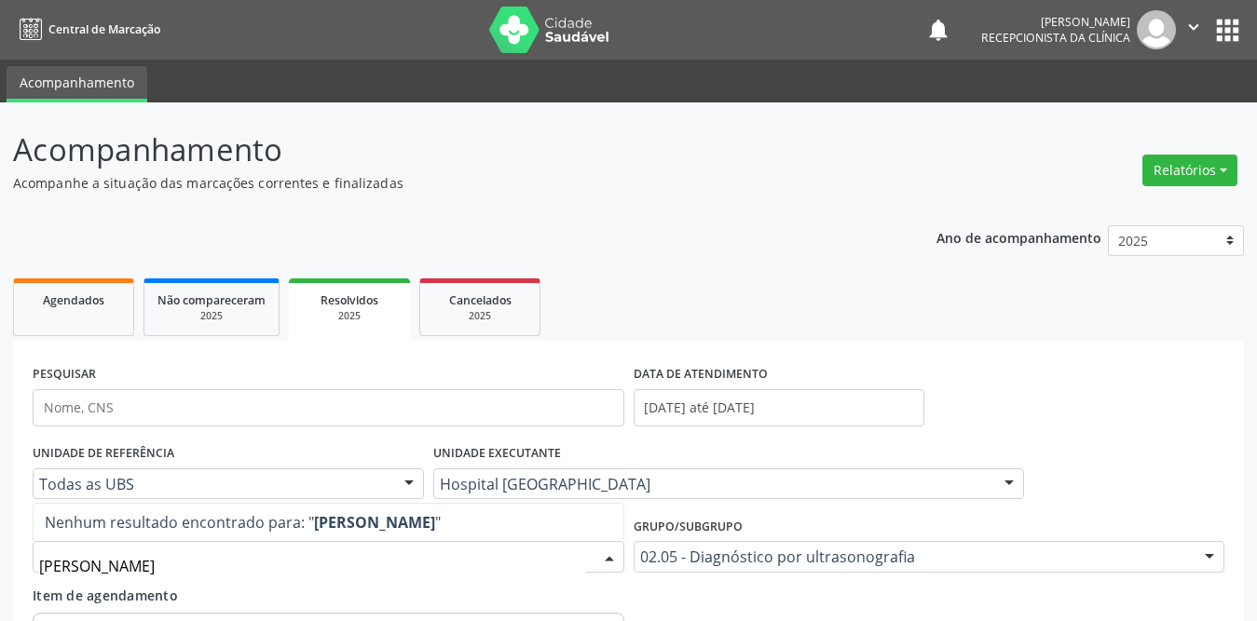
scroll to position [93, 0]
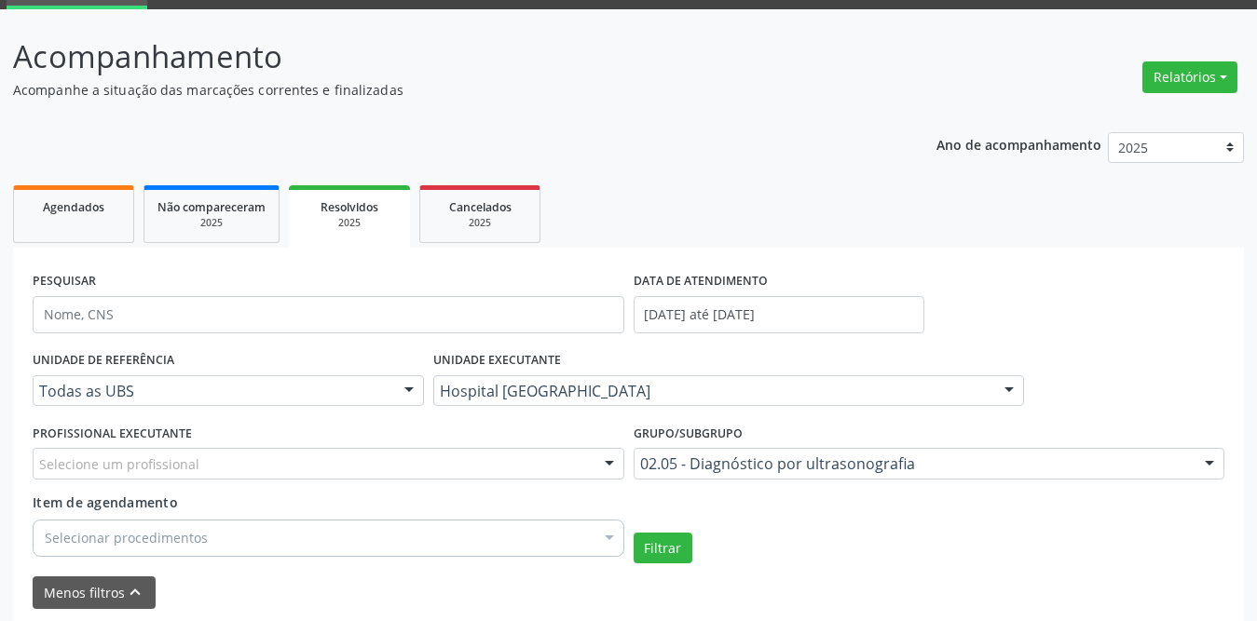
click at [1105, 288] on div "PESQUISAR DATA DE ATENDIMENTO 01/08/2025 até 31/08/2025" at bounding box center [628, 306] width 1201 height 79
click at [581, 466] on div "Selecione um profissional" at bounding box center [329, 464] width 592 height 32
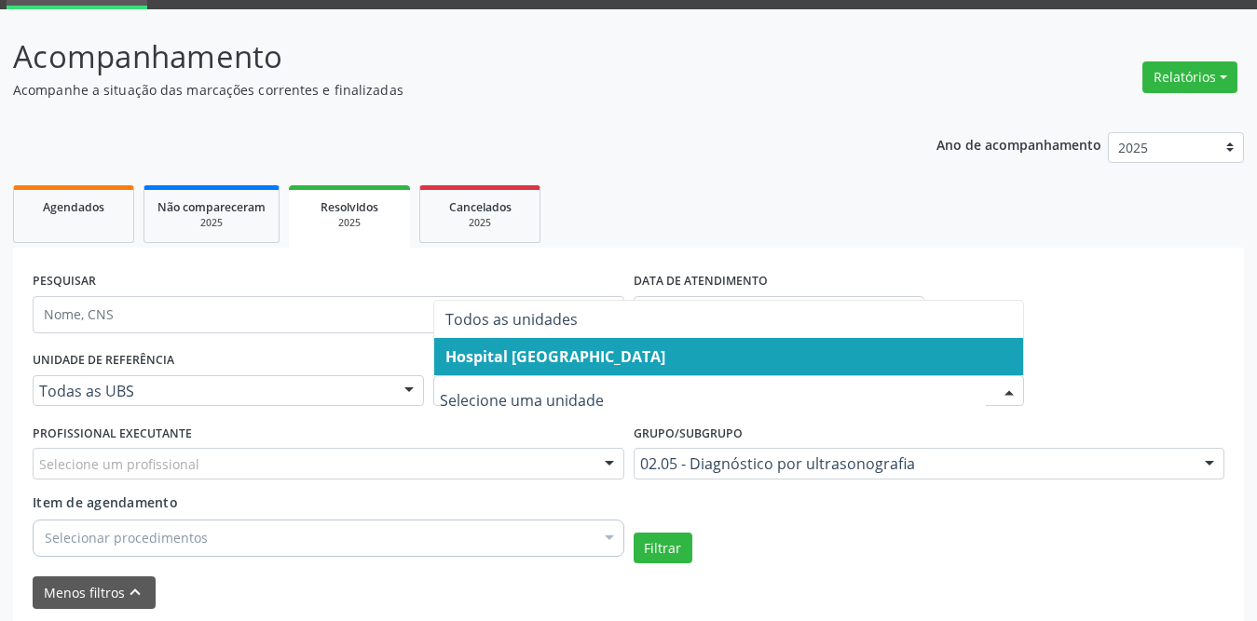
click at [502, 357] on span "Hospital [GEOGRAPHIC_DATA]" at bounding box center [555, 357] width 220 height 20
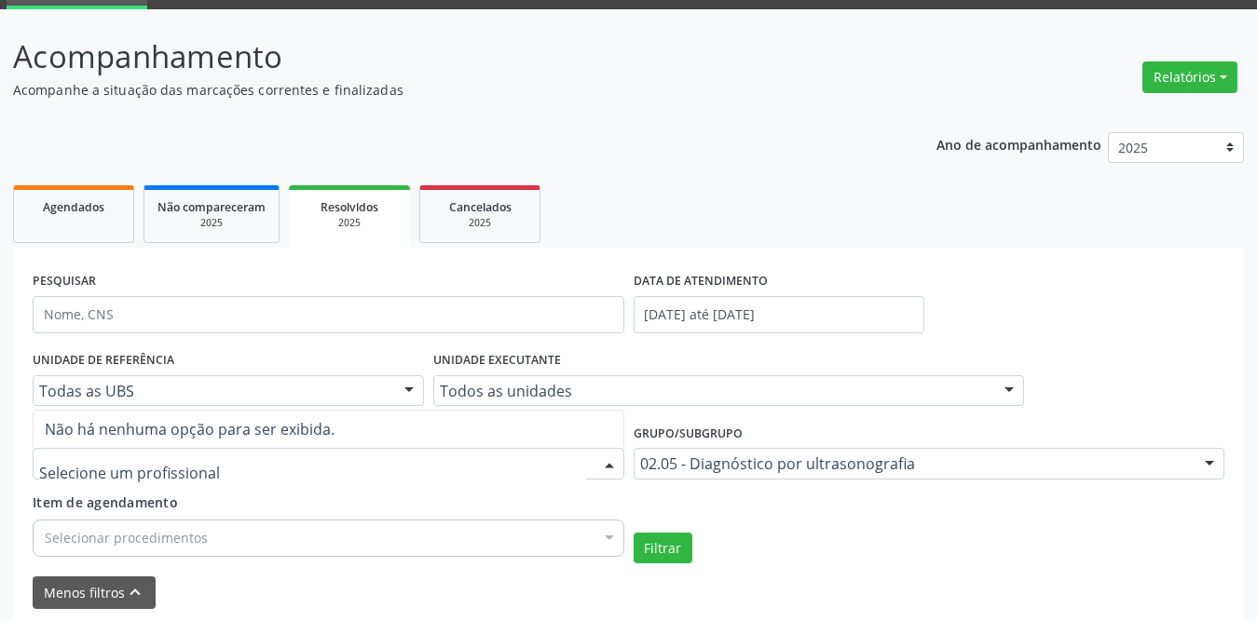
click at [211, 456] on div at bounding box center [329, 464] width 592 height 32
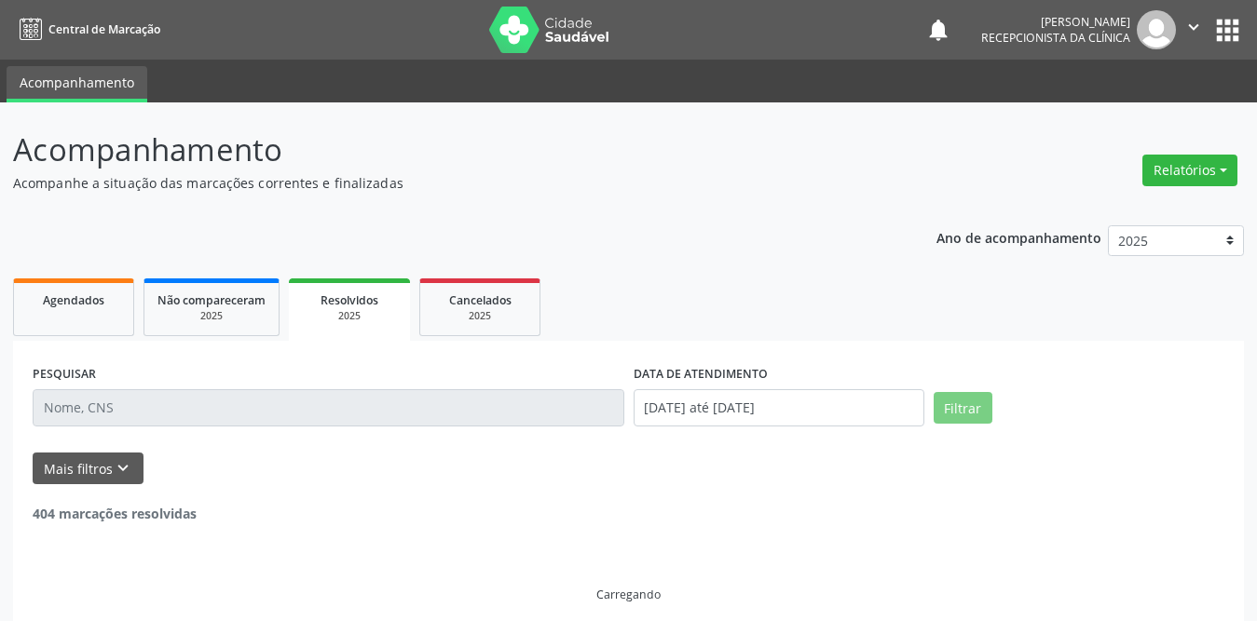
select select "7"
click at [786, 393] on input "[DATE] até [DATE]" at bounding box center [779, 407] width 291 height 37
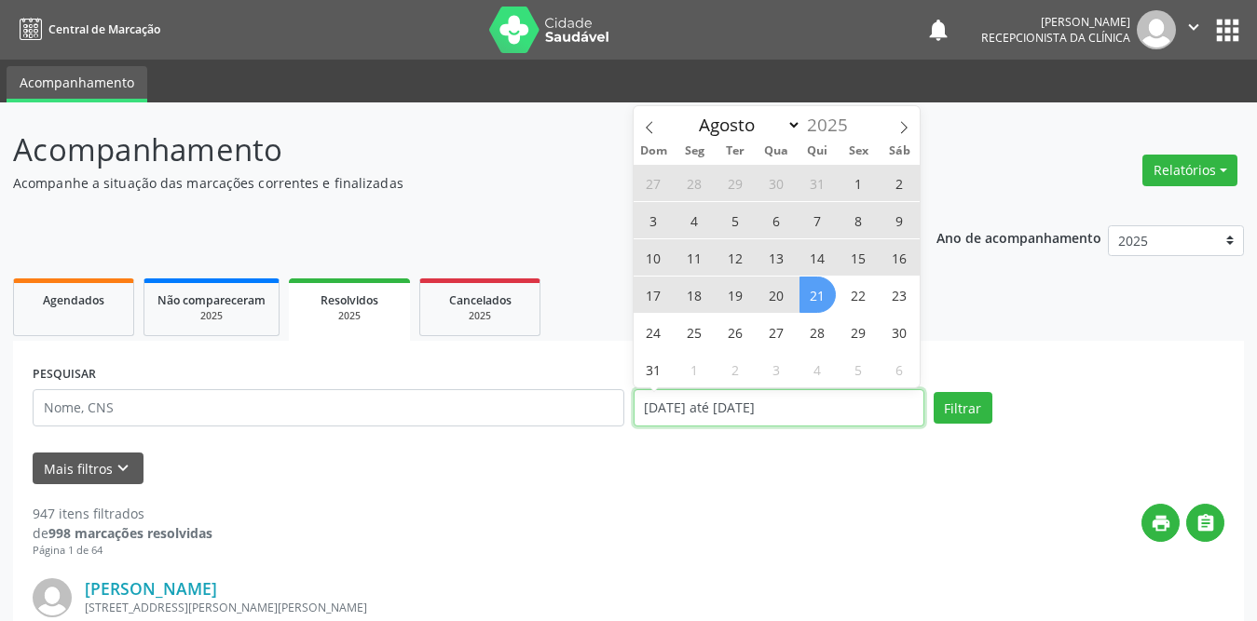
scroll to position [15, 0]
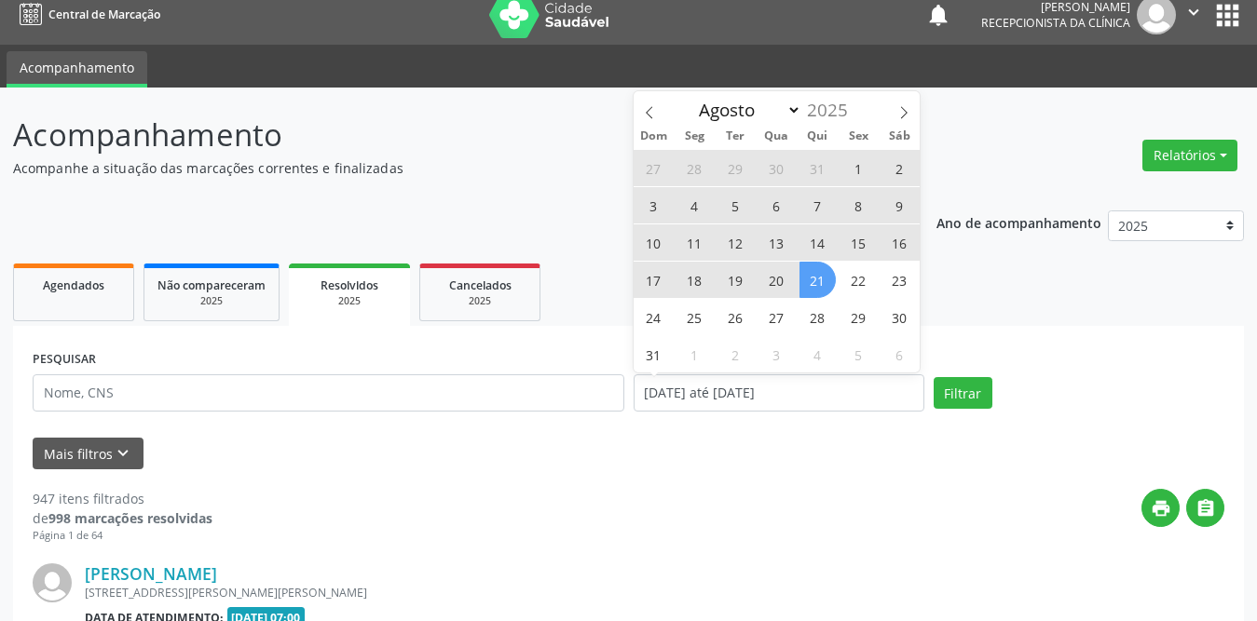
click at [858, 164] on span "1" at bounding box center [858, 168] width 36 height 36
type input "[DATE]"
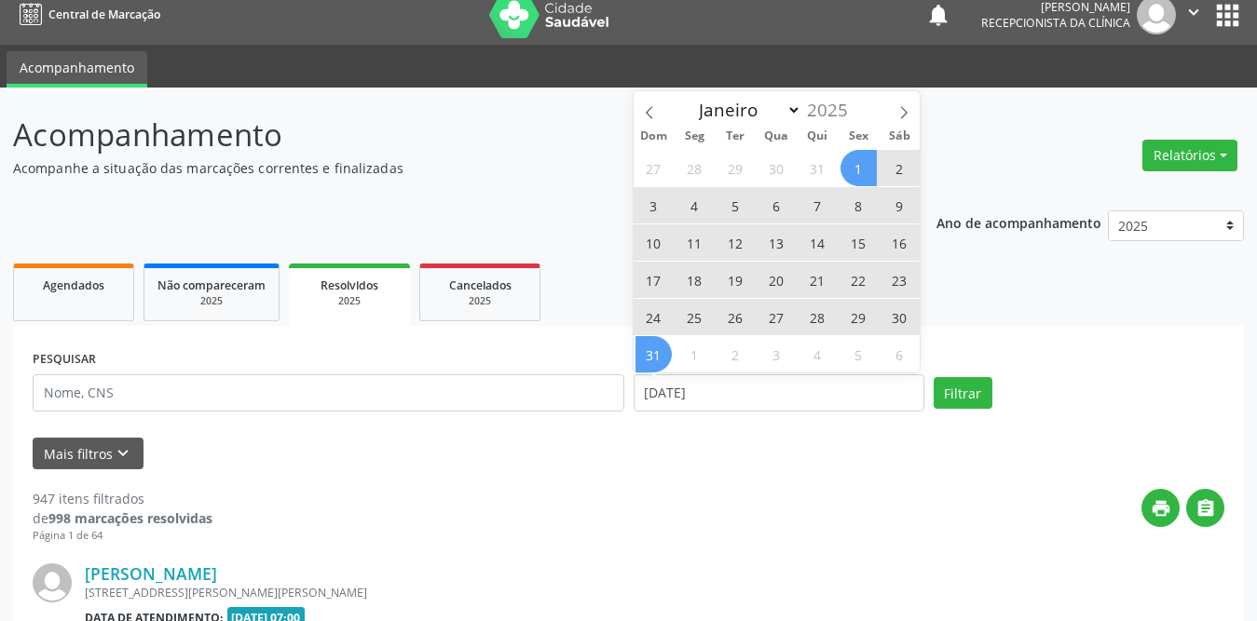
drag, startPoint x: 858, startPoint y: 164, endPoint x: 651, endPoint y: 358, distance: 283.4
click at [651, 358] on span "31" at bounding box center [653, 354] width 36 height 36
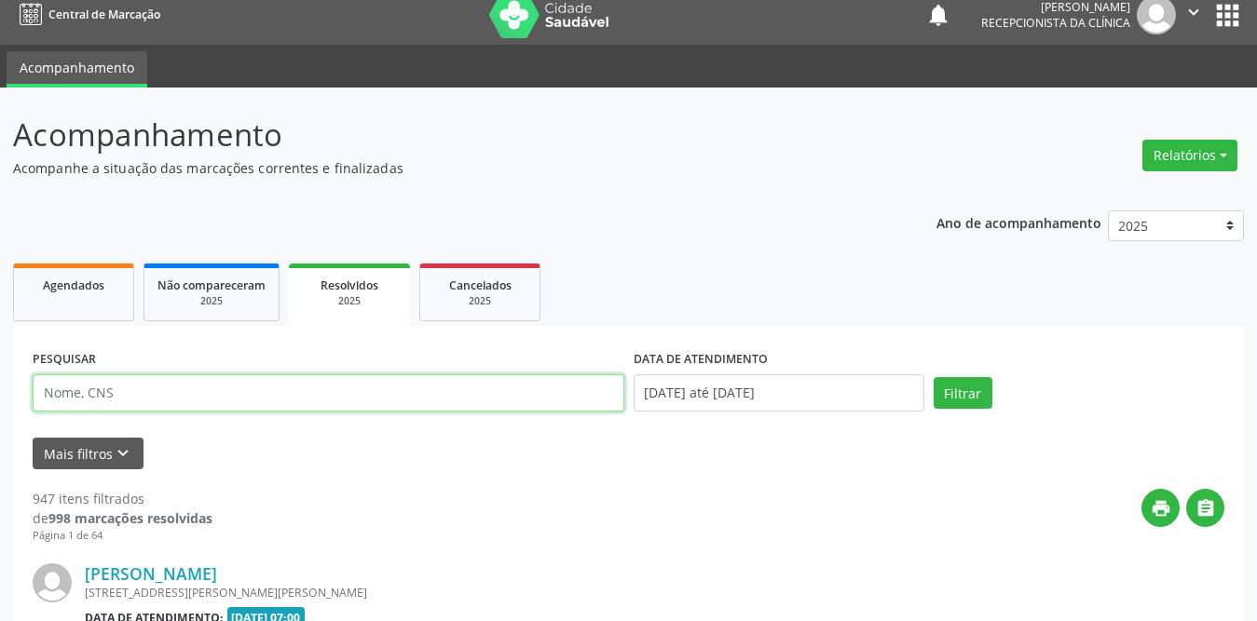
click at [412, 387] on input "text" at bounding box center [329, 393] width 592 height 37
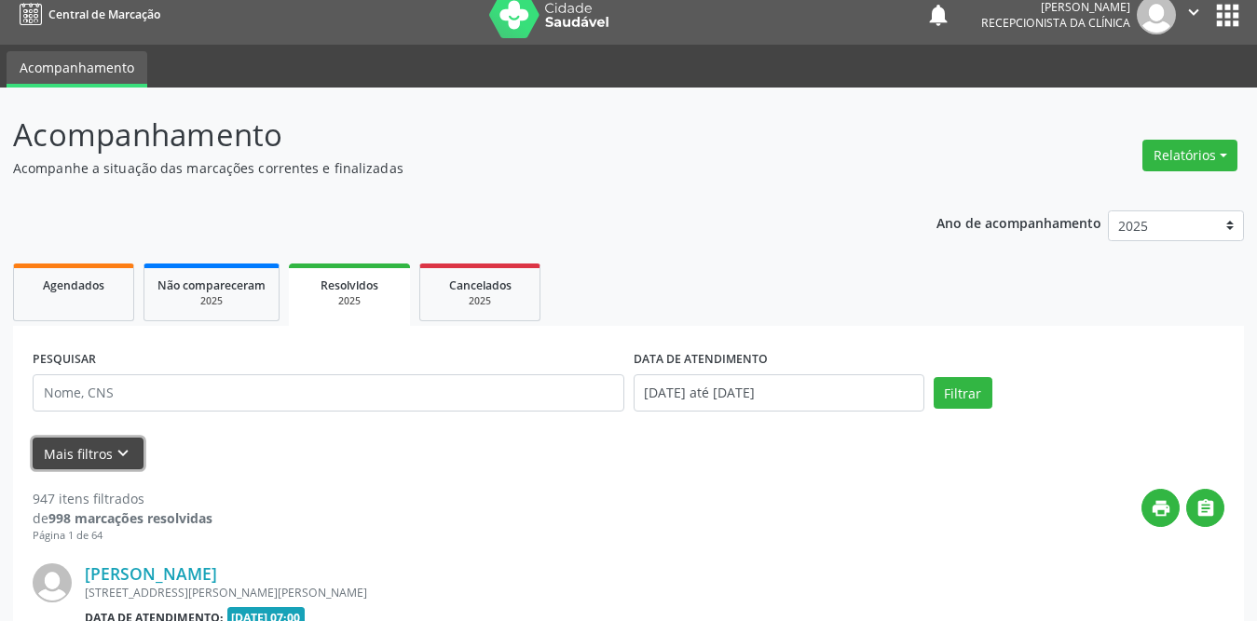
click at [97, 449] on button "Mais filtros keyboard_arrow_down" at bounding box center [88, 454] width 111 height 33
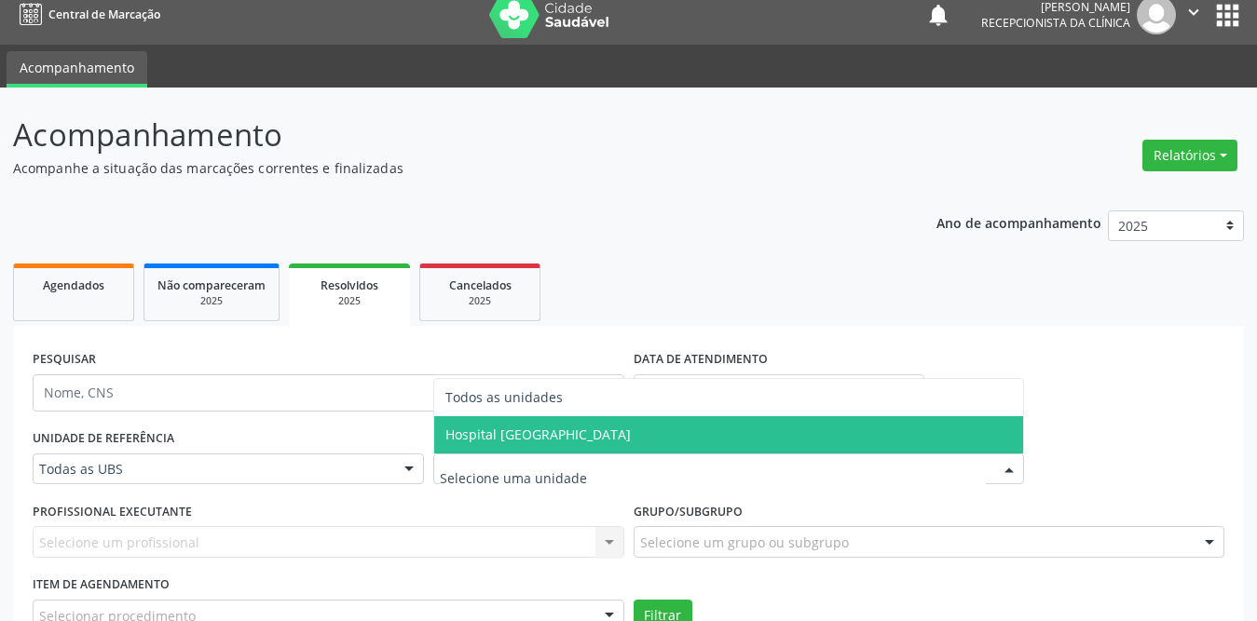
click at [566, 430] on span "Hospital [GEOGRAPHIC_DATA]" at bounding box center [537, 435] width 185 height 18
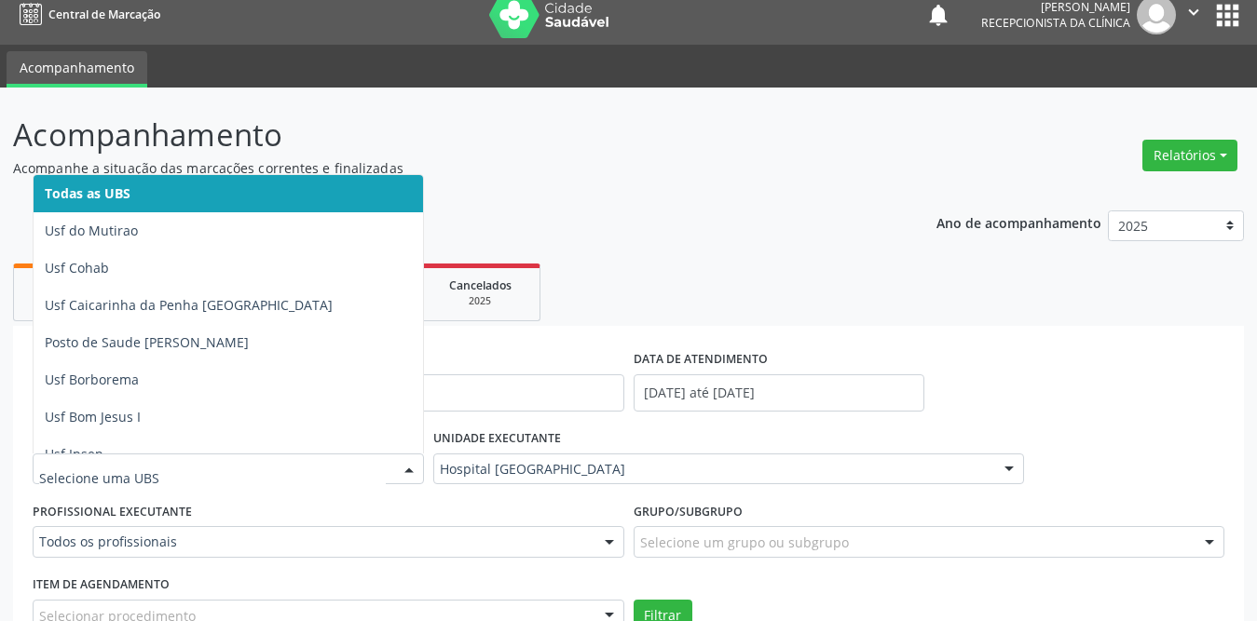
click at [165, 189] on span "Todas as UBS" at bounding box center [262, 193] width 457 height 37
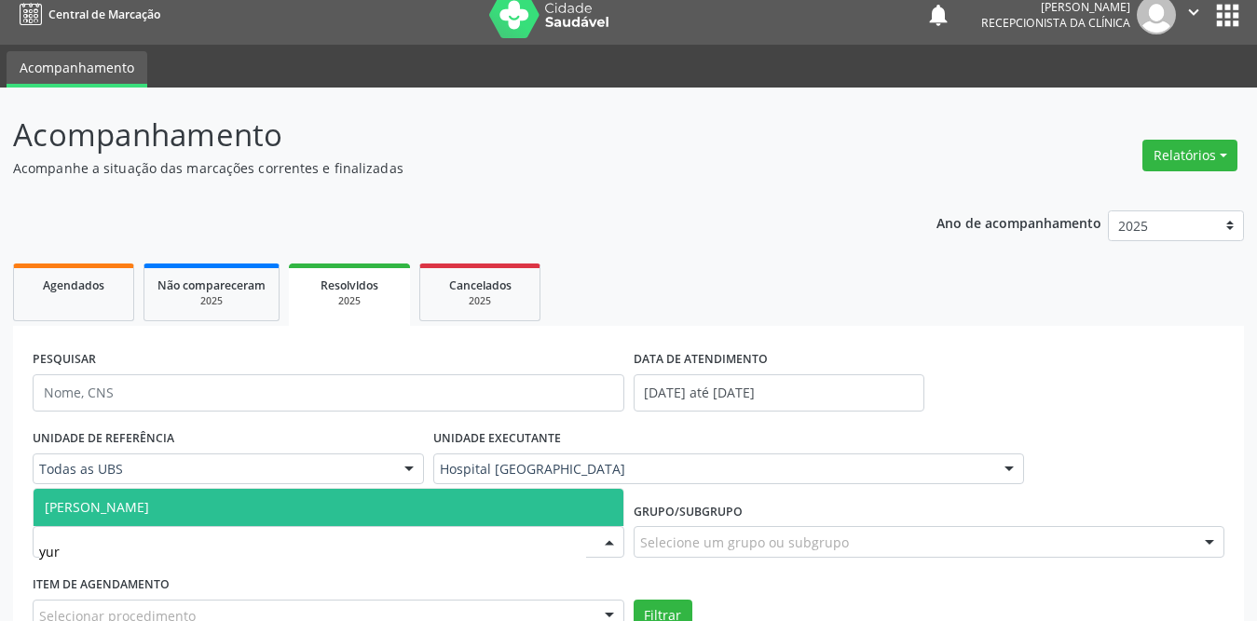
type input "[PERSON_NAME]"
click at [198, 506] on span "[PERSON_NAME]" at bounding box center [329, 507] width 590 height 37
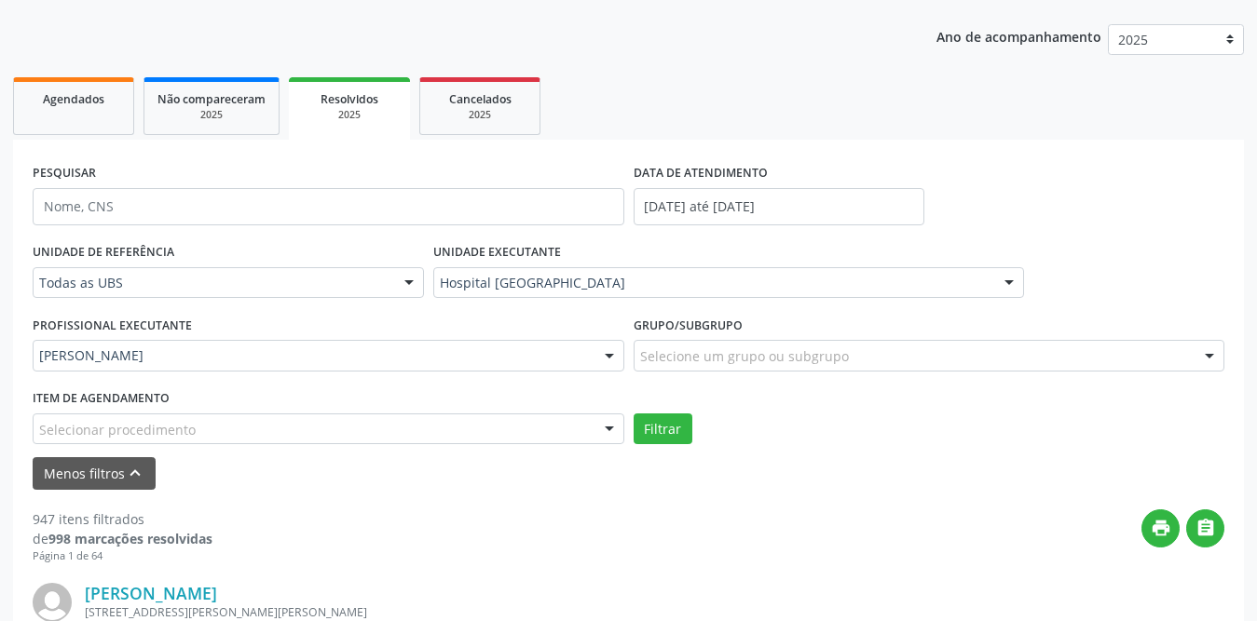
scroll to position [294, 0]
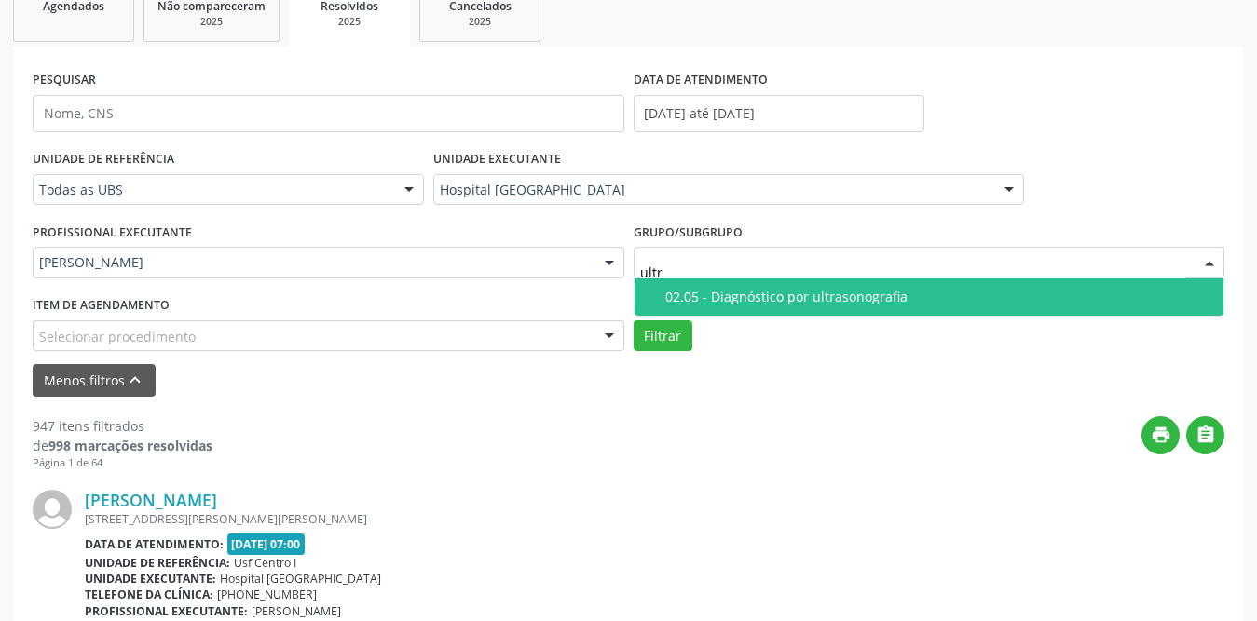
type input "ultra"
click at [742, 298] on div "02.05 - Diagnóstico por ultrasonografia" at bounding box center [939, 297] width 548 height 15
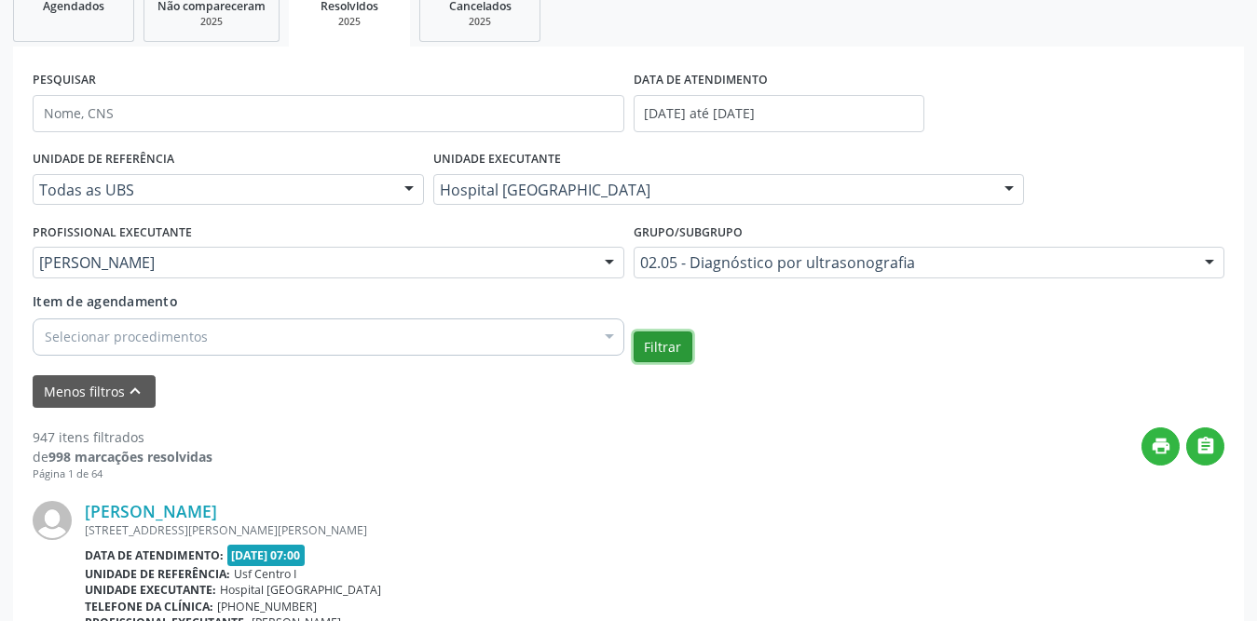
click at [673, 343] on button "Filtrar" at bounding box center [663, 348] width 59 height 32
click at [66, 31] on link "Agendados" at bounding box center [73, 13] width 121 height 58
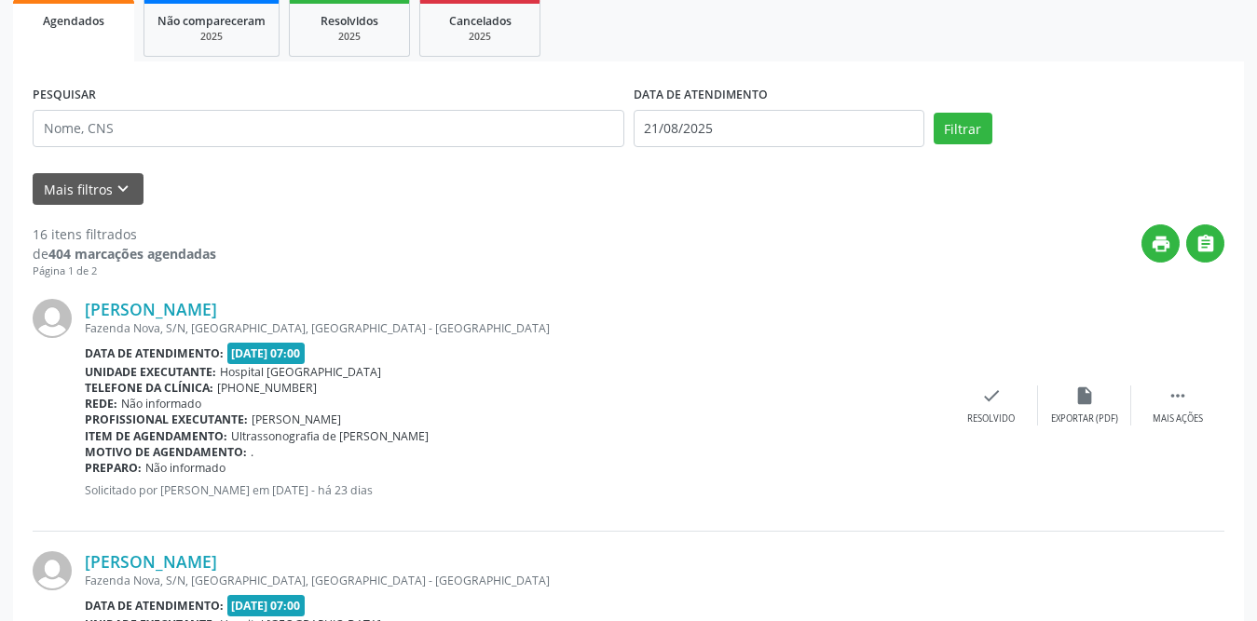
scroll to position [93, 0]
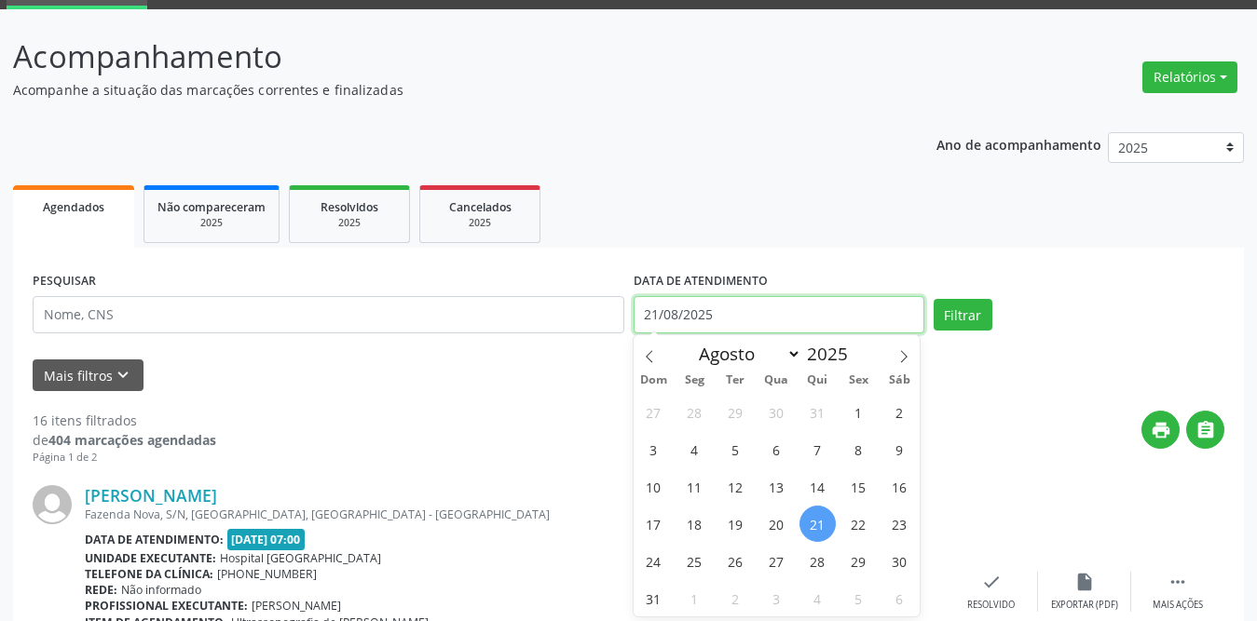
click at [725, 304] on input "21/08/2025" at bounding box center [779, 314] width 291 height 37
click at [855, 408] on span "1" at bounding box center [858, 412] width 36 height 36
type input "[DATE]"
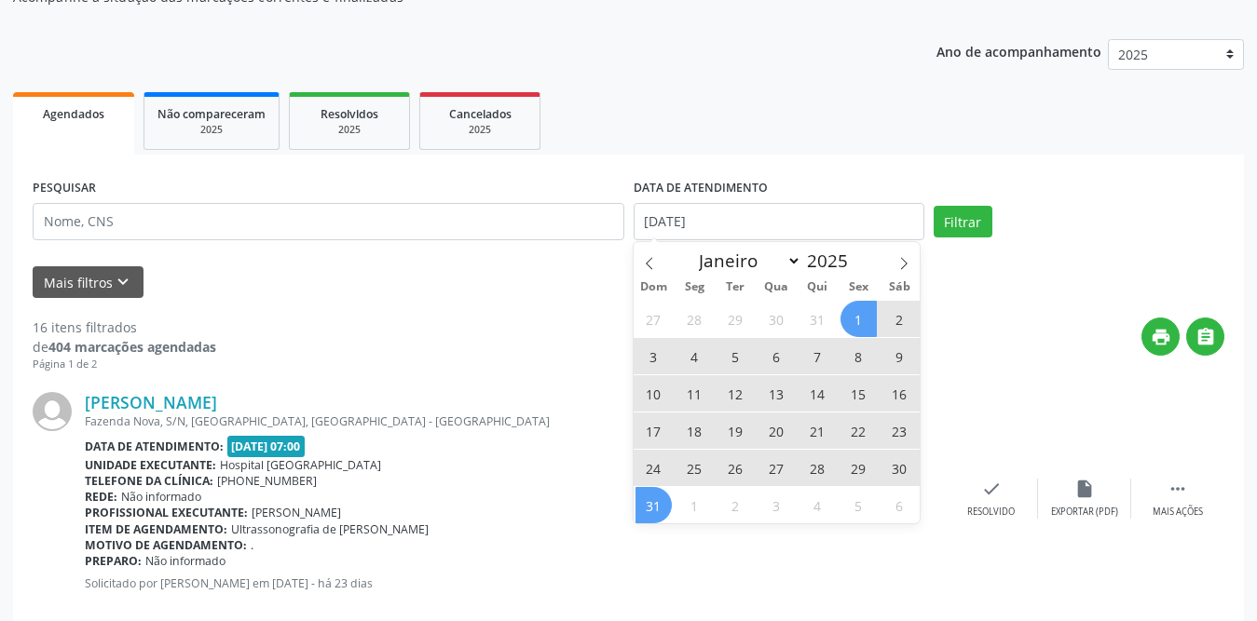
click at [656, 504] on span "31" at bounding box center [653, 505] width 36 height 36
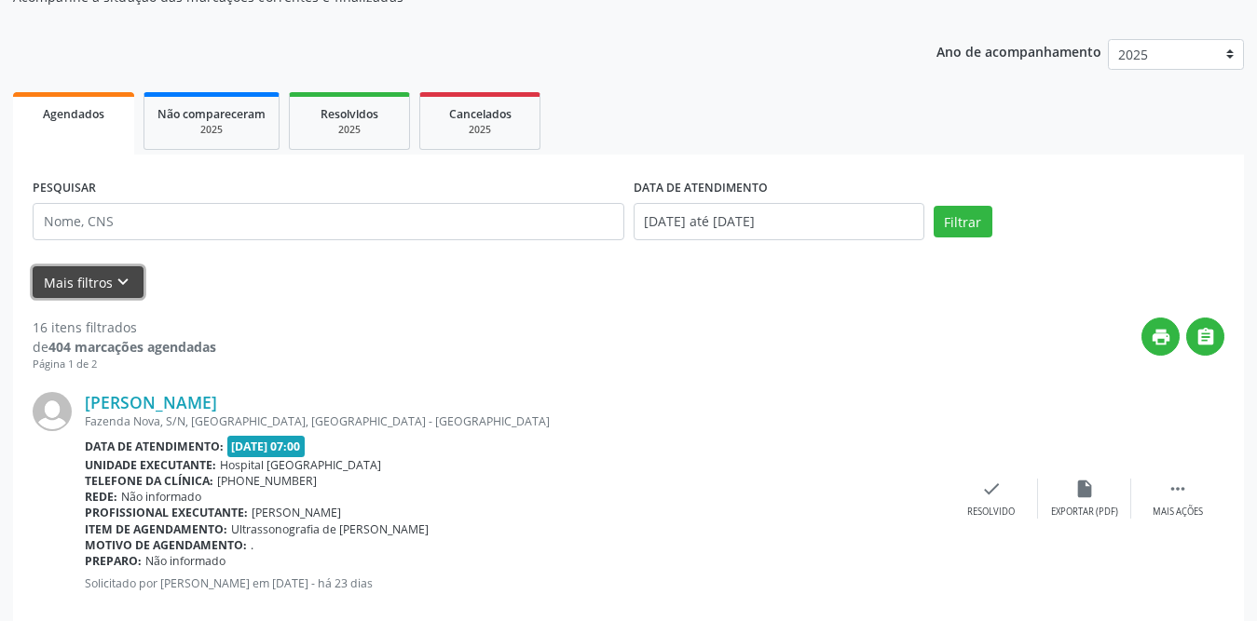
click at [95, 280] on button "Mais filtros keyboard_arrow_down" at bounding box center [88, 282] width 111 height 33
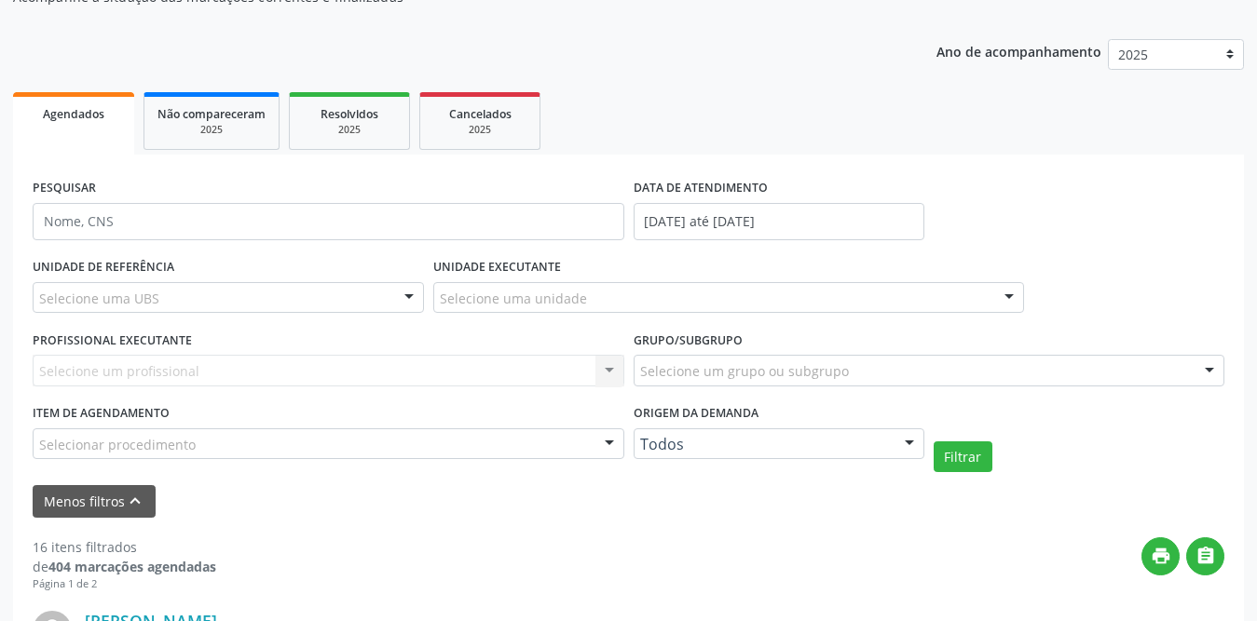
click at [298, 298] on div "Selecione uma UBS" at bounding box center [228, 298] width 391 height 32
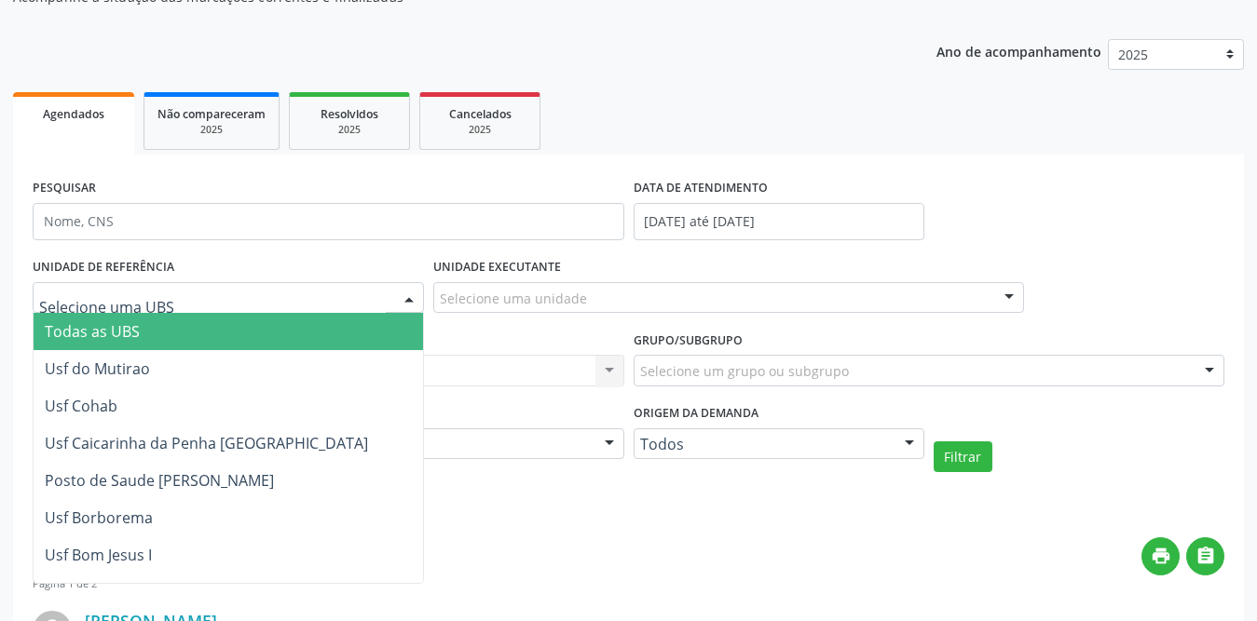
click at [227, 317] on span "Todas as UBS" at bounding box center [288, 331] width 508 height 37
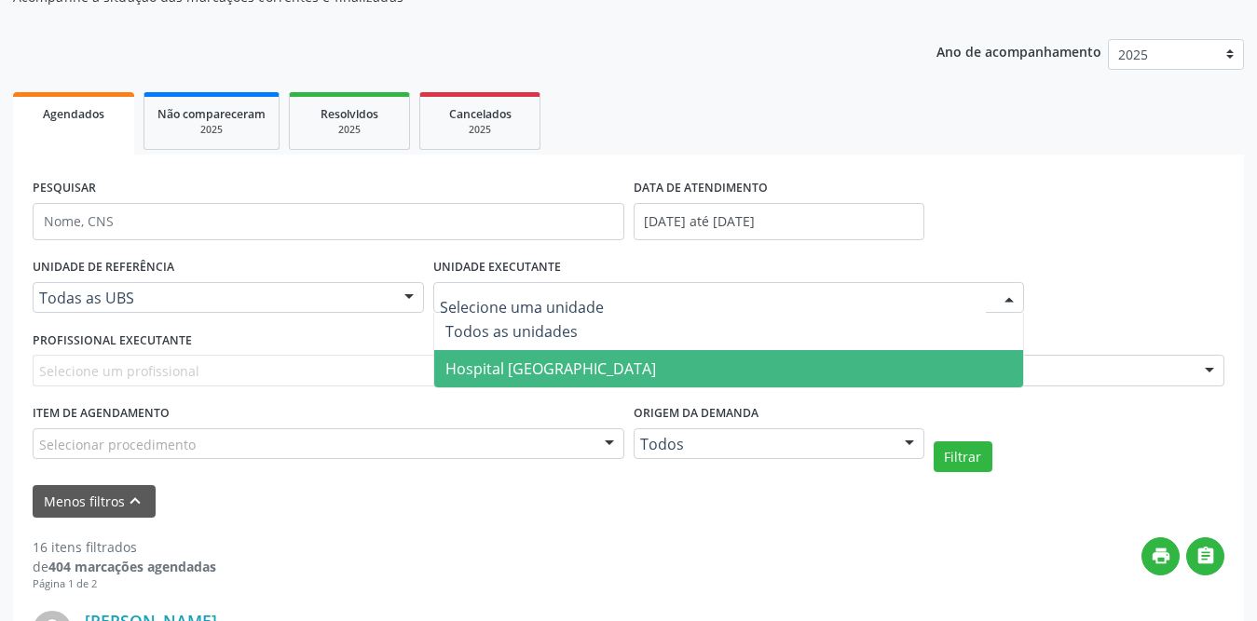
drag, startPoint x: 484, startPoint y: 360, endPoint x: 458, endPoint y: 361, distance: 25.2
click at [484, 360] on span "Hospital [GEOGRAPHIC_DATA]" at bounding box center [550, 369] width 211 height 20
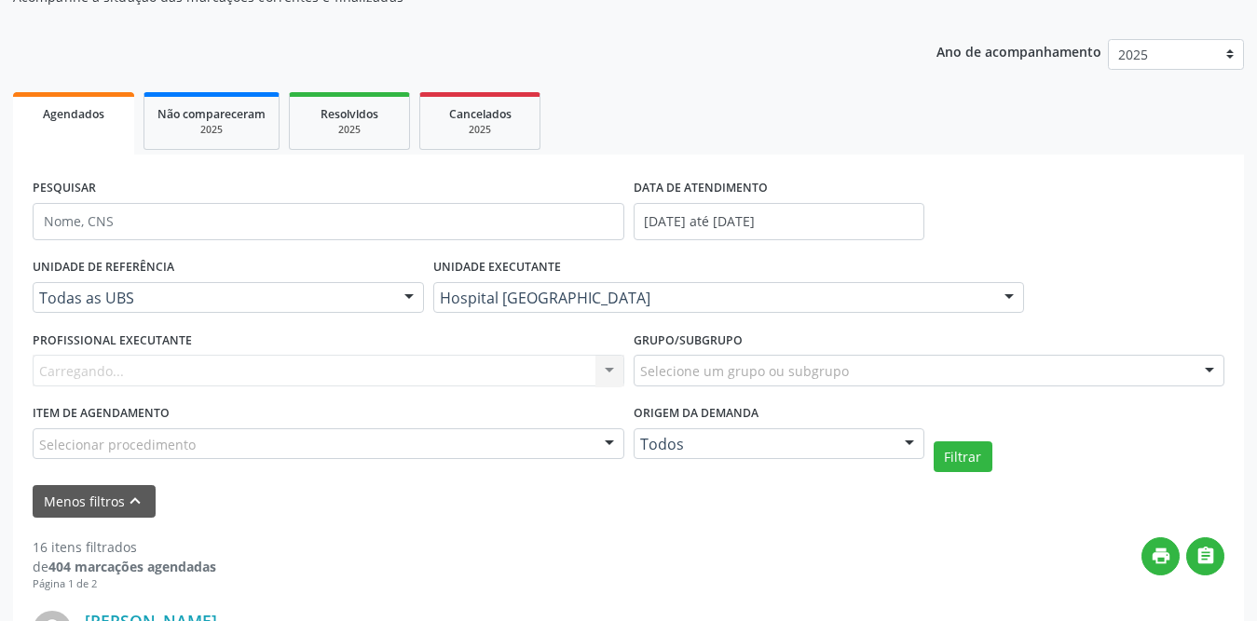
click at [309, 375] on div "Carregando... Nenhum resultado encontrado para: " " Não há nenhuma opção para s…" at bounding box center [329, 371] width 592 height 32
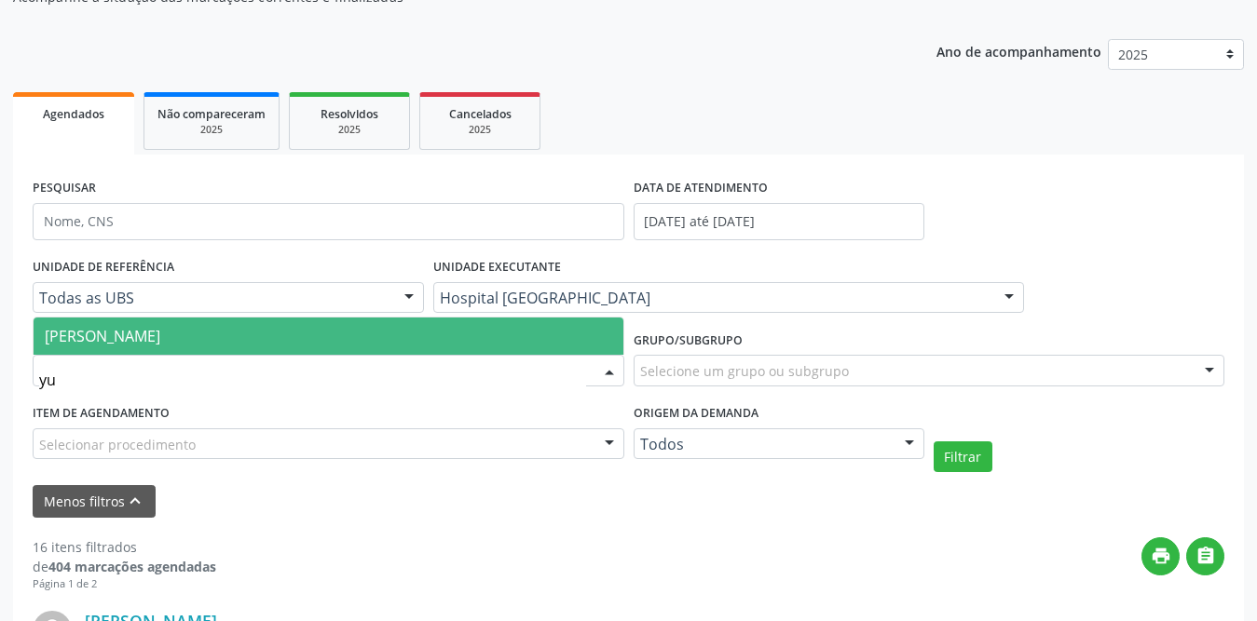
type input "yur"
click at [302, 330] on span "[PERSON_NAME]" at bounding box center [329, 336] width 590 height 37
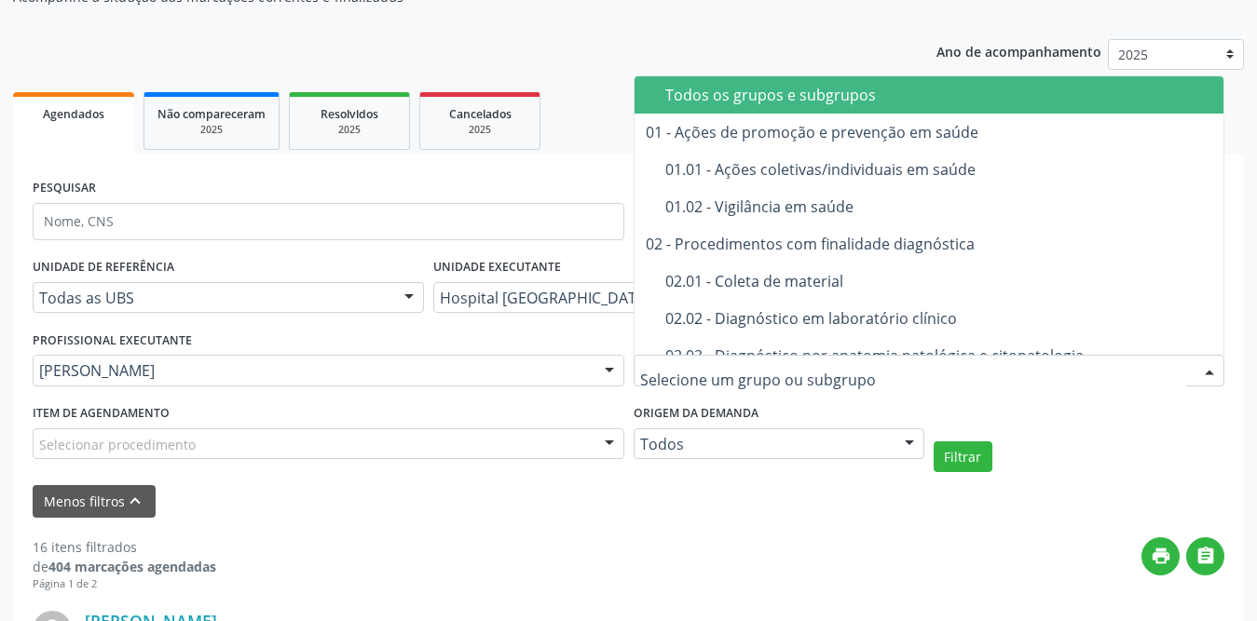
click at [662, 384] on div at bounding box center [930, 371] width 592 height 32
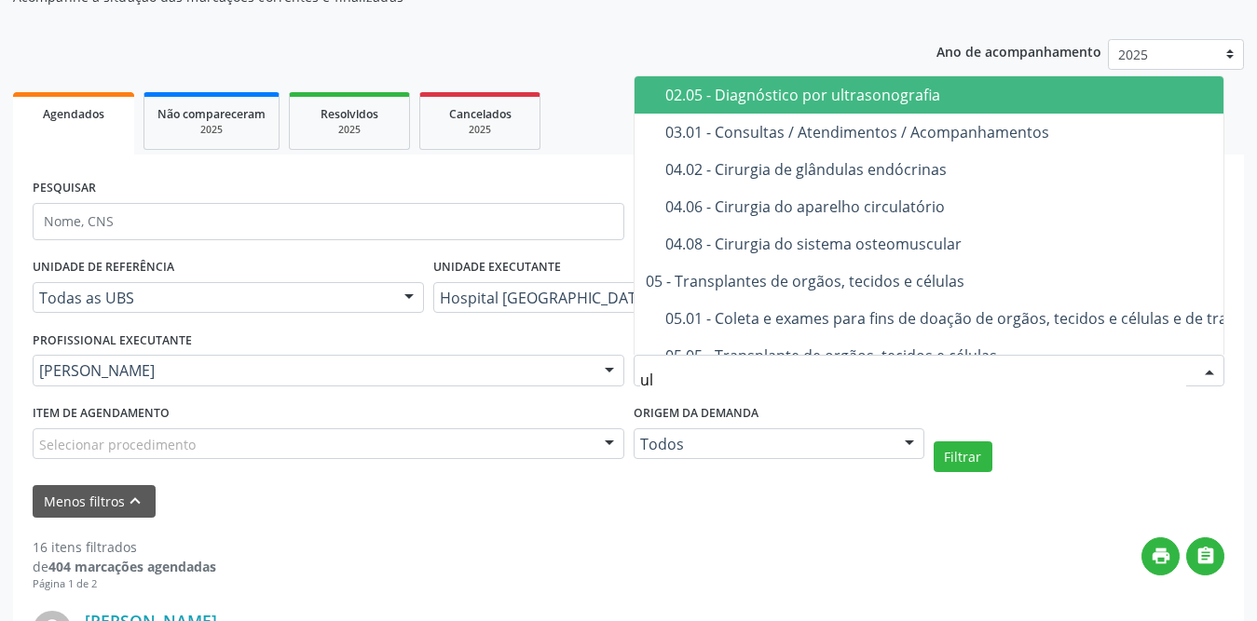
type input "ult"
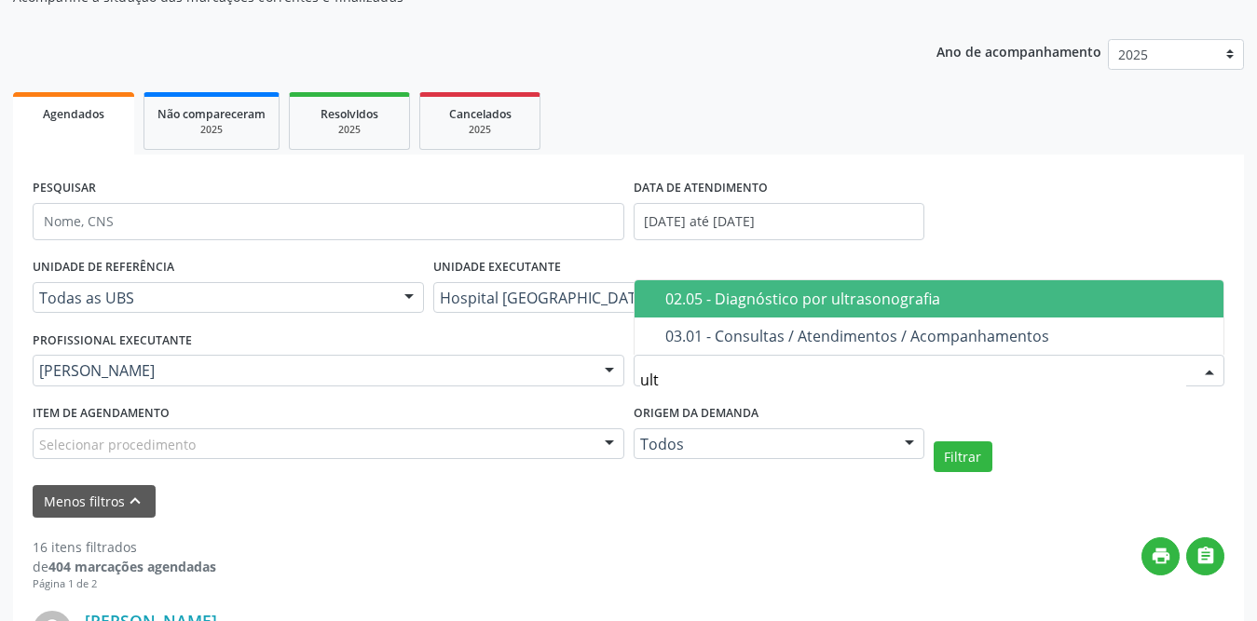
click at [699, 311] on span "02.05 - Diagnóstico por ultrasonografia" at bounding box center [929, 298] width 590 height 37
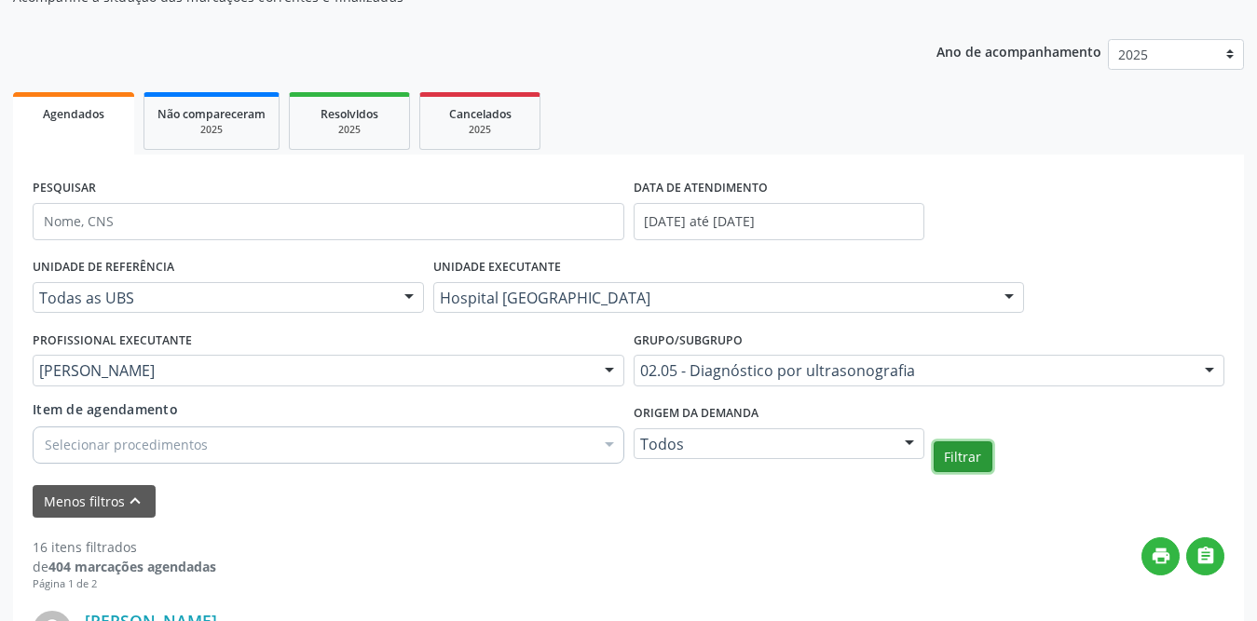
click at [964, 455] on button "Filtrar" at bounding box center [963, 458] width 59 height 32
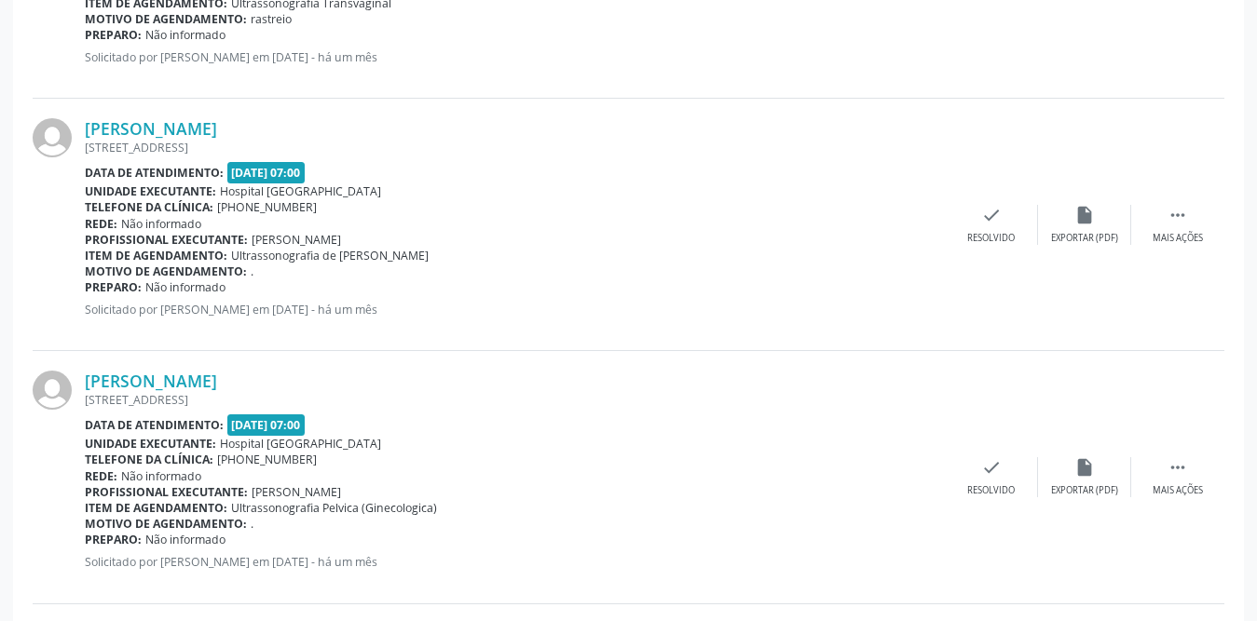
scroll to position [373, 0]
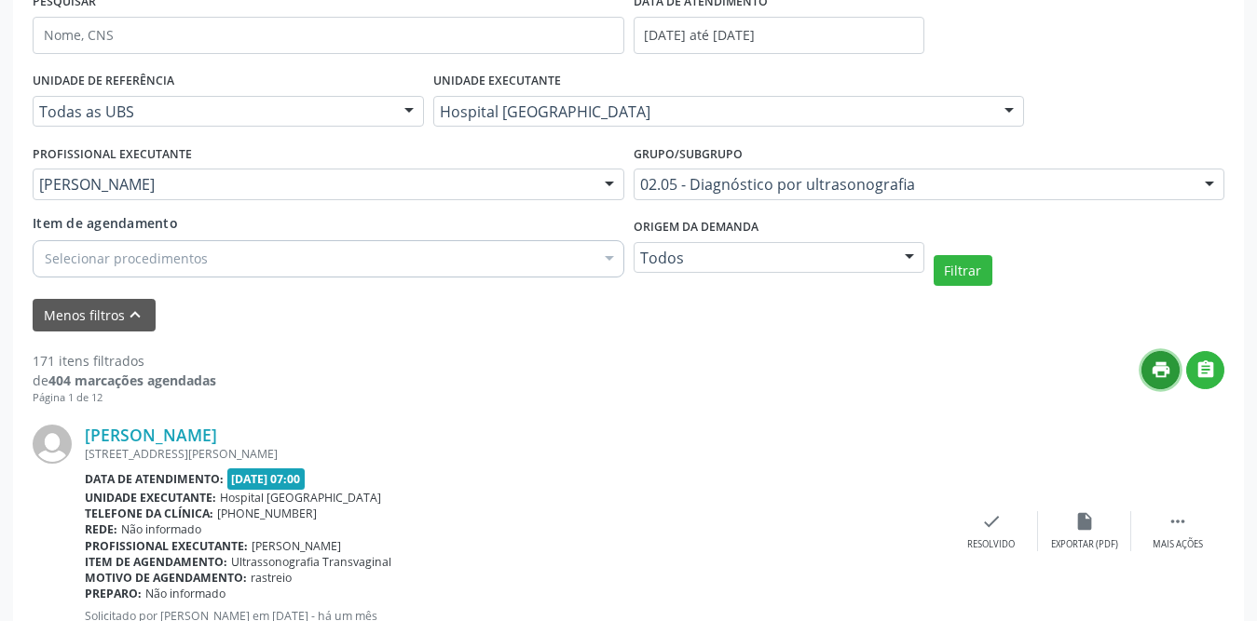
click at [1155, 362] on icon "print" at bounding box center [1161, 370] width 20 height 20
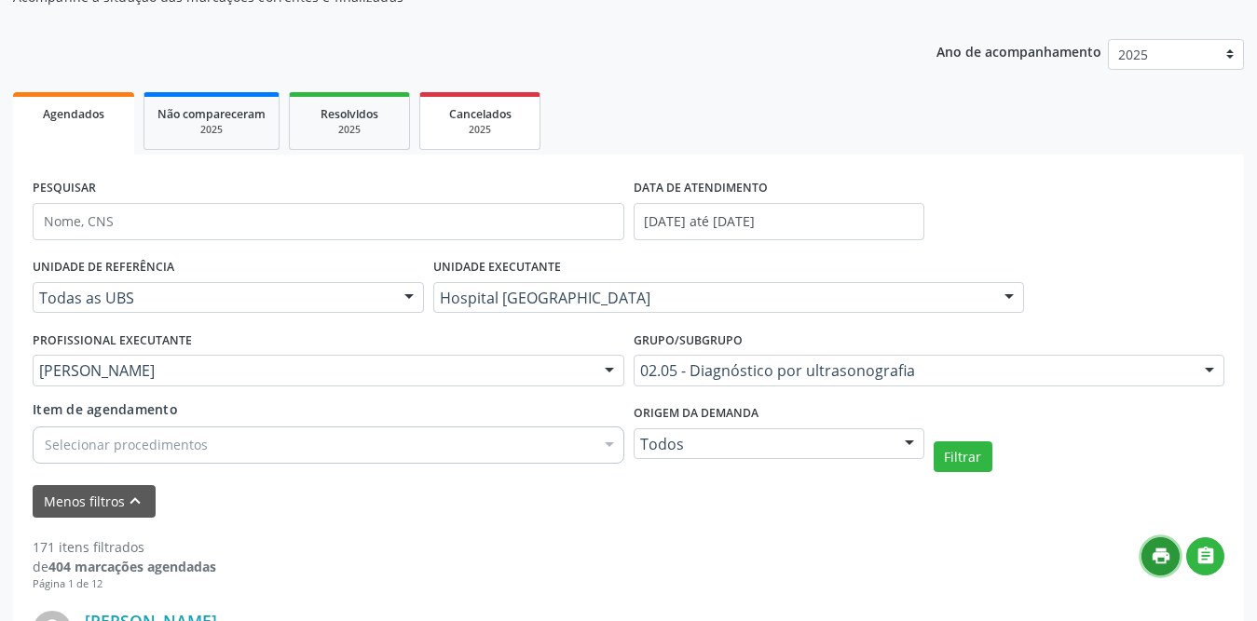
scroll to position [93, 0]
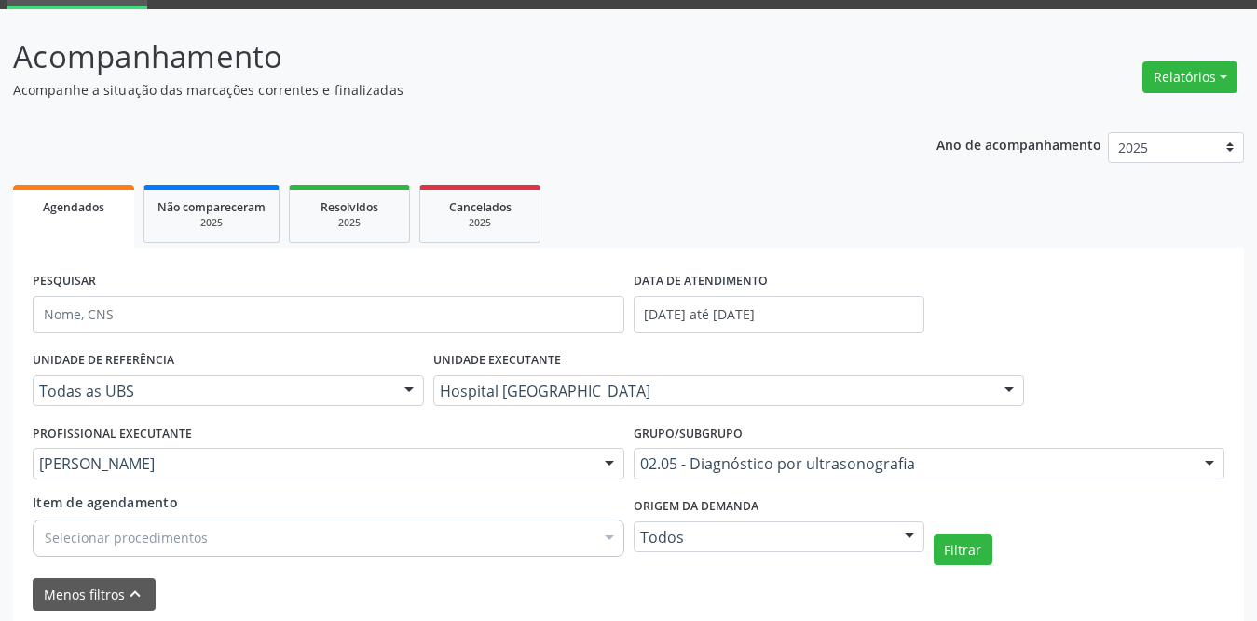
click at [176, 269] on div "PESQUISAR" at bounding box center [328, 306] width 601 height 79
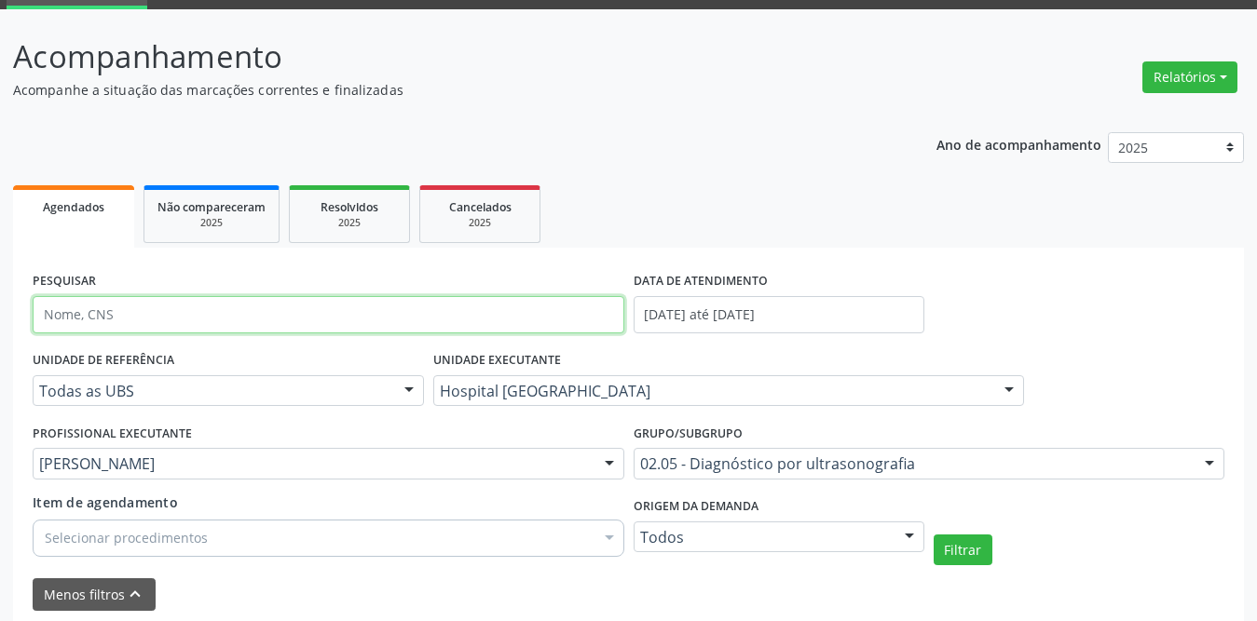
click at [201, 315] on input "text" at bounding box center [329, 314] width 592 height 37
type input "[PERSON_NAME]"
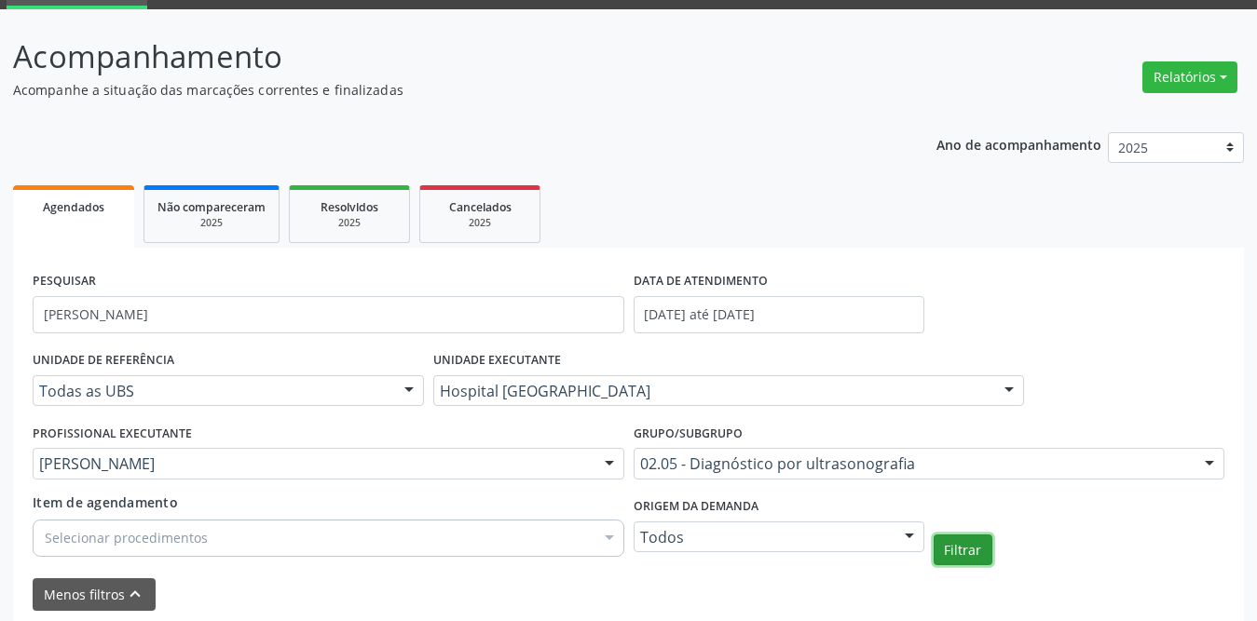
click at [982, 552] on button "Filtrar" at bounding box center [963, 551] width 59 height 32
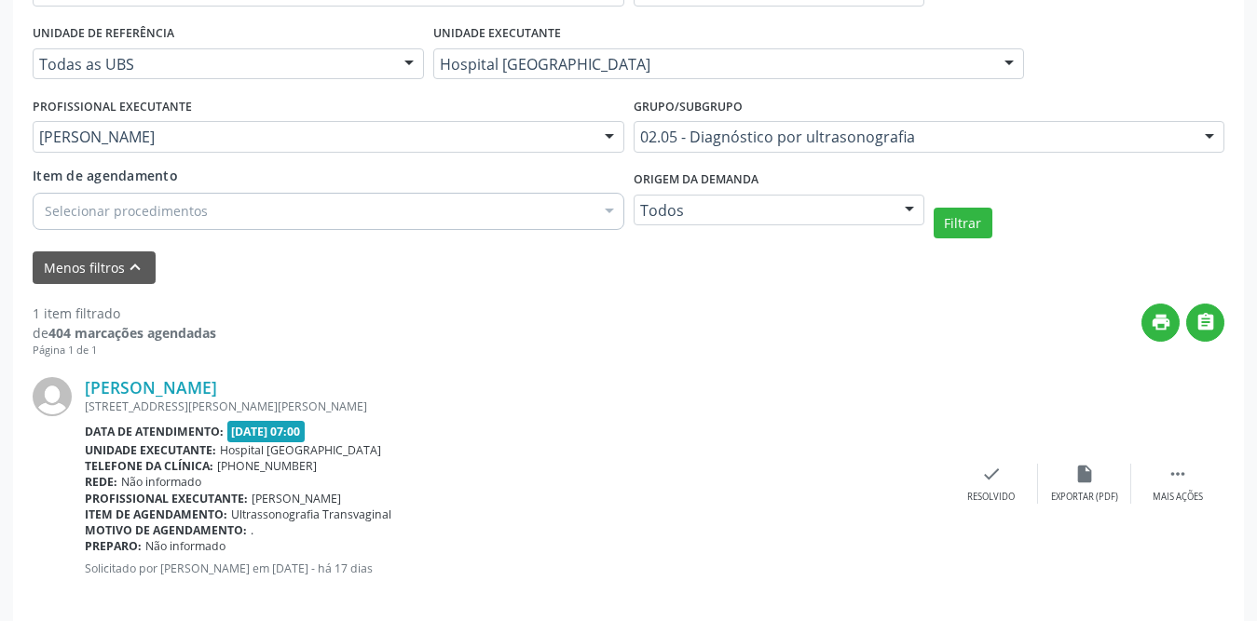
scroll to position [234, 0]
